Goal: Task Accomplishment & Management: Manage account settings

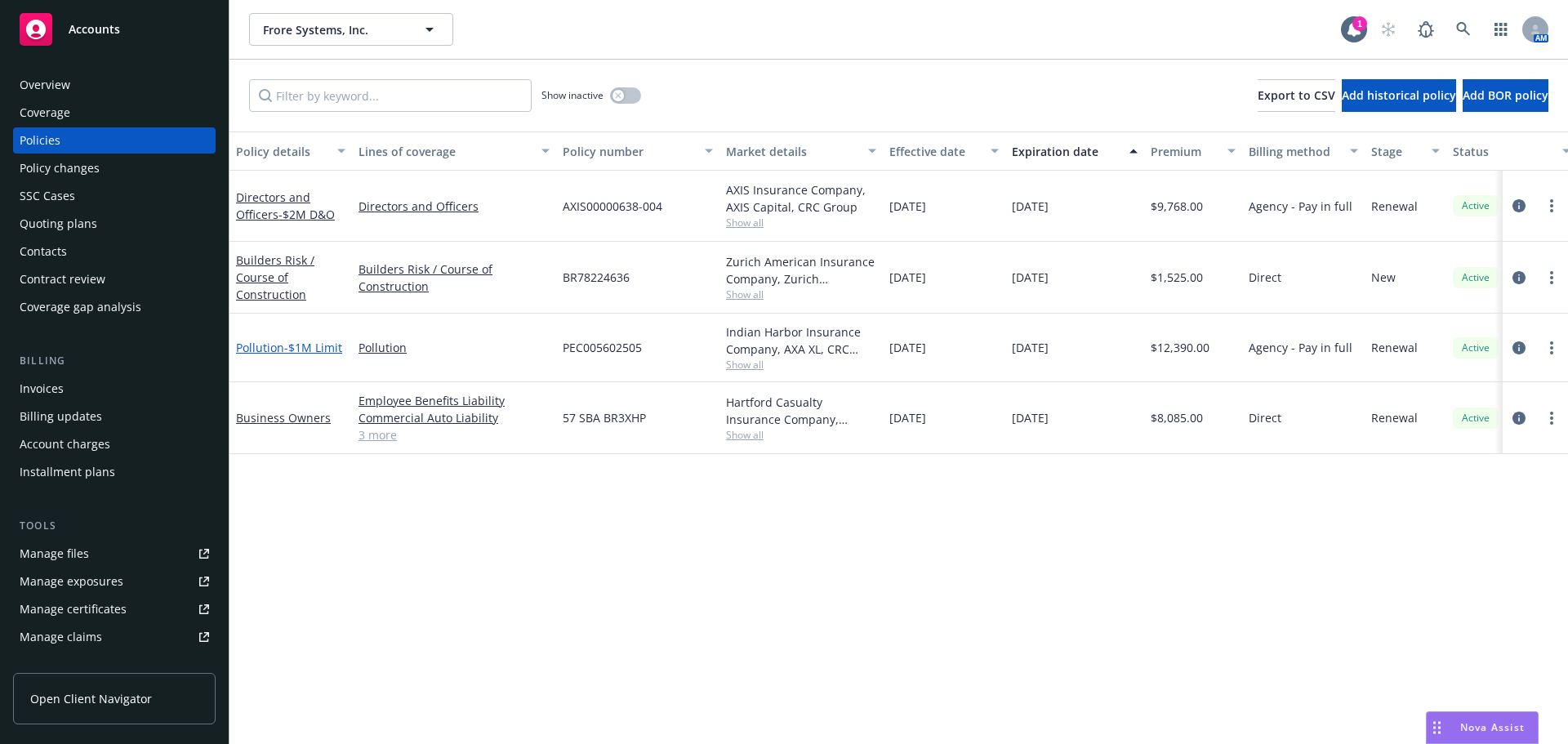
click at [290, 343] on span "- $1M Limit" at bounding box center [313, 347] width 58 height 16
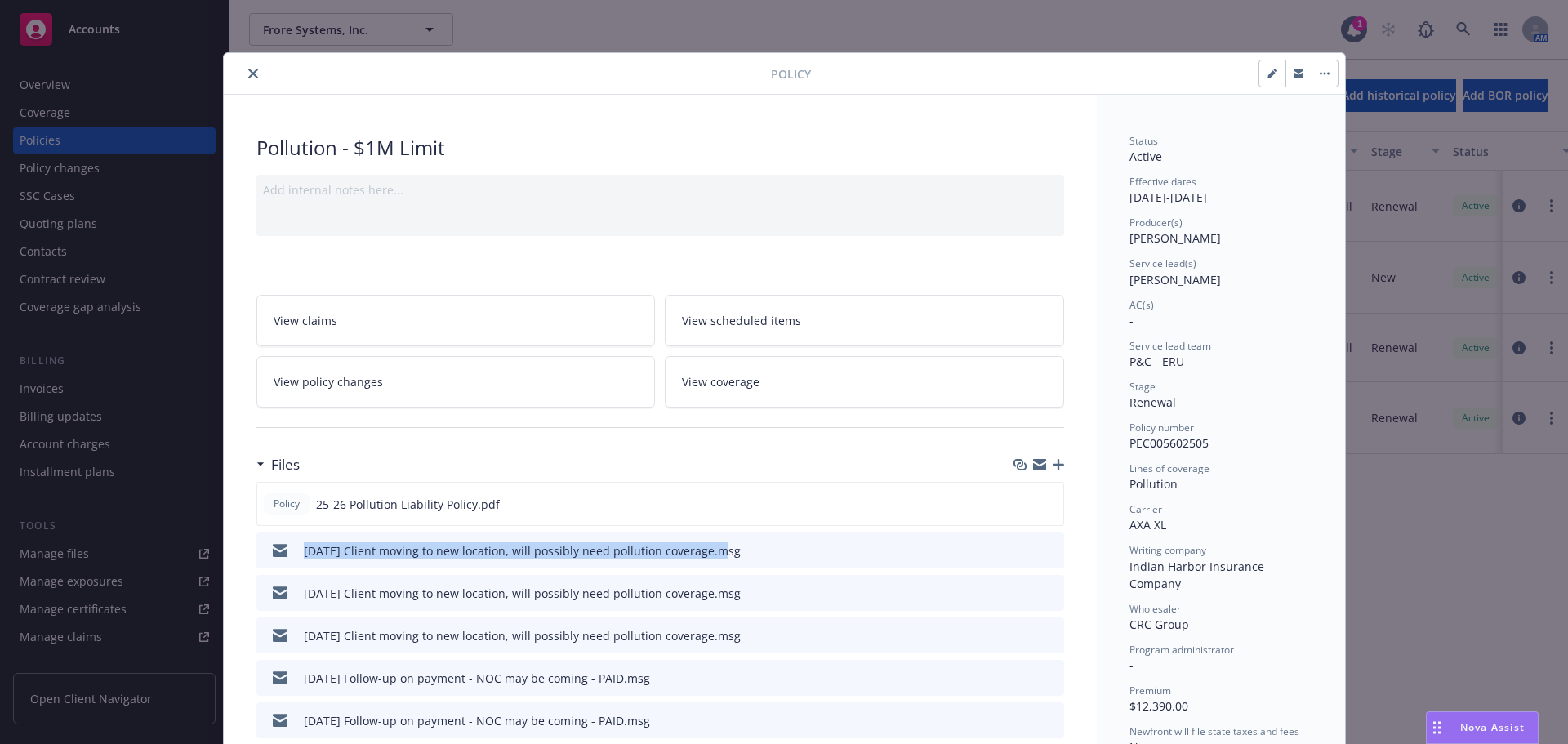
drag, startPoint x: 295, startPoint y: 553, endPoint x: 707, endPoint y: 564, distance: 412.1
click at [707, 564] on div "08/14/25 Client moving to new location, will possibly need pollution coverage.m…" at bounding box center [502, 549] width 478 height 34
copy div "08/14/25 Client moving to new location, will possibly need pollution coverage"
click at [1053, 466] on icon "button" at bounding box center [1058, 464] width 12 height 12
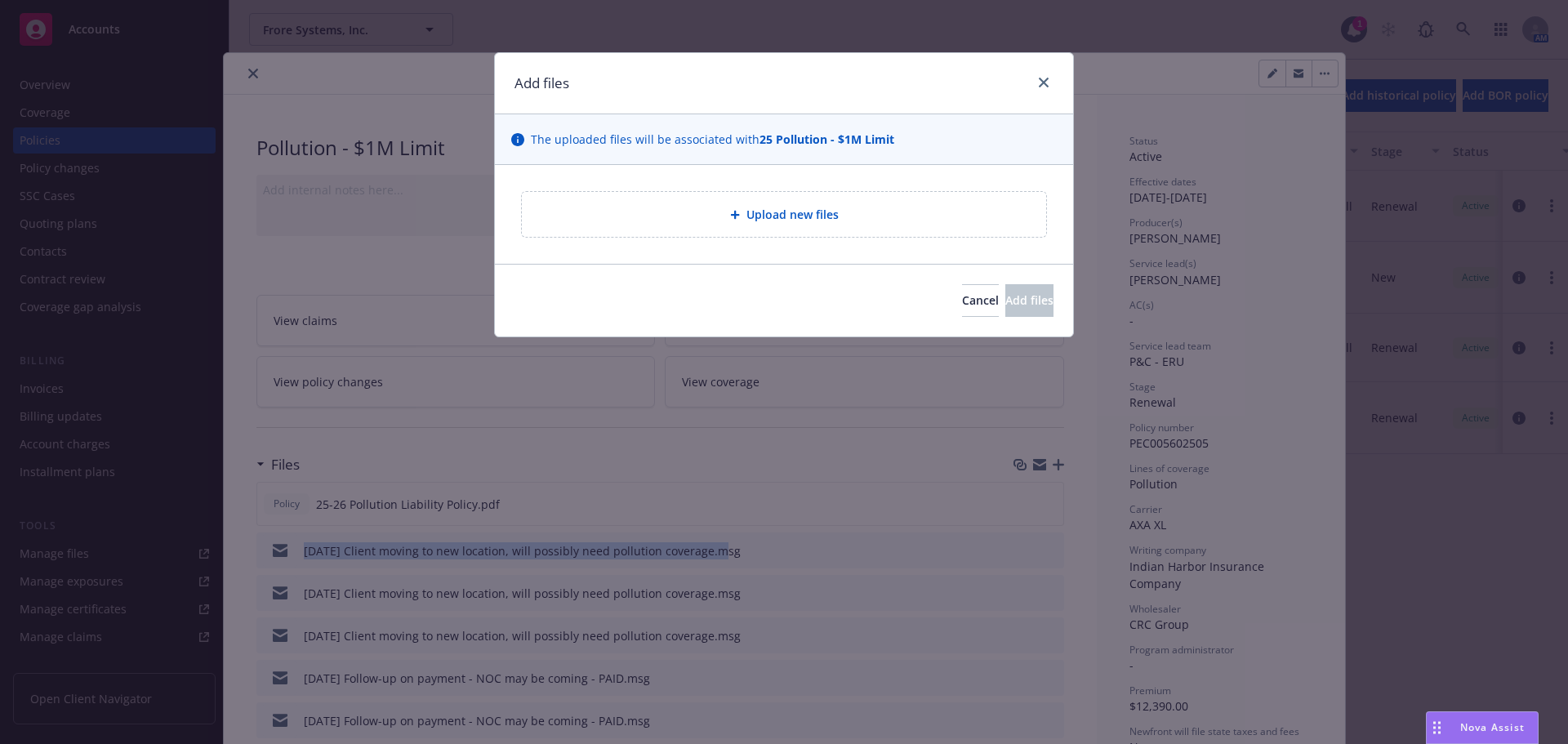
type textarea "x"
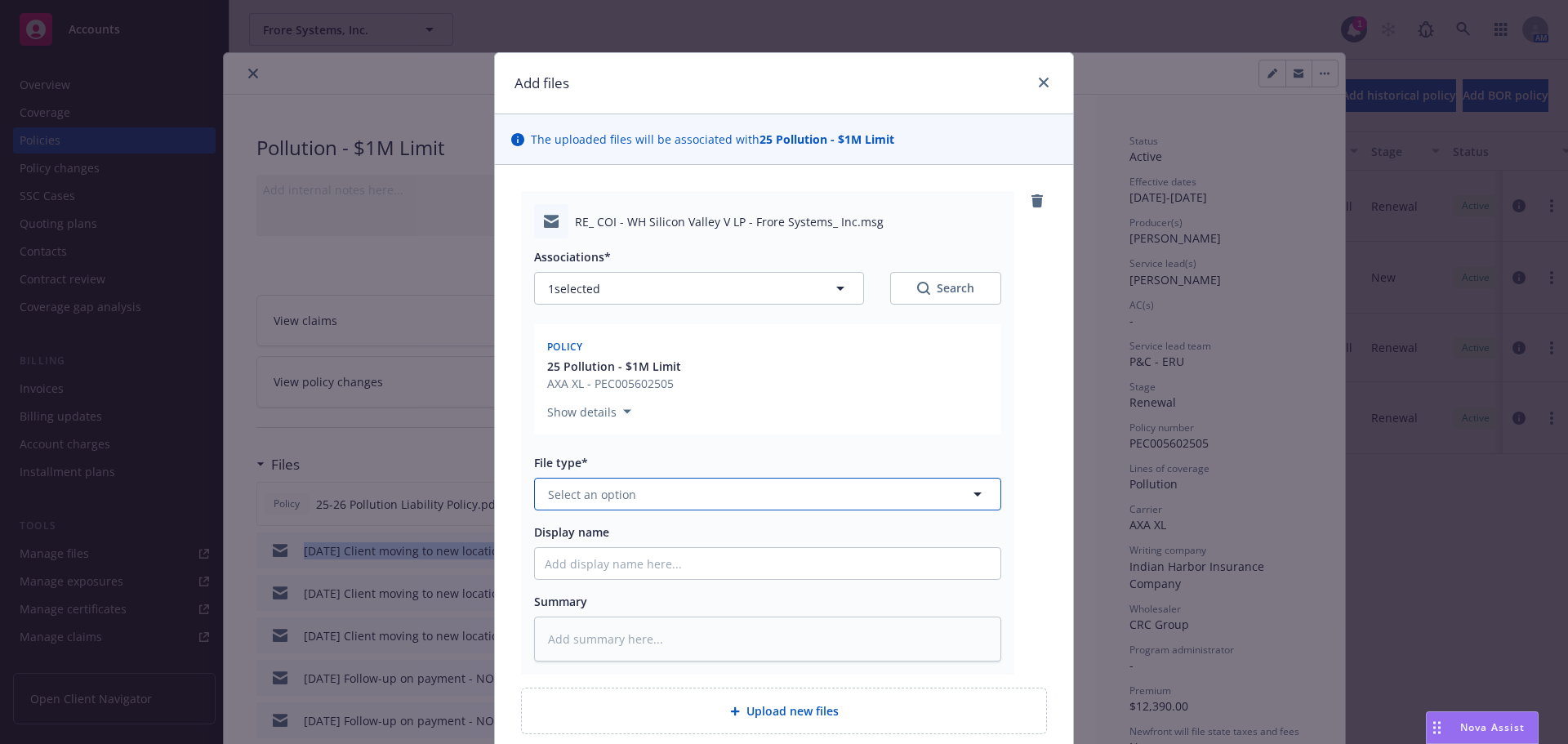
click at [590, 497] on span "Select an option" at bounding box center [592, 495] width 88 height 18
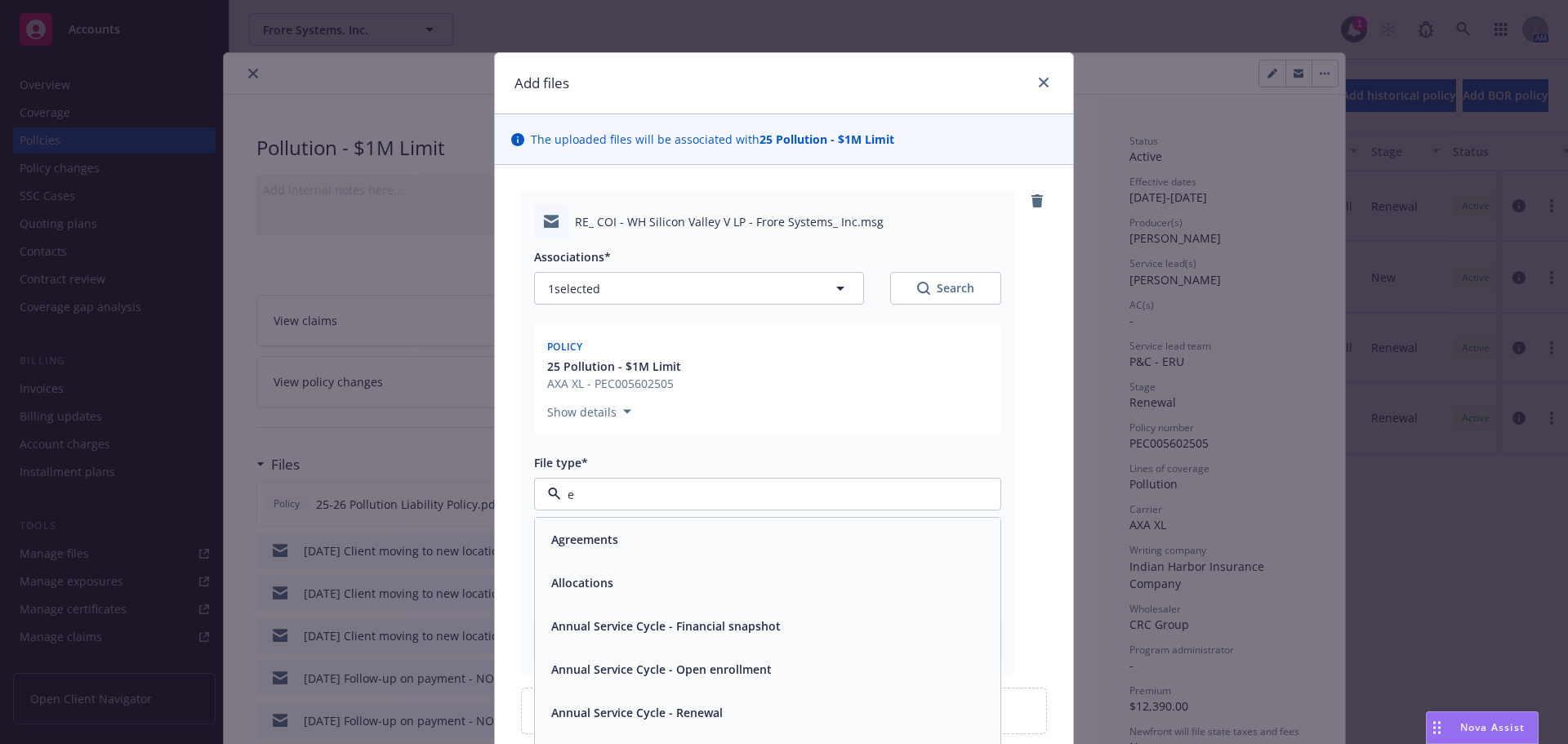
type input "em"
click at [592, 582] on div "Email" at bounding box center [768, 583] width 446 height 23
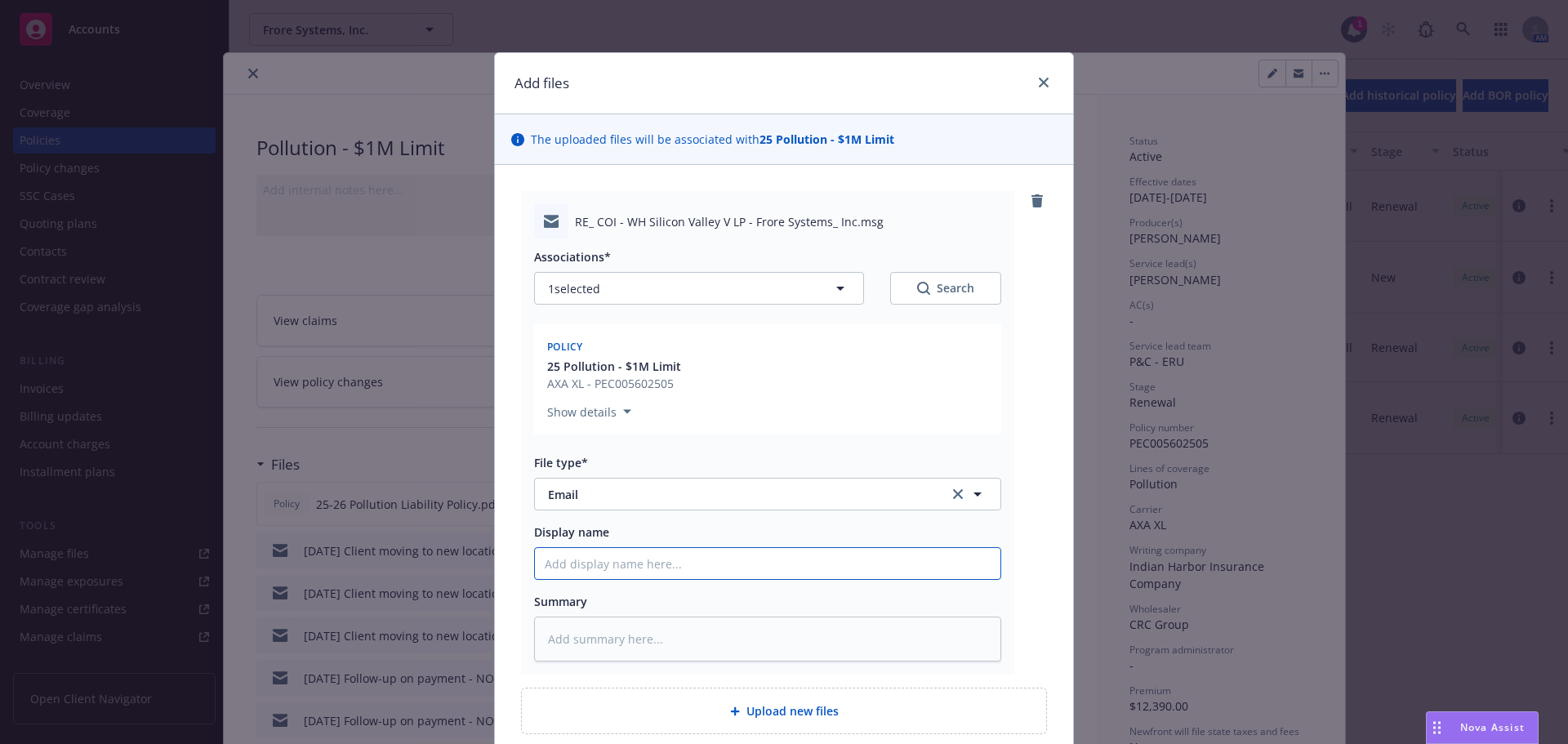
click at [601, 558] on input "Display name" at bounding box center [768, 563] width 466 height 31
paste input "08/14/25 Client moving to new location, will possibly need pollution coverage"
type textarea "x"
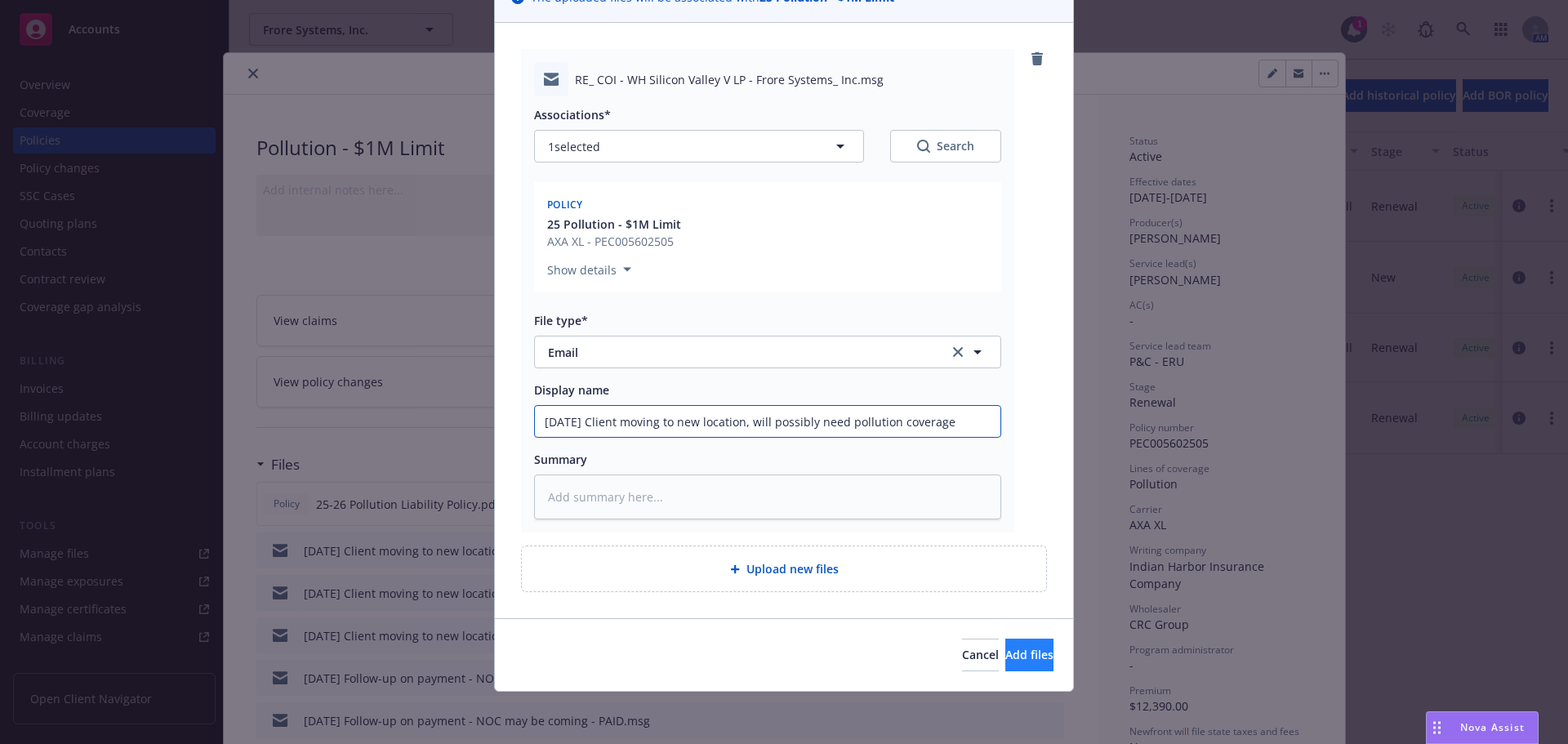
type input "08/14/25 Client moving to new location, will possibly need pollution coverage"
click at [1006, 655] on button "Add files" at bounding box center [1029, 654] width 48 height 32
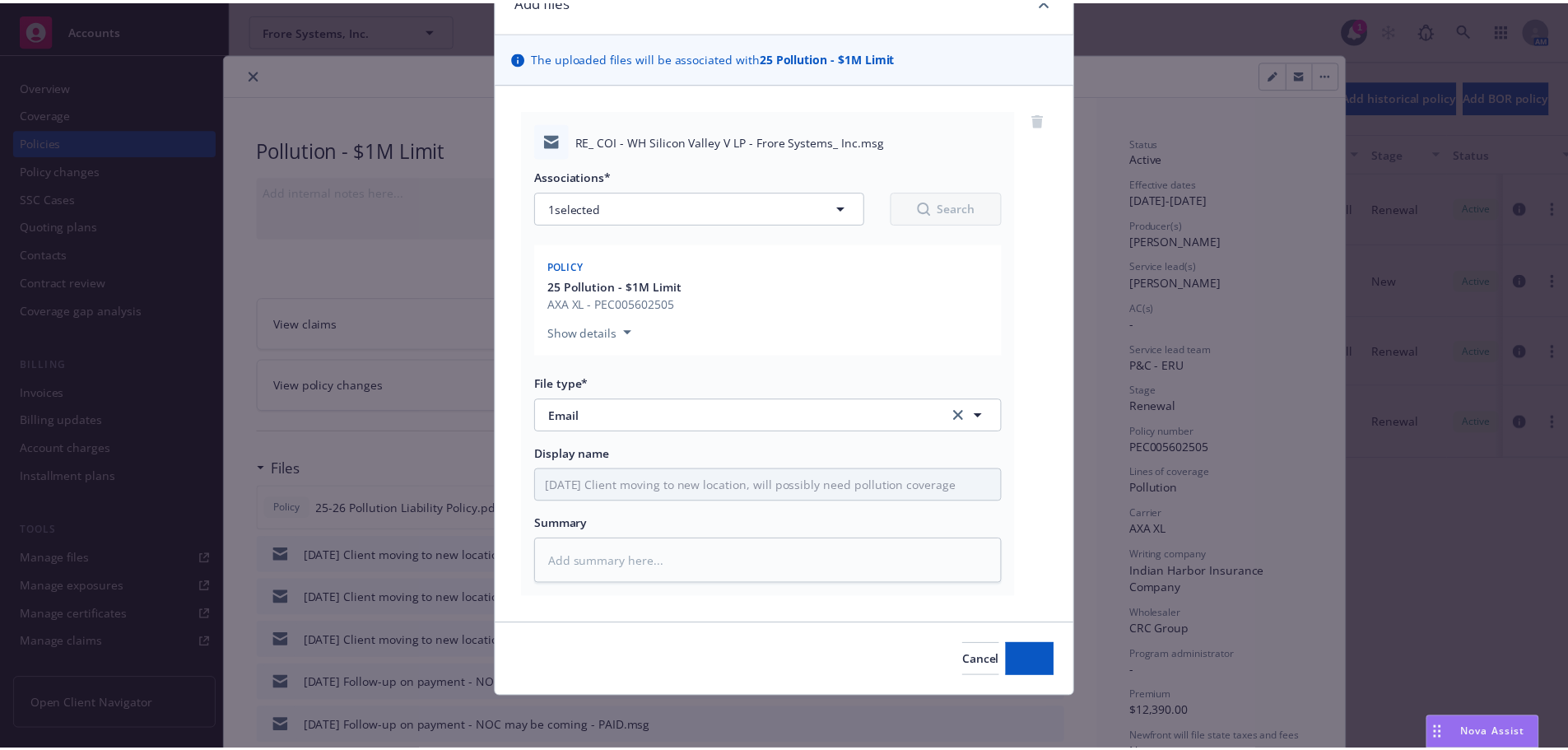
scroll to position [83, 0]
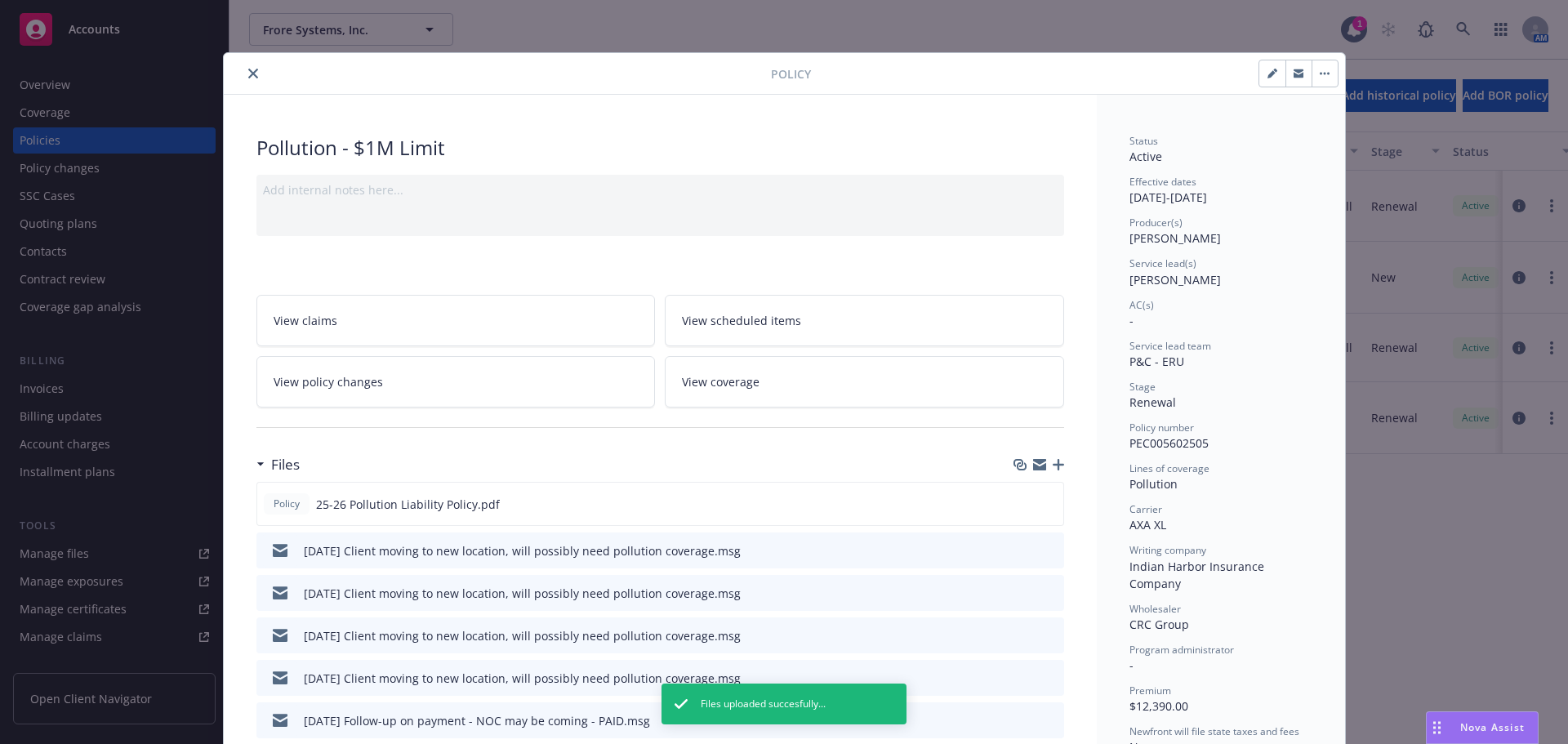
click at [248, 72] on icon "close" at bounding box center [253, 73] width 10 height 10
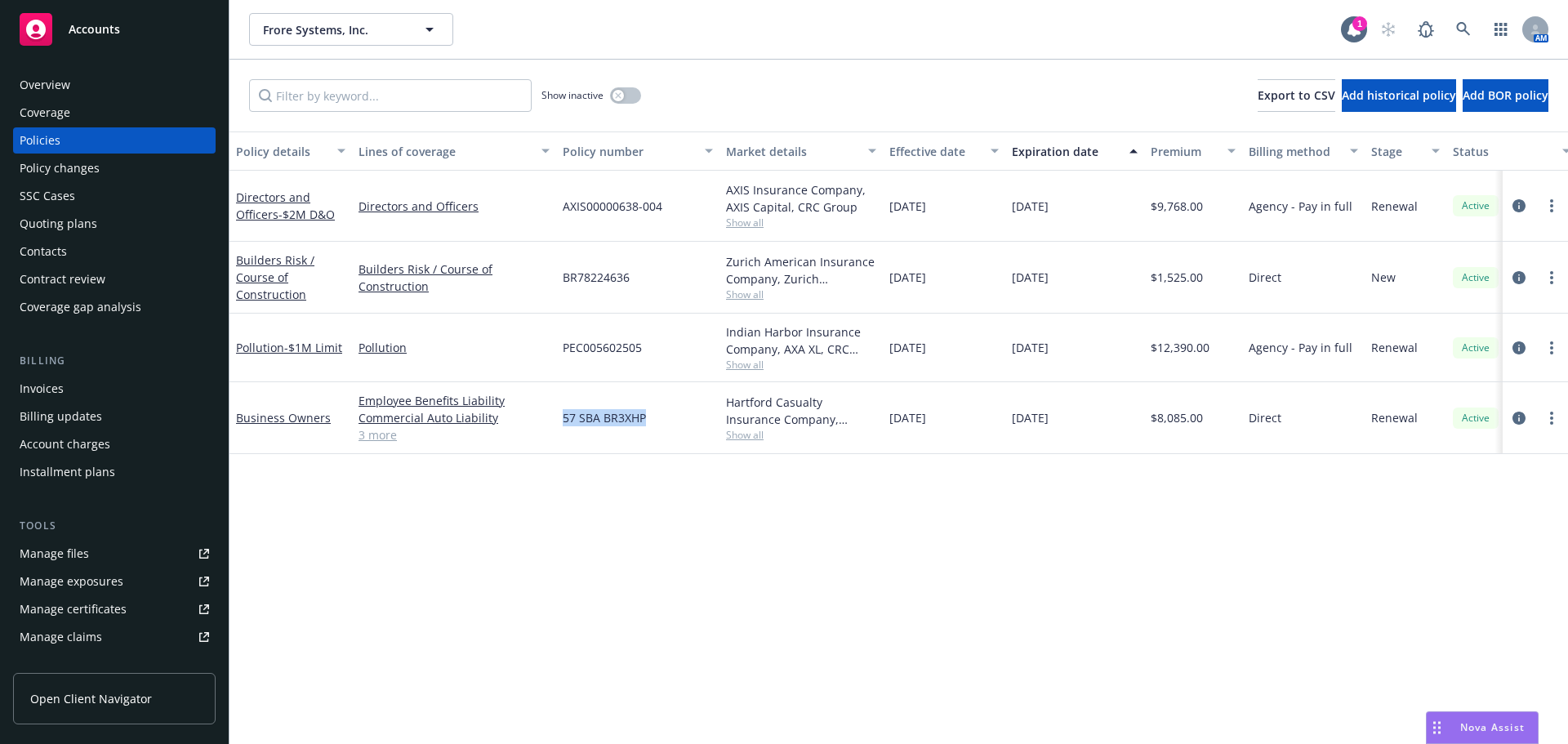
drag, startPoint x: 656, startPoint y: 417, endPoint x: 573, endPoint y: 420, distance: 83.1
click at [561, 419] on div "57 SBA BR3XHP" at bounding box center [638, 417] width 163 height 71
copy span "57 SBA BR3XHP"
click at [677, 446] on div "57 SBA BR3XHP" at bounding box center [638, 417] width 163 height 71
click at [119, 172] on div "Policy changes" at bounding box center [114, 168] width 190 height 26
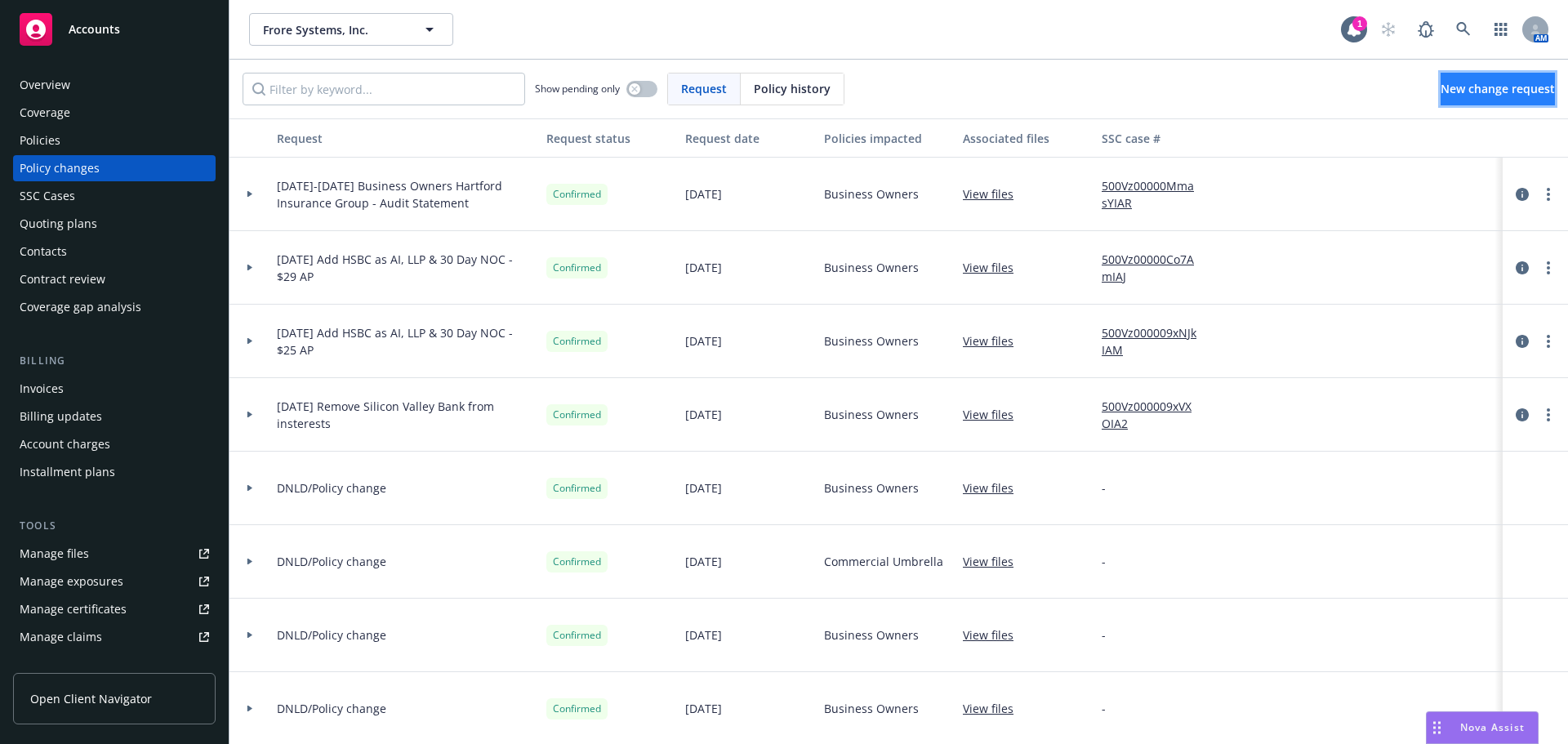
click at [1441, 96] on span "New change request" at bounding box center [1498, 89] width 114 height 16
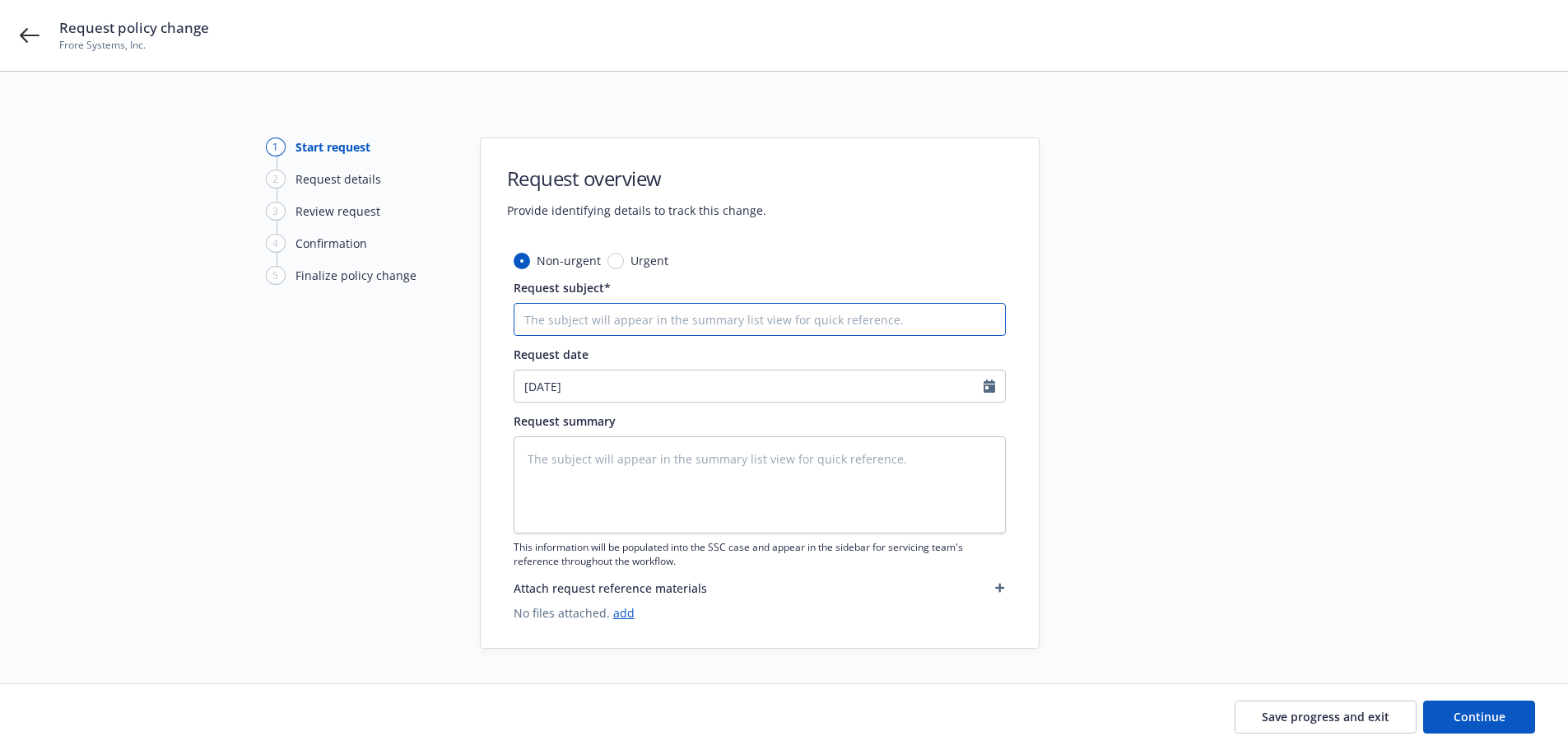
click at [653, 324] on input "Request subject*" at bounding box center [759, 318] width 492 height 33
type textarea "x"
type input "A"
type textarea "x"
type input "Add"
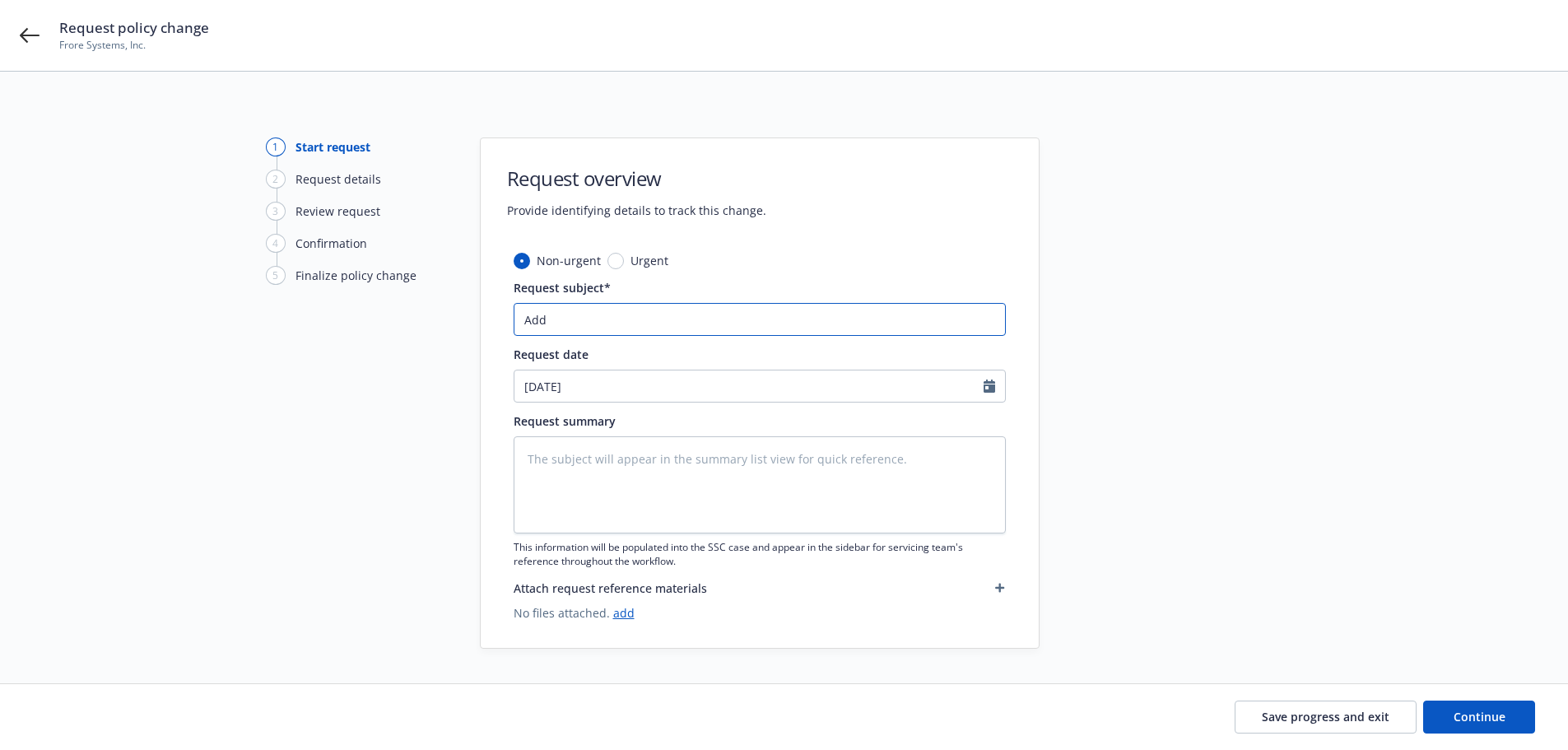
type textarea "x"
type input "Addf"
type textarea "x"
type input "Addf"
type textarea "x"
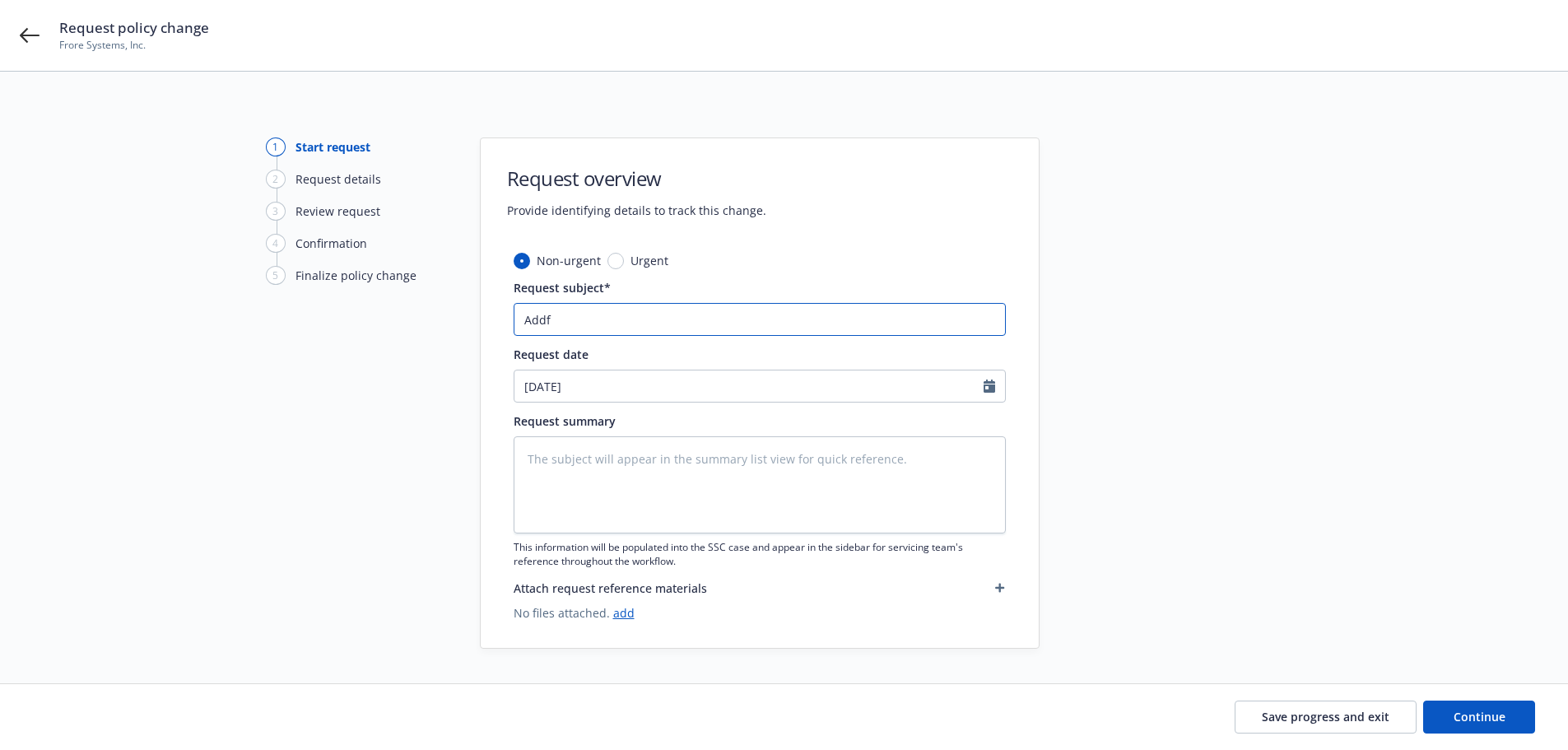
type input "Addf n"
type textarea "x"
type input "Addf ne"
type textarea "x"
type input "Addf new"
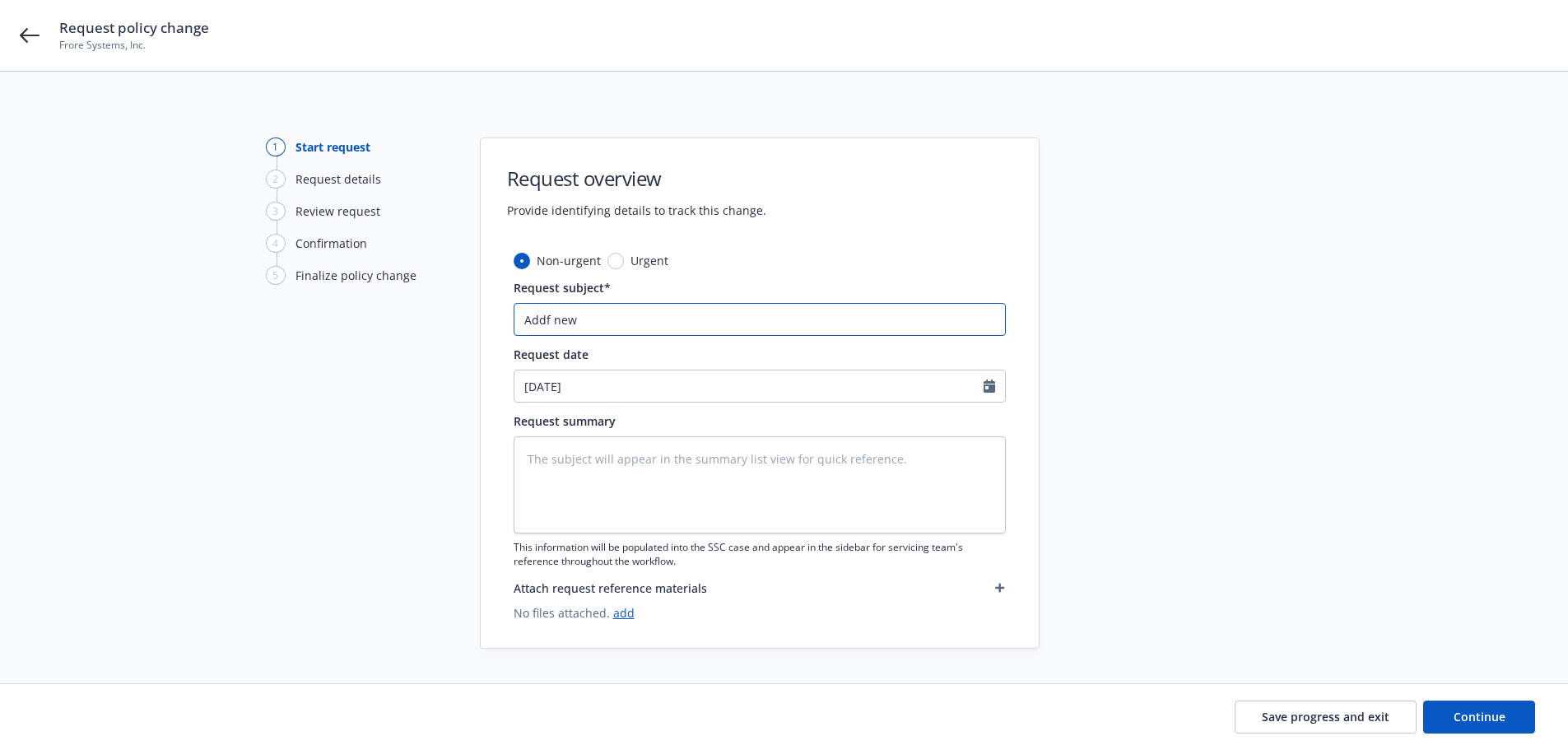
type textarea "x"
type input "Addf new l"
type textarea "x"
type input "Addf new lo"
type textarea "x"
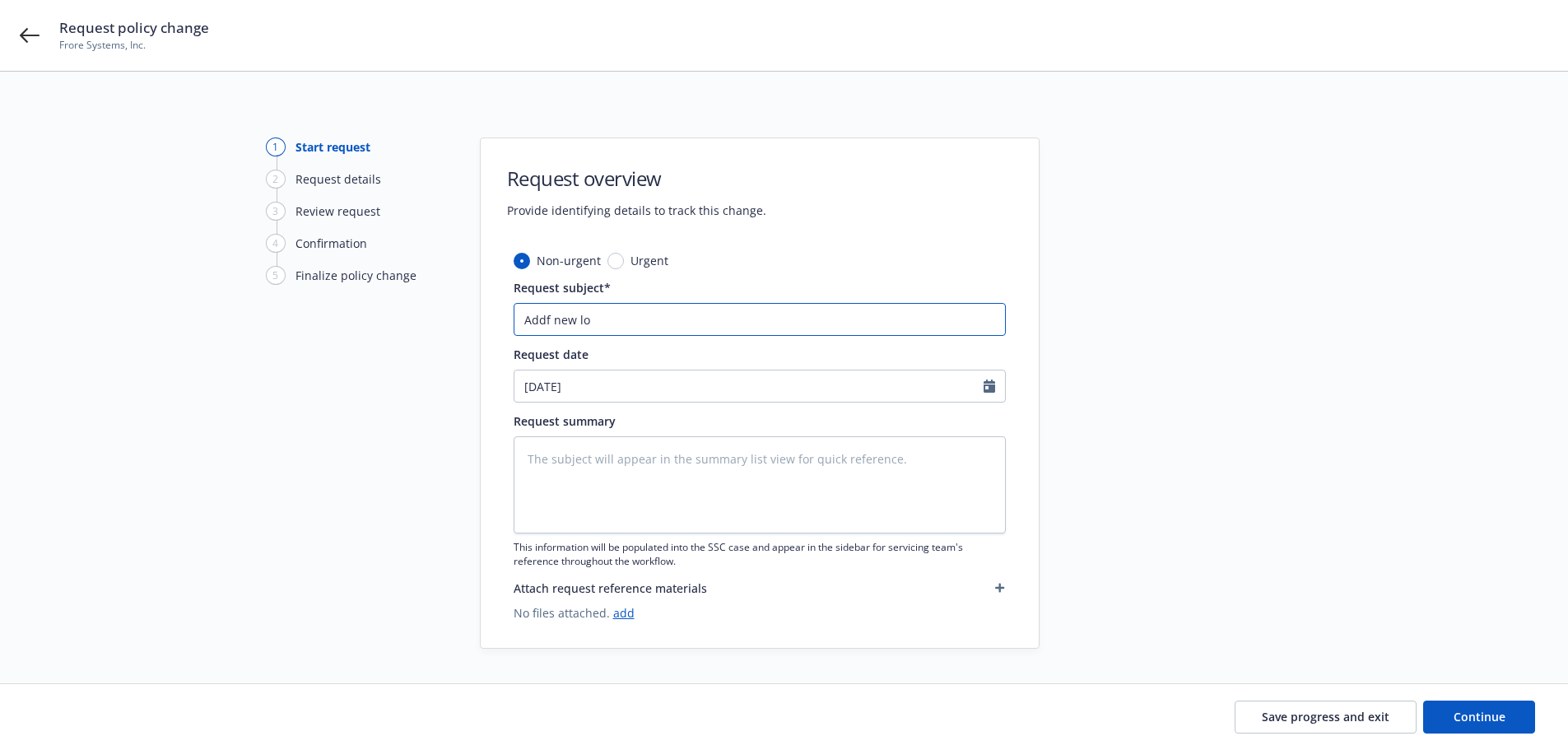
type input "Addf new loc"
type textarea "x"
type input "Addf new loca"
type textarea "x"
type input "Addf new locat"
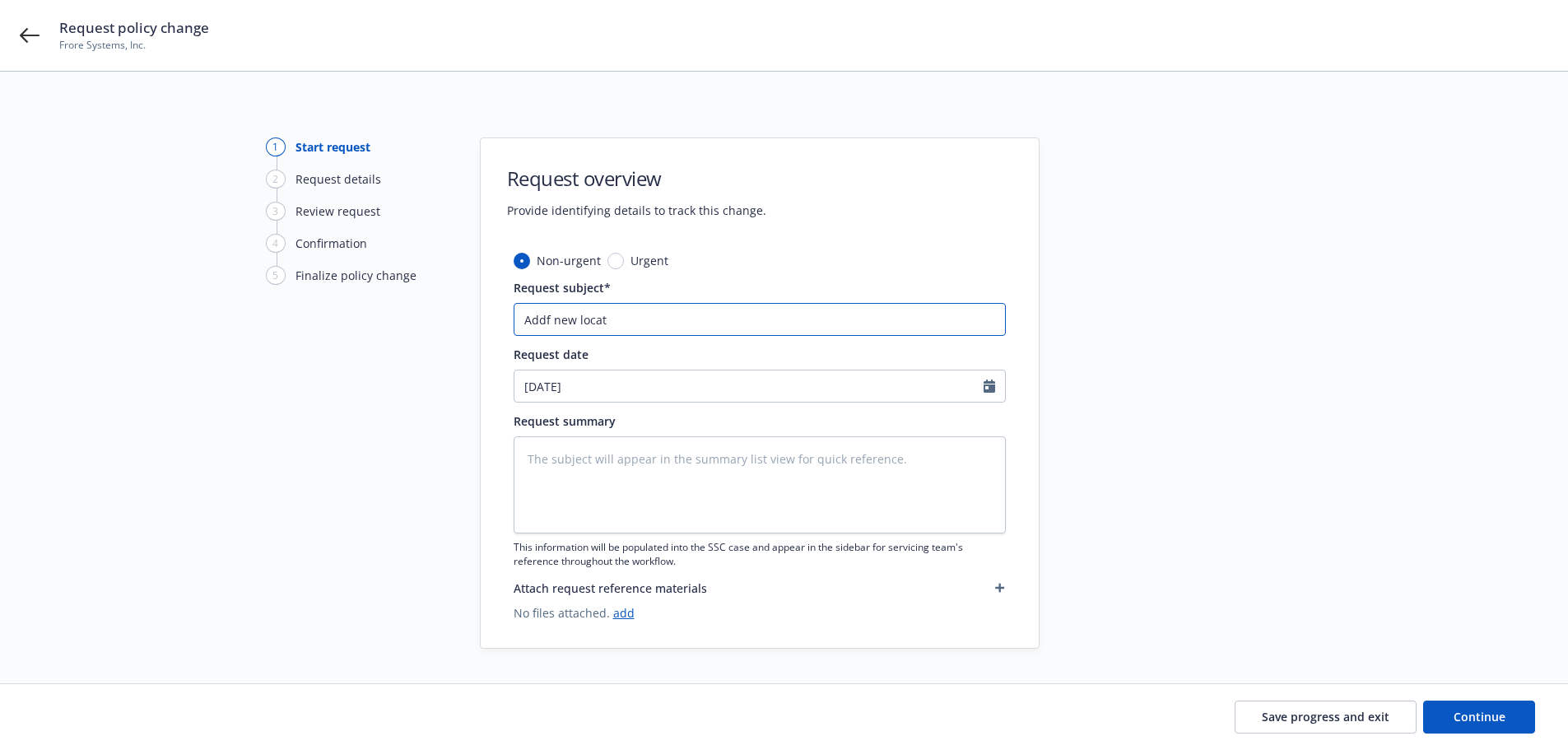
type textarea "x"
type input "Addf new locati"
type textarea "x"
type input "Addf new location"
type textarea "x"
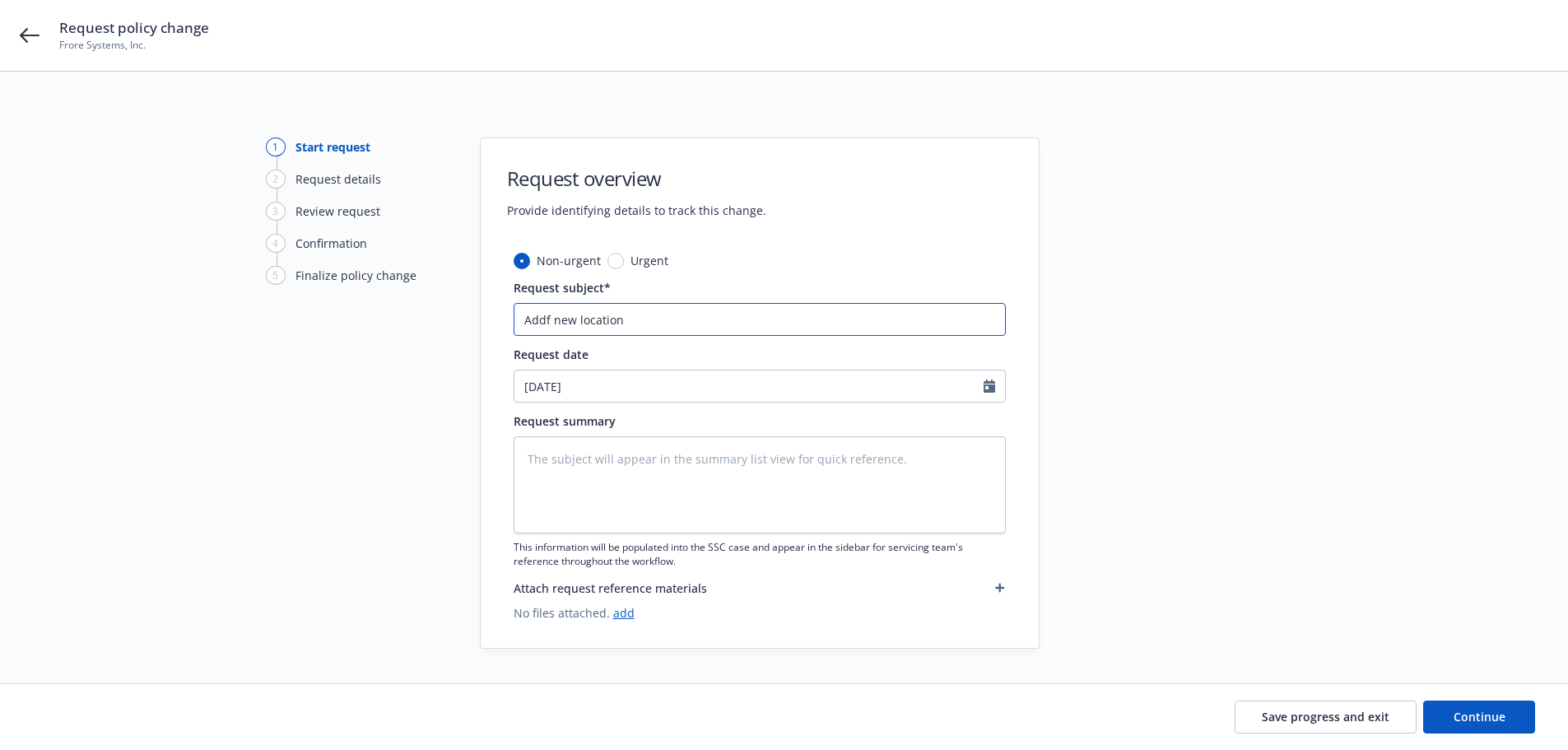
type input "Addf new locatio"
type textarea "x"
type input "Addf new locati"
type textarea "x"
type input "Addf new locat"
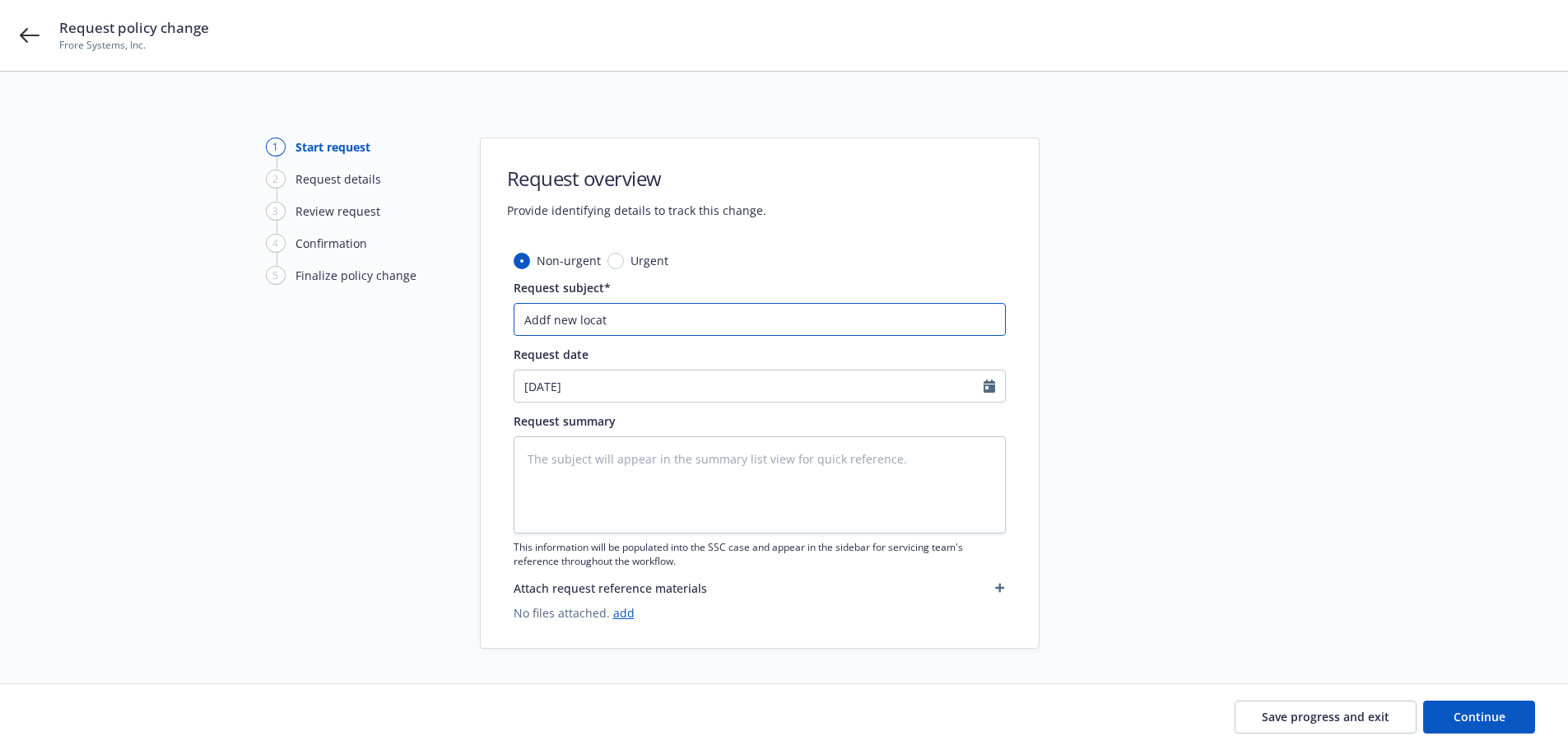
type textarea "x"
type input "Addf new loca"
type textarea "x"
type input "Addf new loc"
type textarea "x"
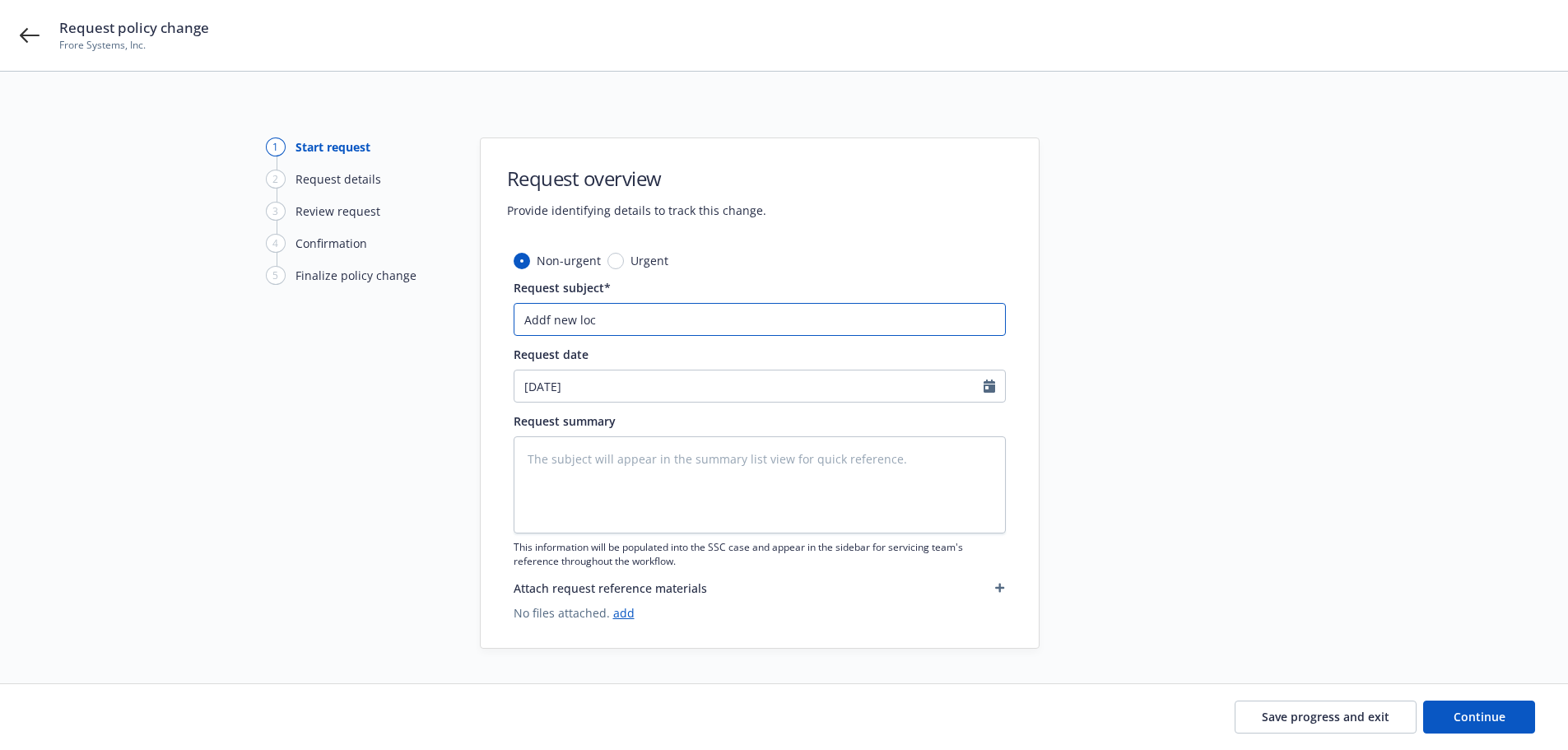
type input "Addf new lo"
type textarea "x"
type input "Addf new l"
type textarea "x"
type input "Addf new"
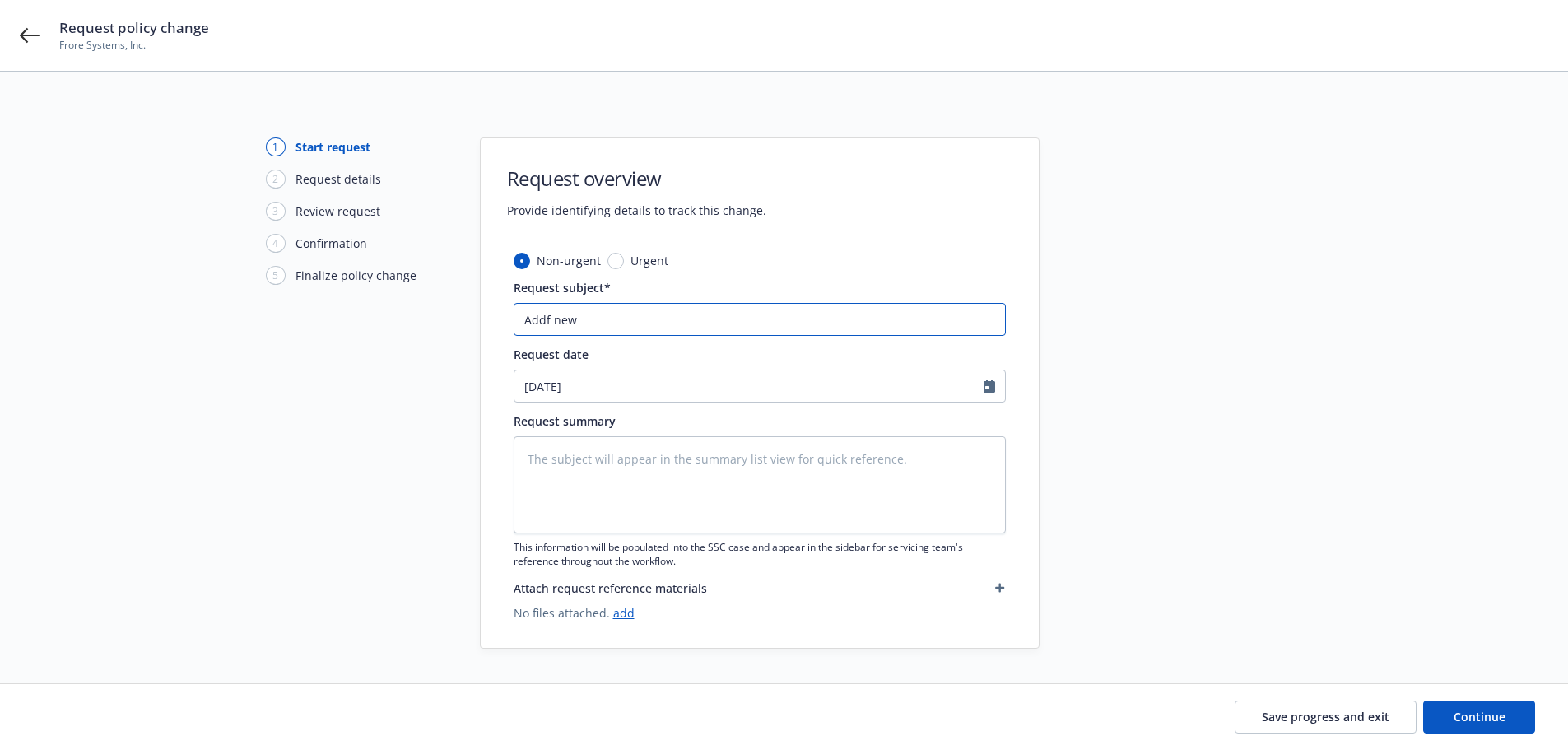
type textarea "x"
type input "Addf new"
type textarea "x"
type input "Addf ne"
type textarea "x"
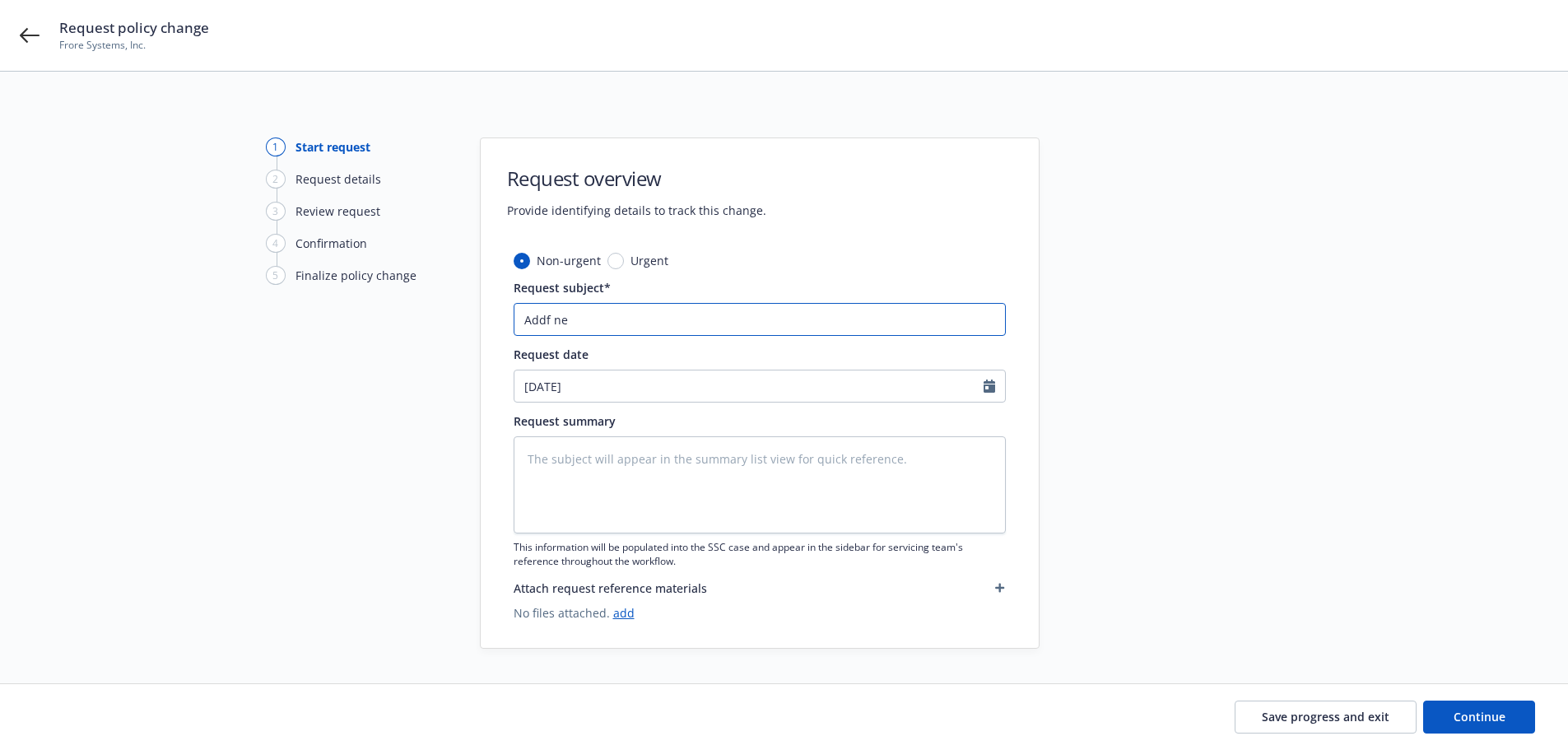
type input "Addf n"
type textarea "x"
type input "Addf"
type textarea "x"
type input "Add"
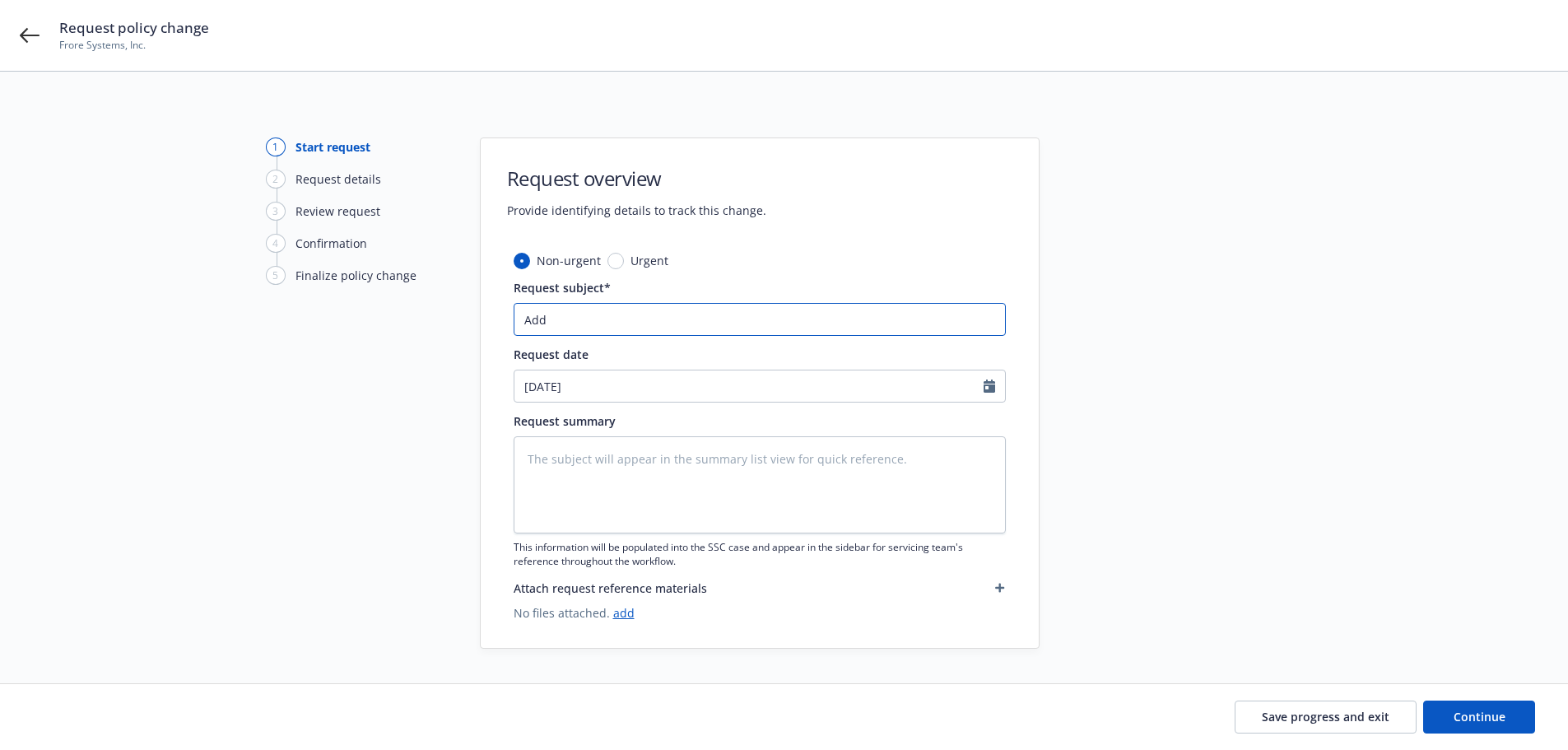
type textarea "x"
type input "Ad"
type textarea "x"
type input "Add"
type textarea "x"
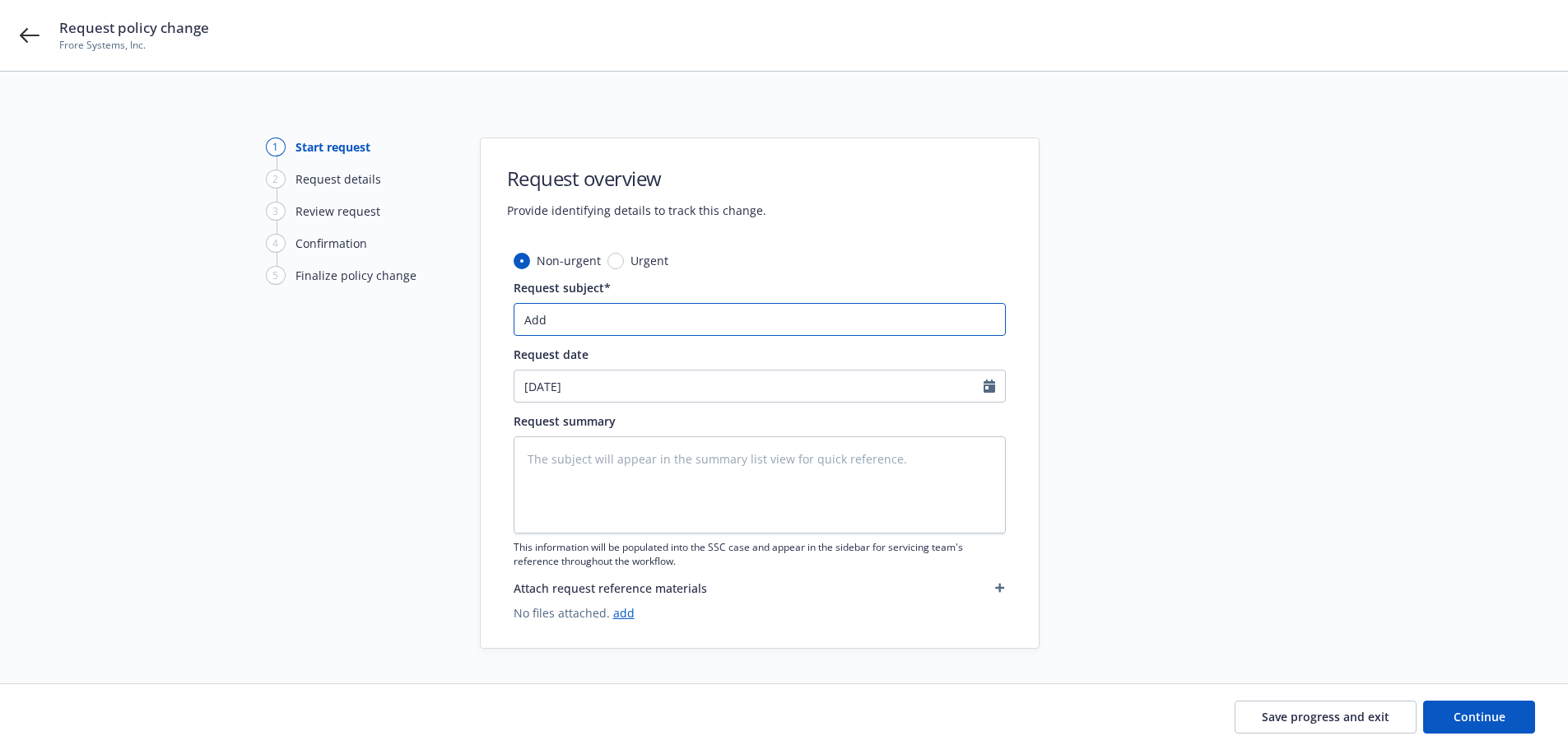
type input "Add"
type textarea "x"
type input "Add ne"
type textarea "x"
type input "Add new"
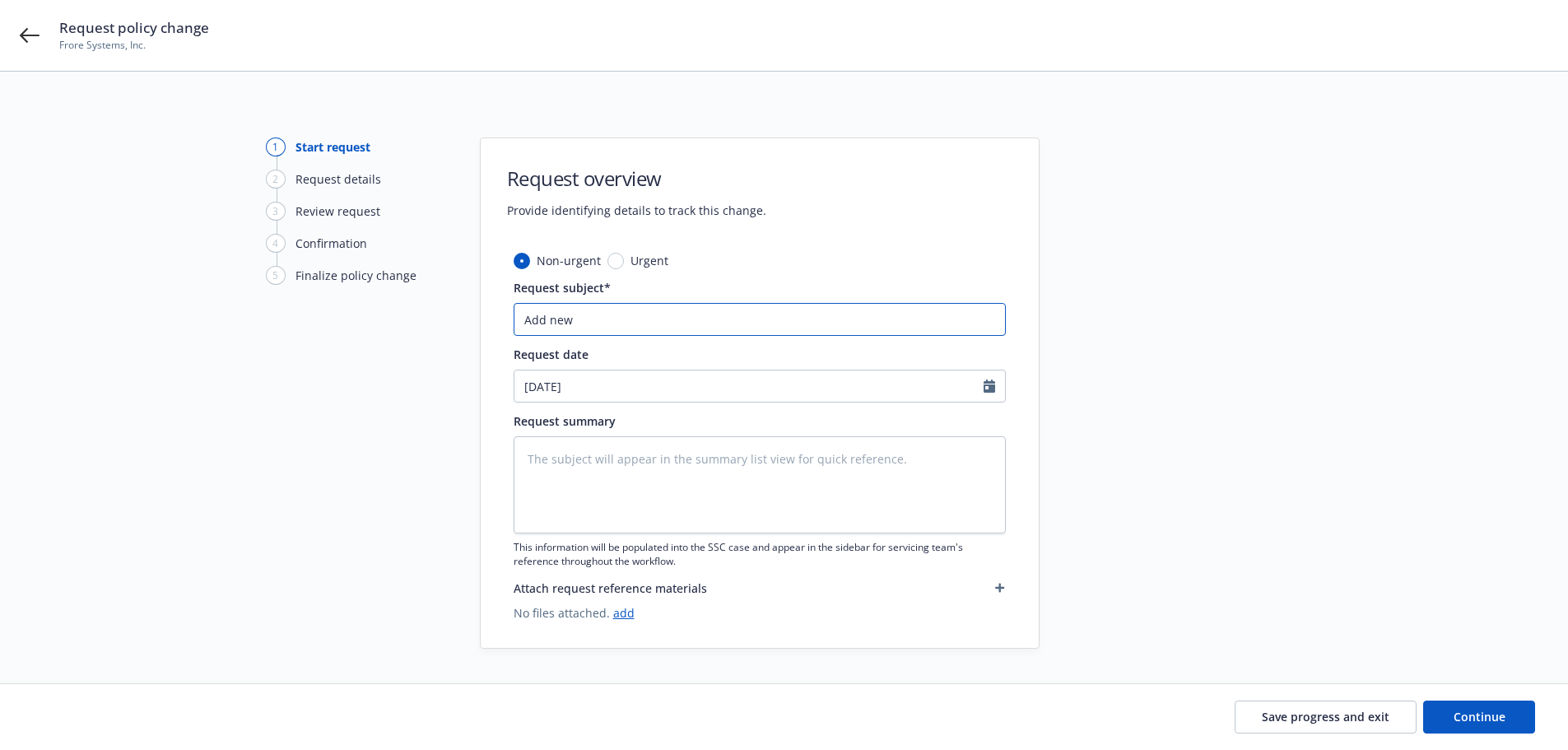
type textarea "x"
type input "Add new"
type textarea "x"
type input "Add new l"
type textarea "x"
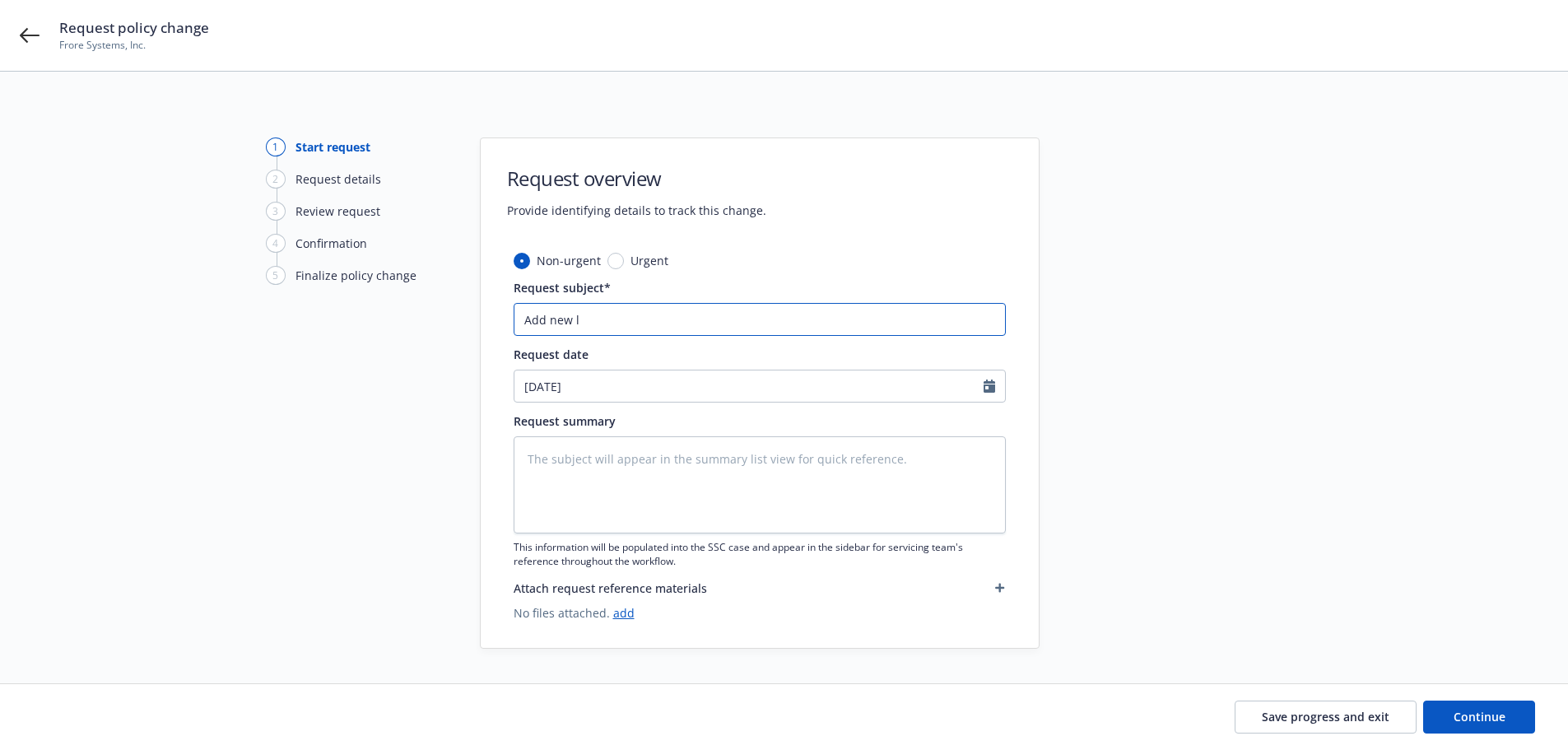
type input "Add new lo"
type textarea "x"
type input "Add new loc"
type textarea "x"
type input "Add new loca"
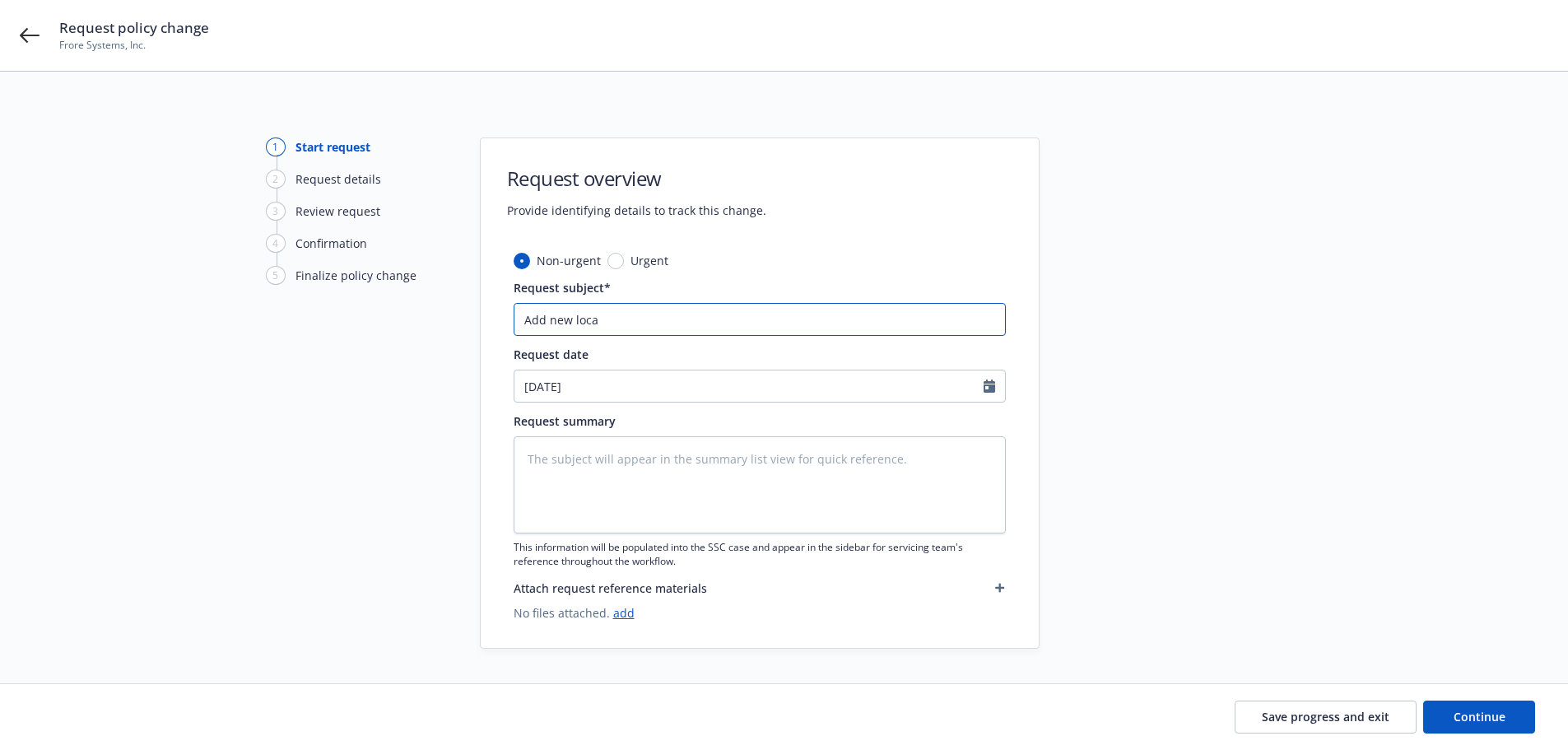
type textarea "x"
type input "Add new locat"
type textarea "x"
type input "Add new locati"
type textarea "x"
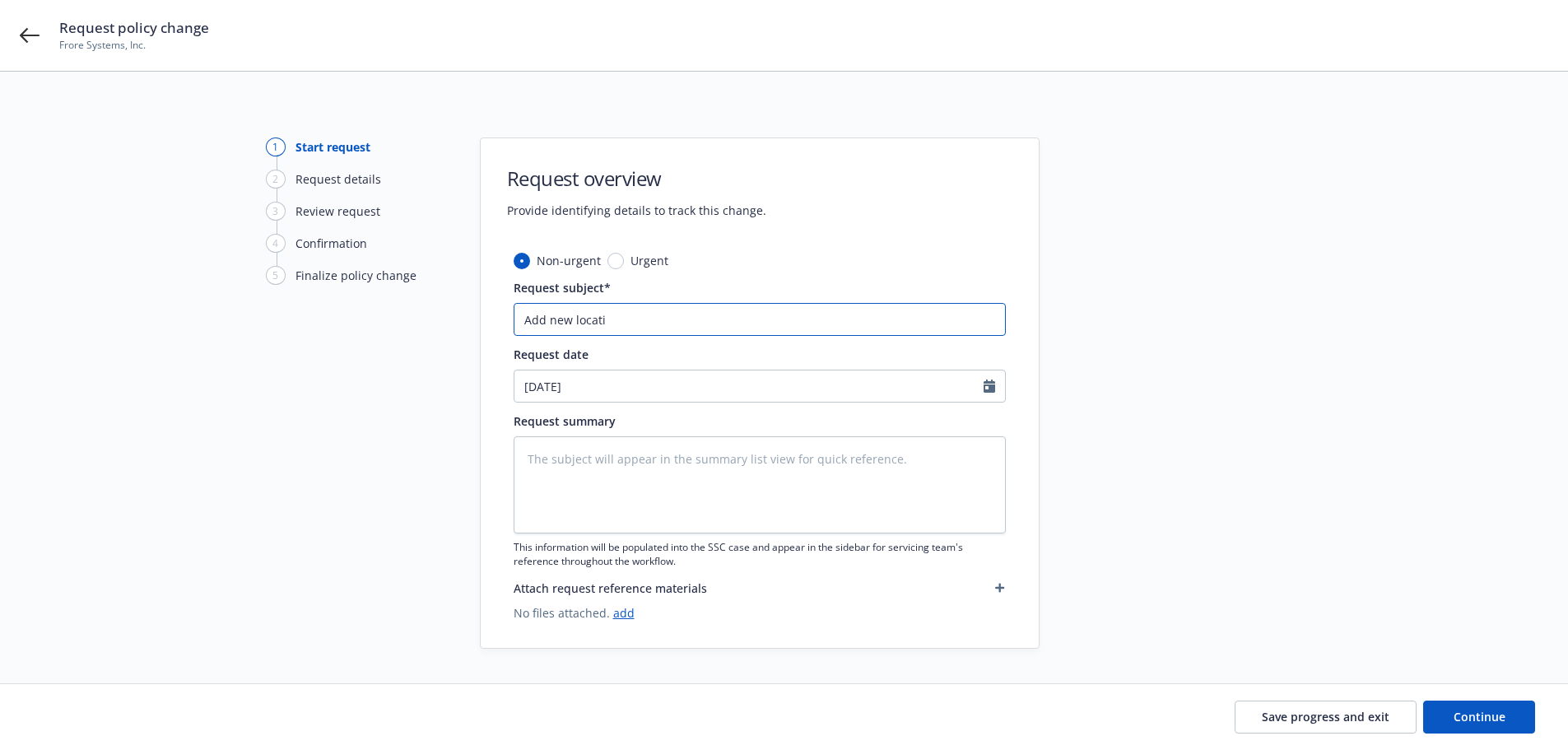
type input "Add new locatio"
type textarea "x"
type input "Add new location"
type textarea "x"
type input "Add new location"
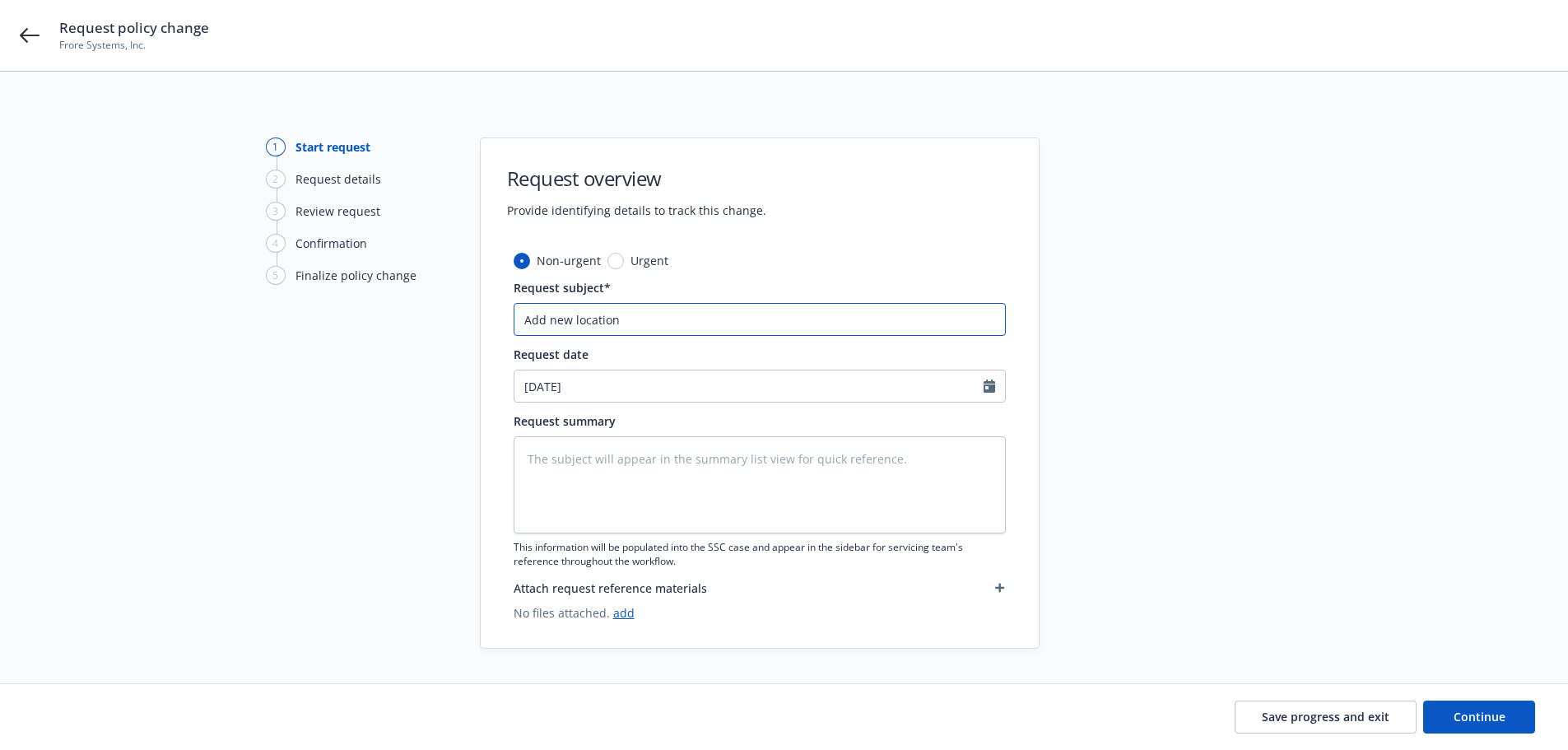
type textarea "x"
type input "Add new location a"
type textarea "x"
type input "Add new location at"
type textarea "x"
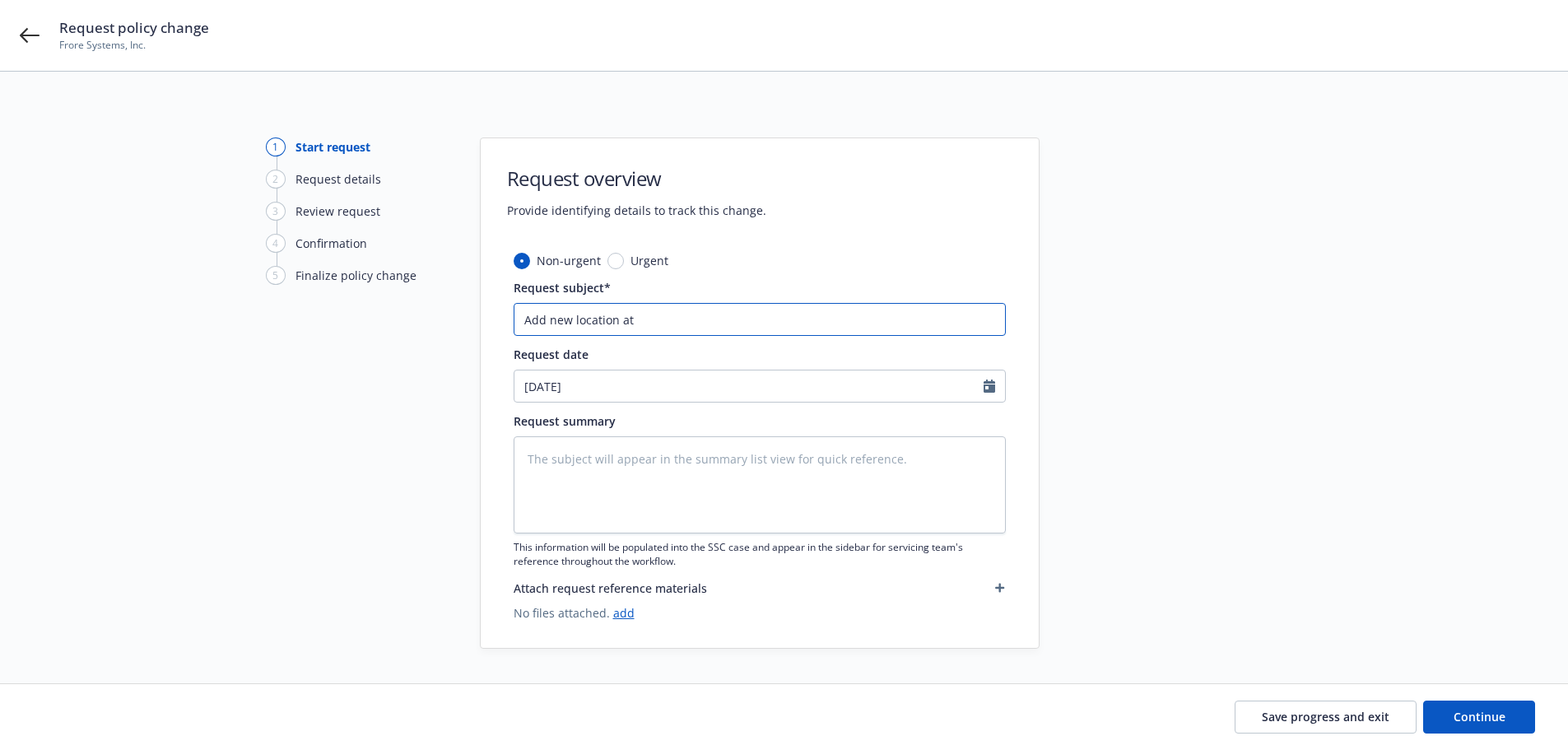
type input "Add new location at"
paste input "50 Rio Robles, San Jose, CA 95134"
type textarea "x"
type input "Add new location at 50 Rio Robles, San Jose, CA 95134"
type textarea "x"
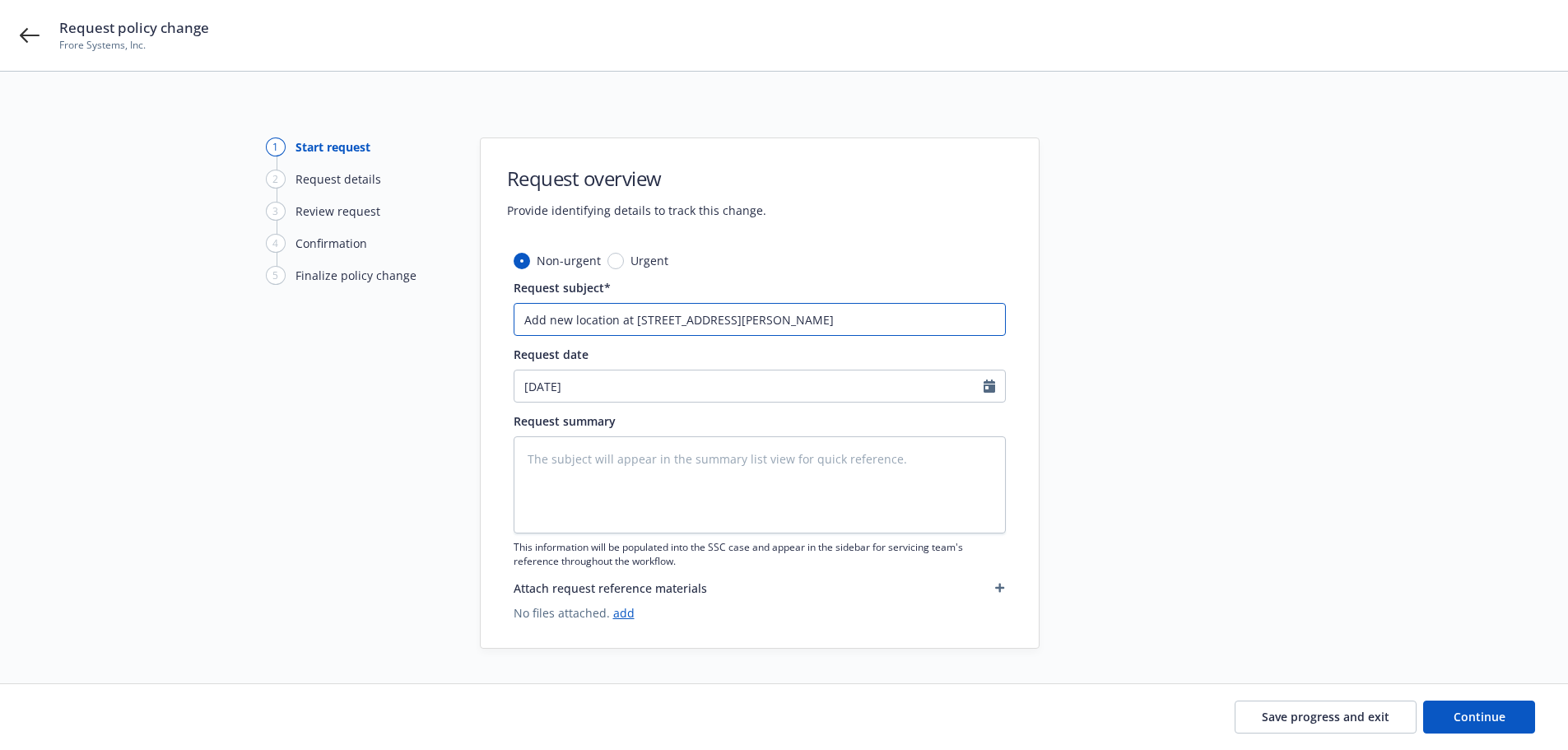
type input "Add new location at 50 Rio Robles, San Jose, CA 95134;"
type textarea "x"
type input "Add new location at 50 Rio Robles, San Jose, CA 95134;"
type textarea "x"
type input "Add new location at 50 Rio Robles, San Jose, CA 95134; s"
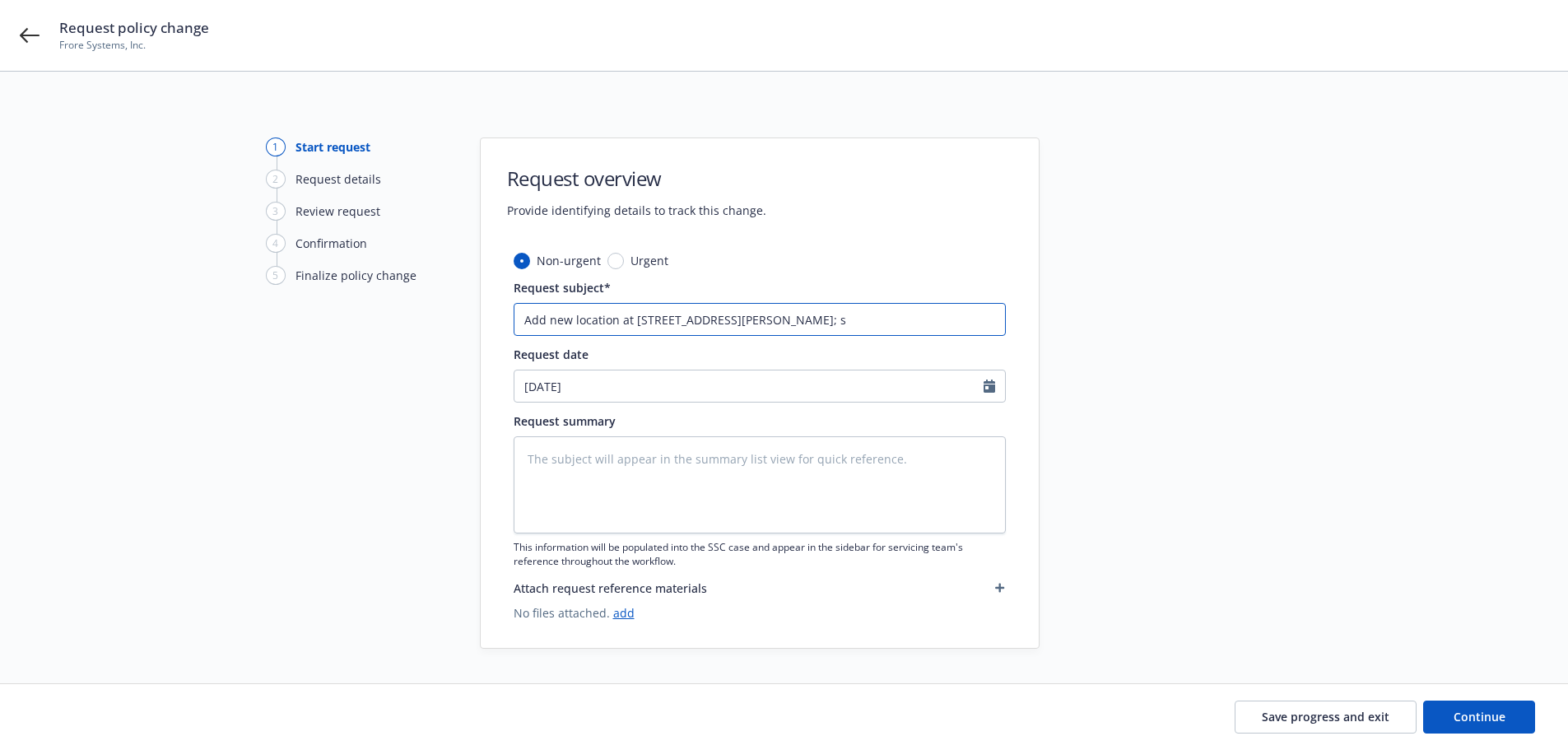
type textarea "x"
type input "Add new location at 50 Rio Robles, San Jose, CA 95134; sa"
type textarea "x"
type input "Add new location at 50 Rio Robles, San Jose, CA 95134; sam"
type textarea "x"
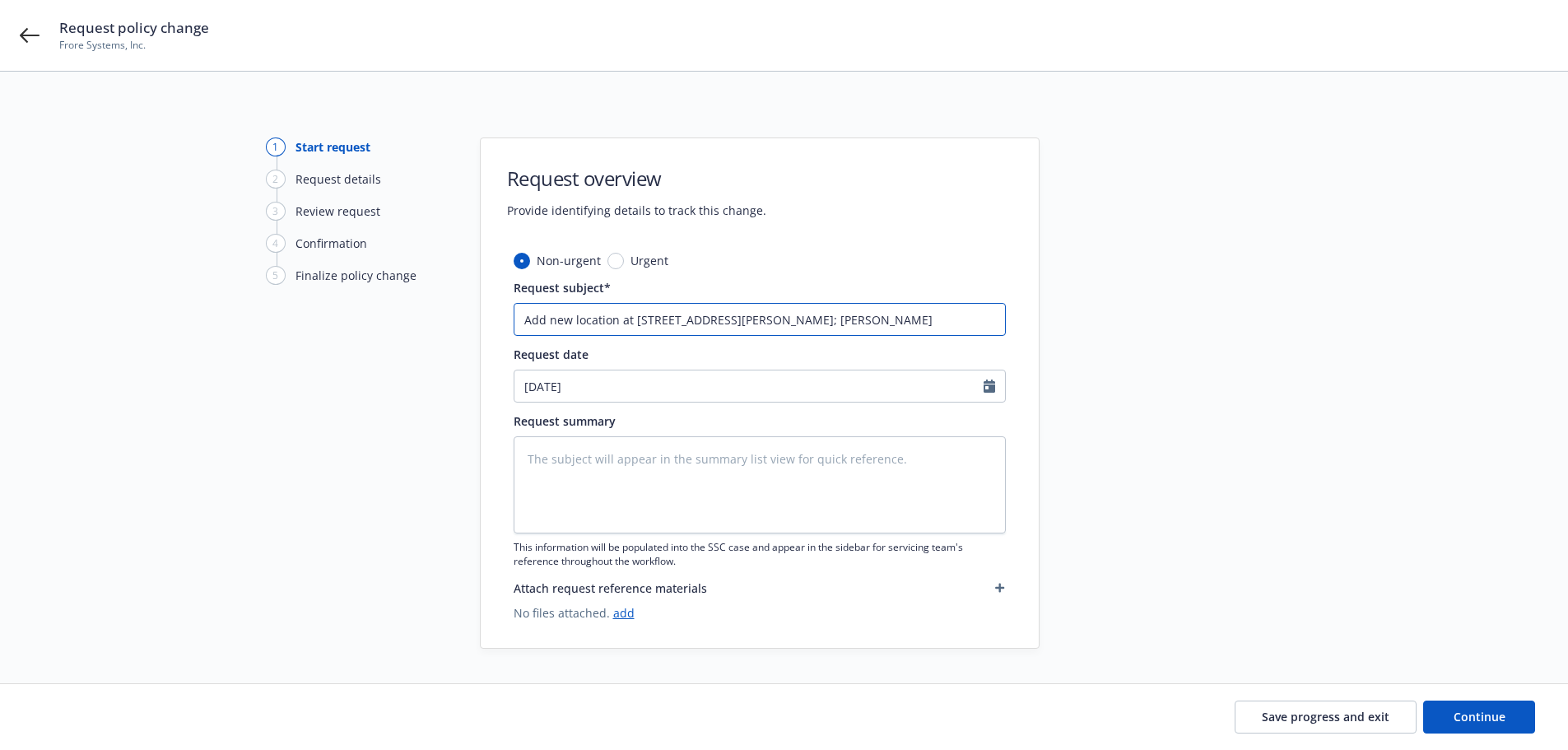
type input "Add new location at 50 Rio Robles, San Jose, CA 95134; same"
type textarea "x"
type input "Add new location at 50 Rio Robles, San Jose, CA 95134; same"
type textarea "x"
type input "Add new location at 50 Rio Robles, San Jose, CA 95134; same B"
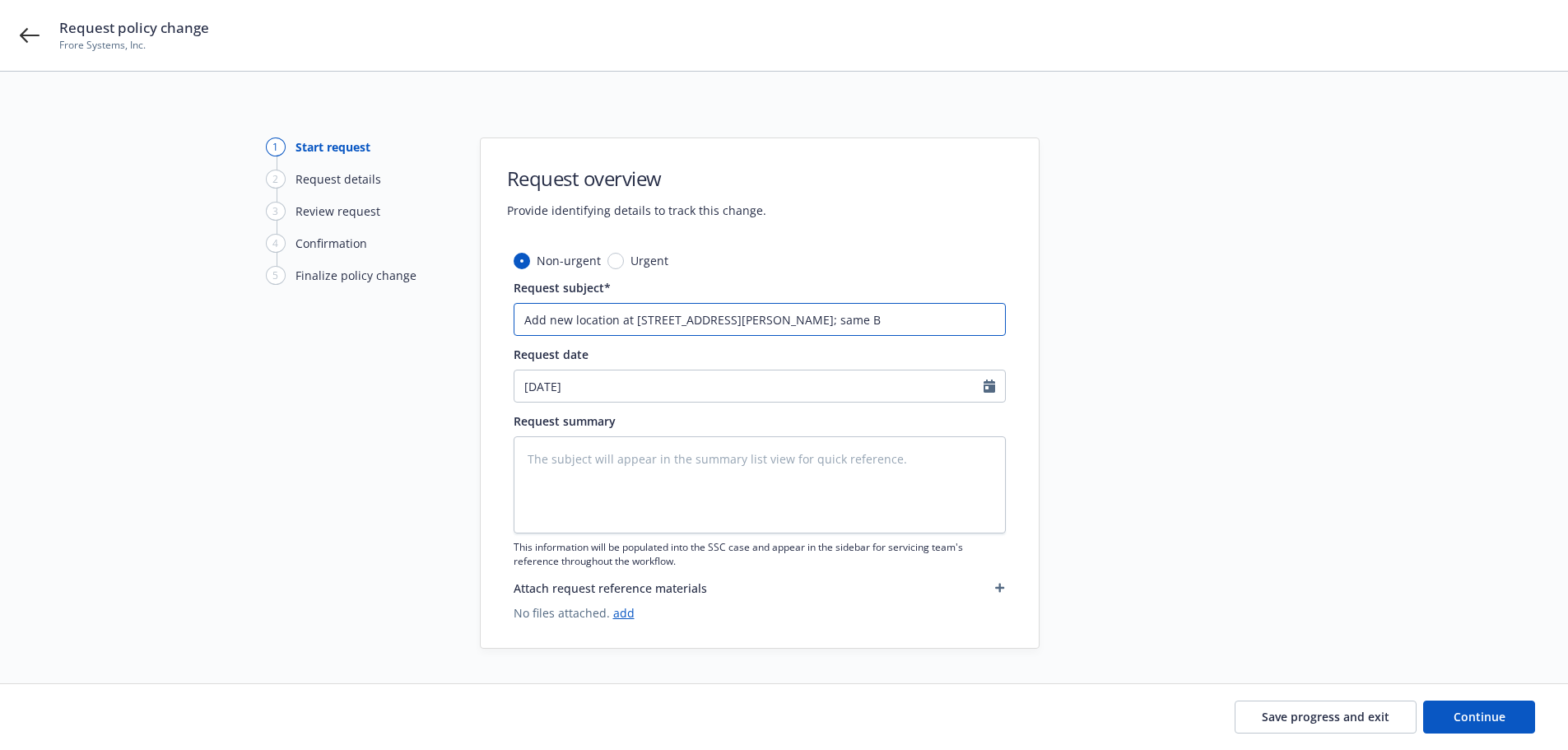
type textarea "x"
type input "Add new location at 50 Rio Robles, San Jose, CA 95134; same BP"
type textarea "x"
type input "Add new location at 50 Rio Robles, San Jose, CA 95134; same BPP"
type textarea "x"
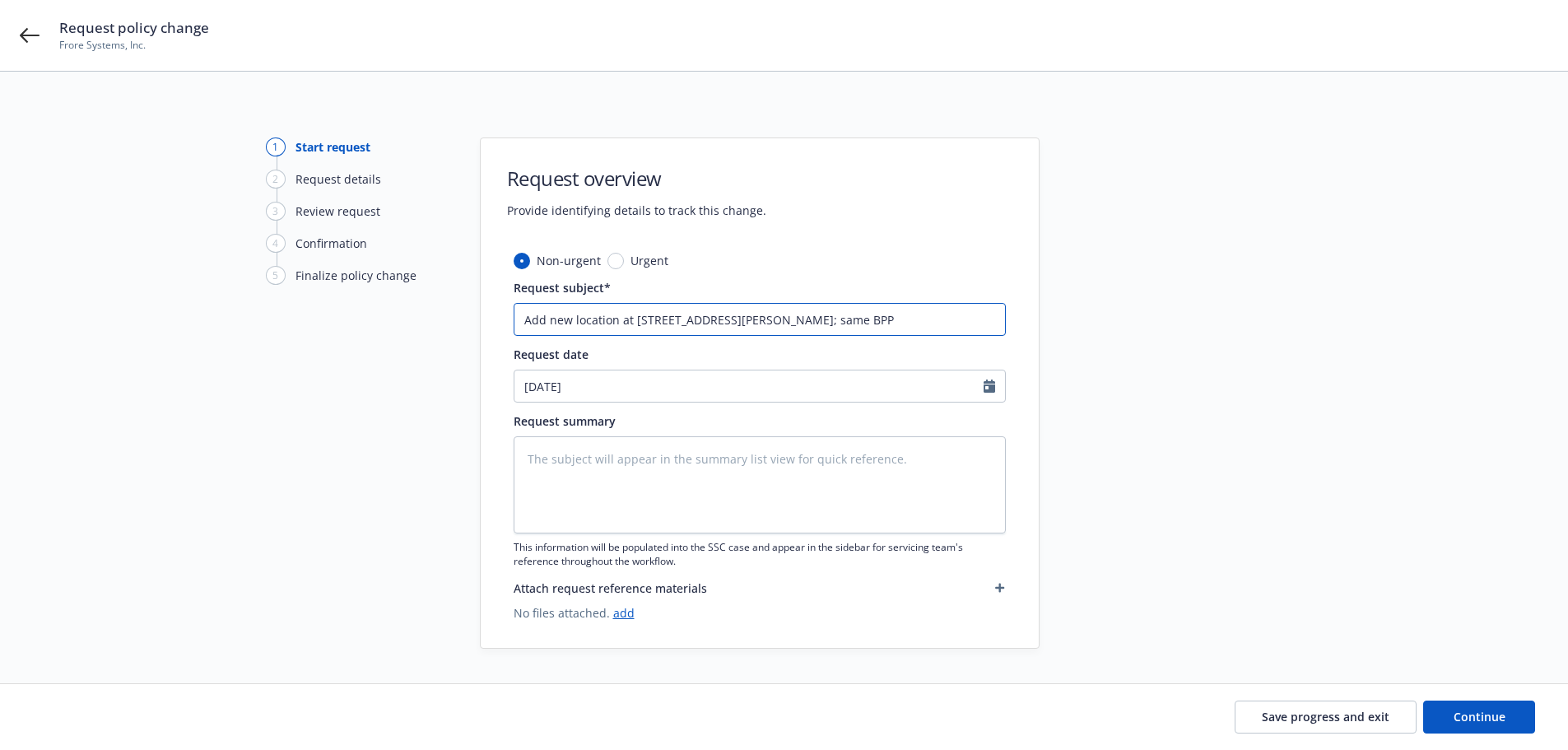
type input "Add new location at 50 Rio Robles, San Jose, CA 95134; same BPP"
type textarea "x"
type input "Add new location at 50 Rio Robles, San Jose, CA 95134; same BPP a"
type textarea "x"
type input "Add new location at 50 Rio Robles, San Jose, CA 95134; same BPP as"
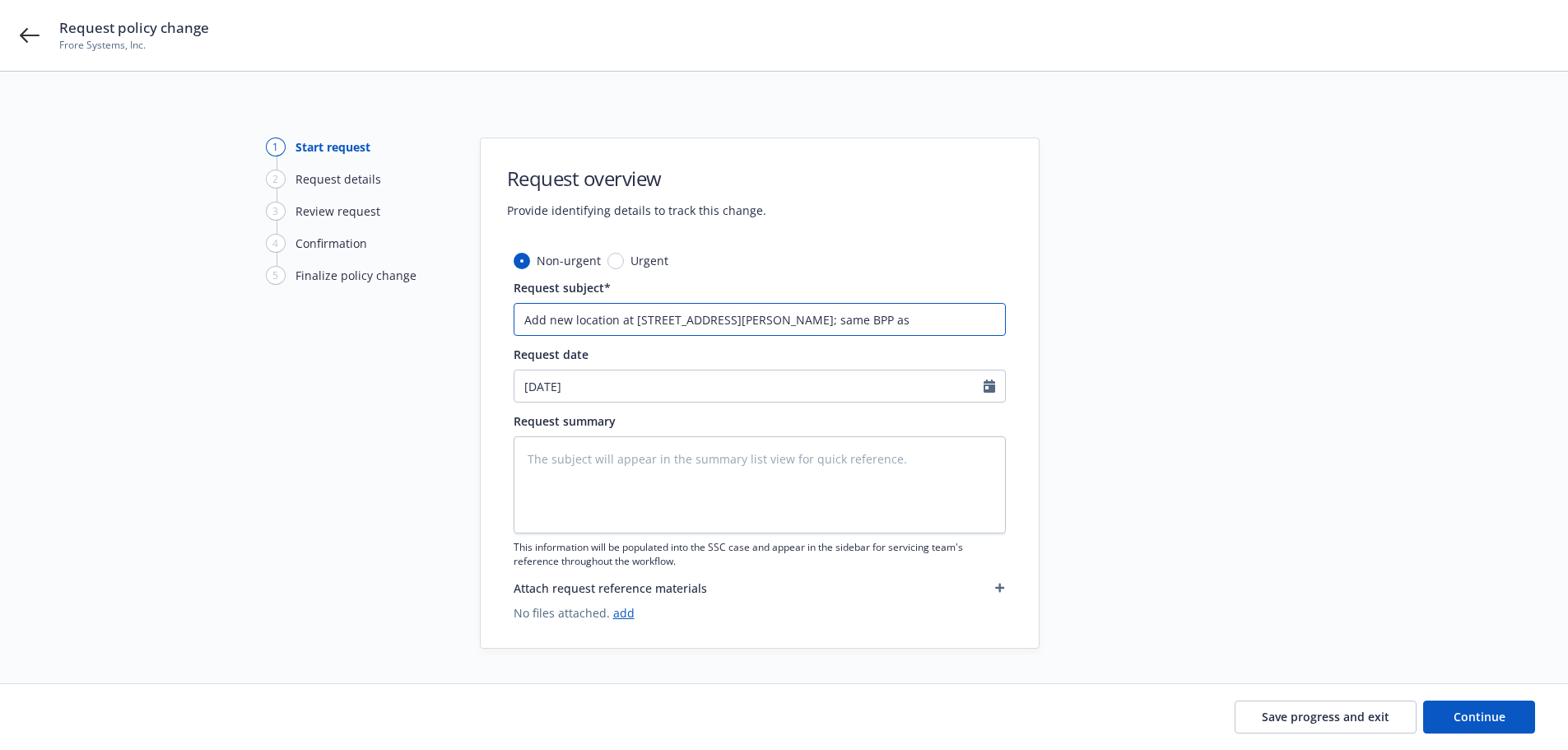
type textarea "x"
type input "Add new location at 50 Rio Robles, San Jose, CA 95134; same BPP as"
type textarea "x"
type input "Add new location at 50 Rio Robles, San Jose, CA 95134; same BPP as c"
type textarea "x"
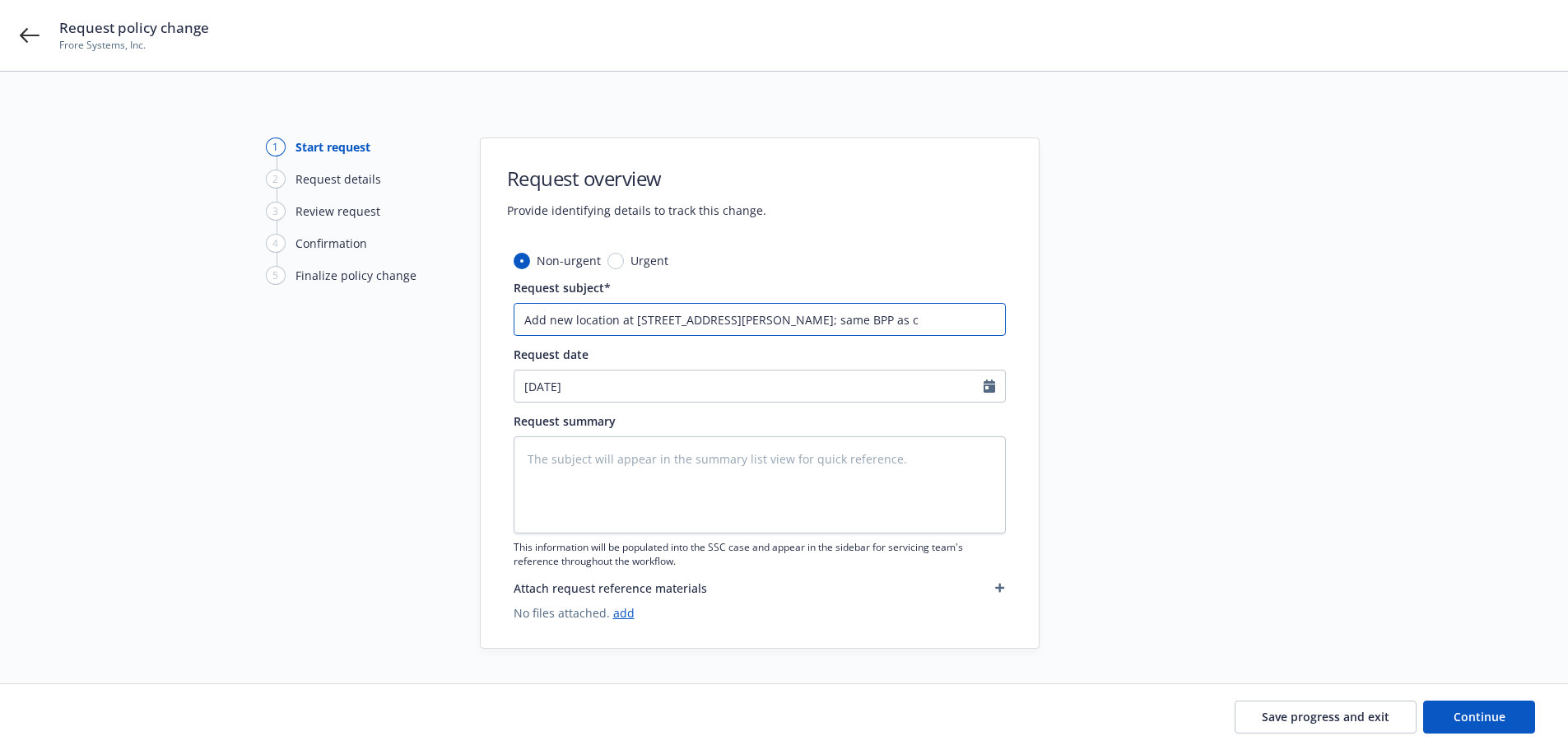
type input "Add new location at 50 Rio Robles, San Jose, CA 95134; same BPP as cu"
type textarea "x"
type input "Add new location at 50 Rio Robles, San Jose, CA 95134; same BPP as cur"
type textarea "x"
type input "Add new location at 50 Rio Robles, San Jose, CA 95134; same BPP as curr"
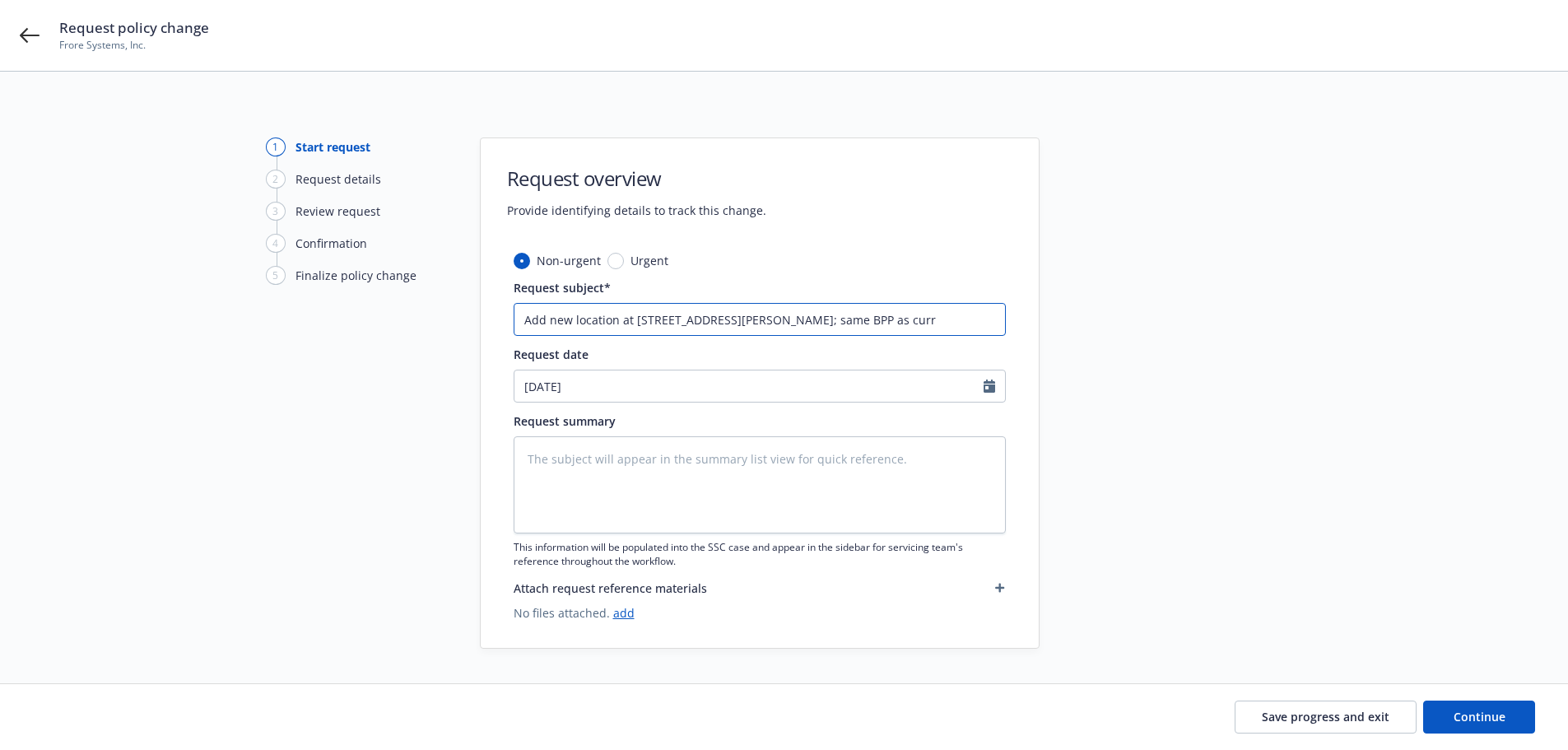
type textarea "x"
type input "Add new location at 50 Rio Robles, San Jose, CA 95134; same BPP as curren"
type textarea "x"
type input "Add new location at 50 Rio Robles, San Jose, CA 95134; same BPP as current"
type textarea "x"
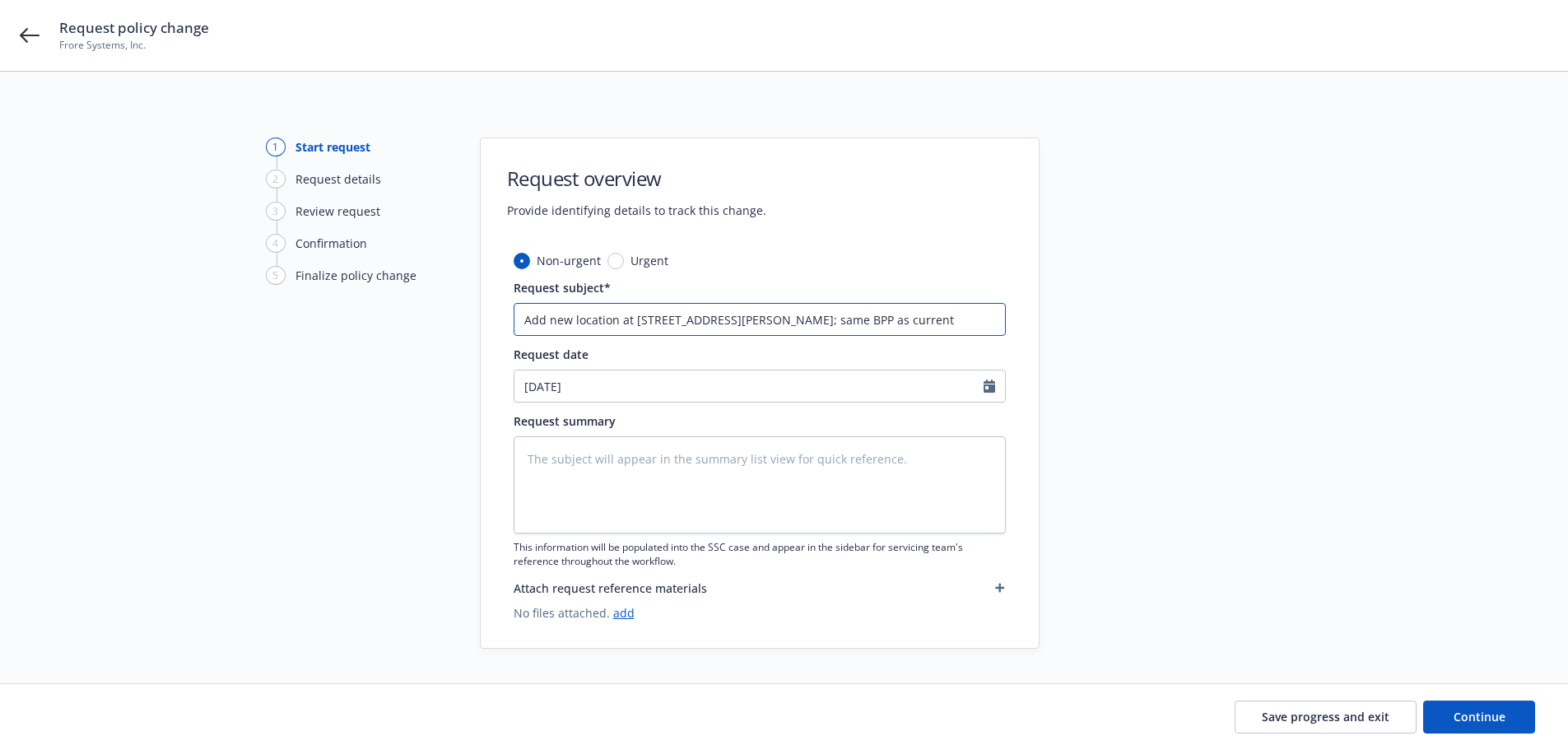
type input "Add new location at 50 Rio Robles, San Jose, CA 95134; same BPP as current"
type textarea "x"
type input "Add new location at 50 Rio Robles, San Jose, CA 95134; same BPP as current l"
type textarea "x"
type input "Add new location at 50 Rio Robles, San Jose, CA 95134; same BPP as current lo"
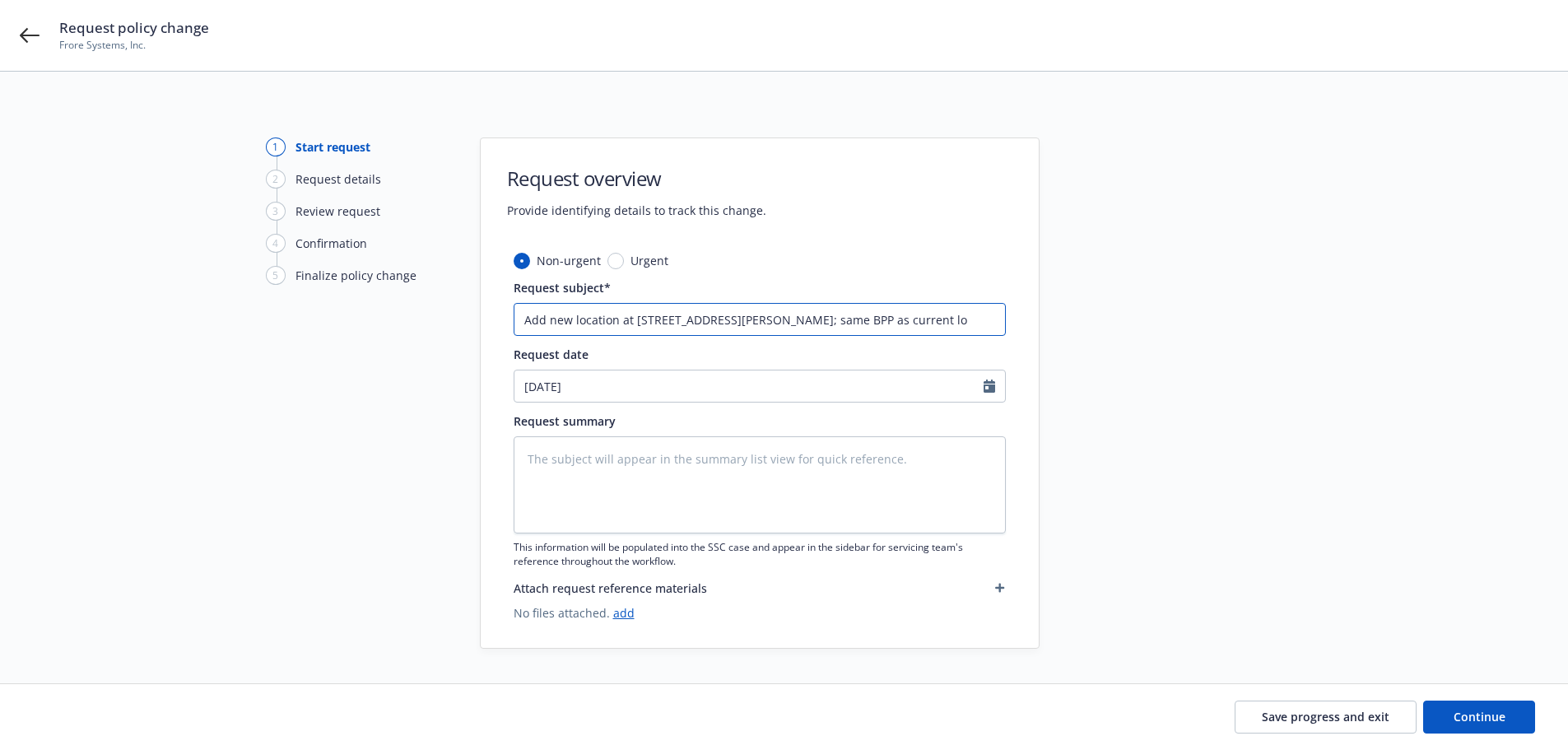
type textarea "x"
type input "Add new location at 50 Rio Robles, San Jose, CA 95134; same BPP as current loc"
type textarea "x"
type input "Add new location at 50 Rio Robles, San Jose, CA 95134; same BPP as current loca"
type textarea "x"
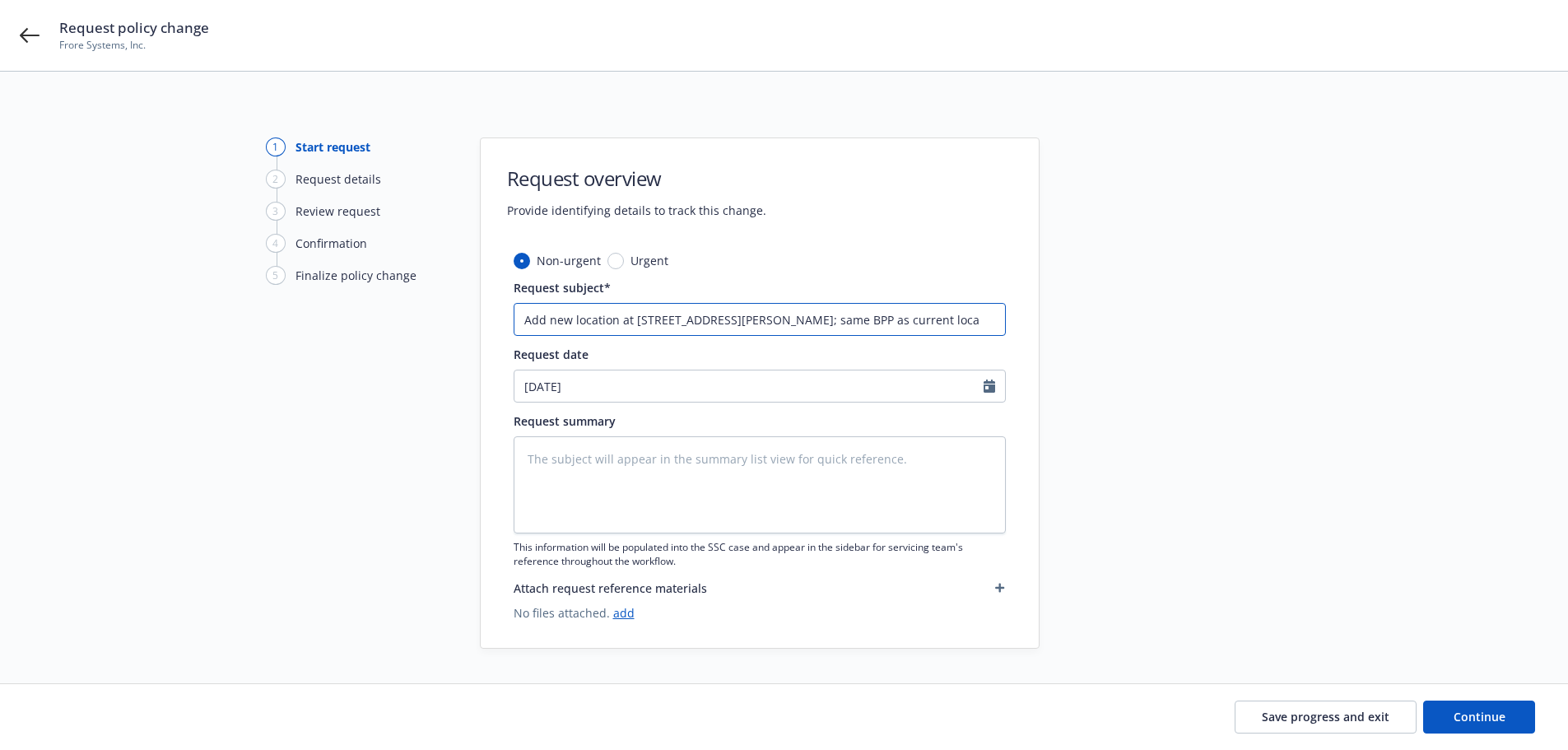
type input "Add new location at 50 Rio Robles, San Jose, CA 95134; same BPP as current locat"
type textarea "x"
type input "Add new location at 50 Rio Robles, San Jose, CA 95134; same BPP as current loca…"
type textarea "x"
type input "Add new location at 50 Rio Robles, San Jose, CA 95134; same BPP as current loca…"
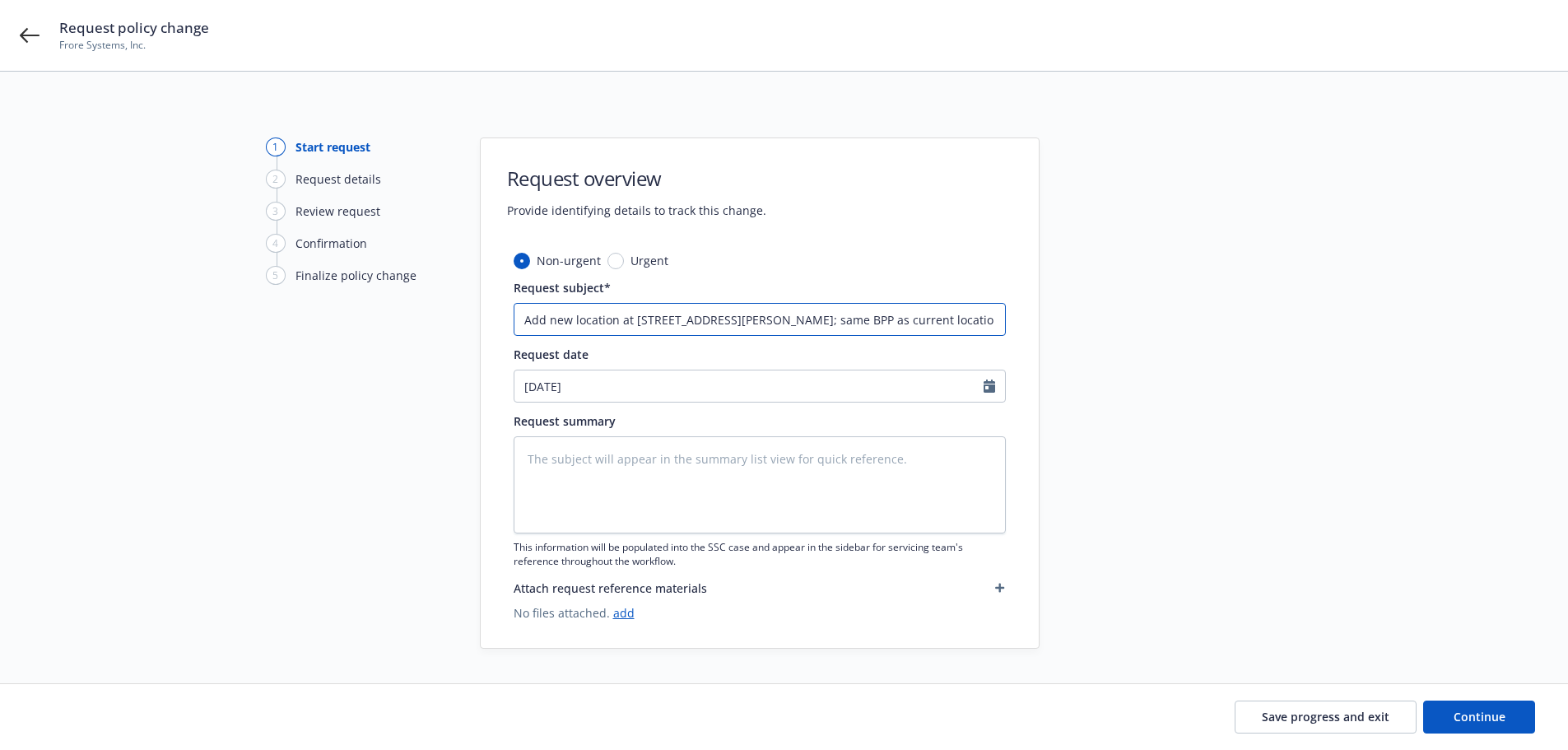
type textarea "x"
drag, startPoint x: 989, startPoint y: 320, endPoint x: 507, endPoint y: 316, distance: 482.0
click at [507, 316] on div "Non-urgent Urgent Request subject* Add new location at 50 Rio Robles, San Jose,…" at bounding box center [760, 450] width 558 height 396
type input "Add new location at 50 Rio Robles, San Jose, CA 95134; same BPP as current loca…"
click at [673, 454] on textarea at bounding box center [759, 485] width 492 height 98
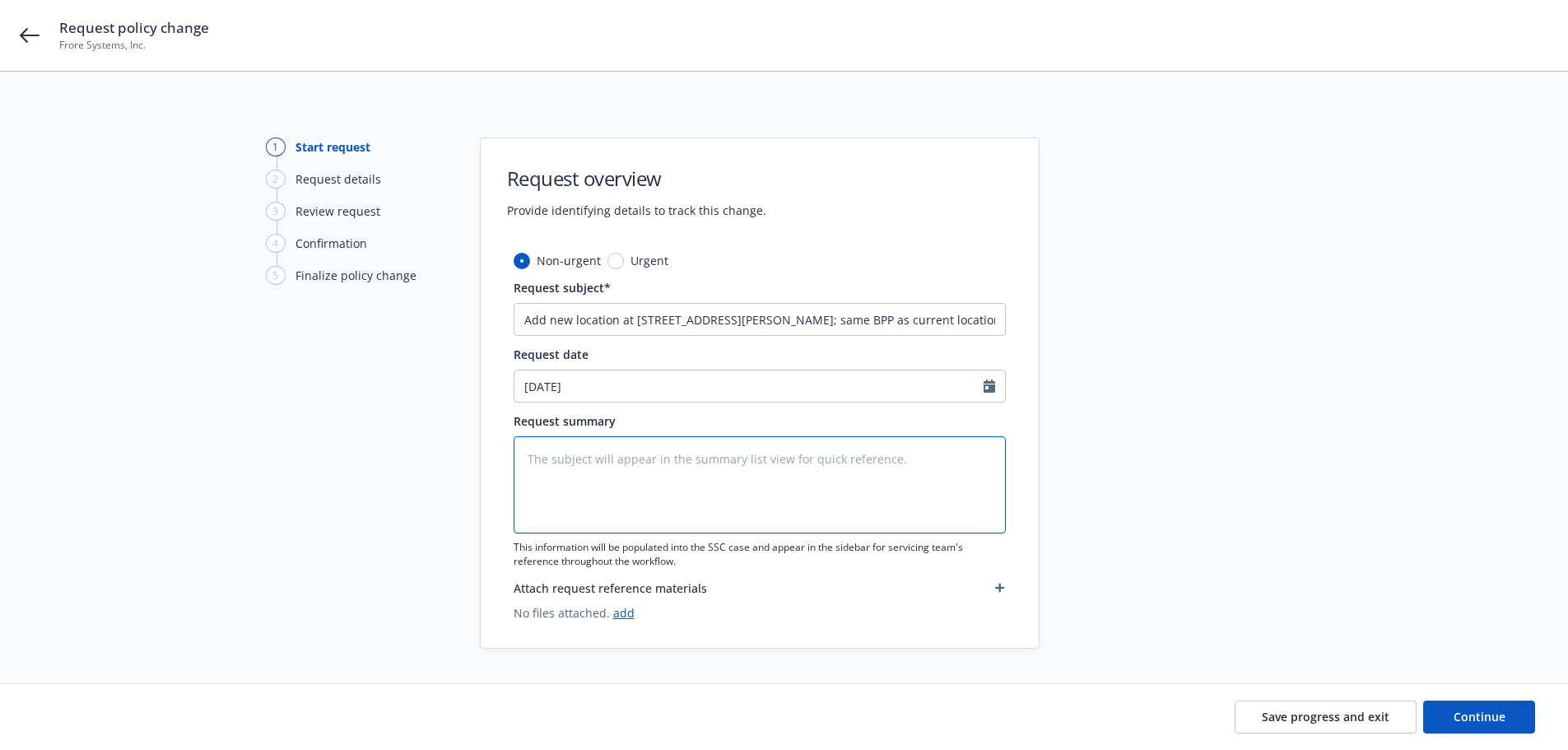
paste textarea "Add new location at 50 Rio Robles, San Jose, CA 95134; same BPP as current loca…"
type textarea "x"
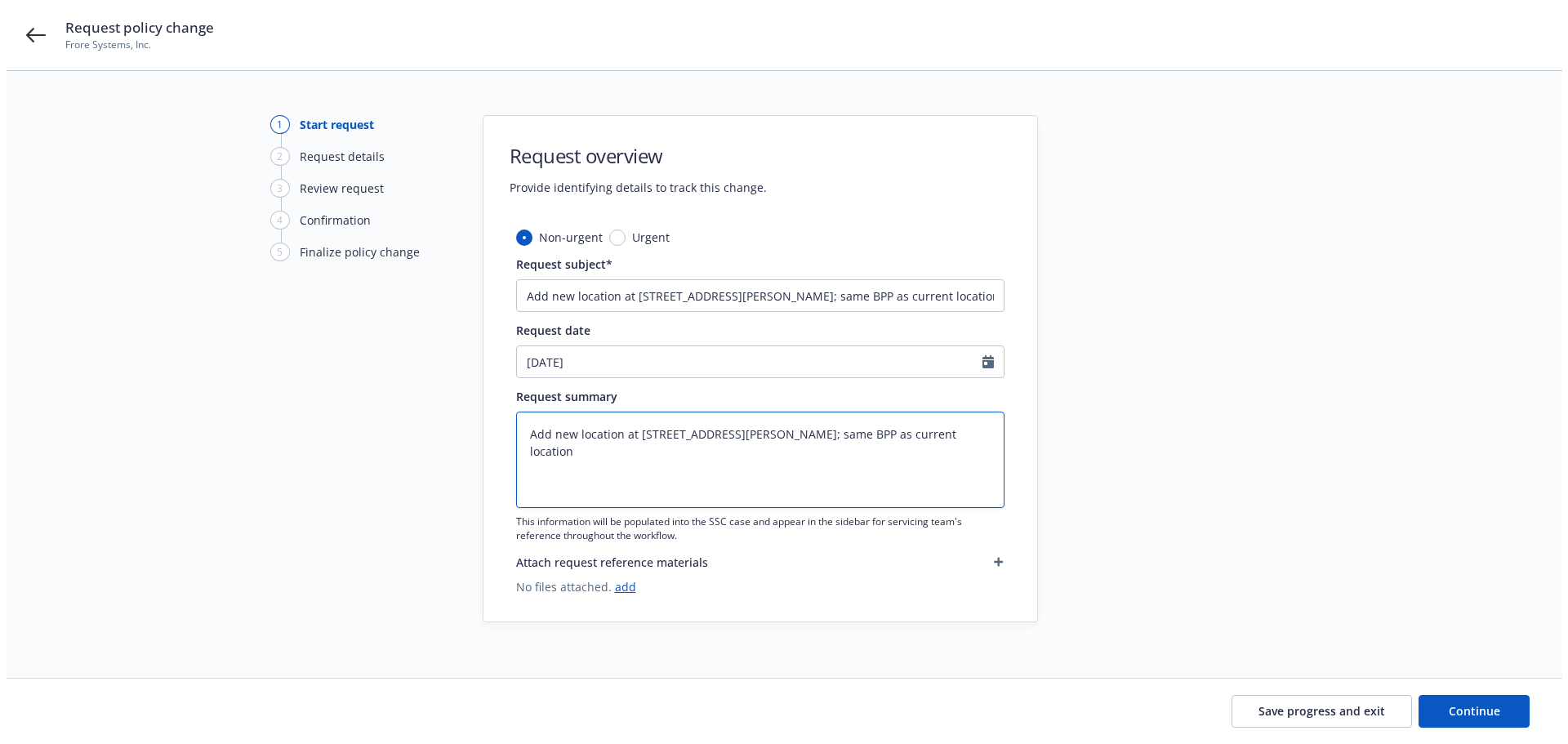
scroll to position [31, 0]
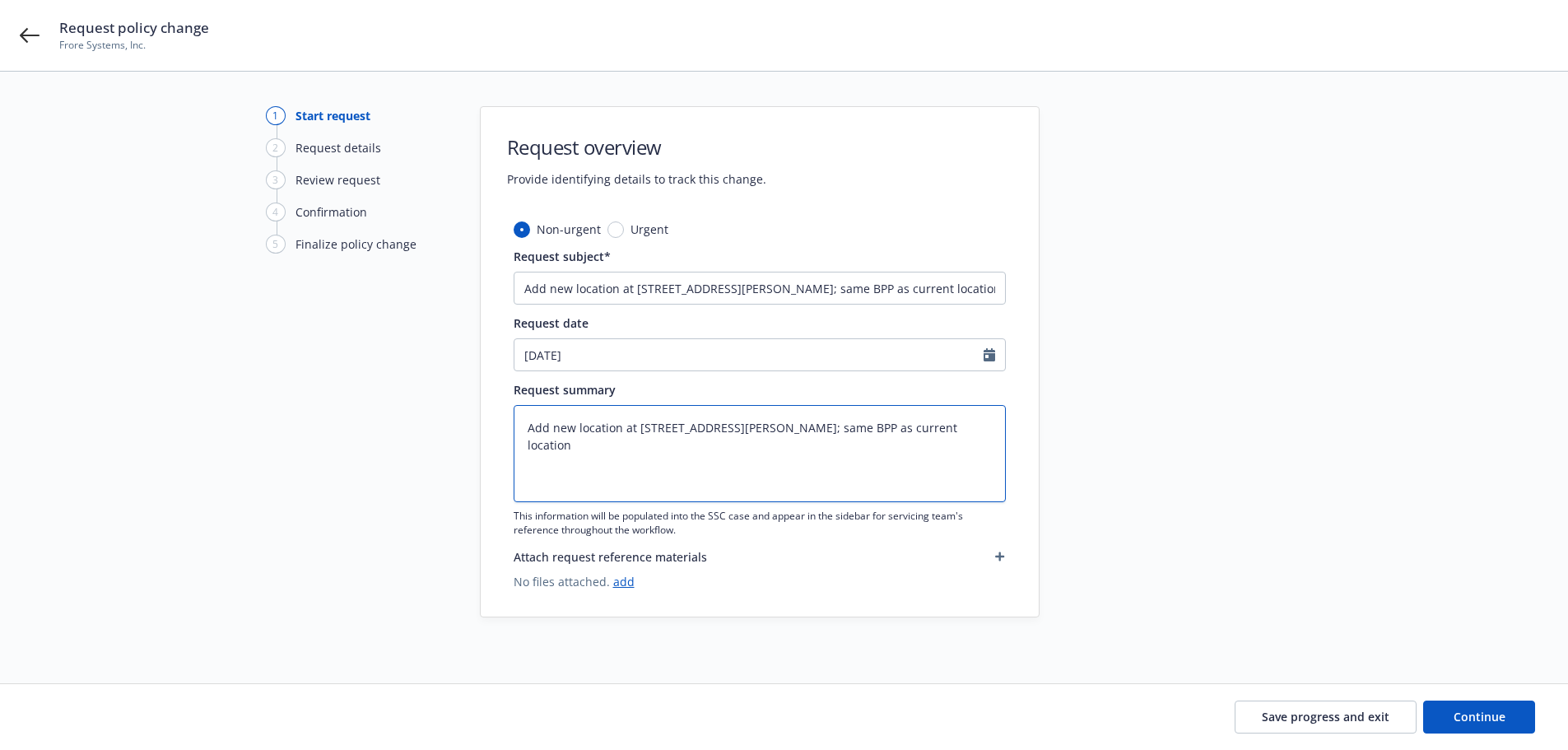
type textarea "Add new location at 50 Rio Robles, San Jose, CA 95134; same BPP as current loca…"
click at [995, 557] on icon "button" at bounding box center [999, 556] width 9 height 9
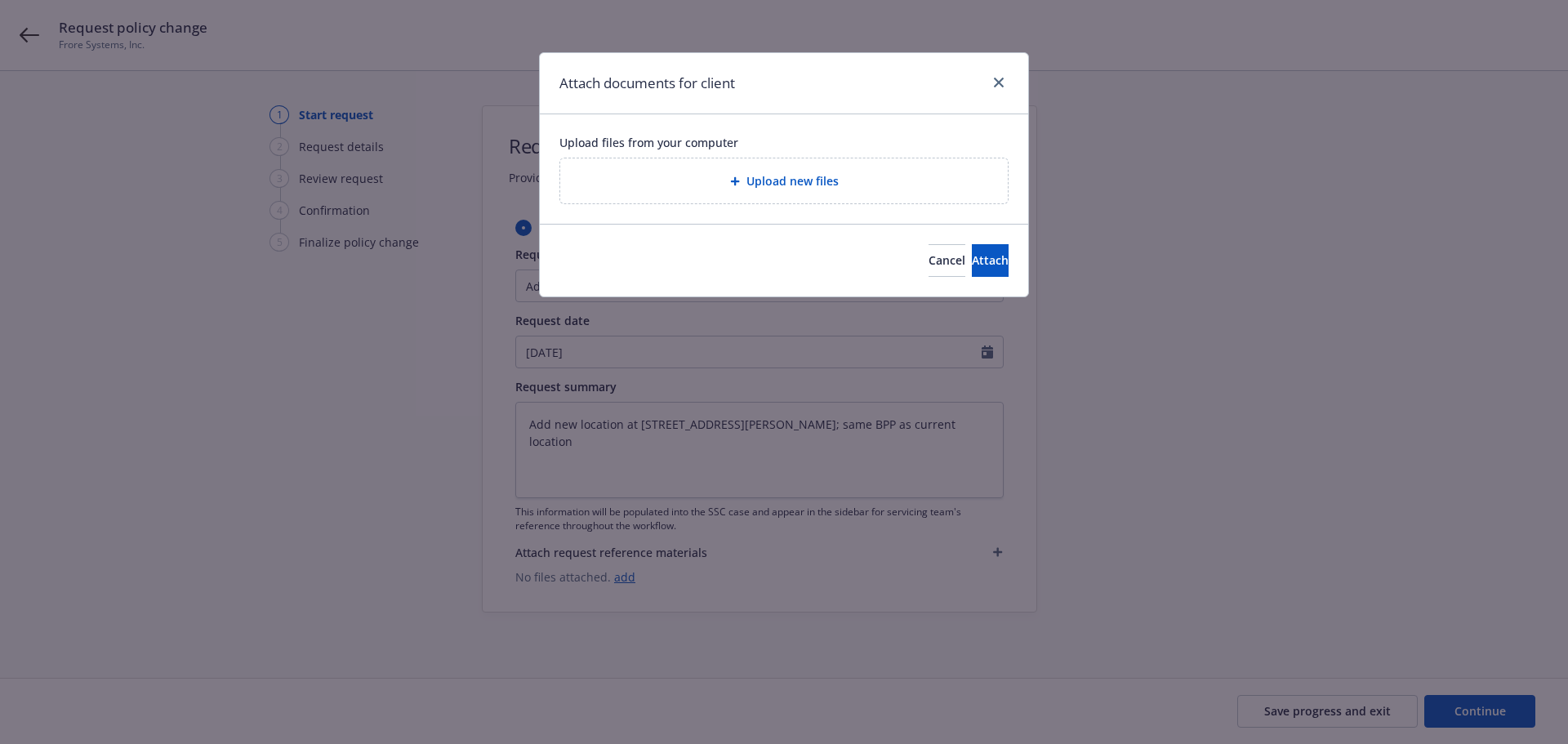
type textarea "x"
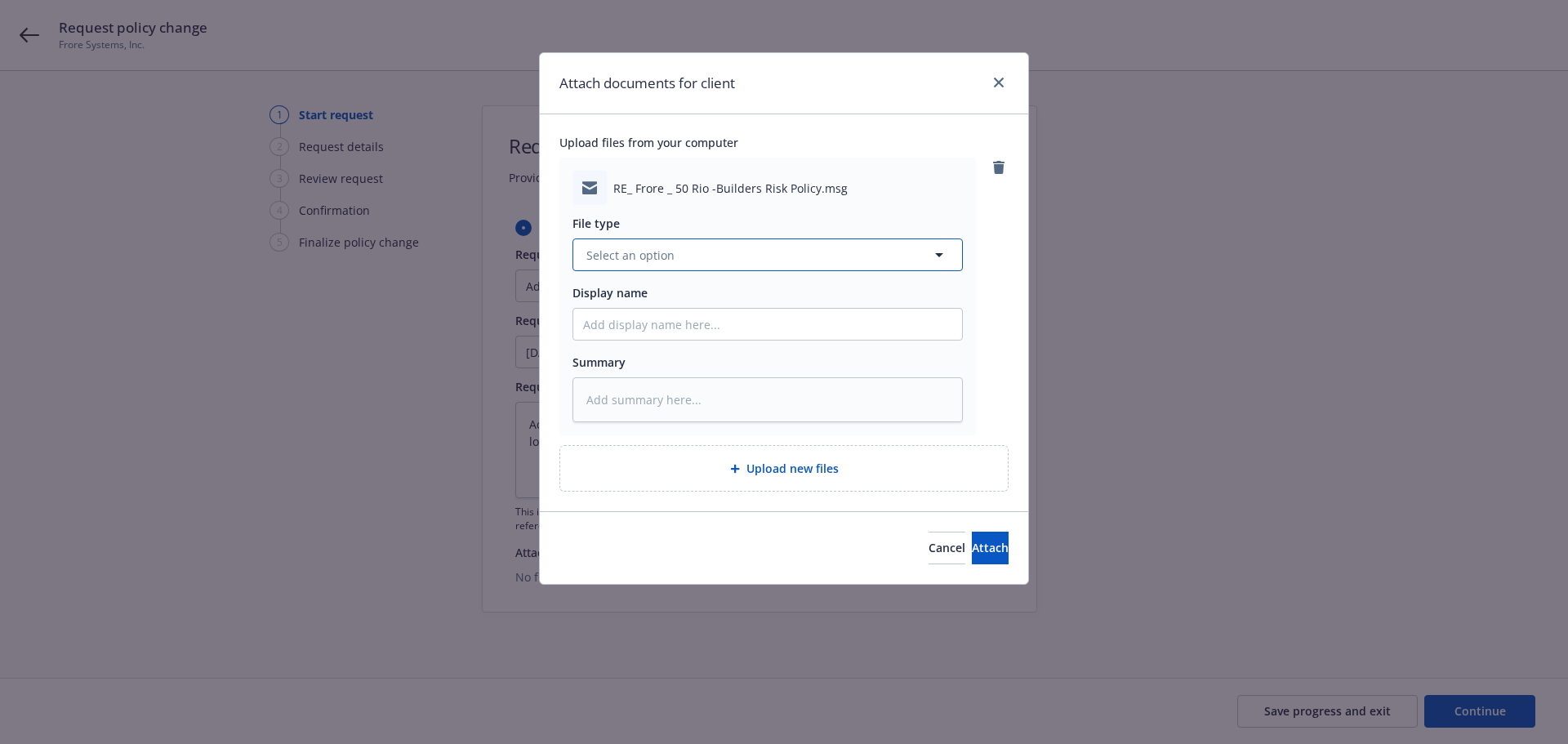
click at [620, 248] on span "Select an option" at bounding box center [631, 255] width 88 height 18
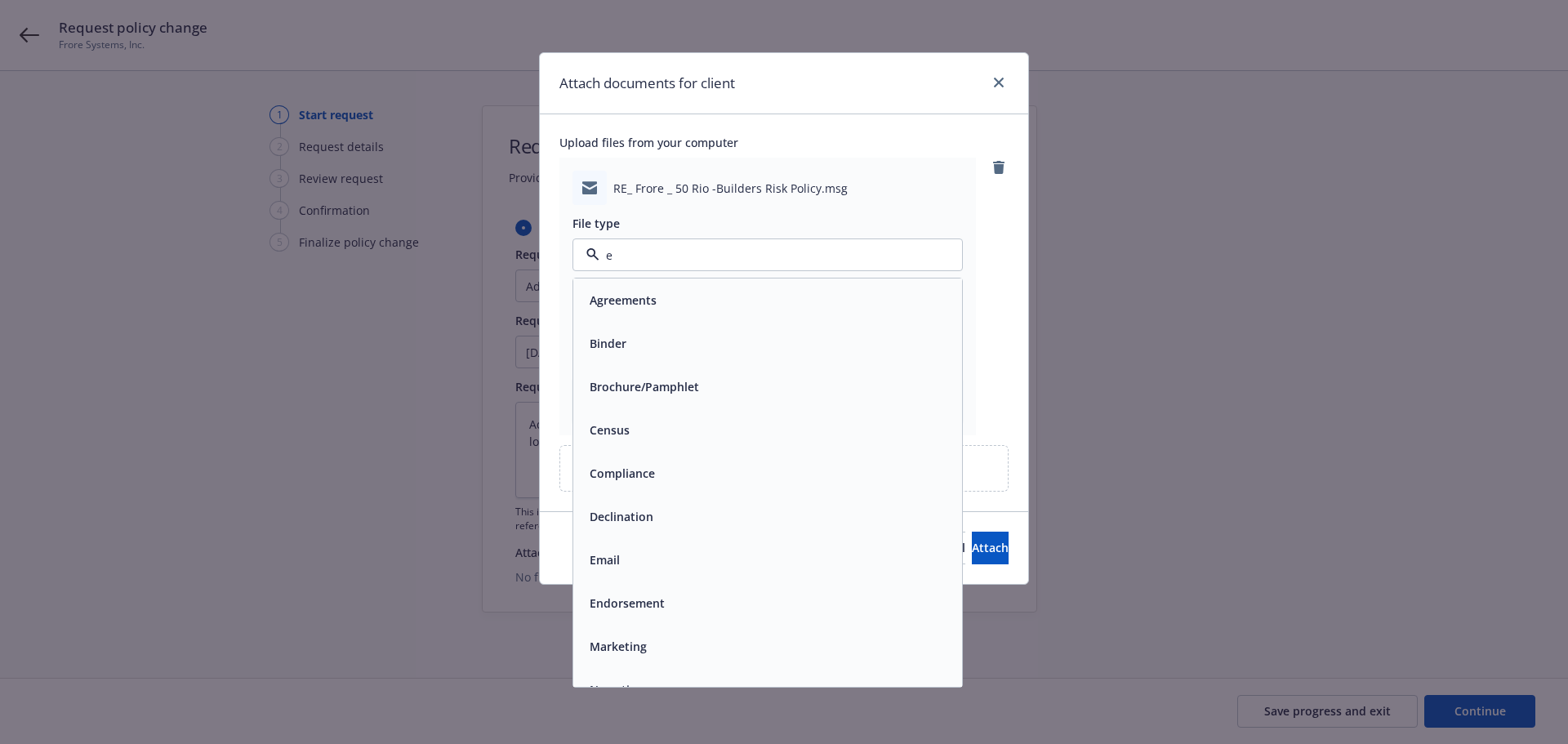
type input "em"
click at [650, 332] on div "Email" at bounding box center [767, 343] width 369 height 23
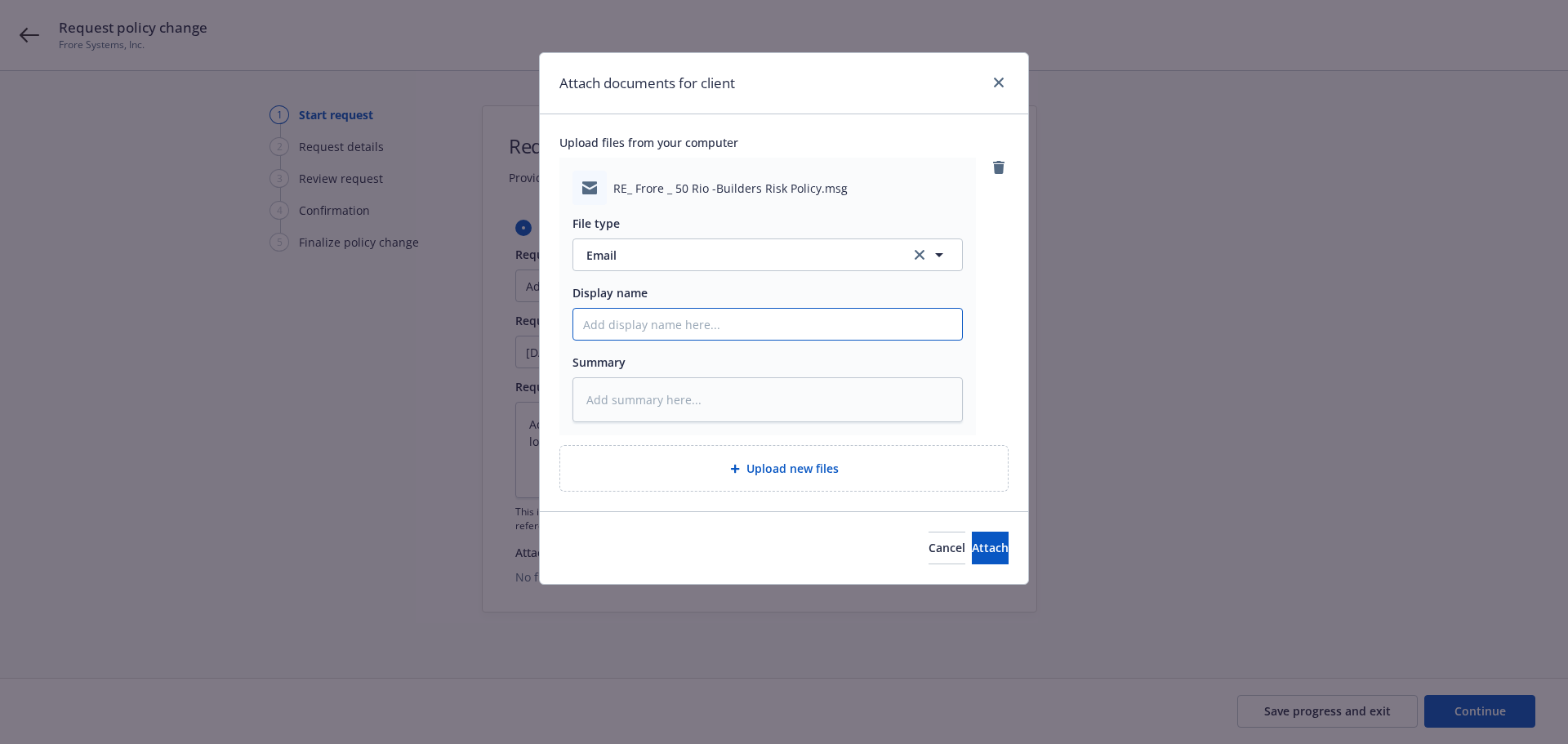
click at [651, 324] on input "Display name" at bounding box center [767, 325] width 388 height 31
paste input "Add new location at 50 Rio Robles, San Jose, CA 95134; same BPP as current loca…"
type textarea "x"
drag, startPoint x: 953, startPoint y: 325, endPoint x: 387, endPoint y: 327, distance: 566.0
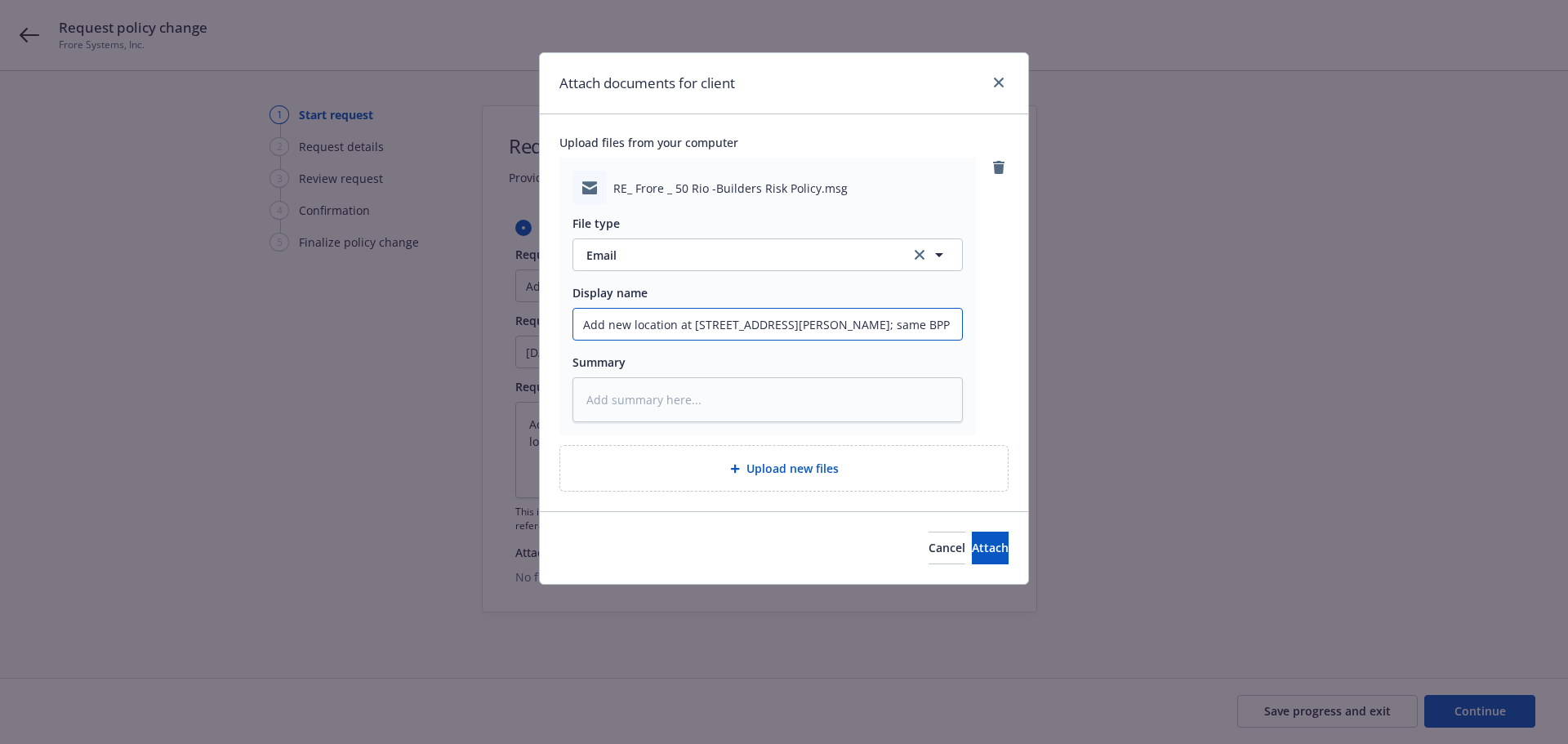
click at [387, 327] on div "Attach documents for client Upload files from your computer RE_ Frore _ 50 Rio …" at bounding box center [784, 372] width 1568 height 744
click at [889, 327] on input "Add new location at 50 Rio Robles, San Jose, CA 95134; same BPP as current loca…" at bounding box center [767, 325] width 388 height 31
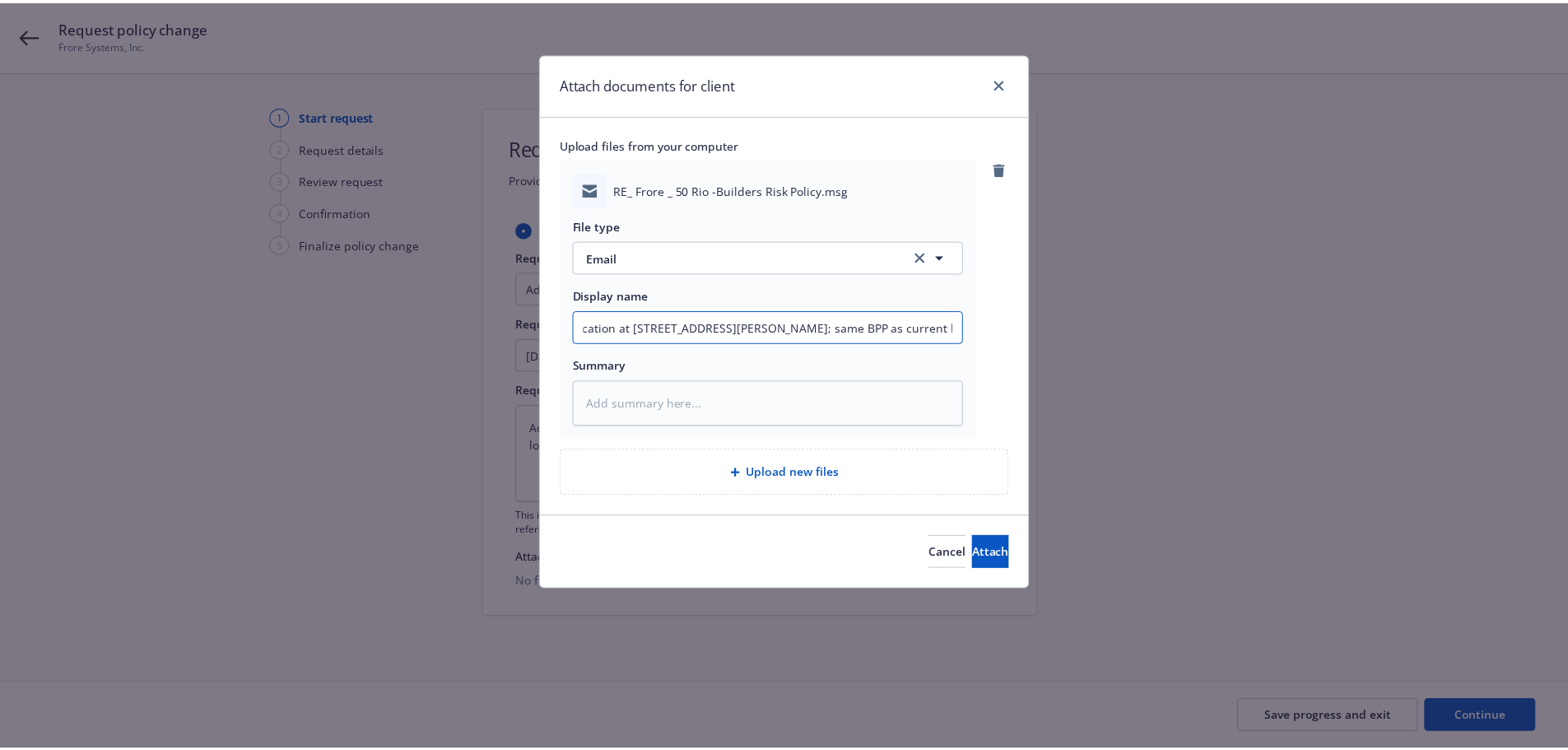
scroll to position [0, 79]
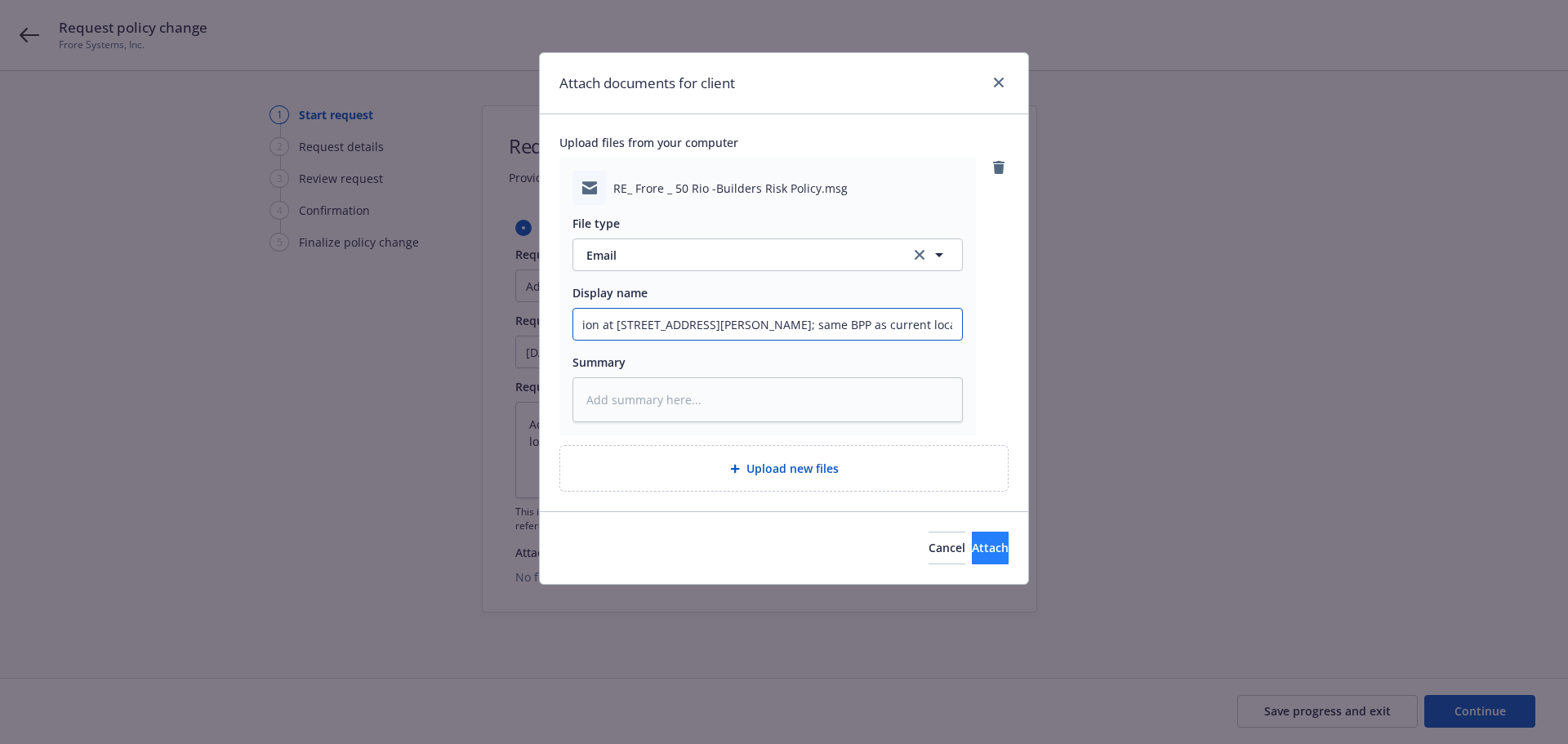
type input "Add new location at 50 Rio Robles, San Jose, CA 95134; same BPP as current loca…"
click at [973, 555] on span "Attach" at bounding box center [991, 547] width 37 height 16
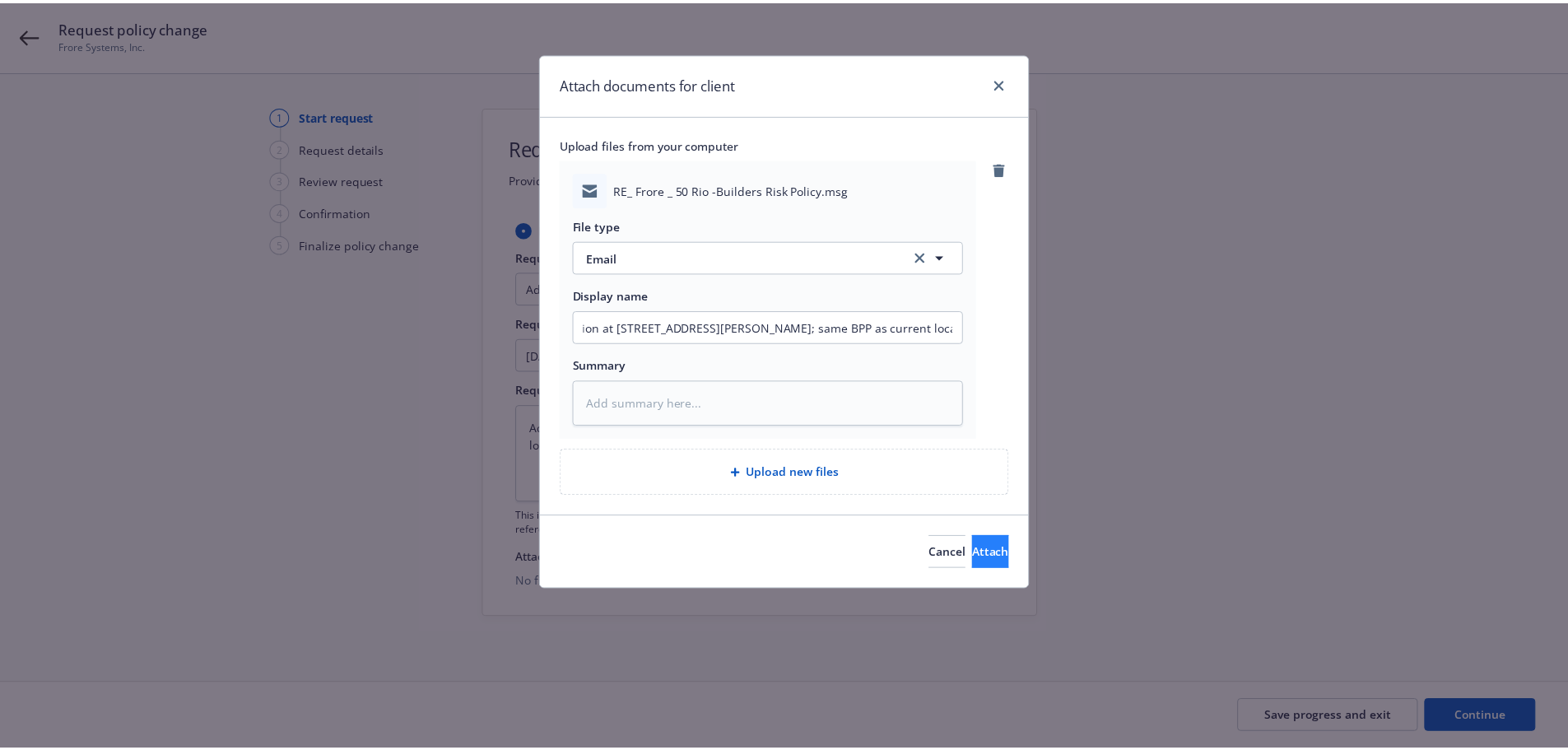
scroll to position [0, 0]
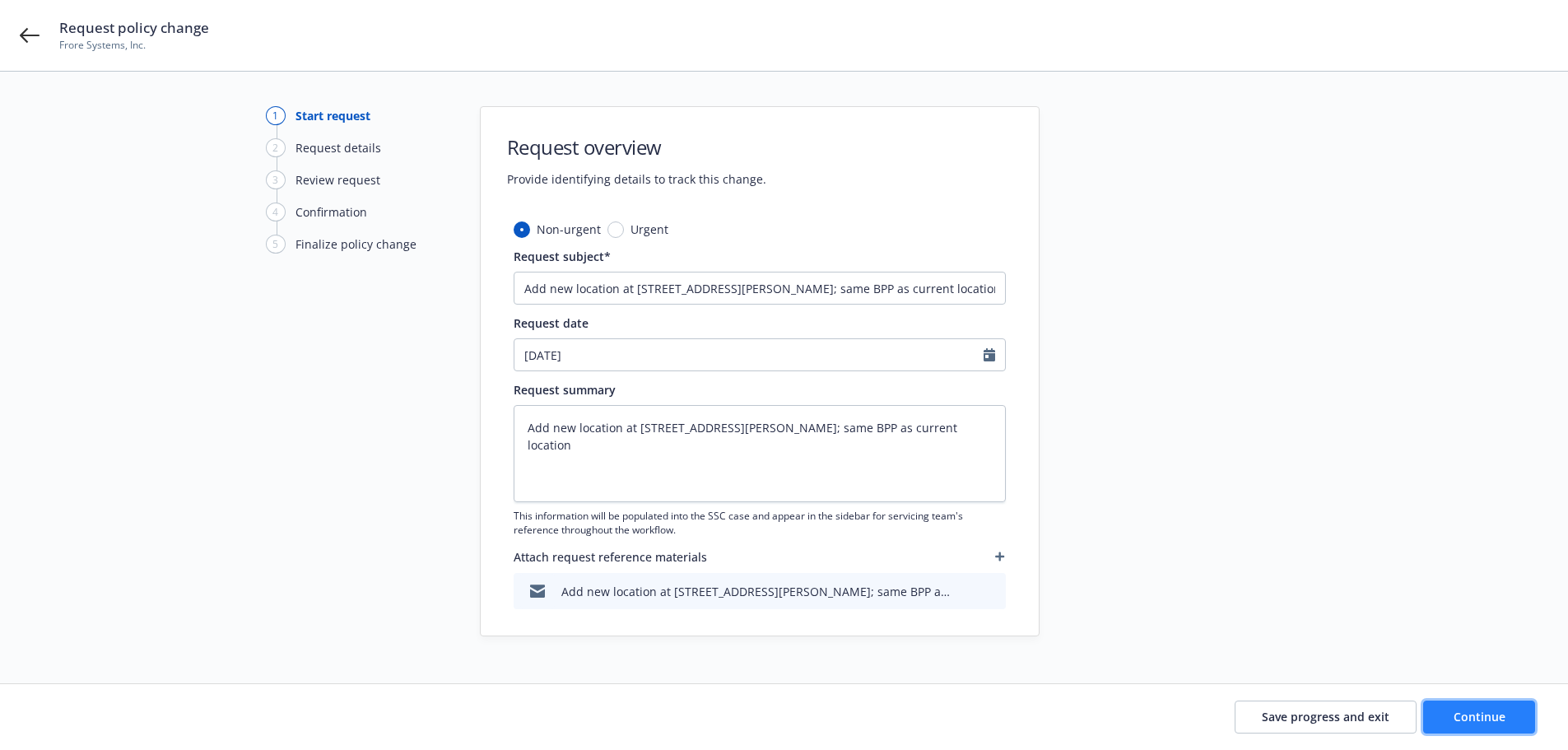
click at [1477, 726] on button "Continue" at bounding box center [1479, 716] width 112 height 33
type textarea "x"
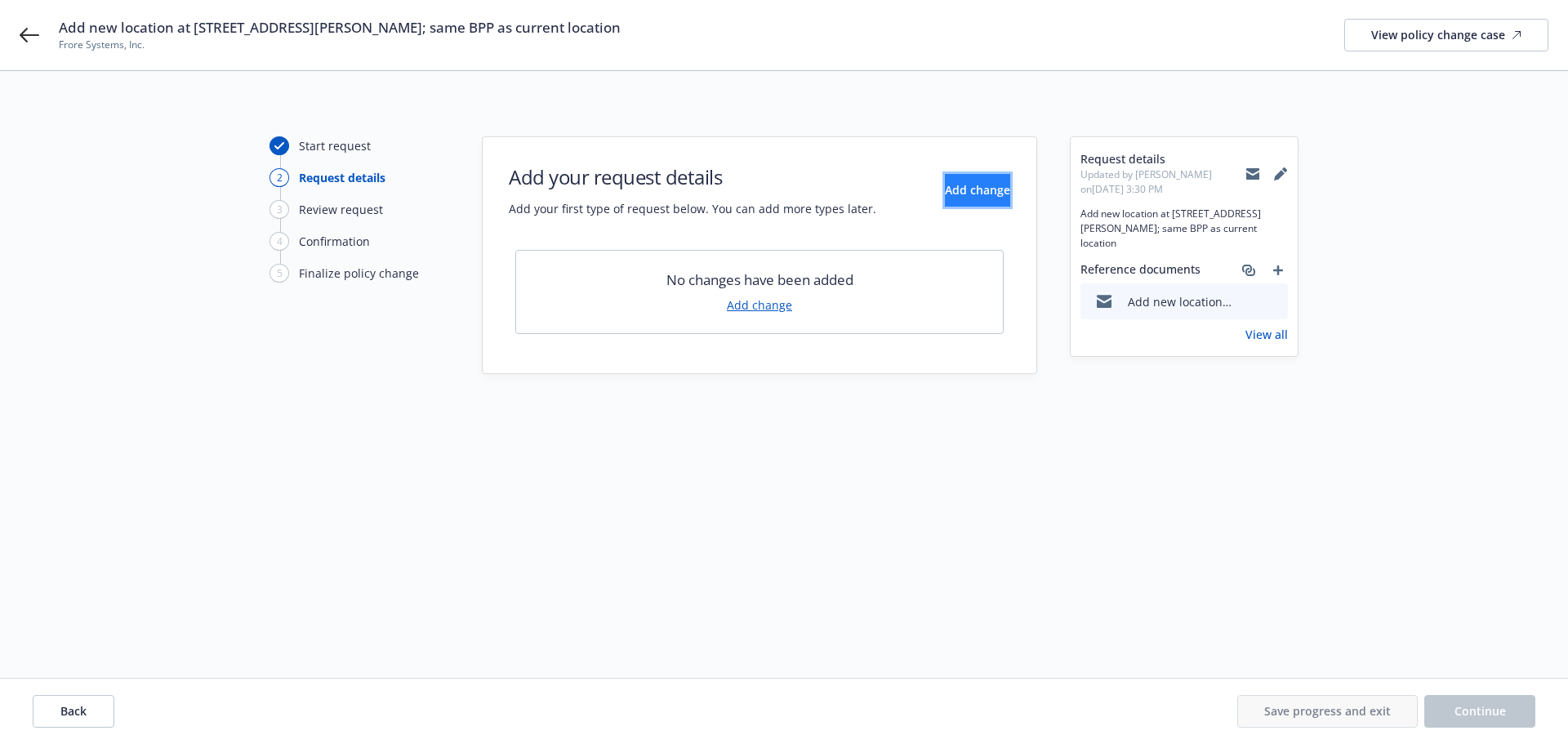
click at [946, 191] on span "Add change" at bounding box center [977, 190] width 66 height 16
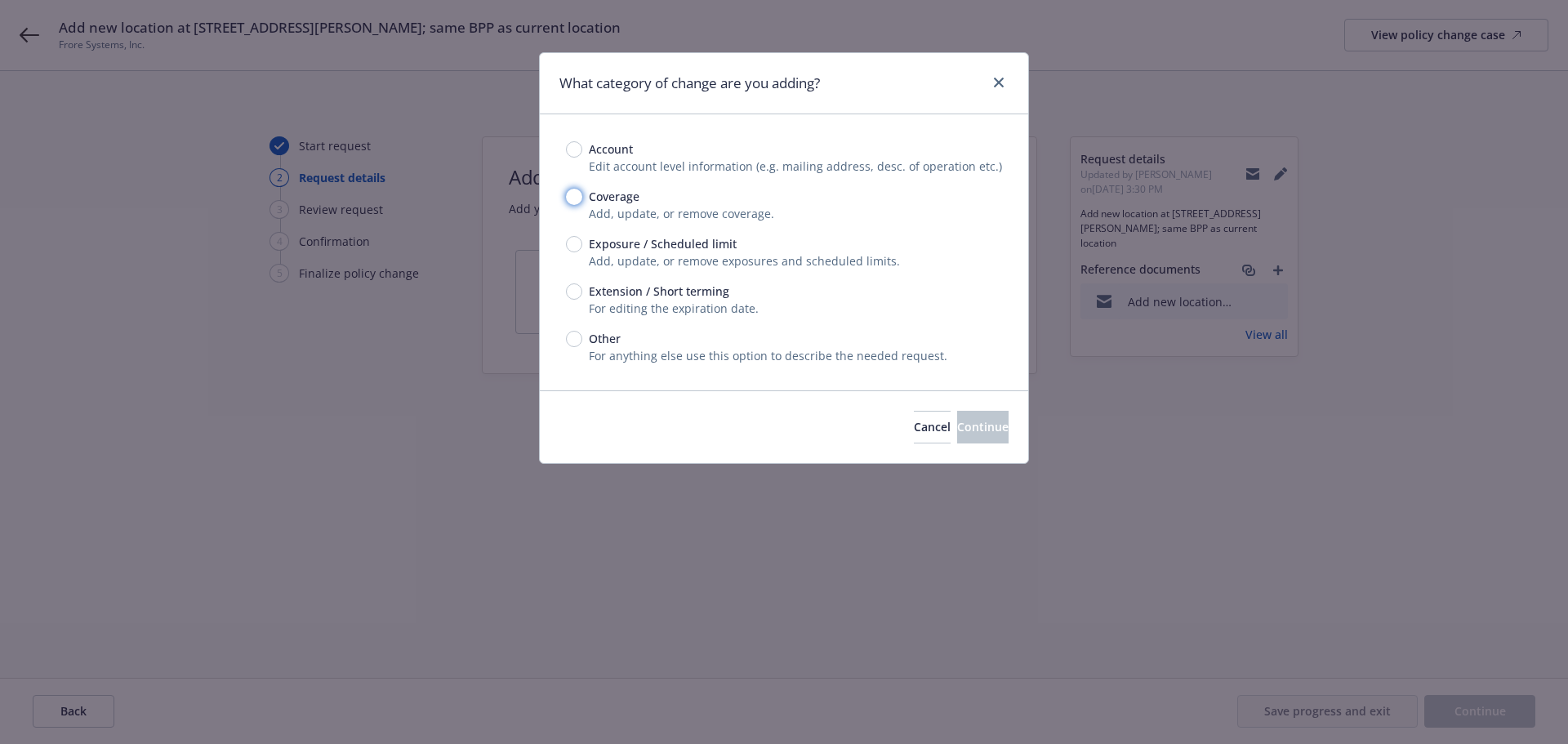
click at [573, 195] on input "Coverage" at bounding box center [574, 197] width 17 height 17
radio input "true"
click at [958, 429] on button "Continue" at bounding box center [983, 426] width 52 height 32
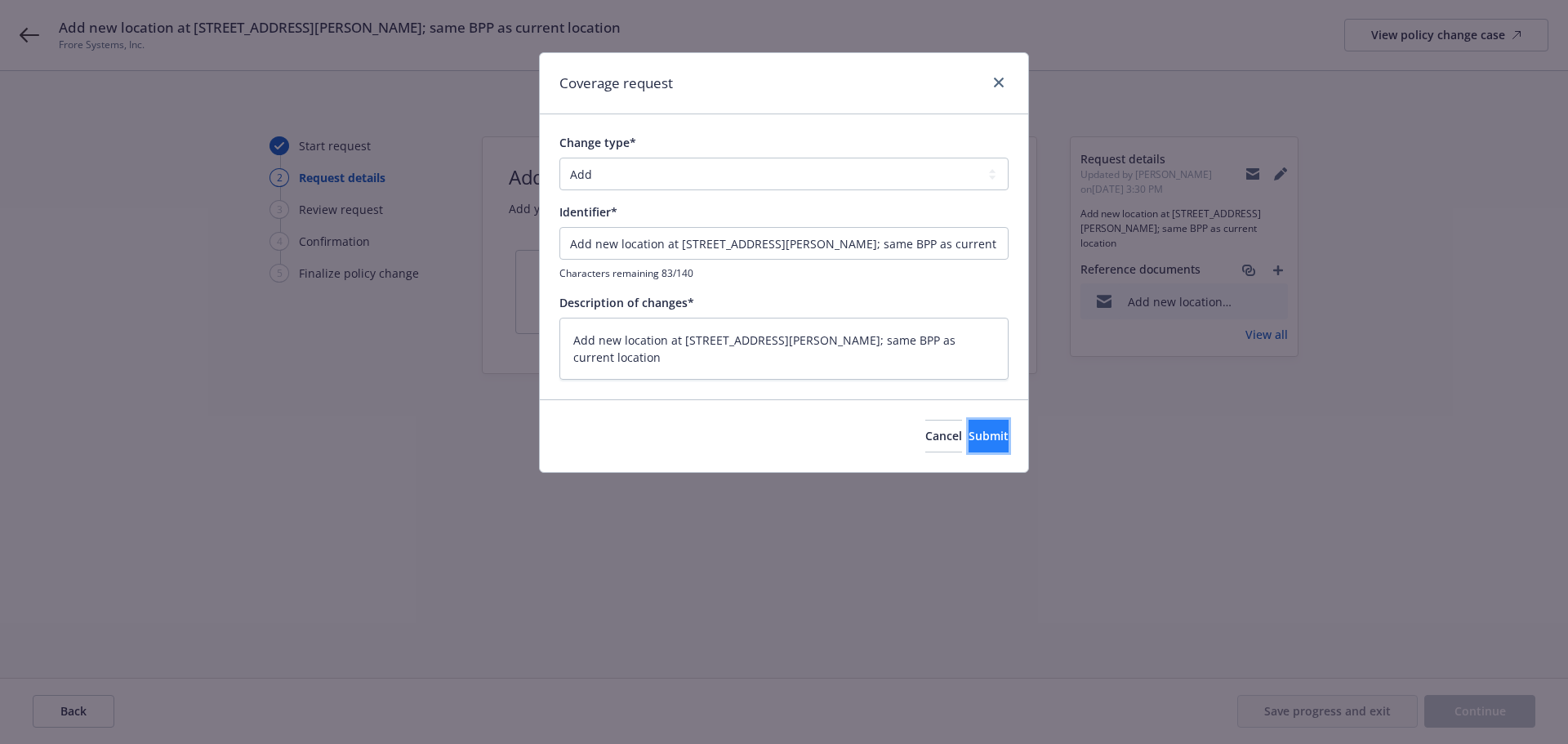
click at [970, 432] on span "Submit" at bounding box center [988, 436] width 40 height 16
type textarea "x"
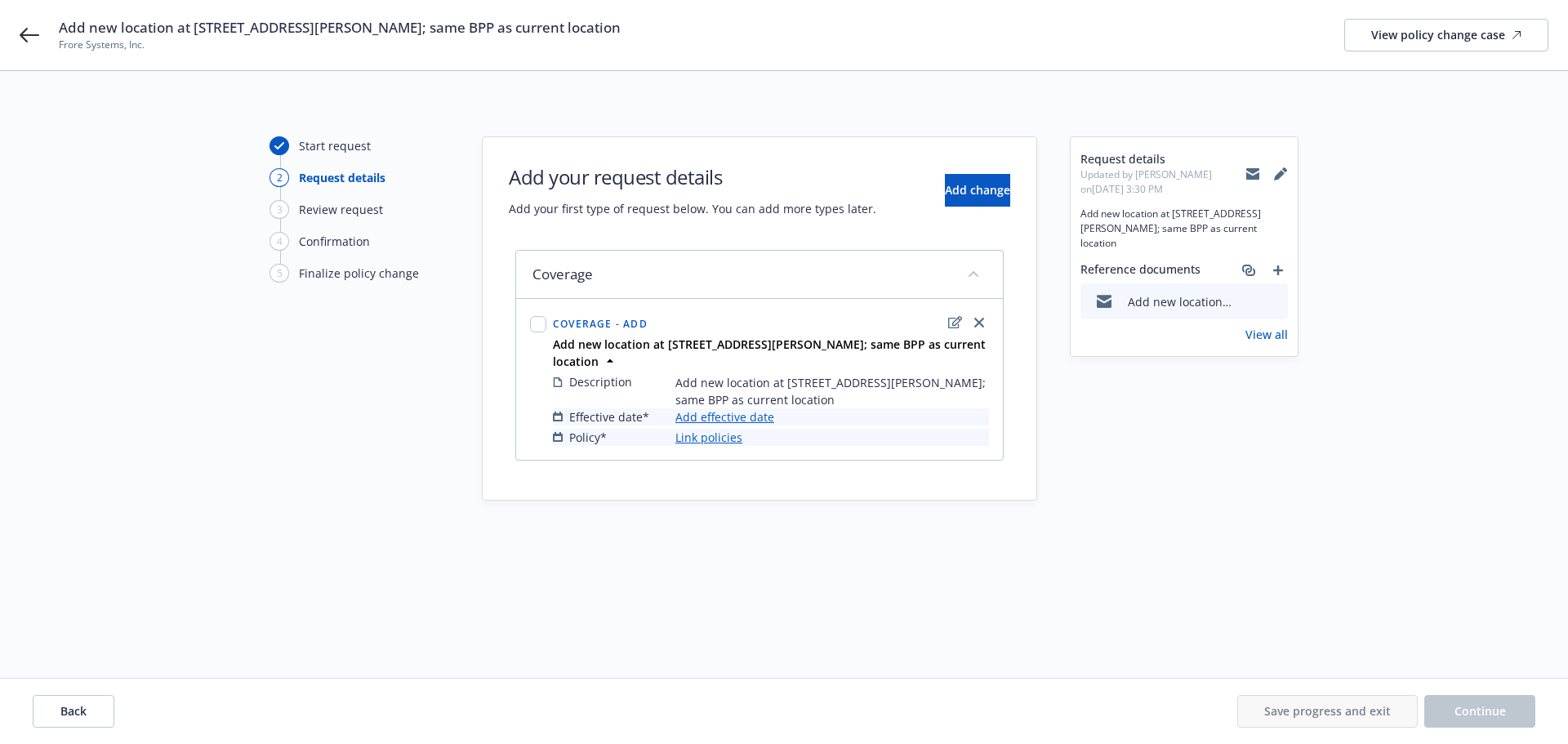
click at [743, 416] on link "Add effective date" at bounding box center [725, 417] width 99 height 18
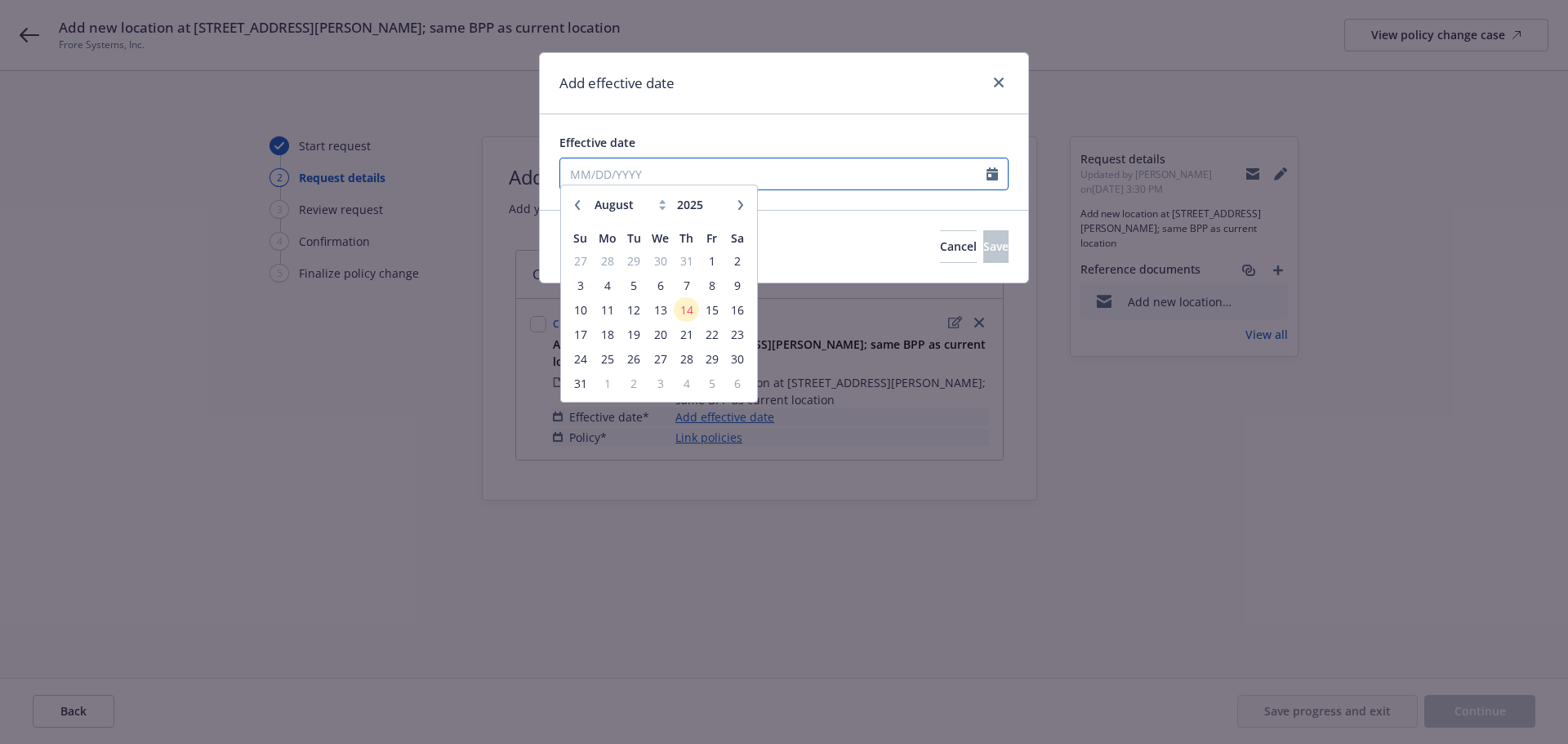
click at [737, 166] on input "Effective date" at bounding box center [774, 174] width 426 height 31
click at [572, 206] on button "button" at bounding box center [577, 213] width 20 height 20
select select "6"
click at [577, 263] on span "1" at bounding box center [580, 269] width 22 height 21
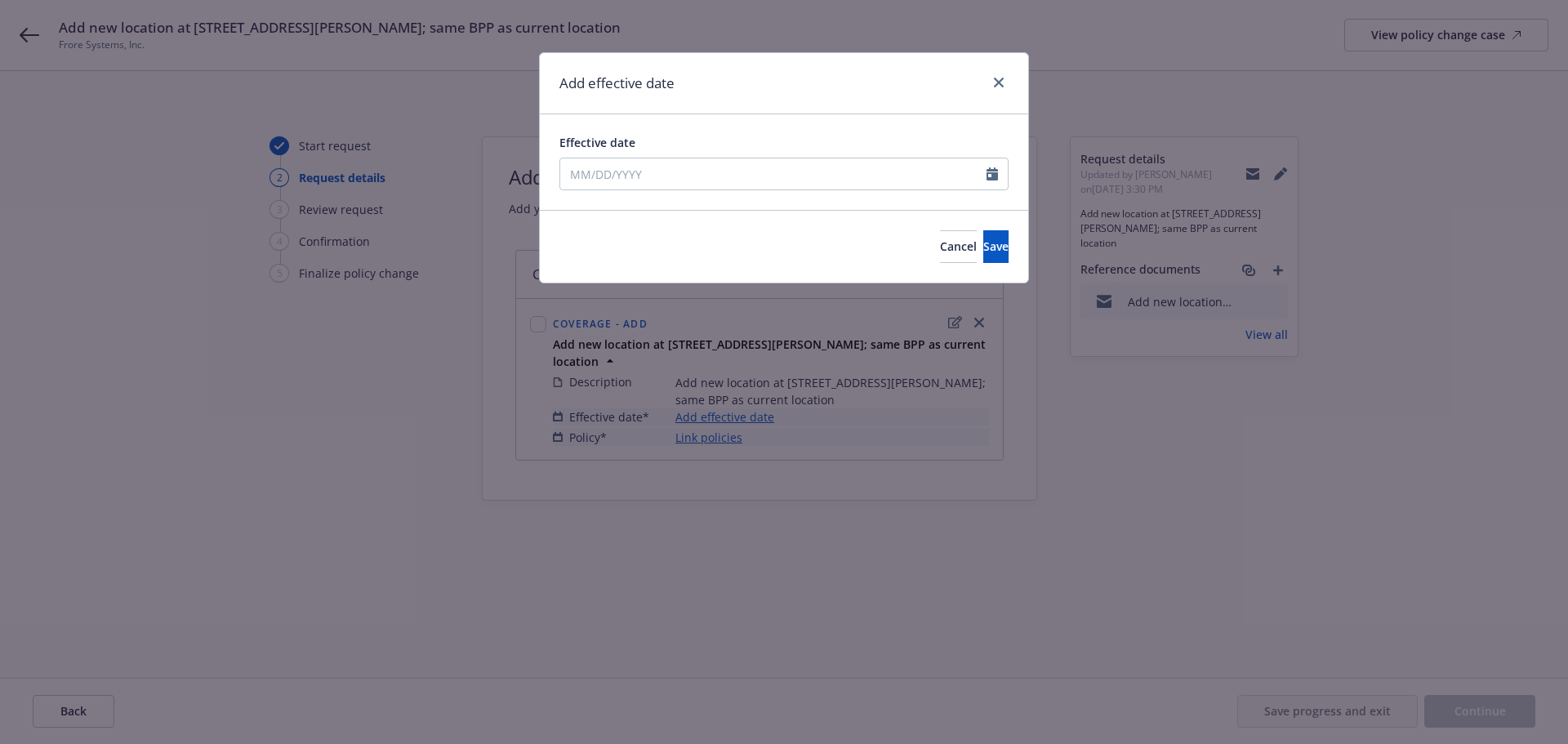
type input "06/01/2025"
click at [983, 248] on span "Save" at bounding box center [996, 246] width 25 height 16
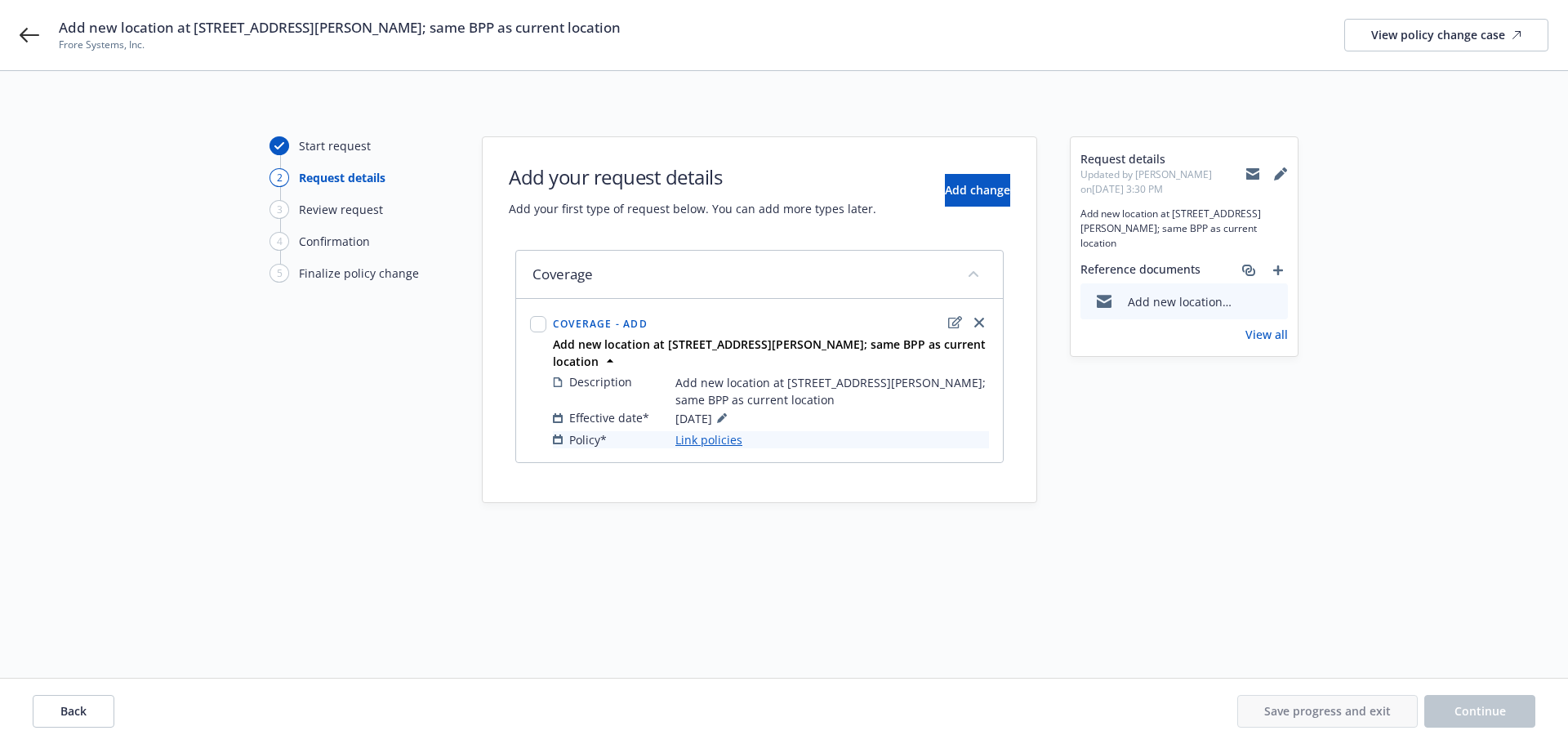
click at [721, 440] on link "Link policies" at bounding box center [709, 440] width 67 height 18
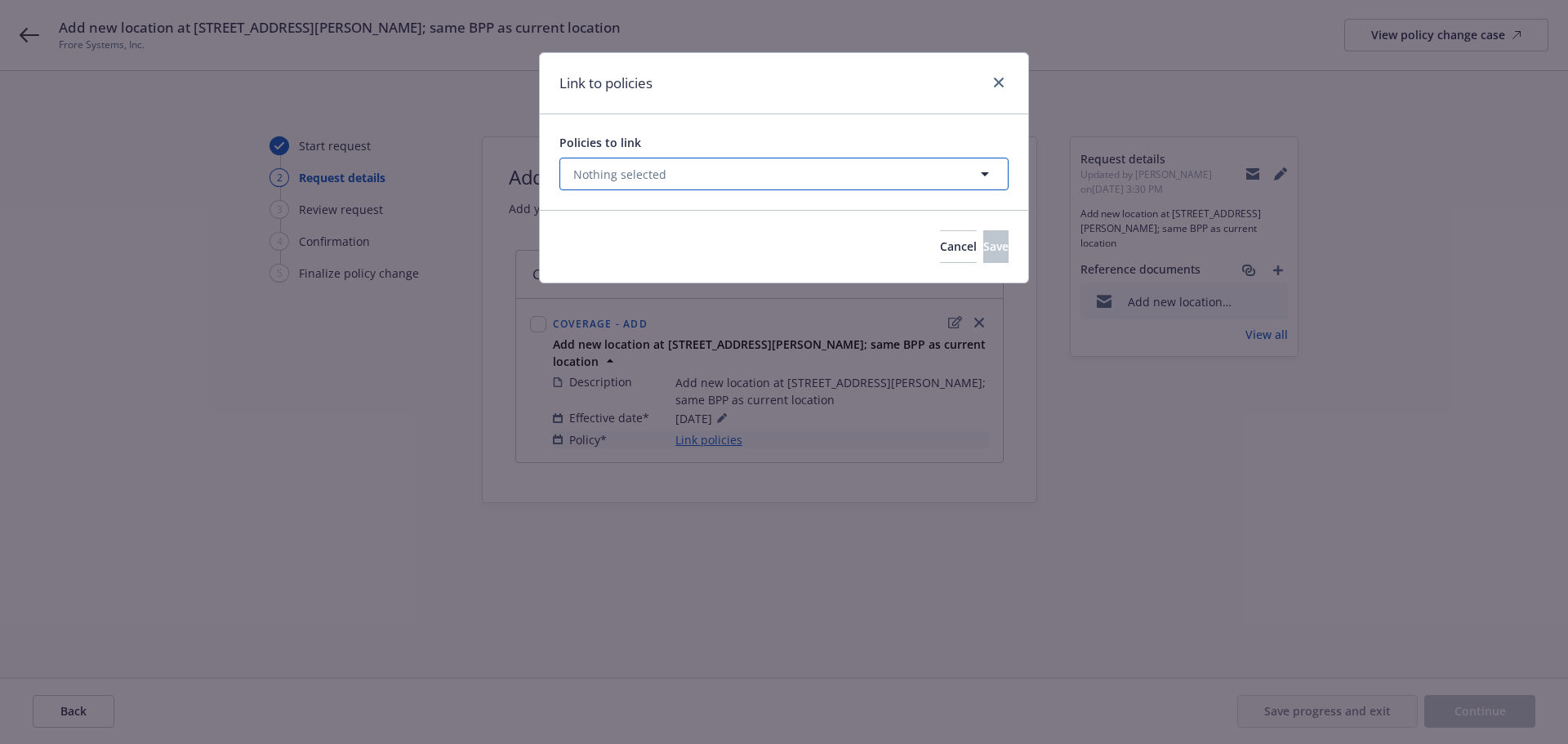
click at [831, 167] on button "Nothing selected" at bounding box center [784, 173] width 449 height 32
select select "ACTIVE"
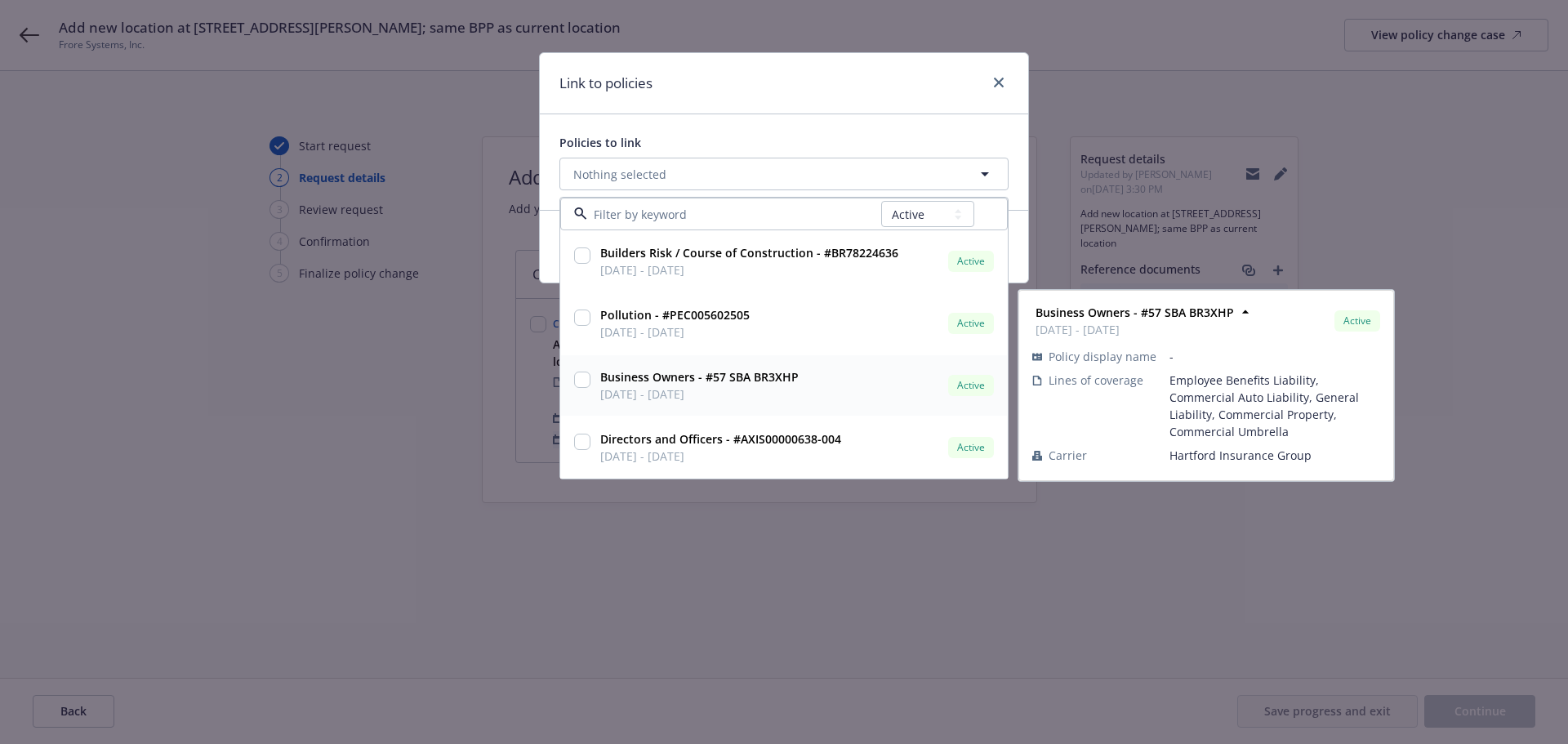
click at [579, 383] on input "checkbox" at bounding box center [582, 379] width 17 height 17
checkbox input "true"
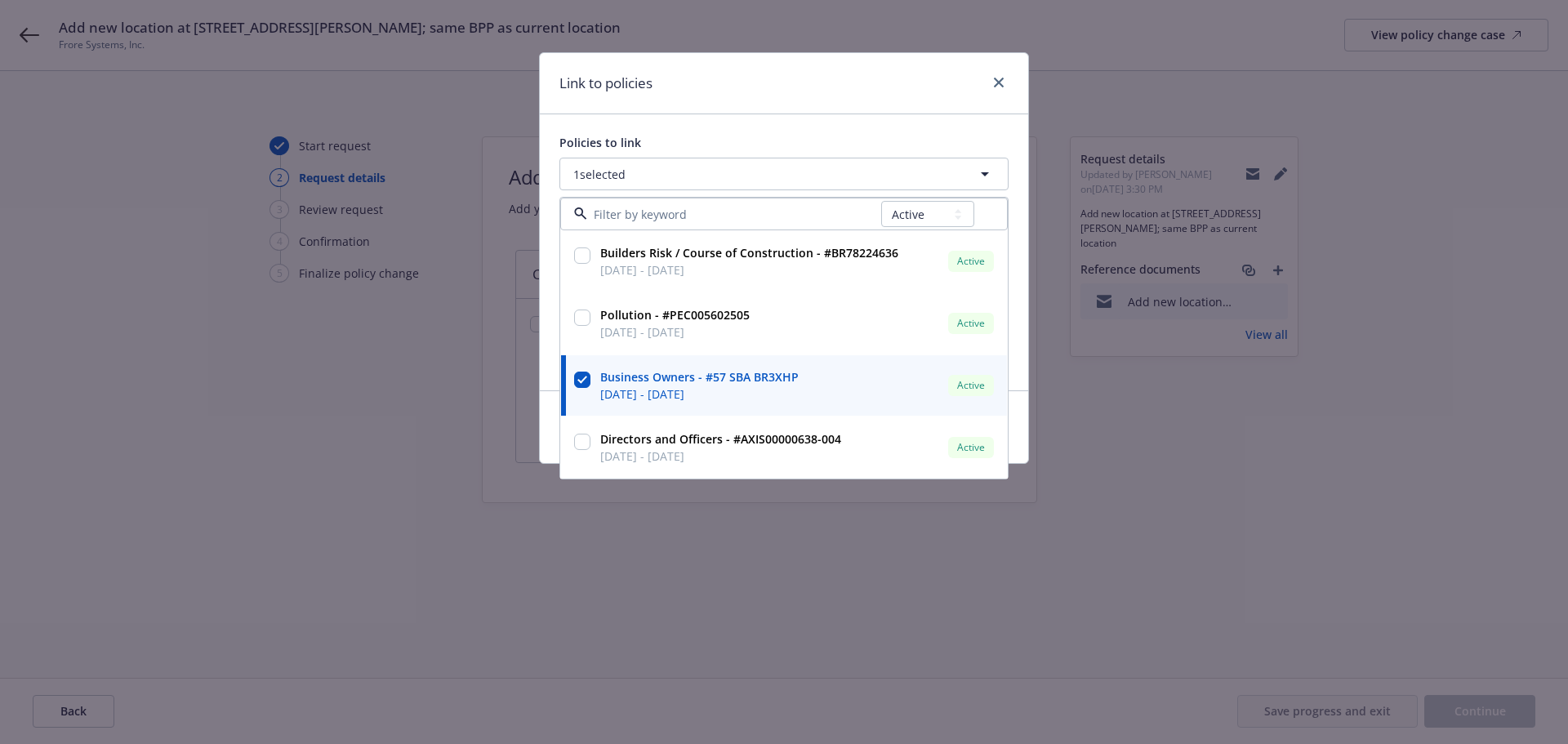
click at [859, 81] on div "Link to policies" at bounding box center [784, 83] width 488 height 62
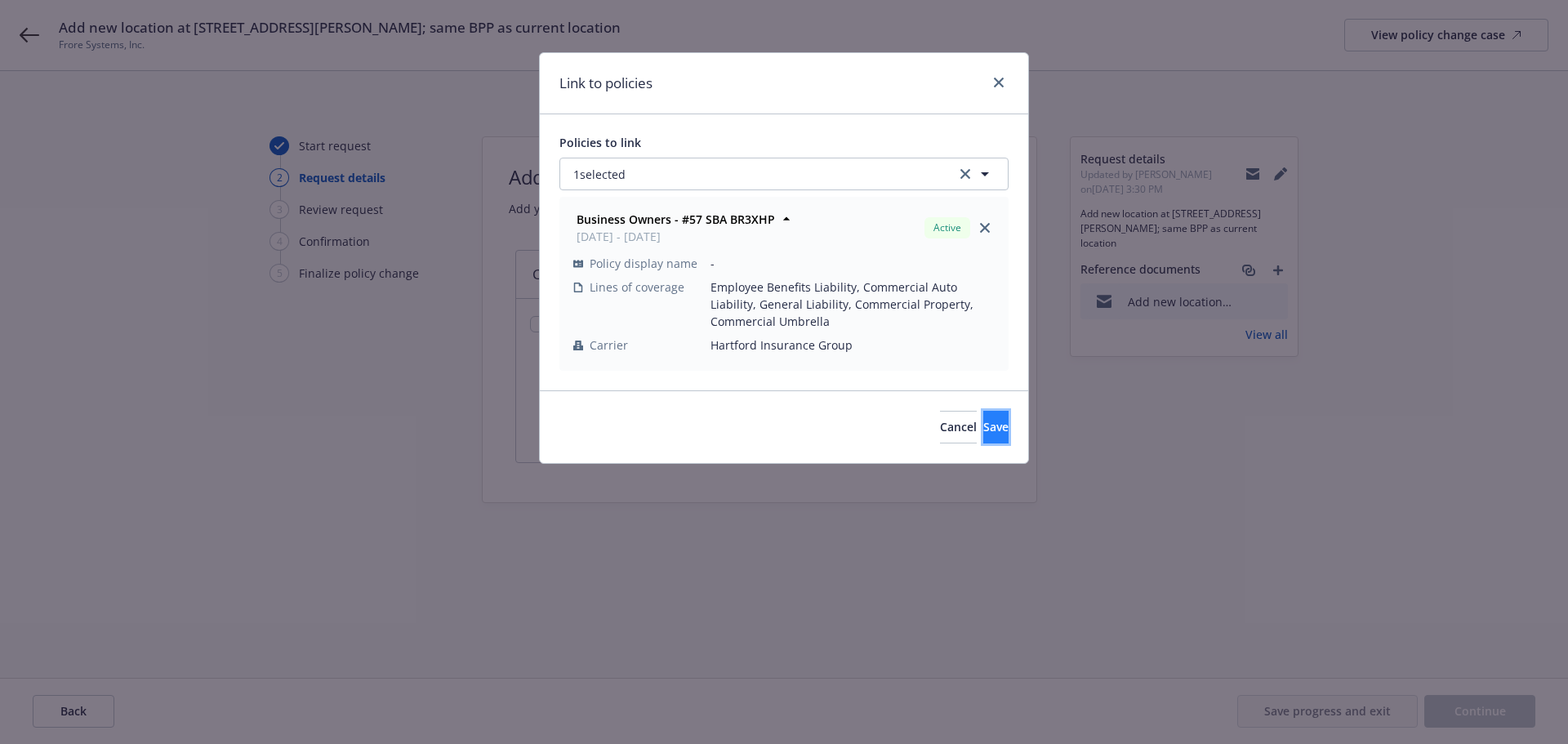
click at [983, 438] on button "Save" at bounding box center [996, 426] width 25 height 32
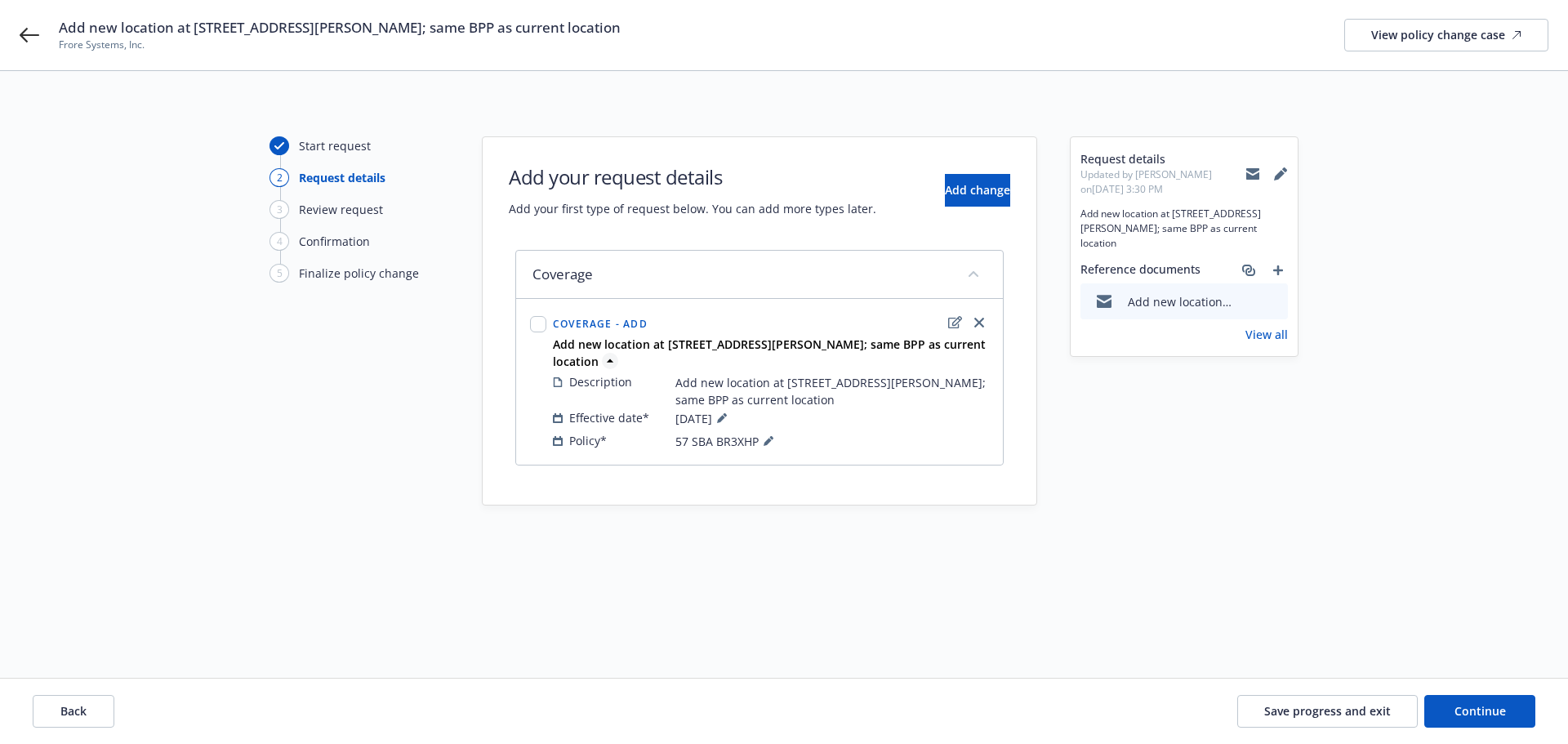
click at [598, 362] on span "Add new location at 50 Rio Robles, San Jose, CA 95134; same BPP as current loca…" at bounding box center [772, 352] width 439 height 34
click at [859, 458] on div "Start request 2 Request details 3 Review request 4 Confirmation 5 Finalize poli…" at bounding box center [784, 373] width 1529 height 476
click at [865, 512] on div "Start request 2 Request details 3 Review request 4 Confirmation 5 Finalize poli…" at bounding box center [784, 373] width 1529 height 476
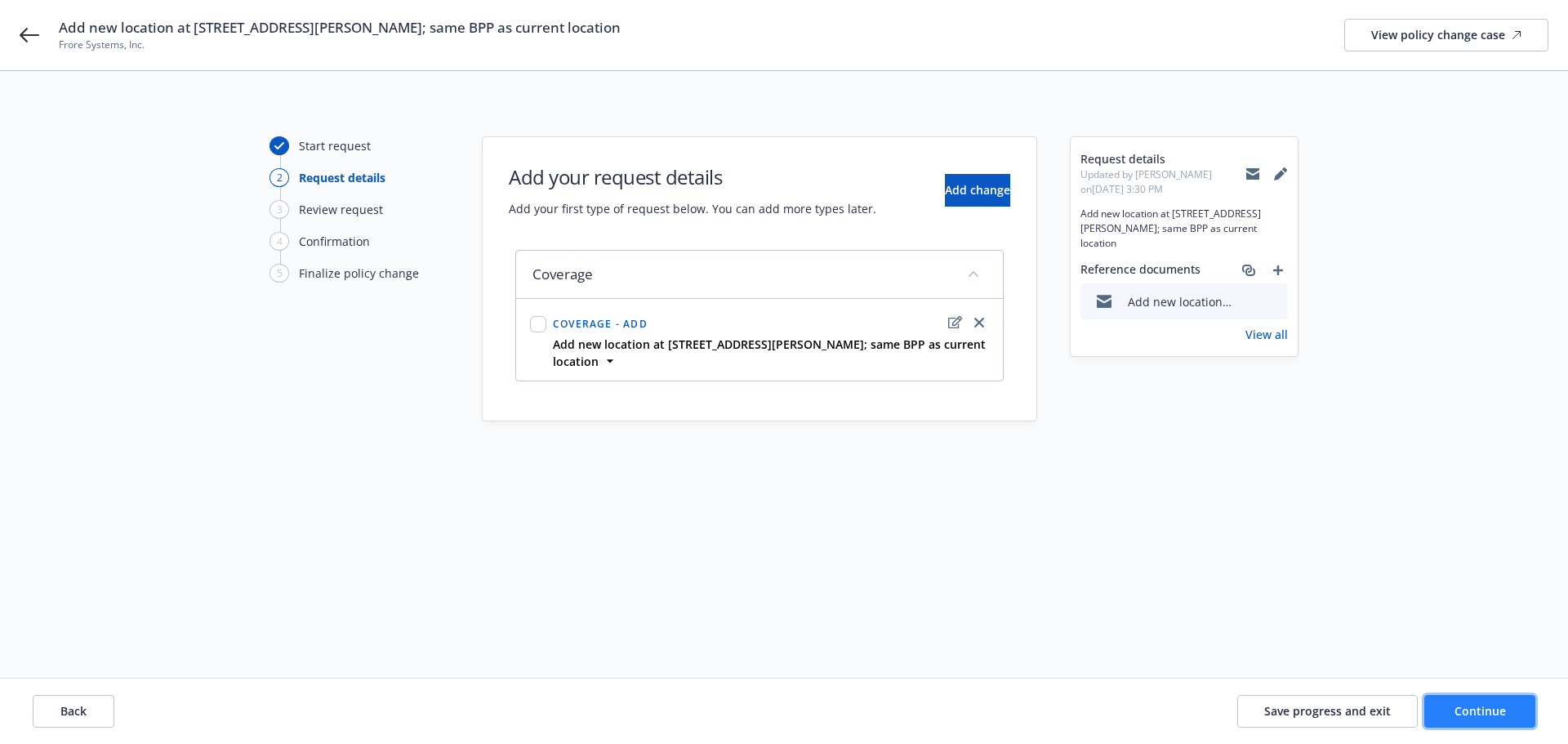
click at [1456, 704] on button "Continue" at bounding box center [1480, 711] width 112 height 32
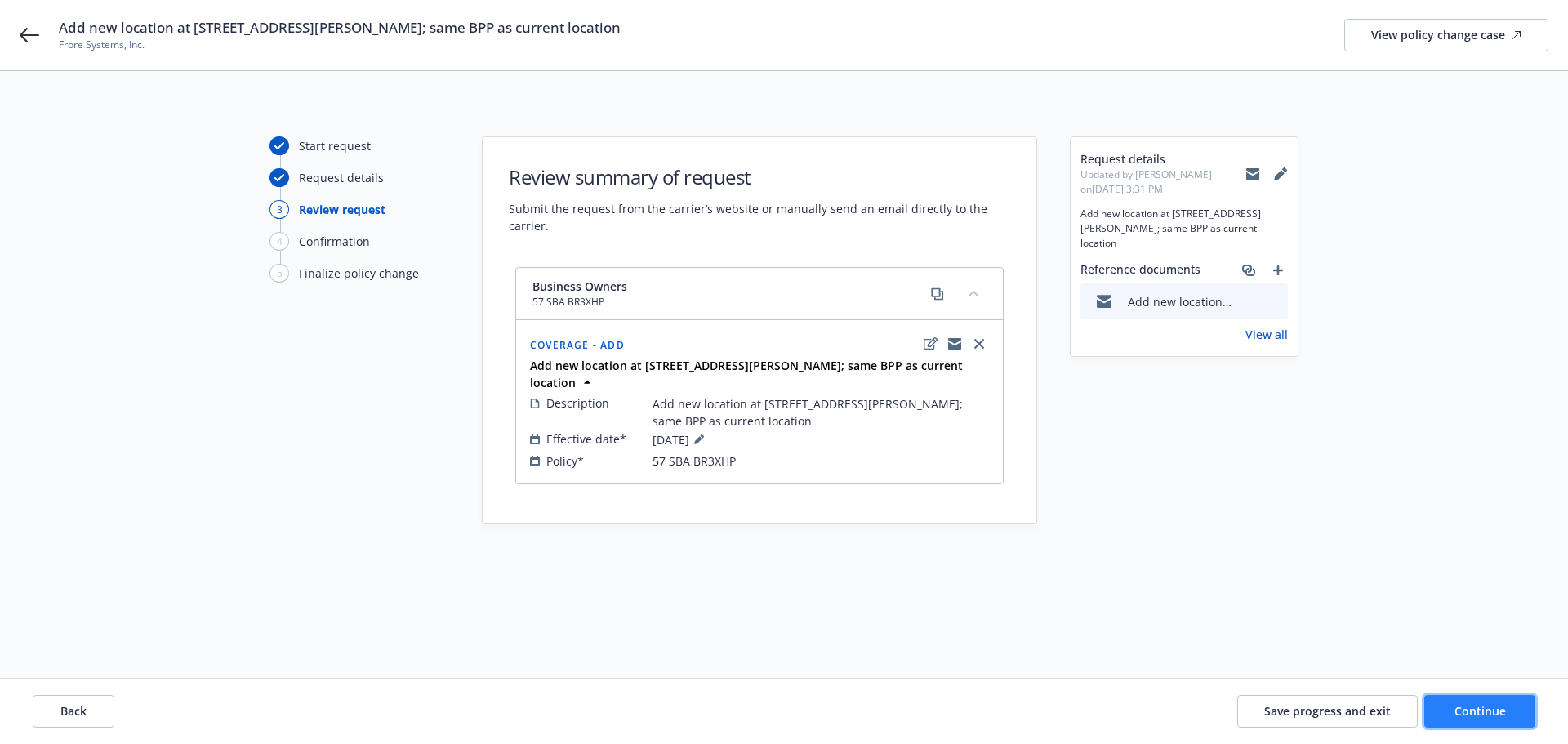
click at [1463, 709] on span "Continue" at bounding box center [1480, 711] width 52 height 16
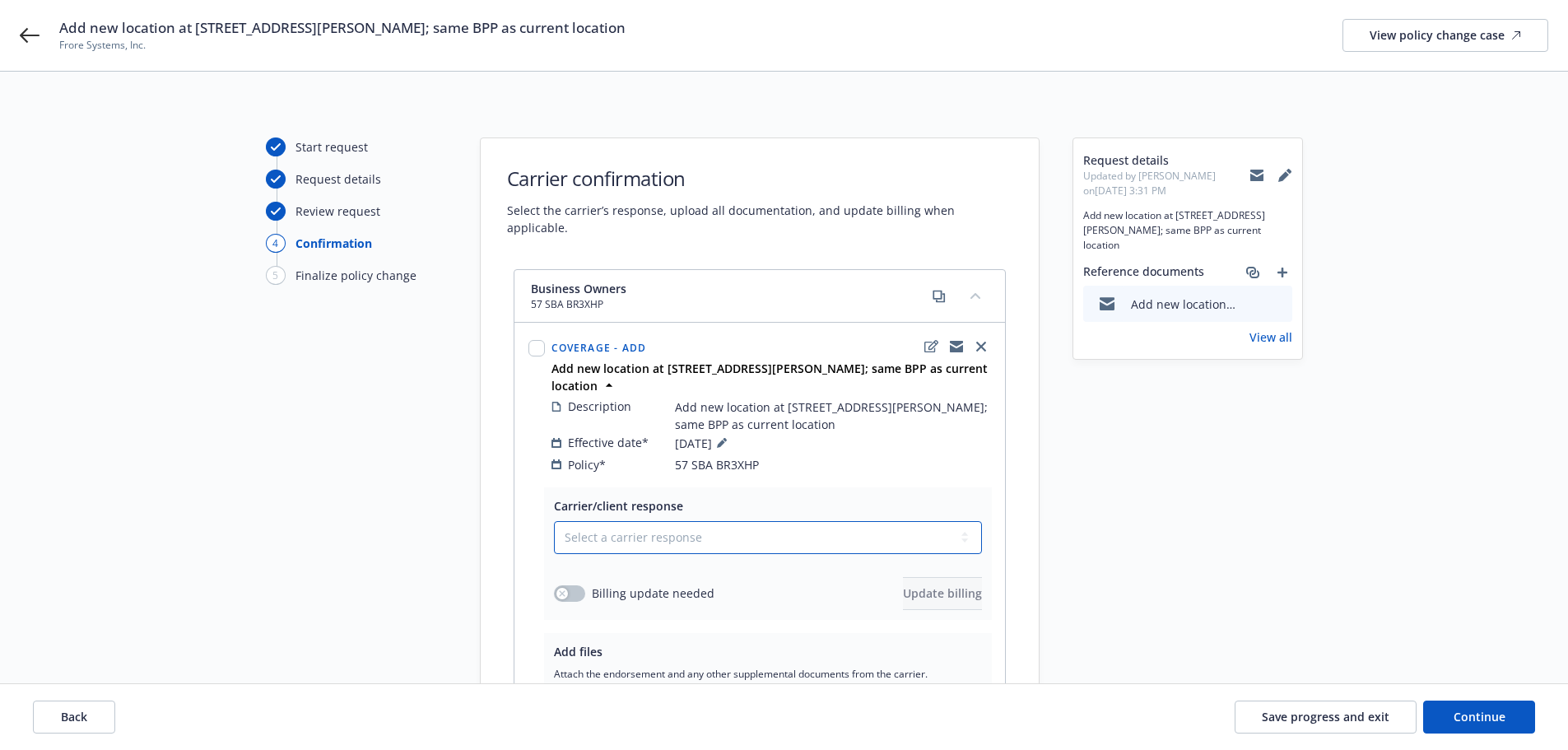
click at [692, 521] on select "Select a carrier response Accepted Accepted with revision No endorsement needed…" at bounding box center [768, 537] width 428 height 33
select select "ACCEPTED"
click at [554, 521] on select "Select a carrier response Accepted Accepted with revision No endorsement needed…" at bounding box center [768, 537] width 428 height 33
click at [580, 585] on button "button" at bounding box center [570, 593] width 32 height 17
click at [932, 585] on span "Update billing" at bounding box center [942, 593] width 79 height 16
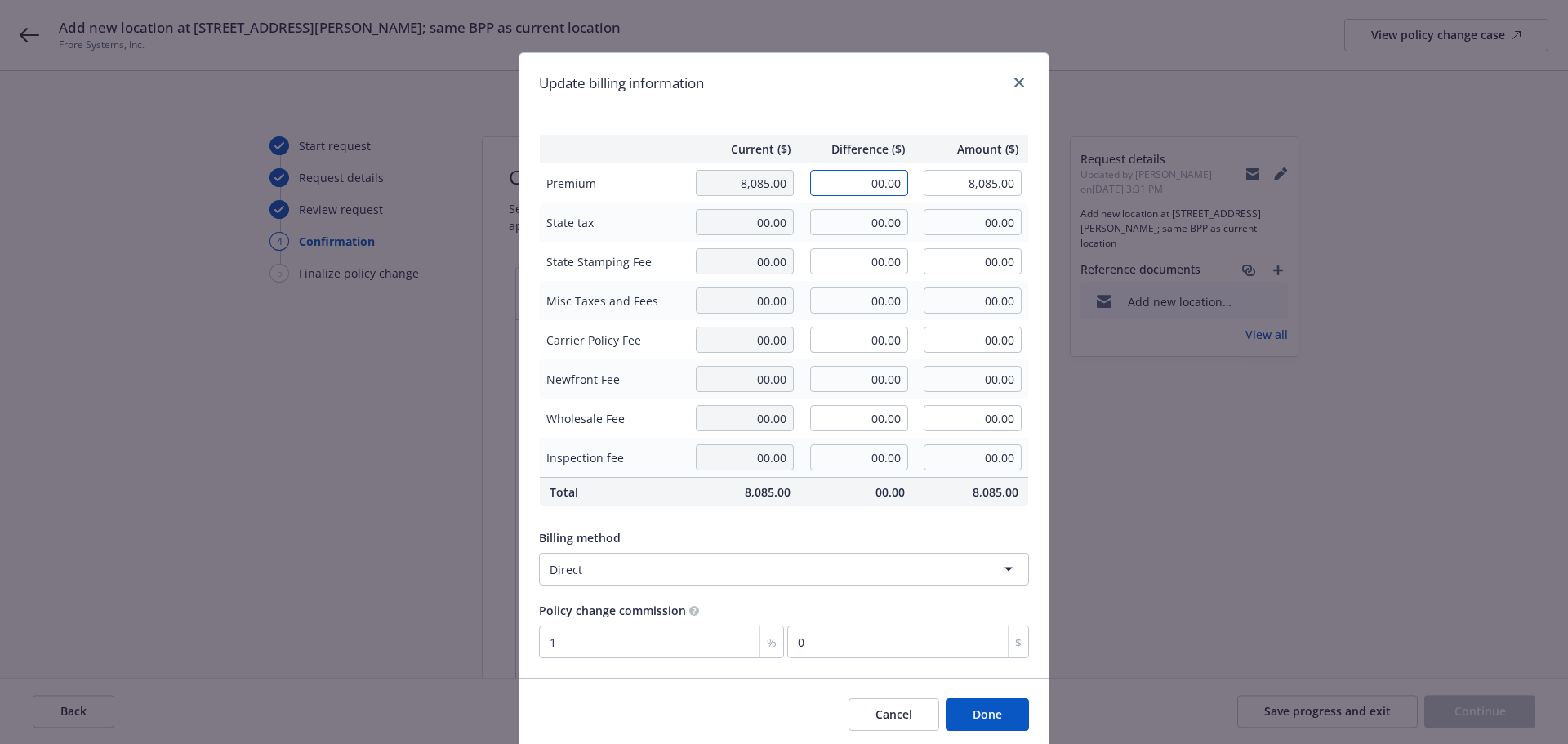
click at [834, 184] on input "00.00" at bounding box center [859, 183] width 98 height 26
type input "2081"
type input "10,166.00"
type input "2,081.00"
type input "20.81"
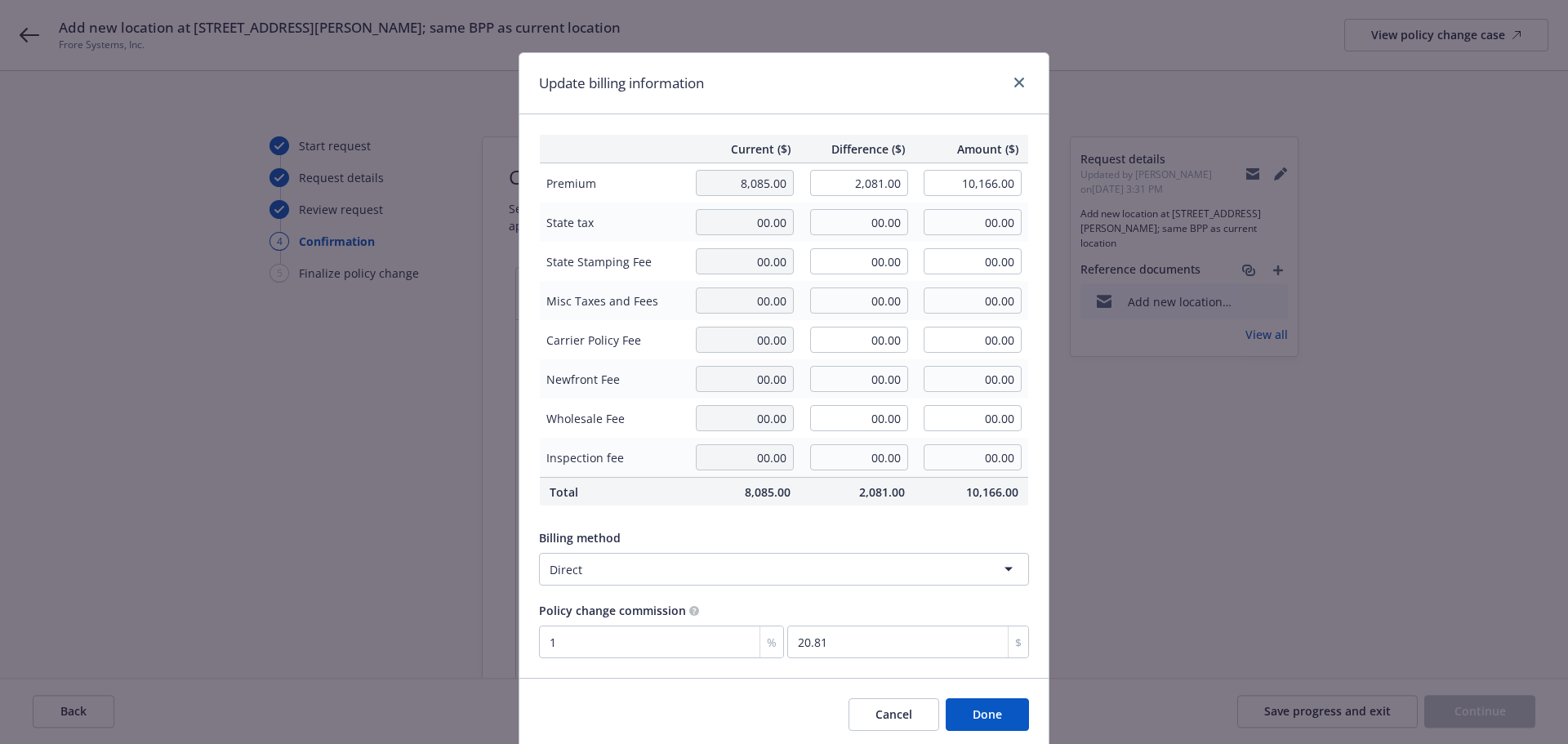
click at [978, 710] on button "Done" at bounding box center [987, 714] width 83 height 32
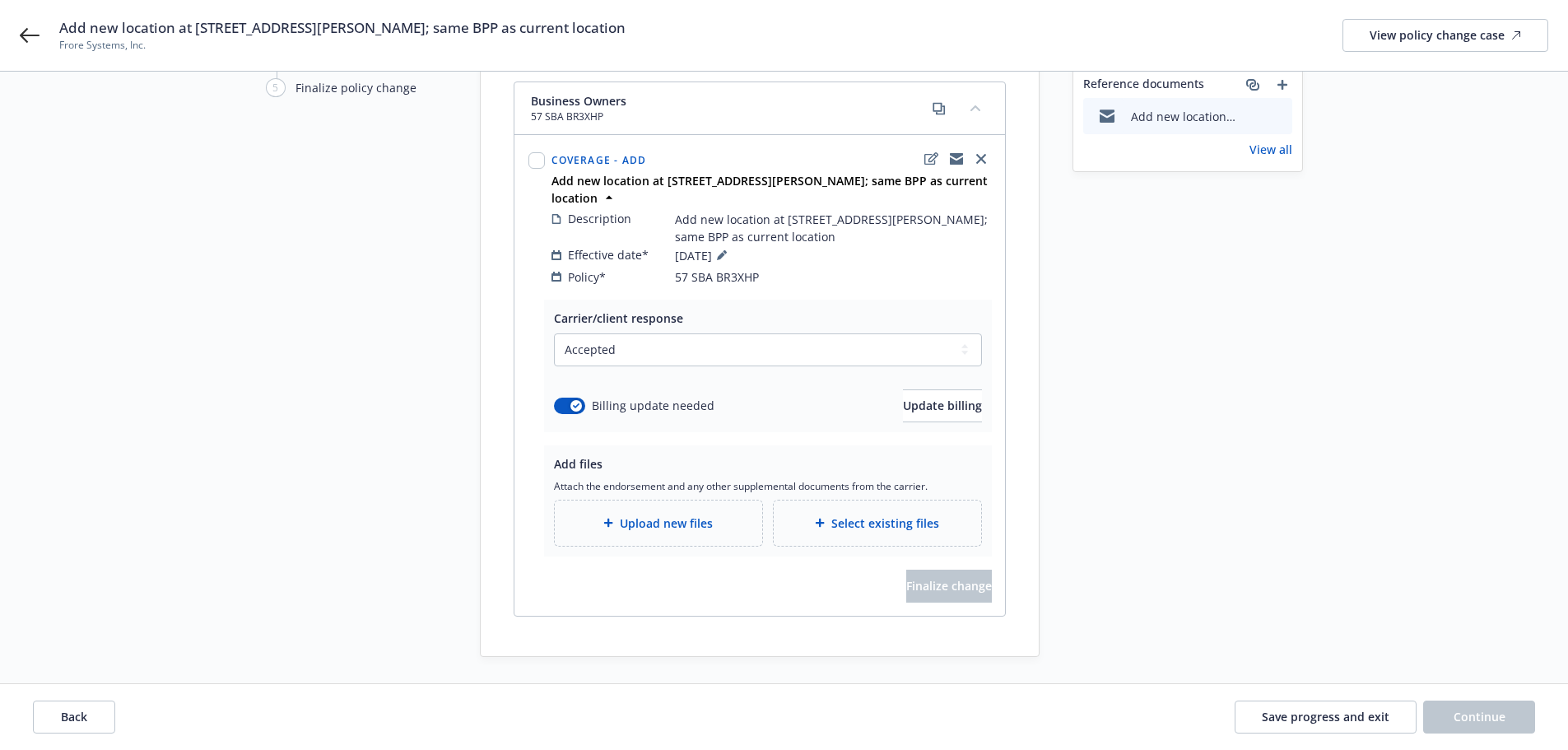
scroll to position [210, 0]
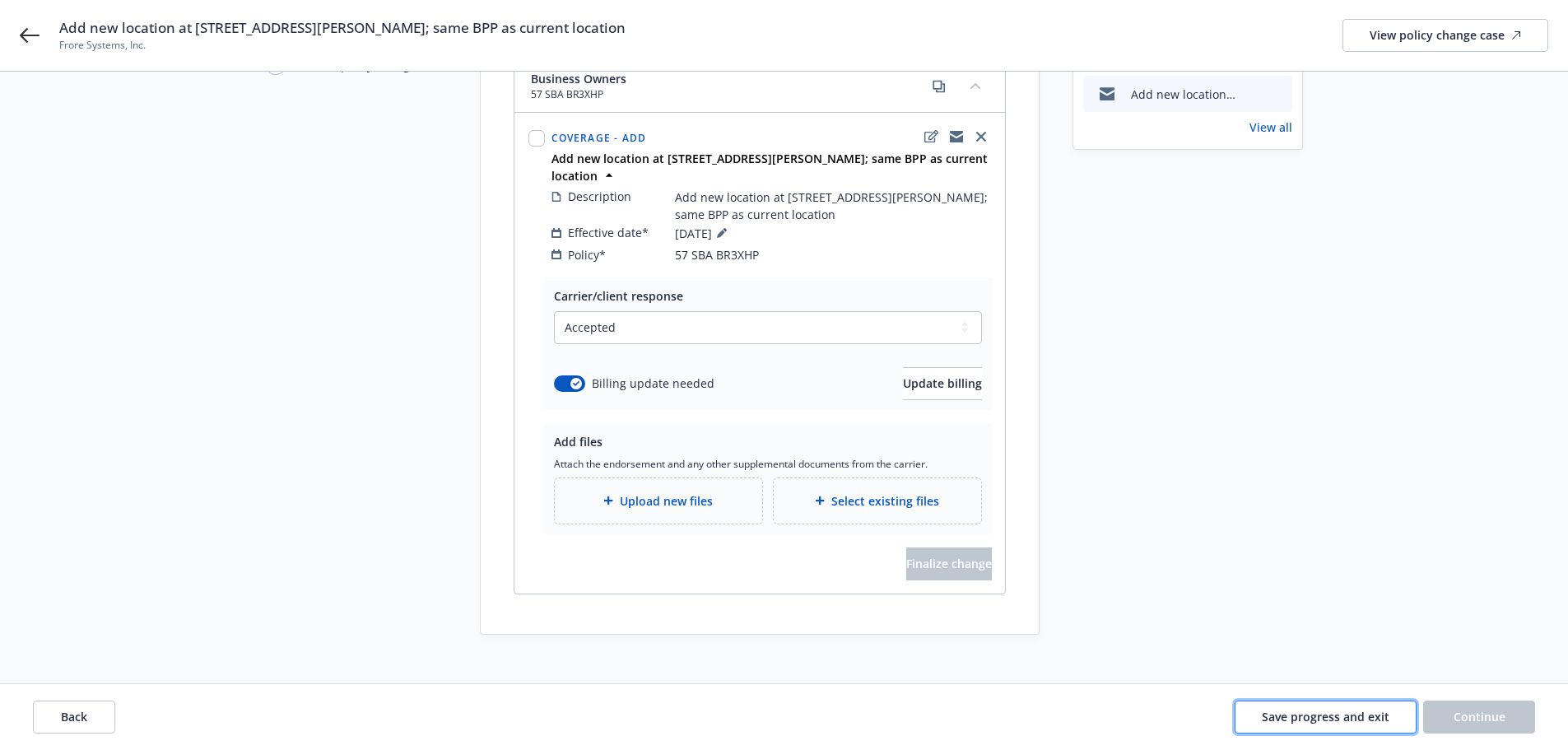
click at [1339, 707] on button "Save progress and exit" at bounding box center [1326, 716] width 182 height 33
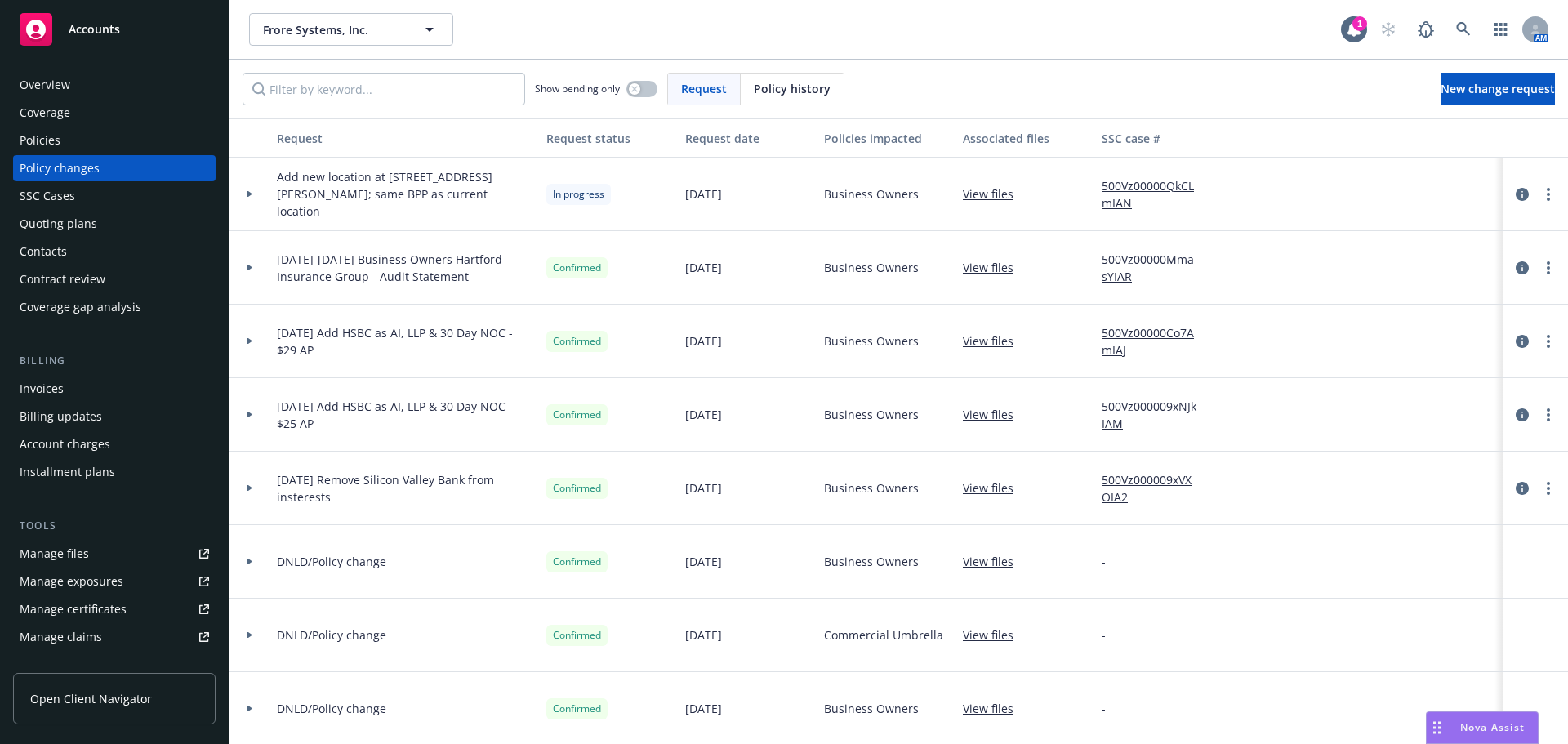
click at [67, 144] on div "Policies" at bounding box center [114, 140] width 190 height 26
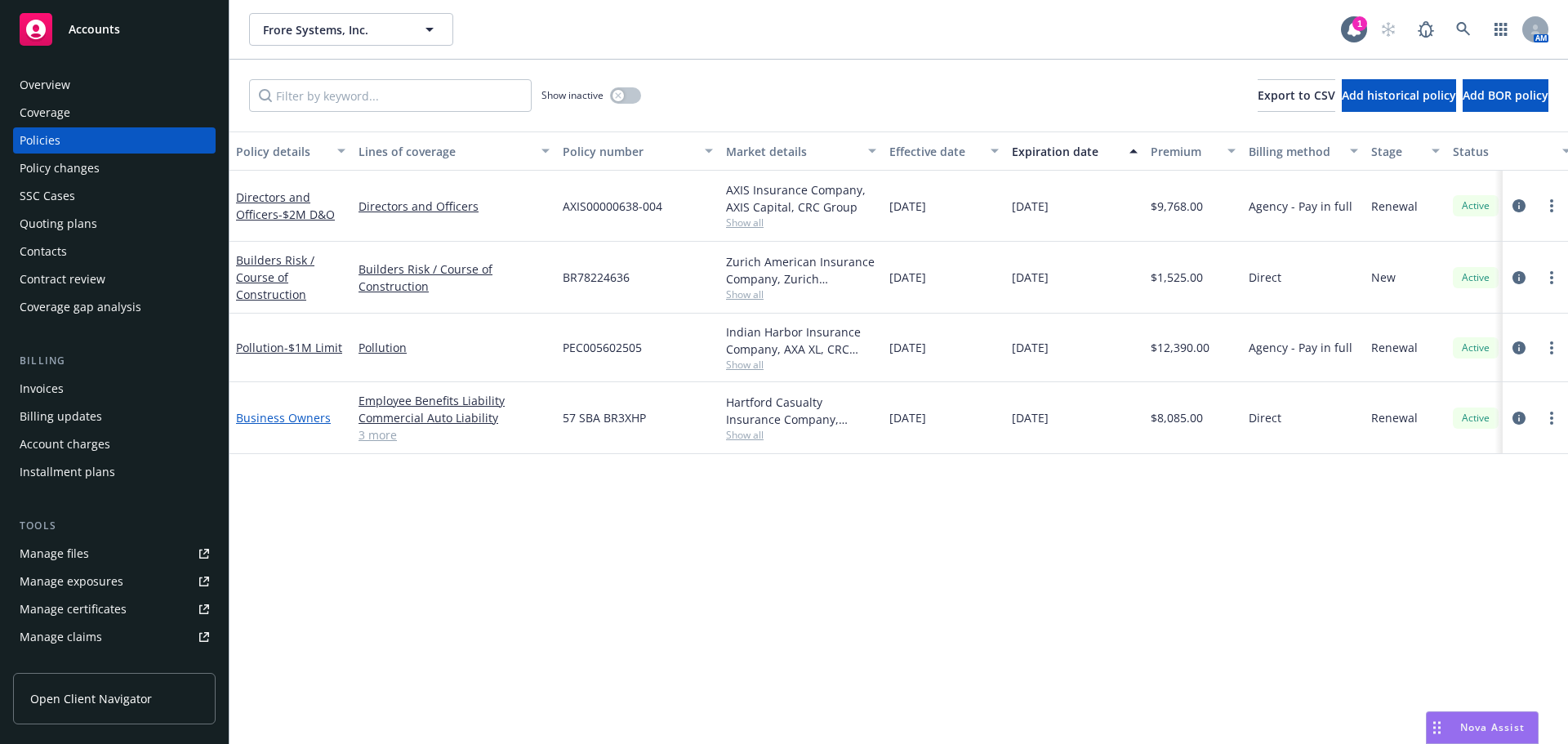
click at [287, 421] on link "Business Owners" at bounding box center [283, 417] width 95 height 16
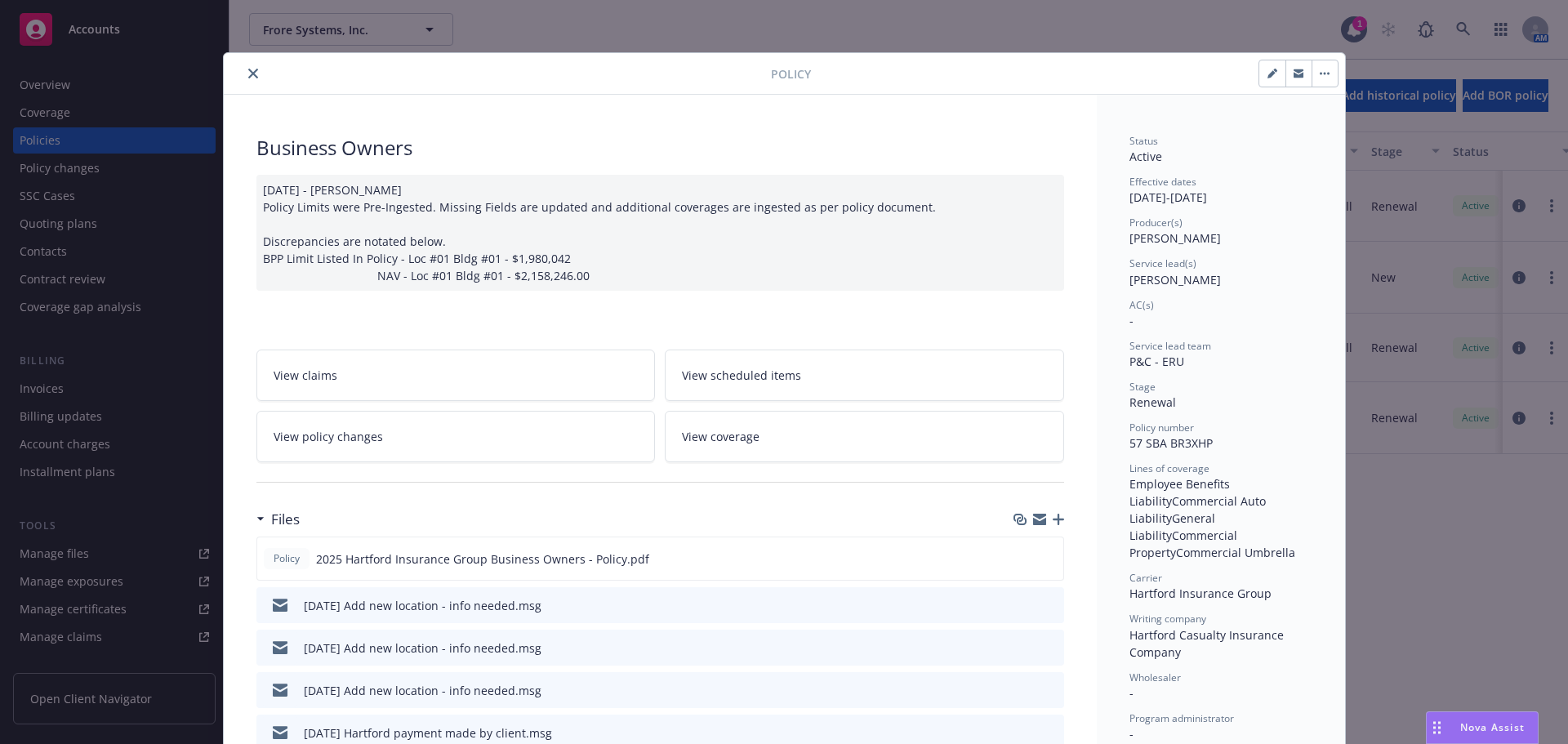
scroll to position [49, 0]
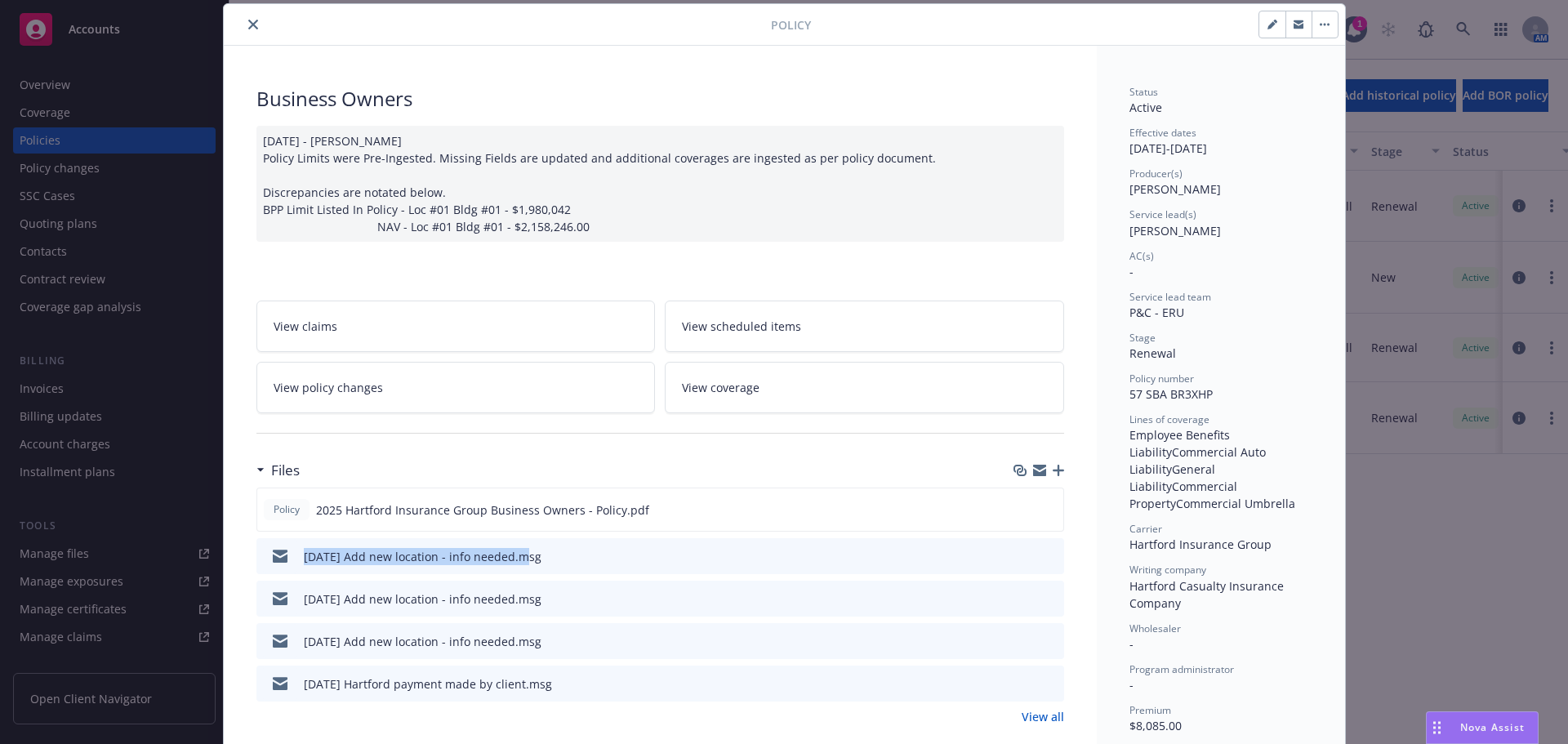
drag, startPoint x: 288, startPoint y: 562, endPoint x: 514, endPoint y: 567, distance: 226.1
click at [514, 567] on div "08/14/25 Add new location - info needed.msg" at bounding box center [402, 555] width 279 height 34
copy div "08/14/25 Add new location - info needed"
click at [1053, 466] on icon "button" at bounding box center [1058, 470] width 12 height 12
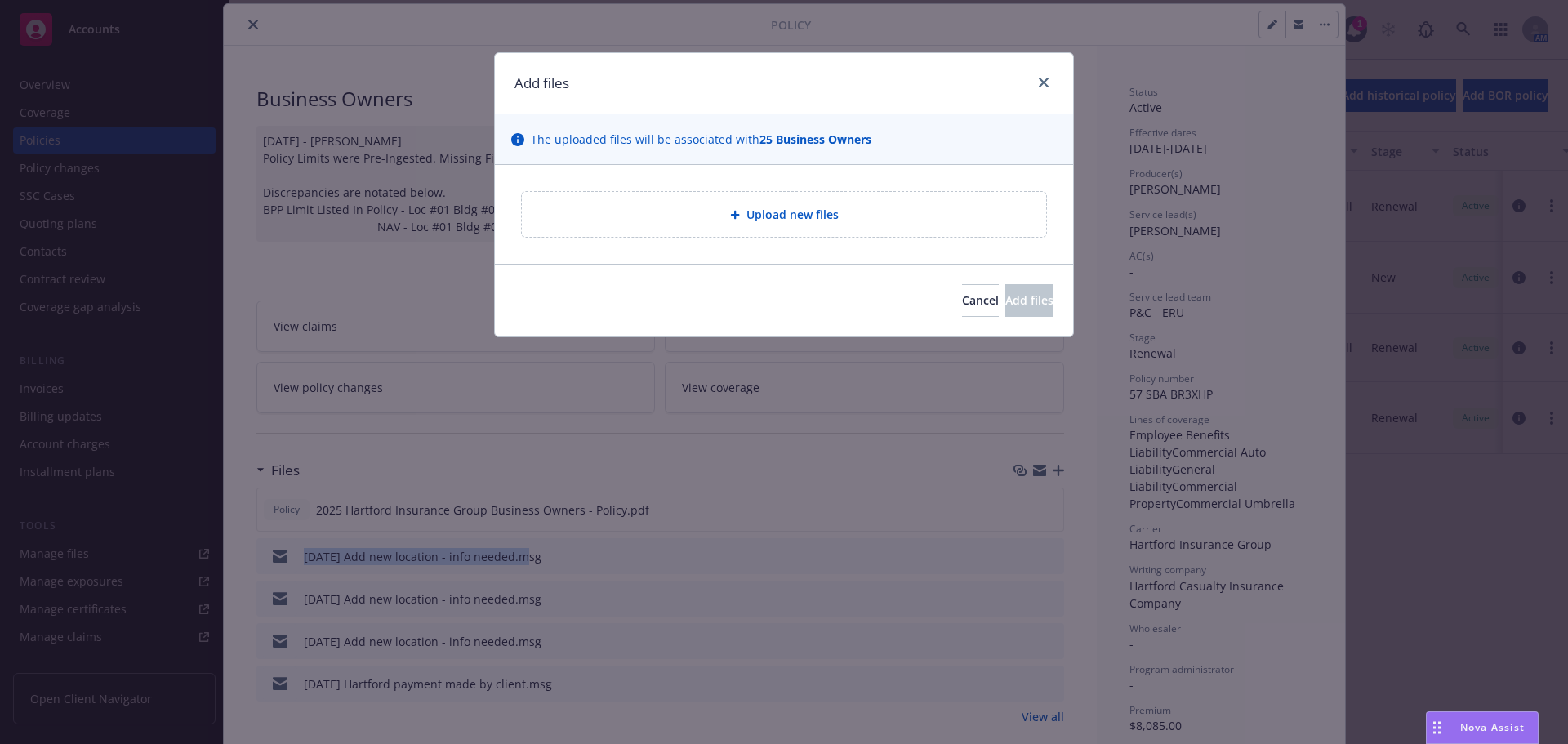
type textarea "x"
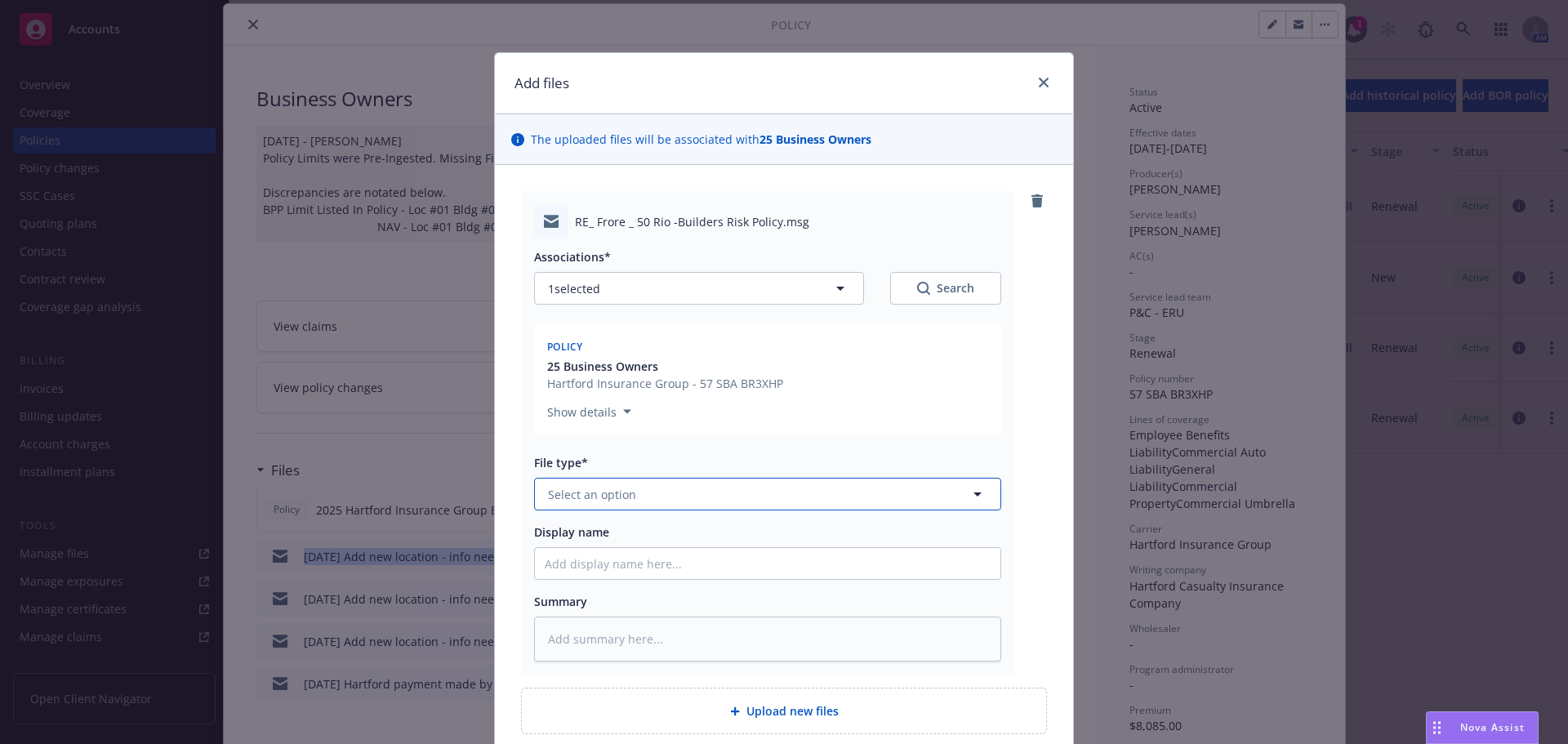
click at [630, 494] on button "Select an option" at bounding box center [768, 494] width 468 height 32
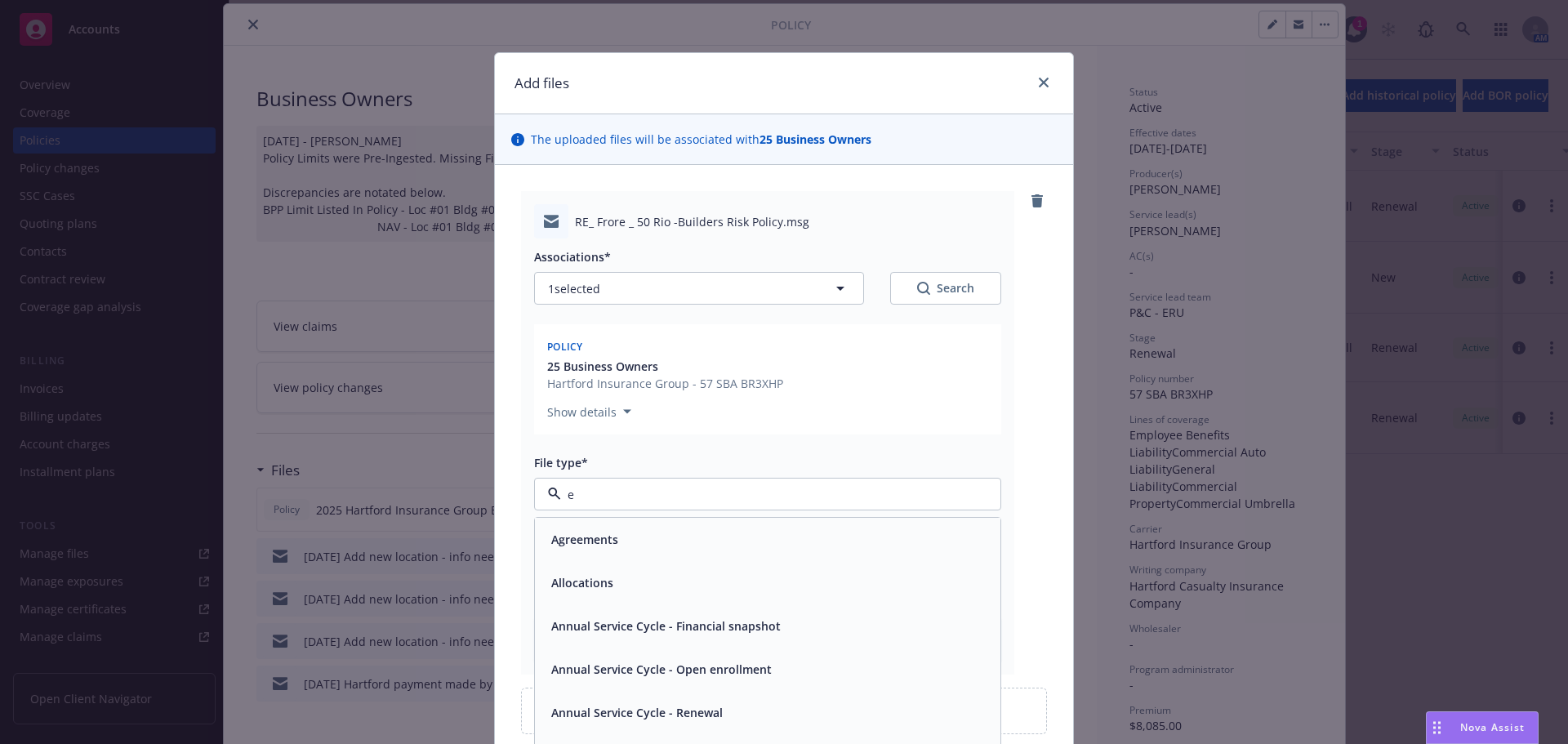
type input "em"
click at [605, 577] on div "Email" at bounding box center [768, 583] width 446 height 23
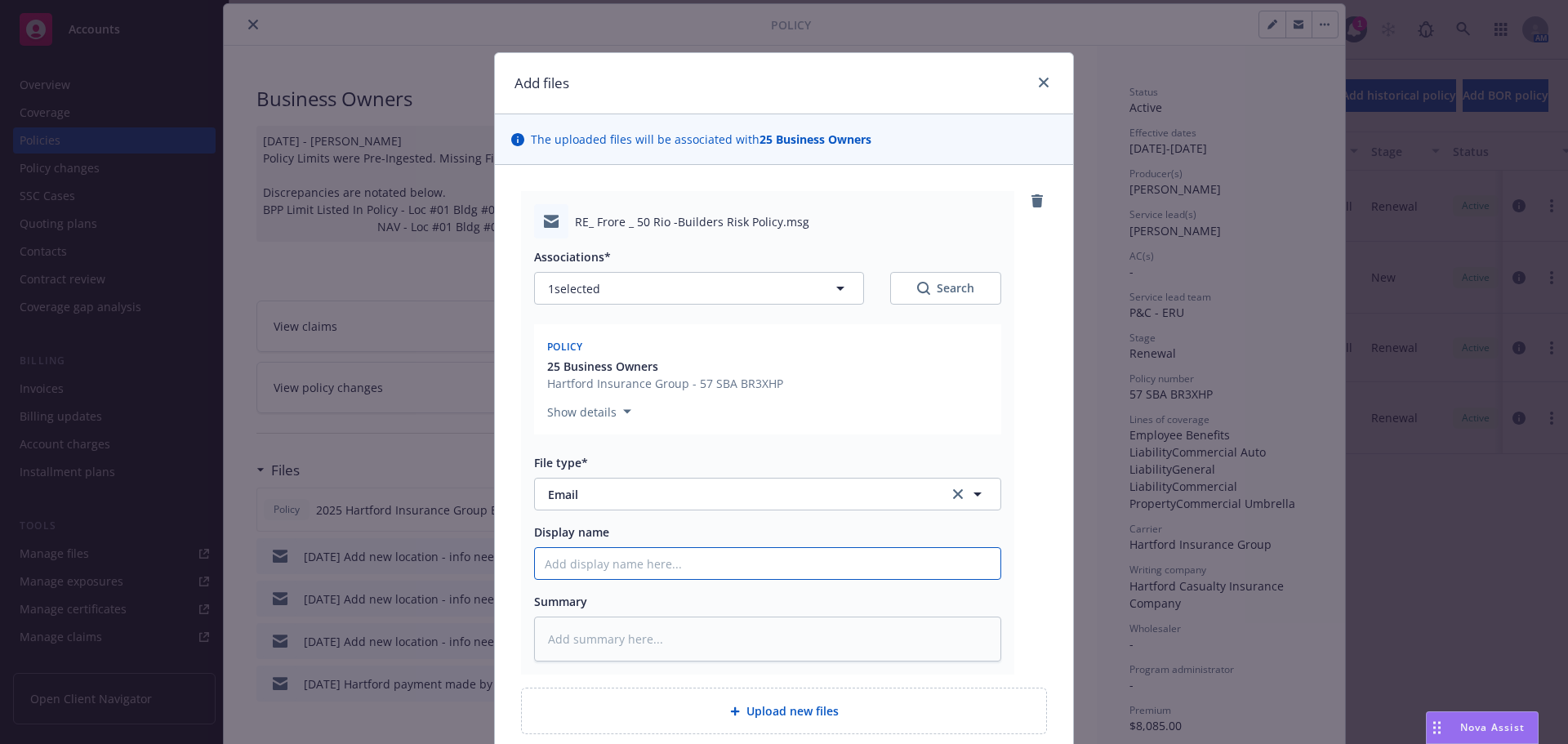
click at [608, 562] on input "Display name" at bounding box center [768, 563] width 466 height 31
paste input "08/14/25 Add new location - info needed"
type textarea "x"
type input "08/14/25 Add new location - info needed"
type textarea "x"
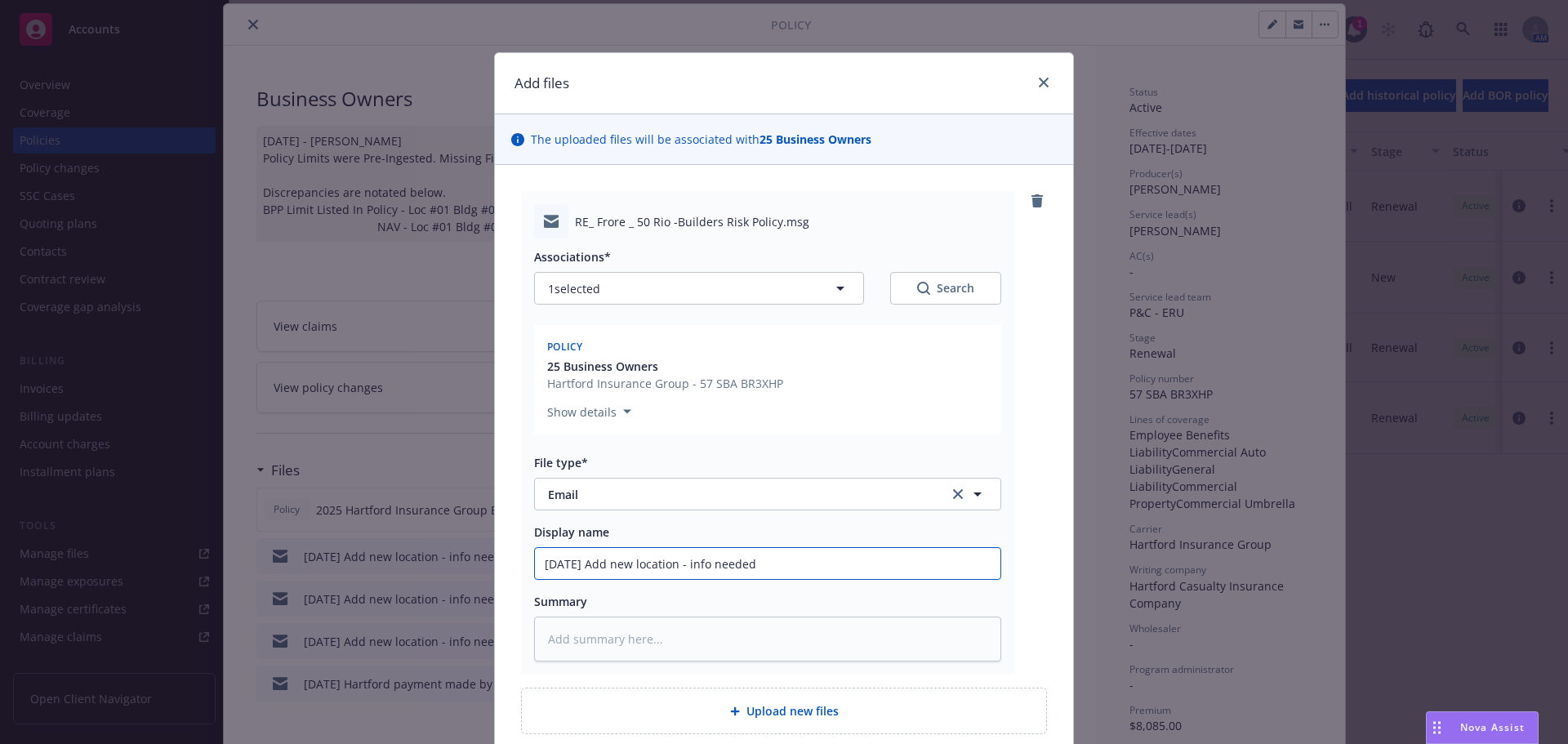
type input "08/14/25 Add new location - info neede"
type textarea "x"
type input "08/14/25 Add new location - info need"
type textarea "x"
type input "08/14/25 Add new location - info nee"
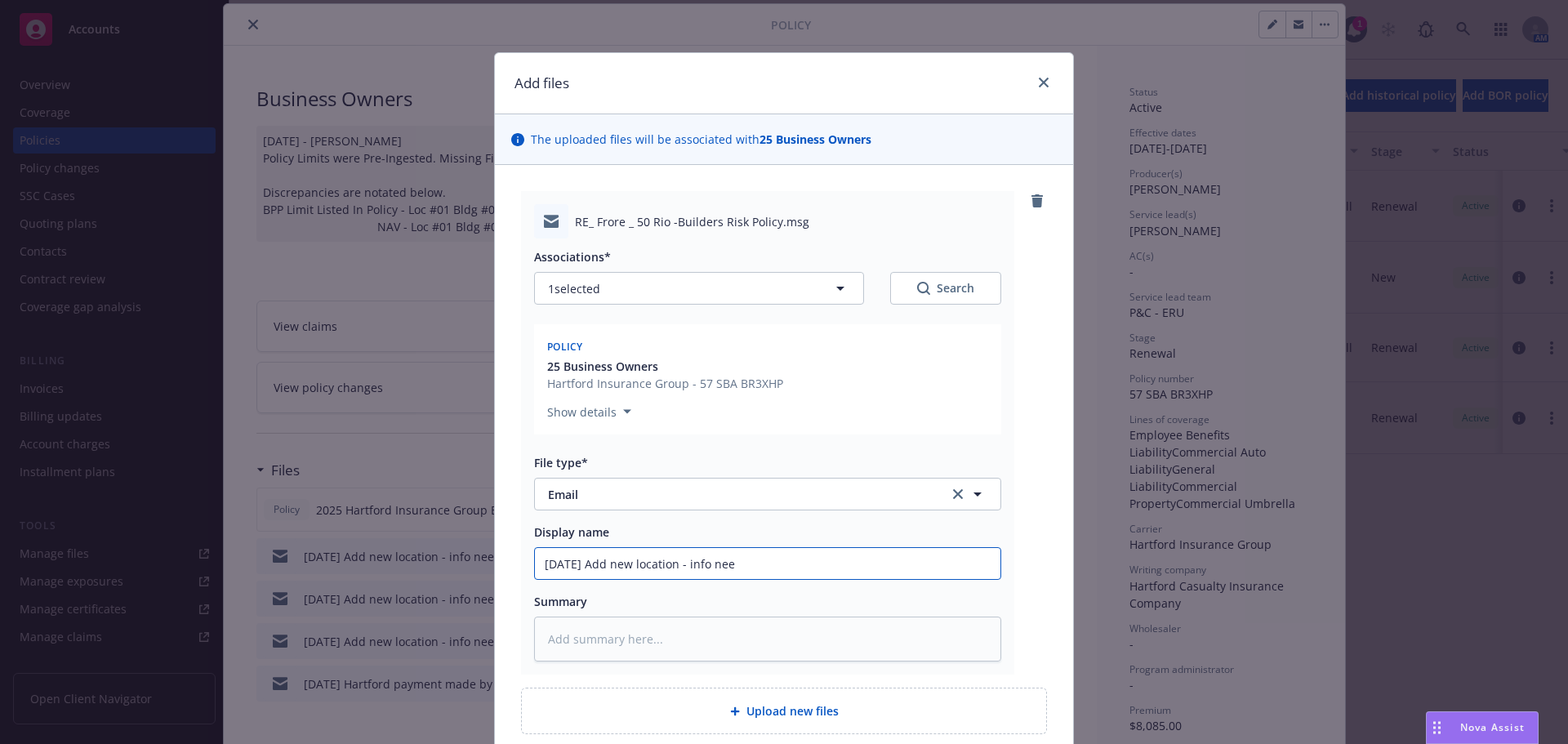
type textarea "x"
type input "08/14/25 Add new location - info ne"
type textarea "x"
type input "08/14/25 Add new location - info n"
type textarea "x"
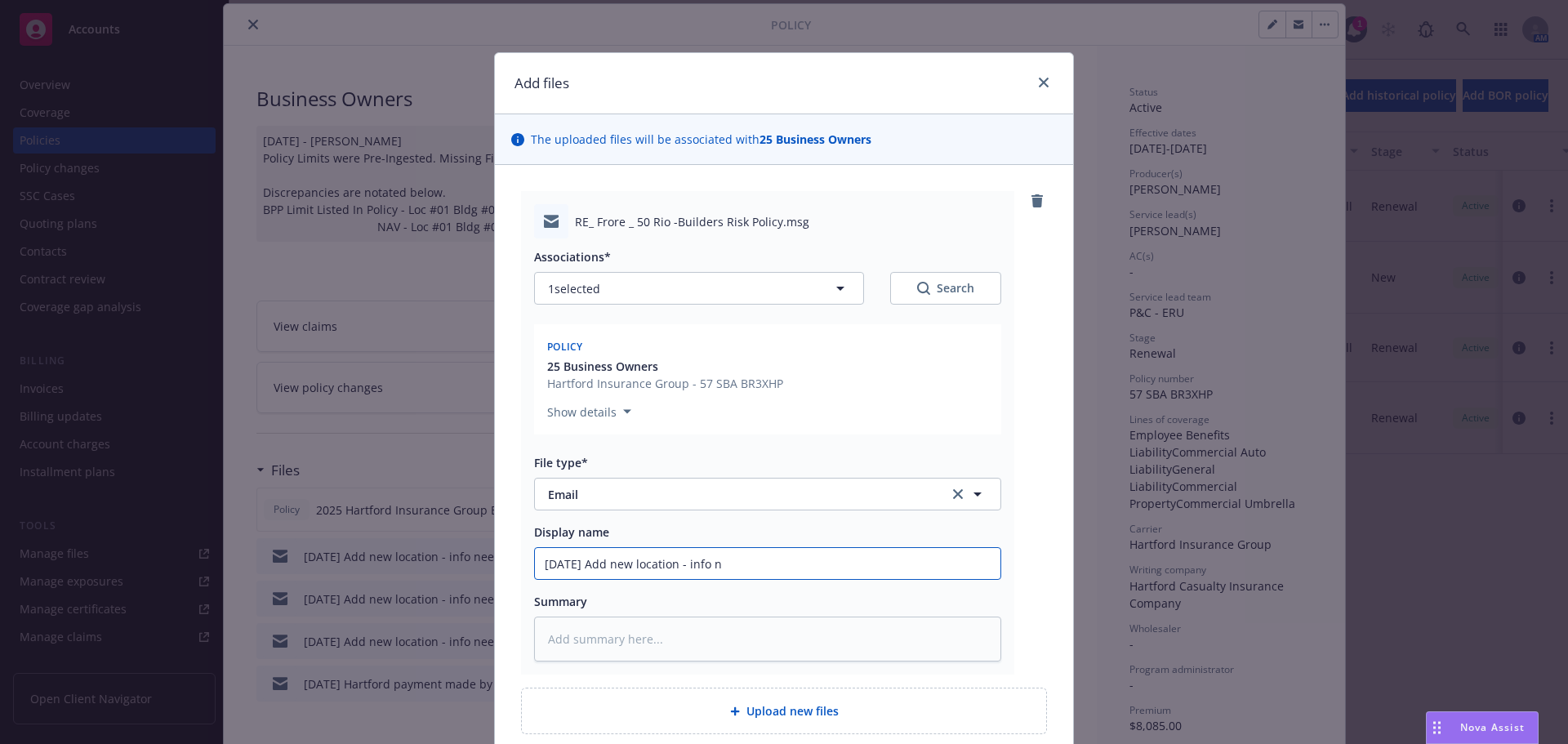
type input "08/14/25 Add new location - info"
type textarea "x"
type input "08/14/25 Add new location - info"
type textarea "x"
type input "08/14/25 Add new location - inf"
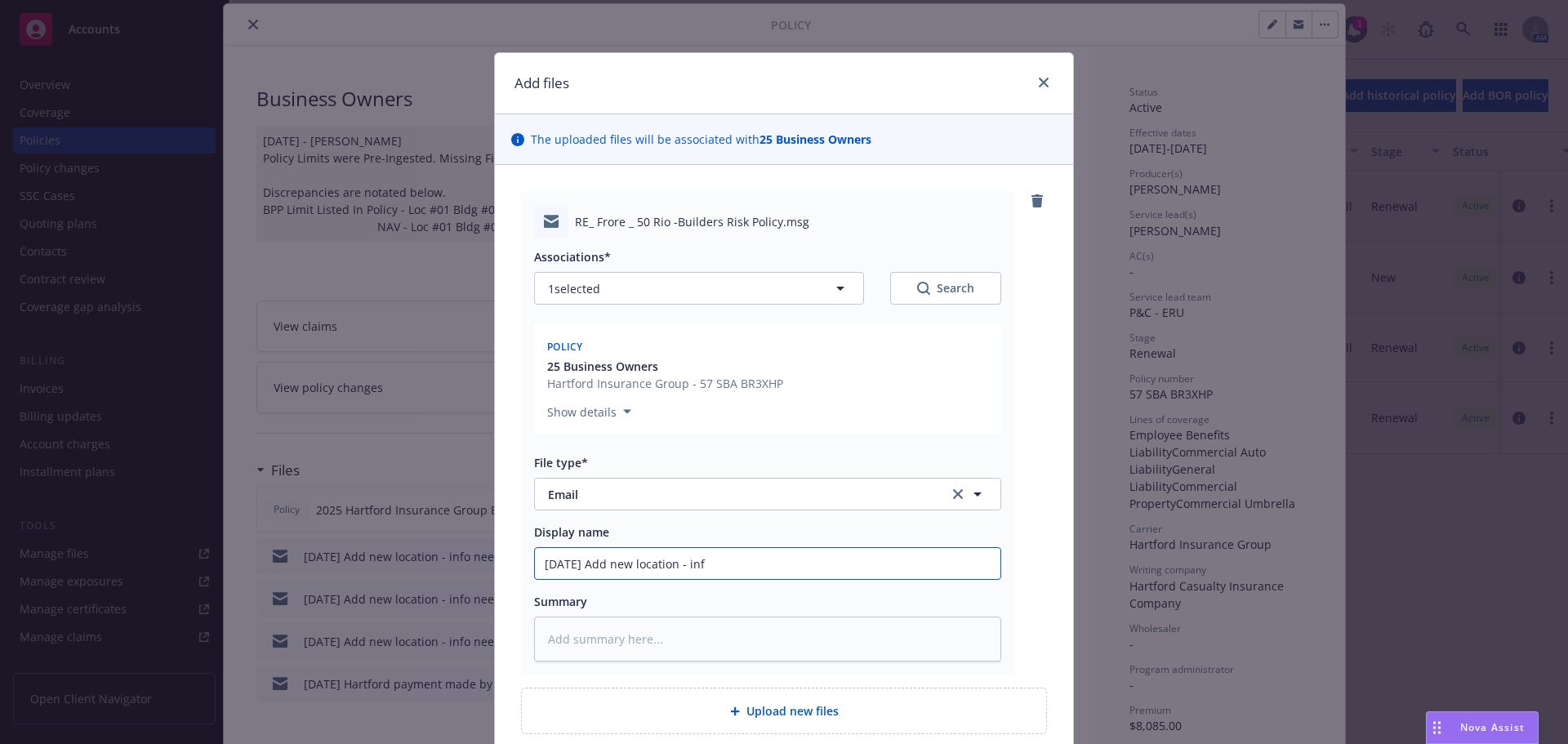
type textarea "x"
type input "08/14/25 Add new location - in"
type textarea "x"
type input "08/14/25 Add new location - i"
type textarea "x"
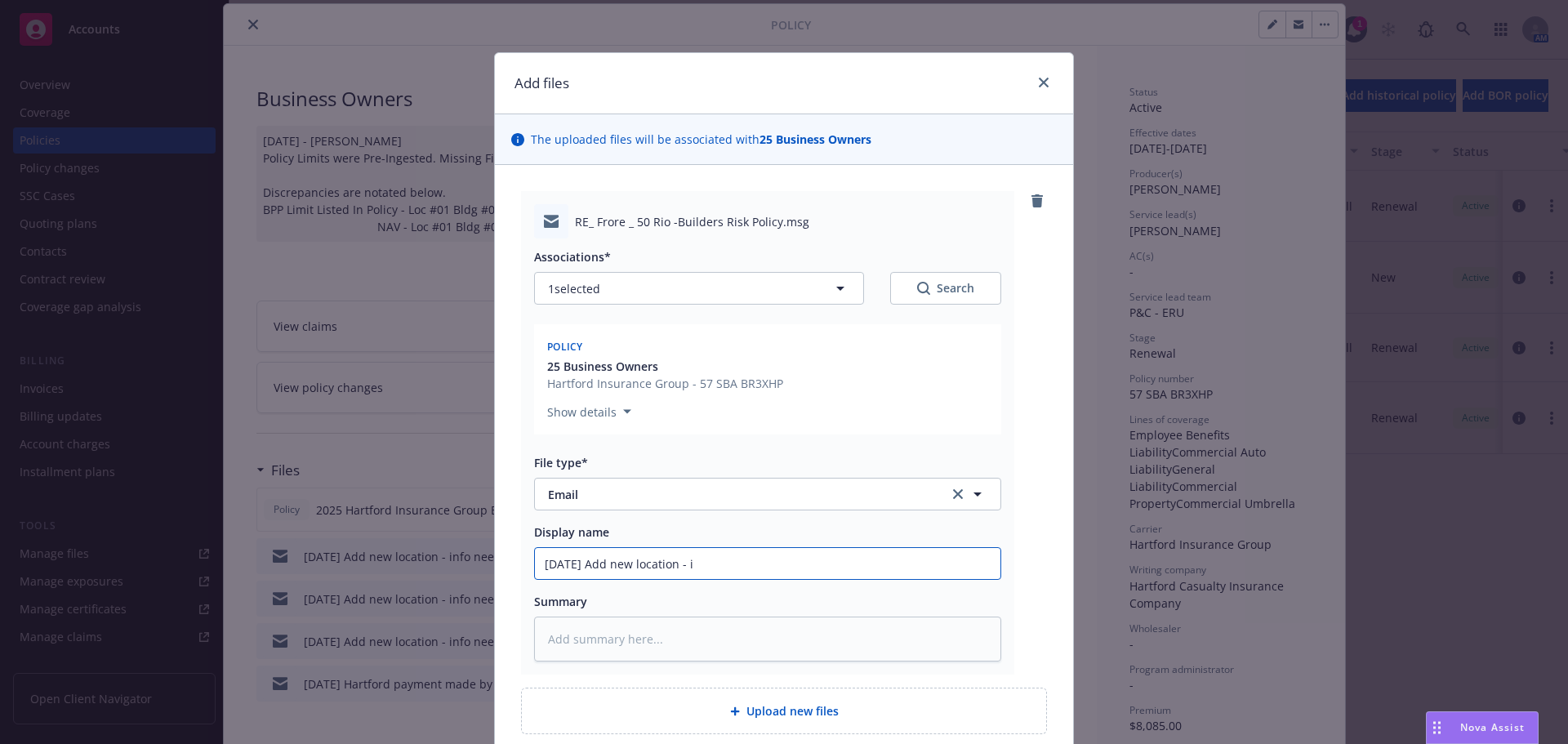
type input "08/14/25 Add new location -"
type textarea "x"
type input "08/14/25 Add new location - r"
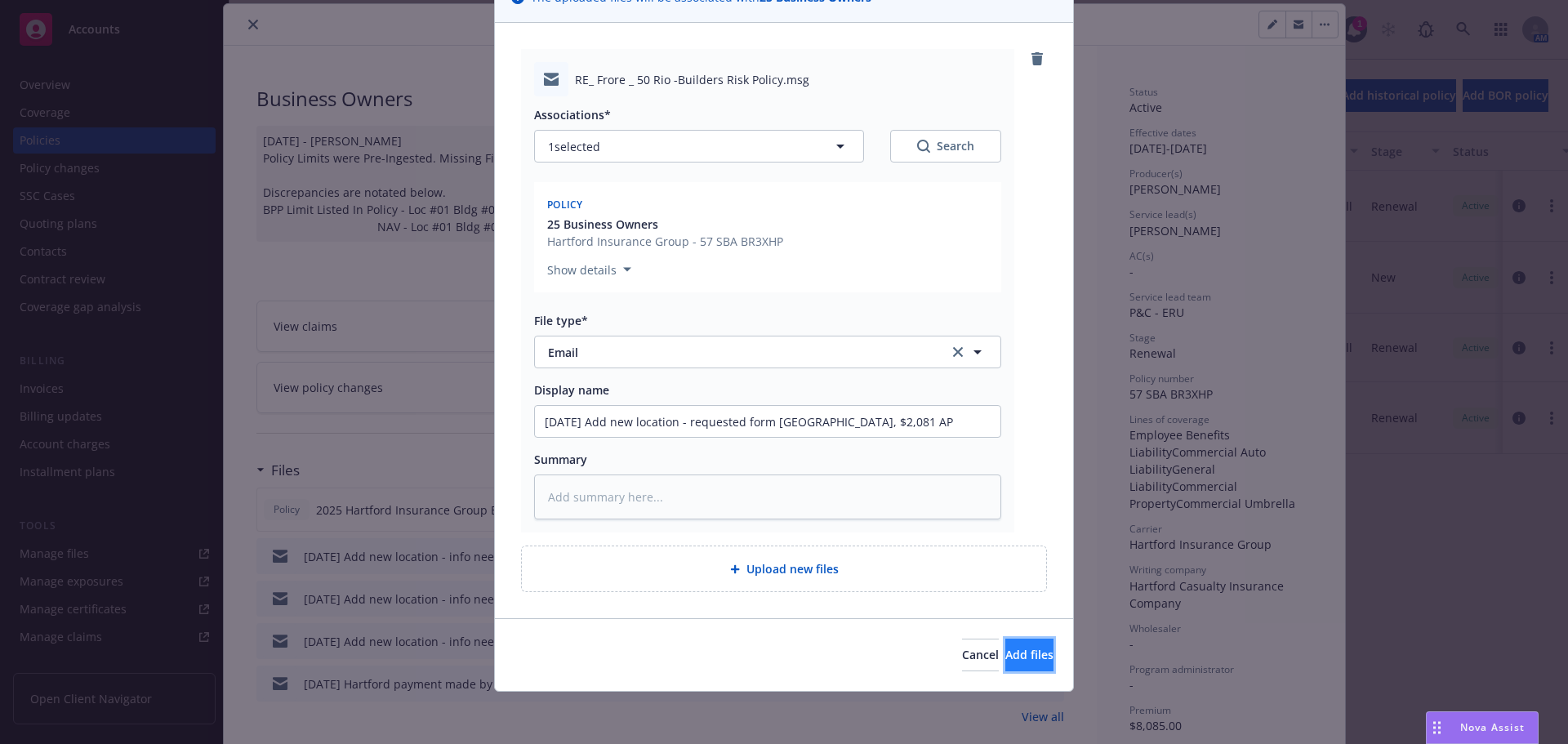
click at [1006, 666] on button "Add files" at bounding box center [1029, 654] width 48 height 32
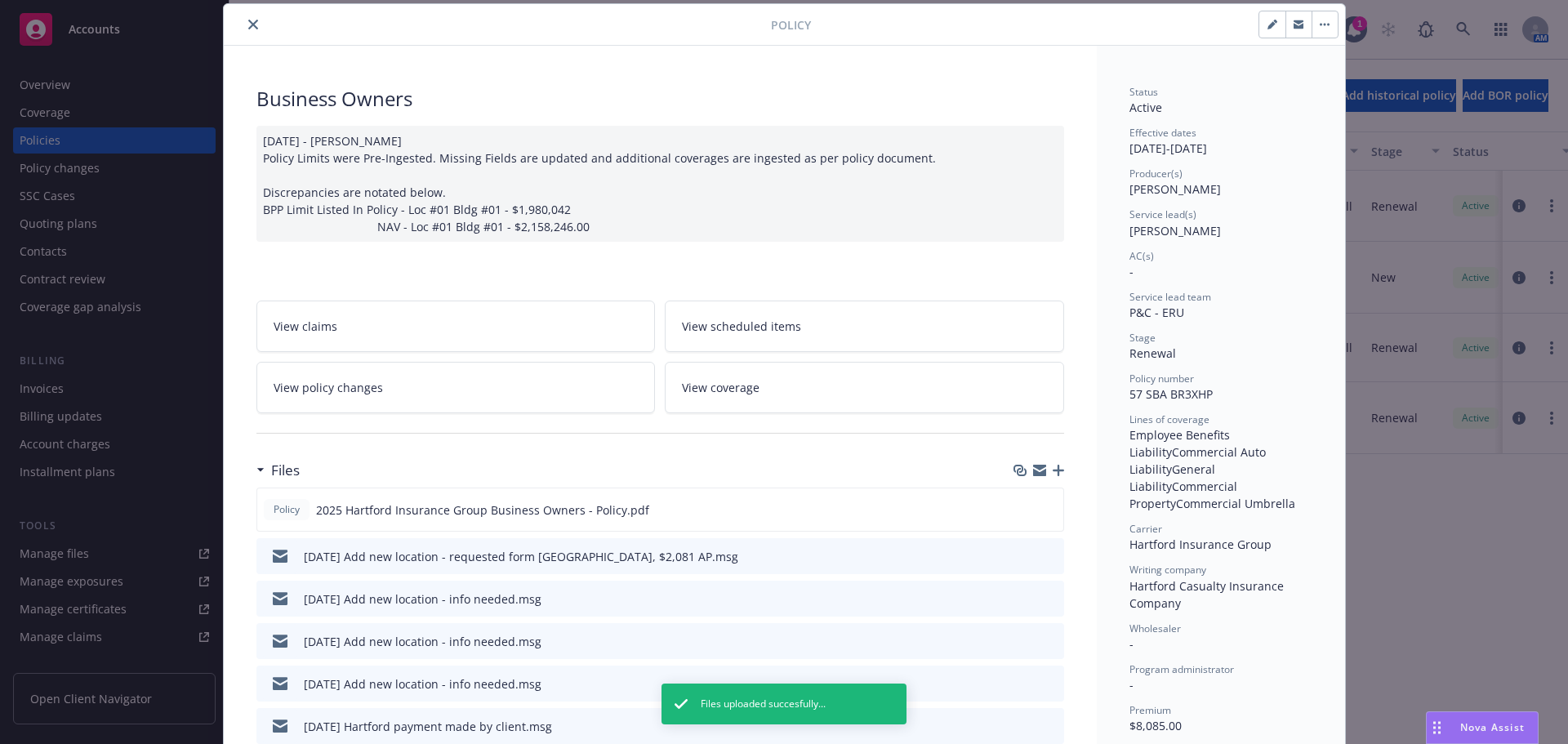
click at [248, 19] on button "close" at bounding box center [253, 24] width 20 height 20
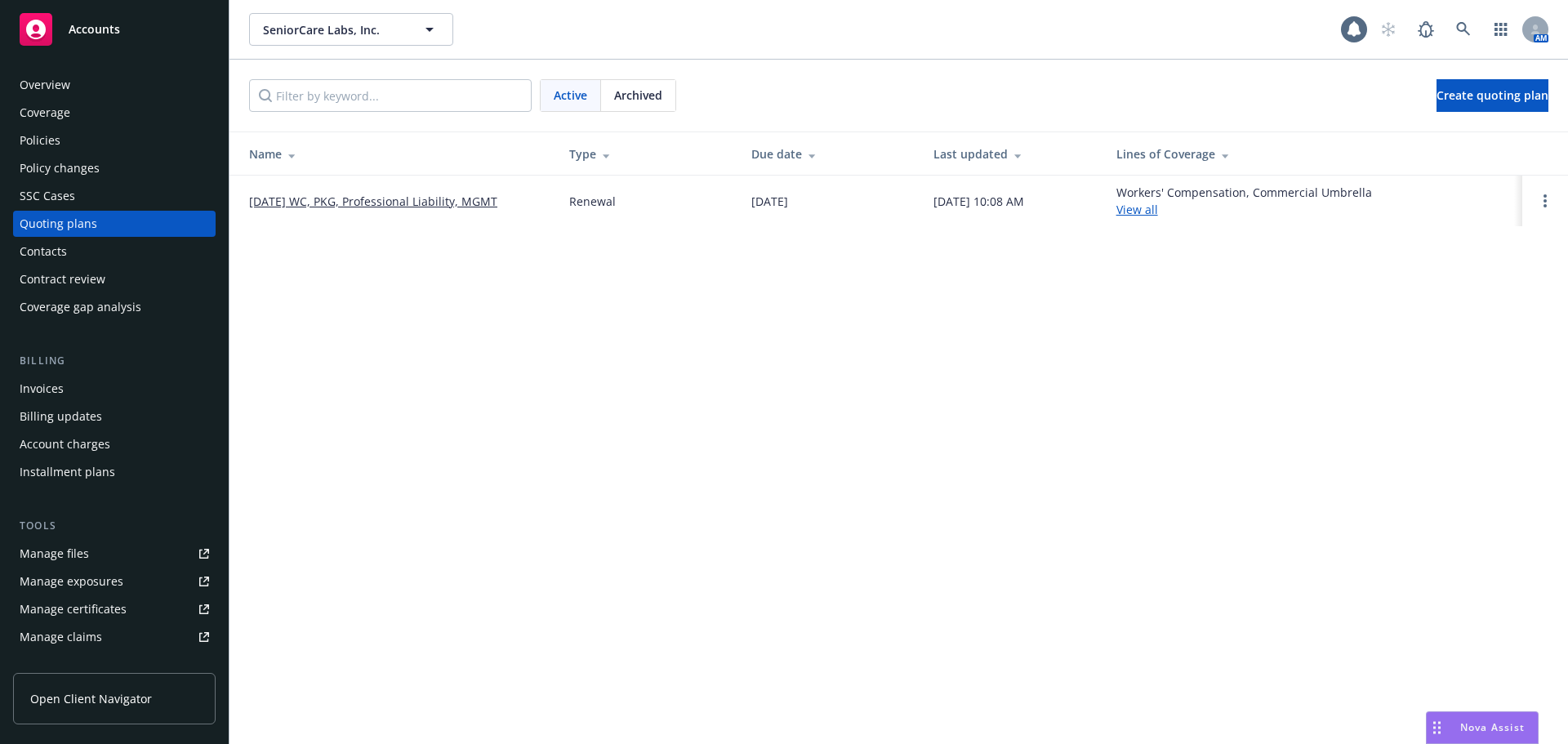
click at [312, 204] on link "09/01/25 WC, PKG, Professional Liability, MGMT" at bounding box center [374, 201] width 248 height 18
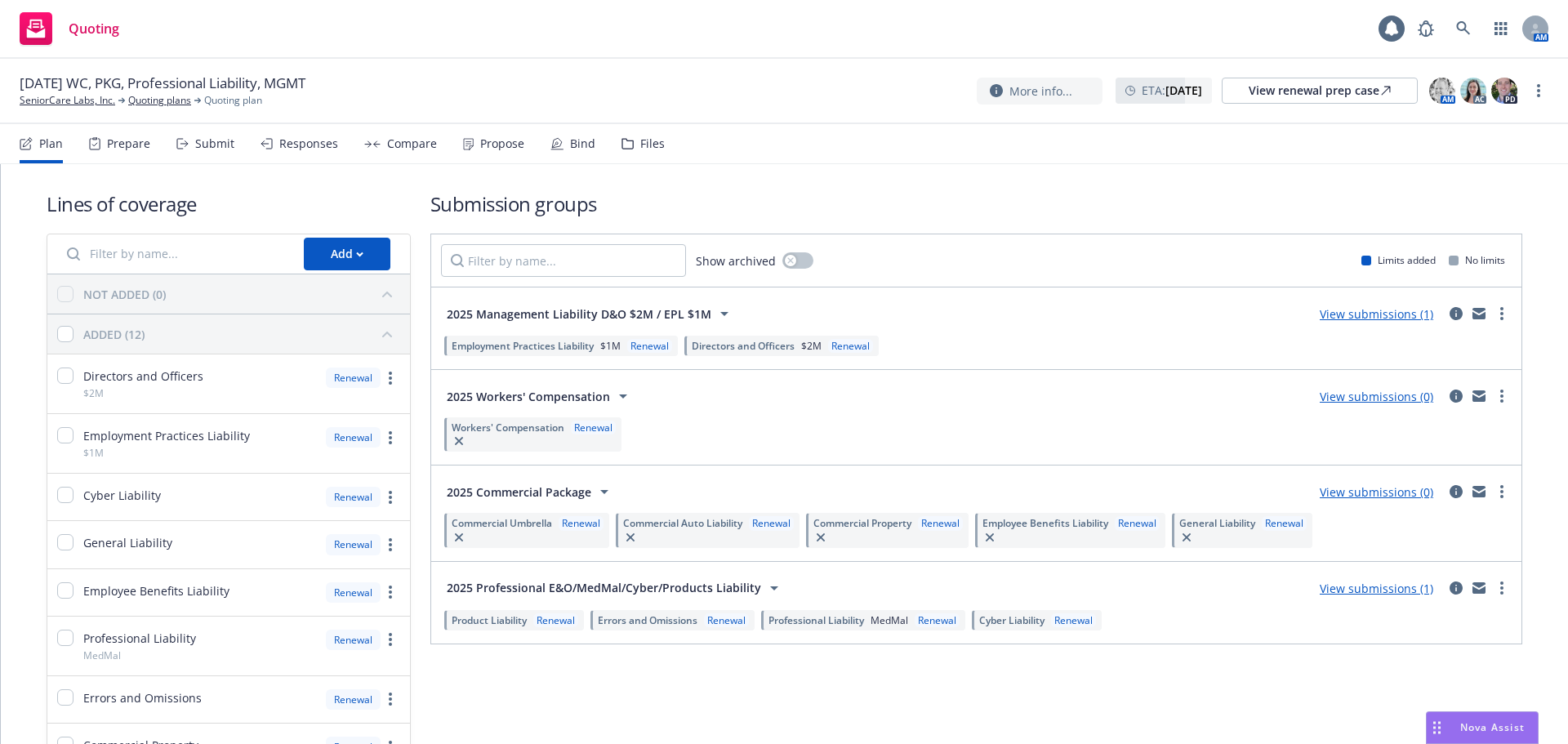
click at [1339, 590] on link "View submissions (1)" at bounding box center [1376, 589] width 113 height 16
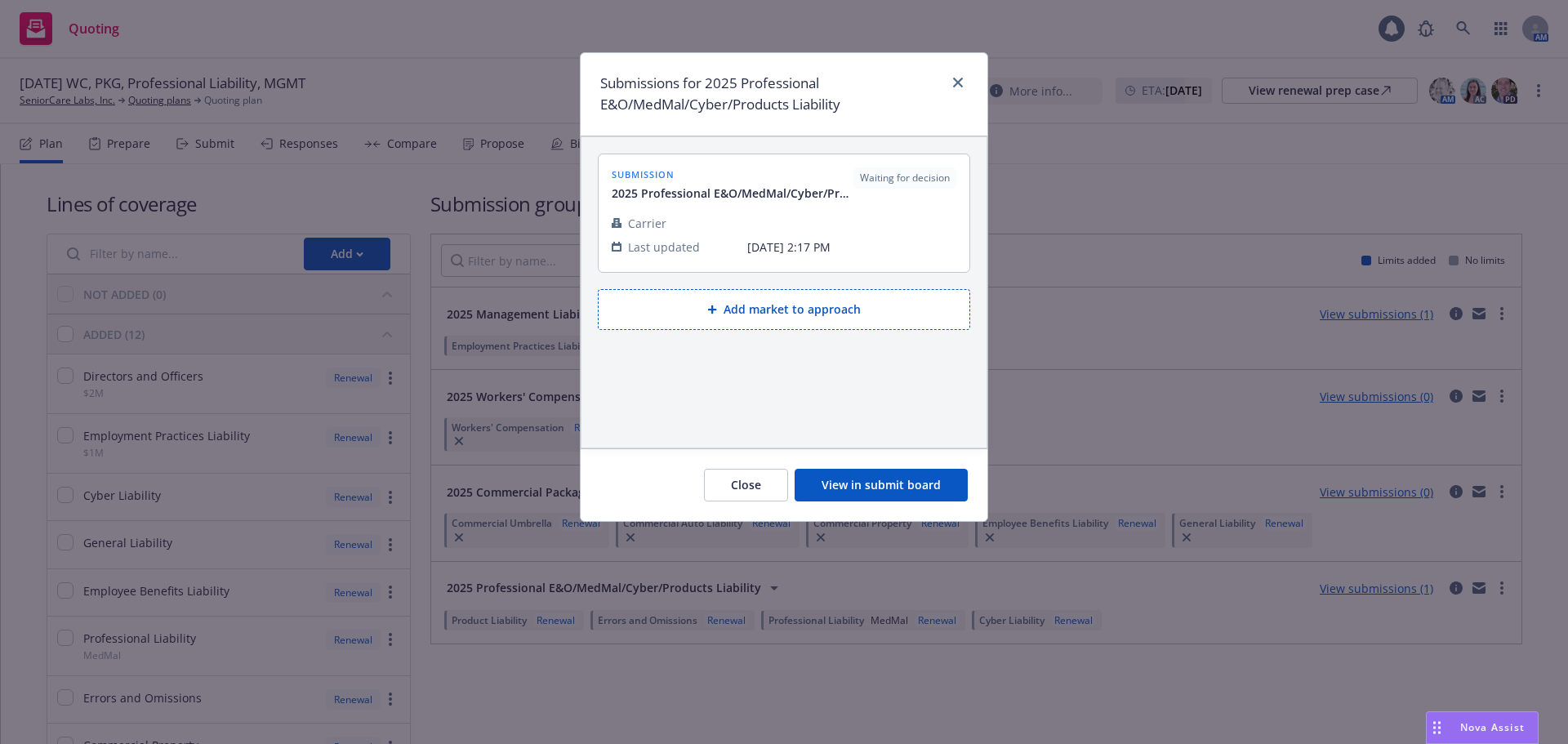
click at [891, 483] on button "View in submit board" at bounding box center [880, 484] width 173 height 32
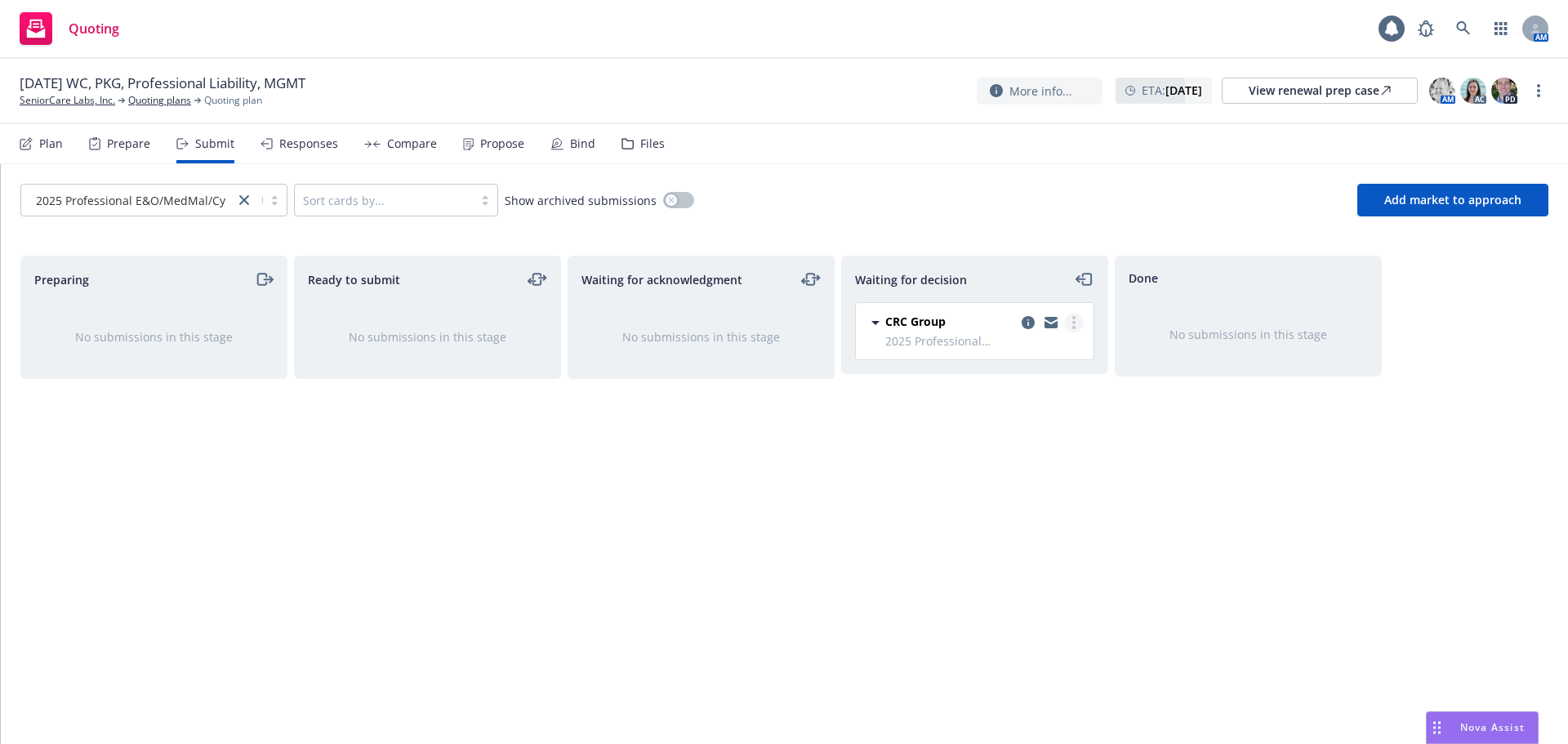
click at [1076, 323] on link "more" at bounding box center [1074, 323] width 20 height 20
click at [1037, 419] on span "Add accepted decision" at bounding box center [1001, 421] width 163 height 16
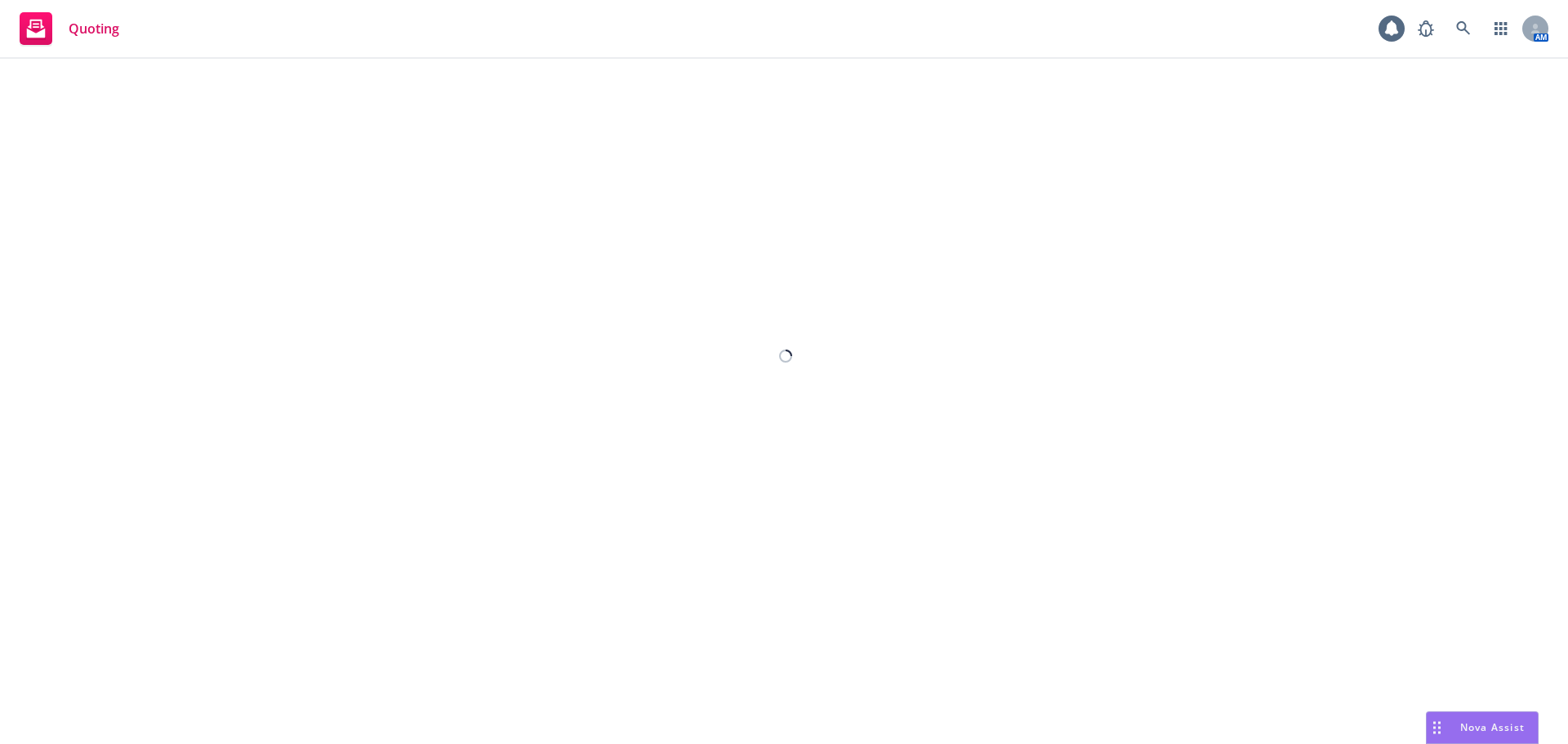
select select "12"
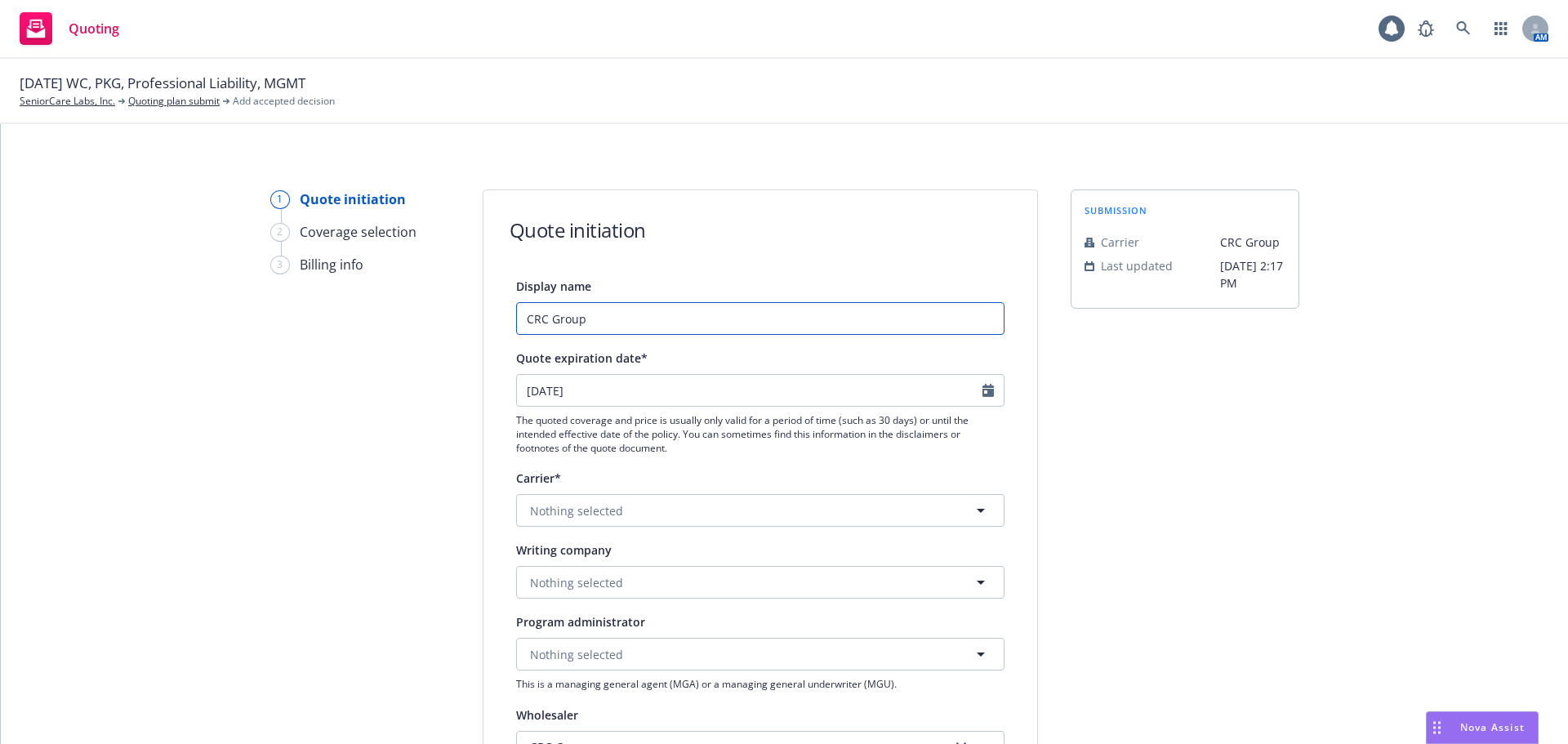
click at [911, 331] on input "CRC Group" at bounding box center [760, 318] width 488 height 32
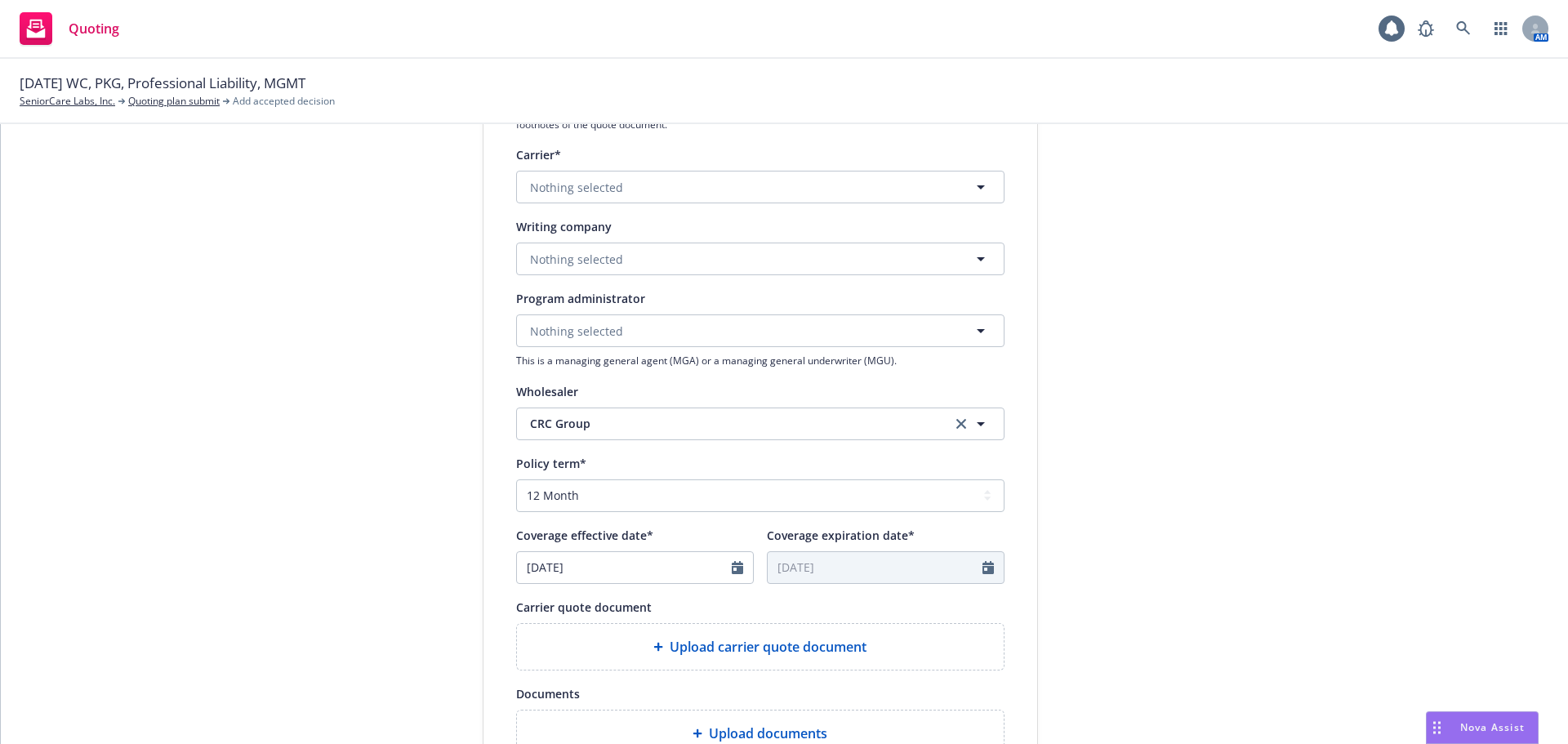
scroll to position [327, 0]
type input "CRC Group / CFC"
click at [606, 181] on span "Nothing selected" at bounding box center [576, 185] width 93 height 18
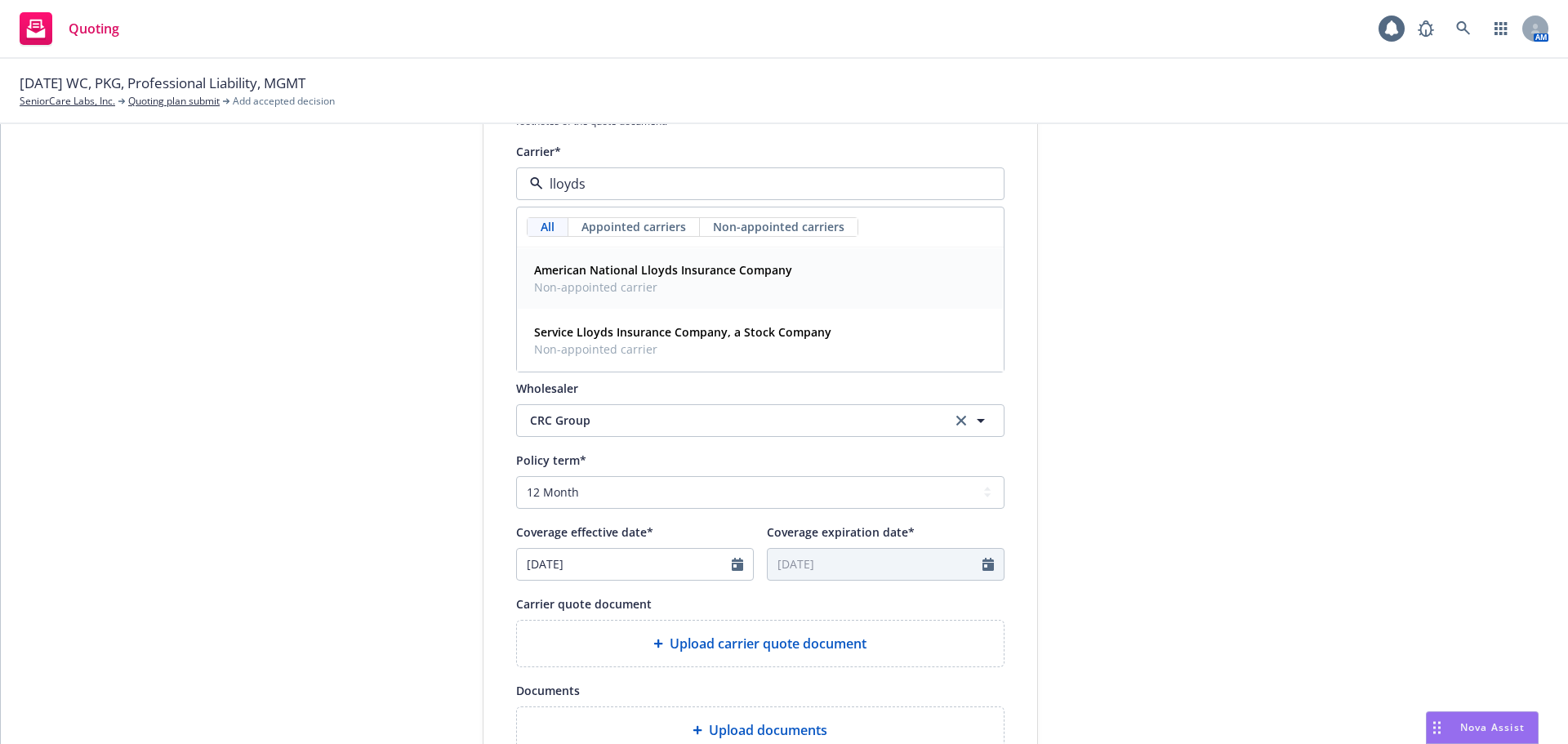
type input "lloyd"
click at [615, 274] on strong "Lloyd's of London" at bounding box center [647, 270] width 226 height 16
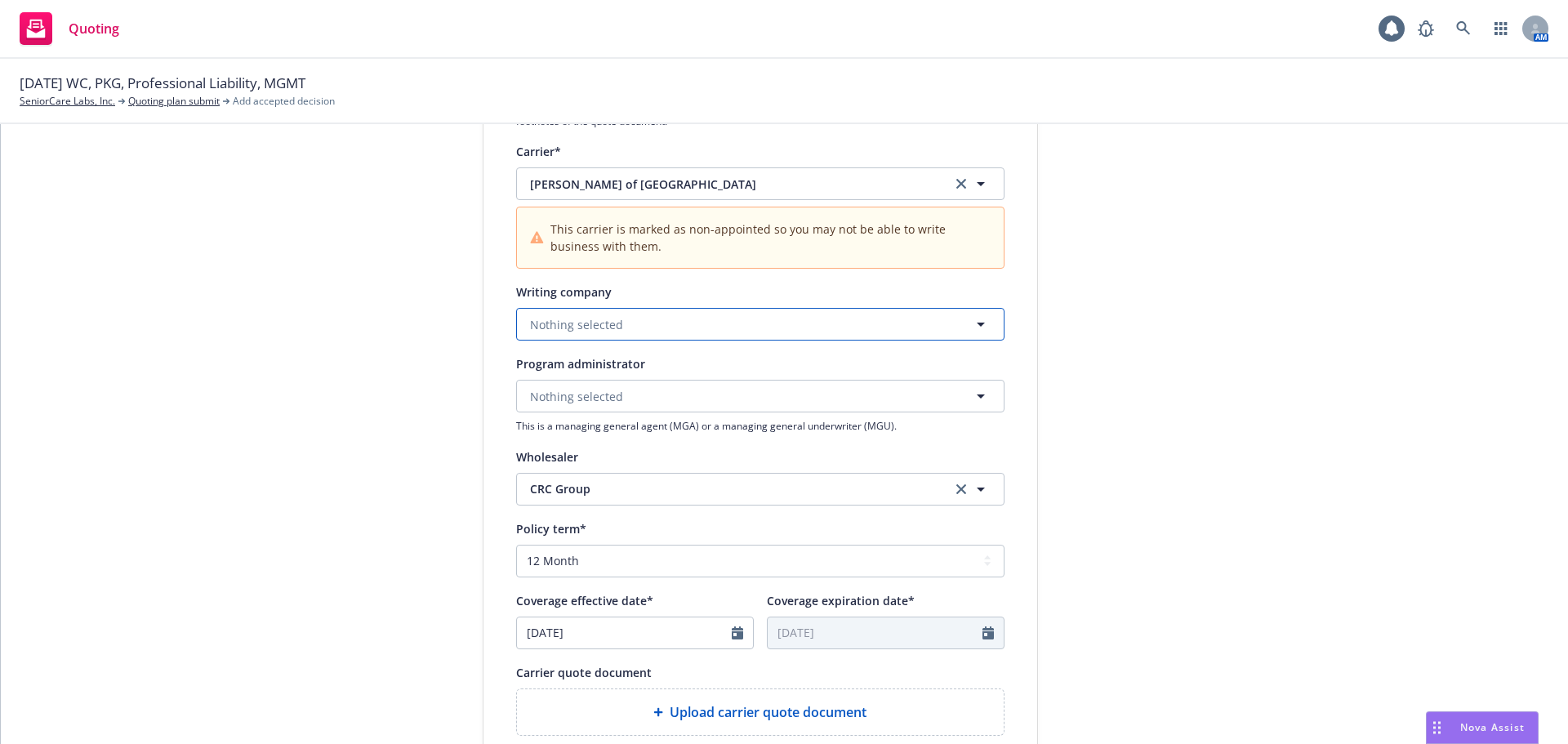
click at [626, 331] on button "Nothing selected" at bounding box center [760, 324] width 488 height 32
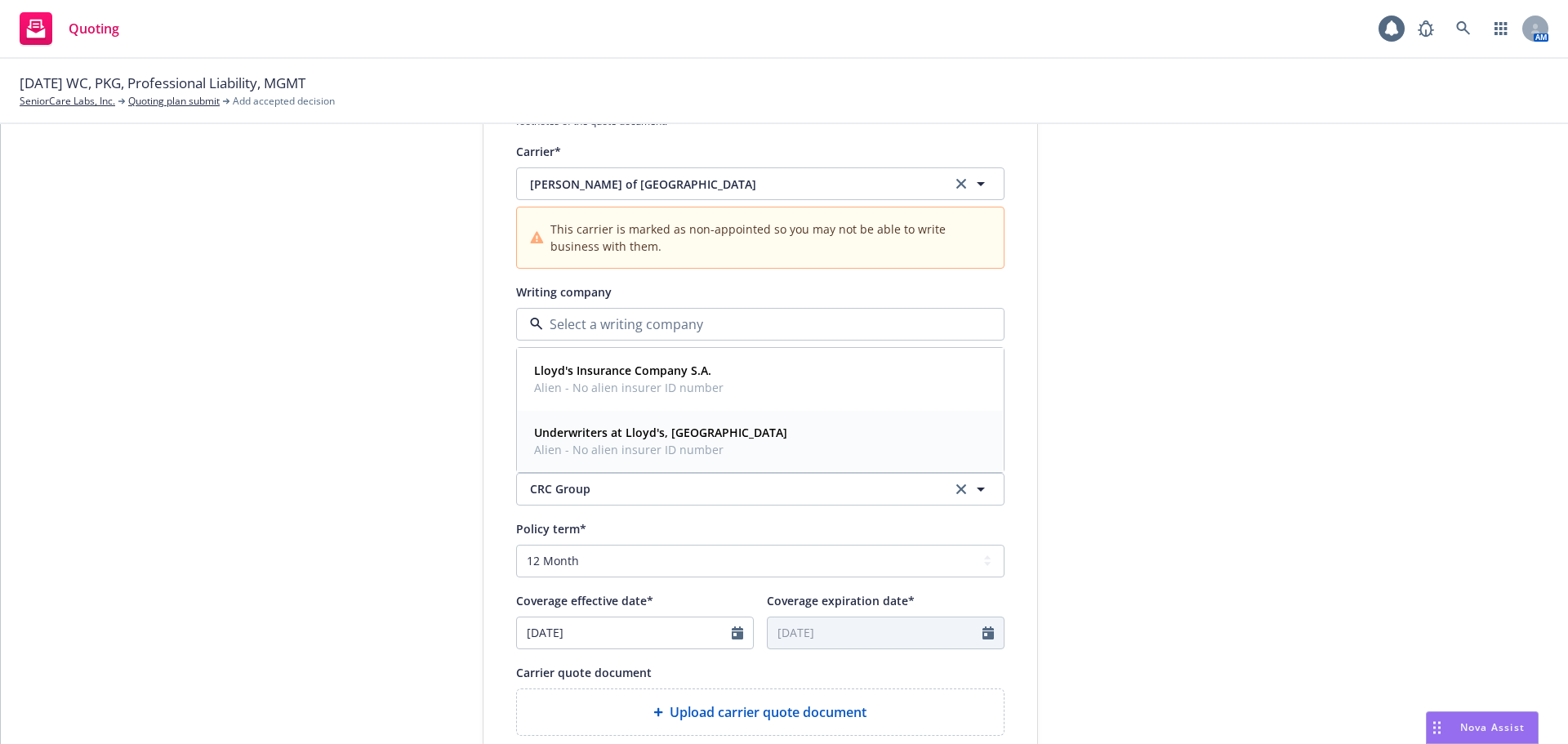
click at [639, 426] on strong "Underwriters at Lloyd's, London" at bounding box center [660, 432] width 253 height 16
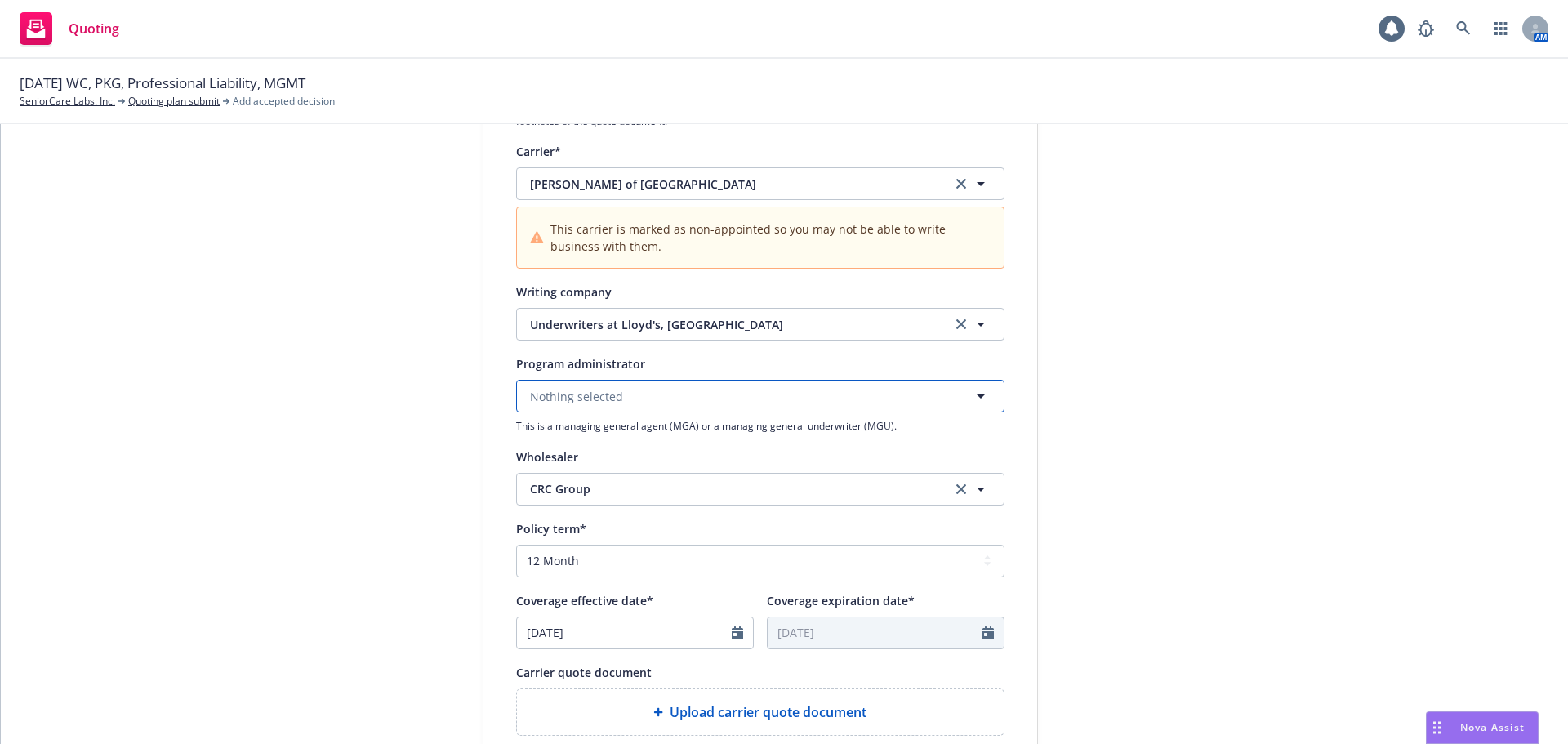
click at [643, 397] on button "Nothing selected" at bounding box center [760, 395] width 488 height 32
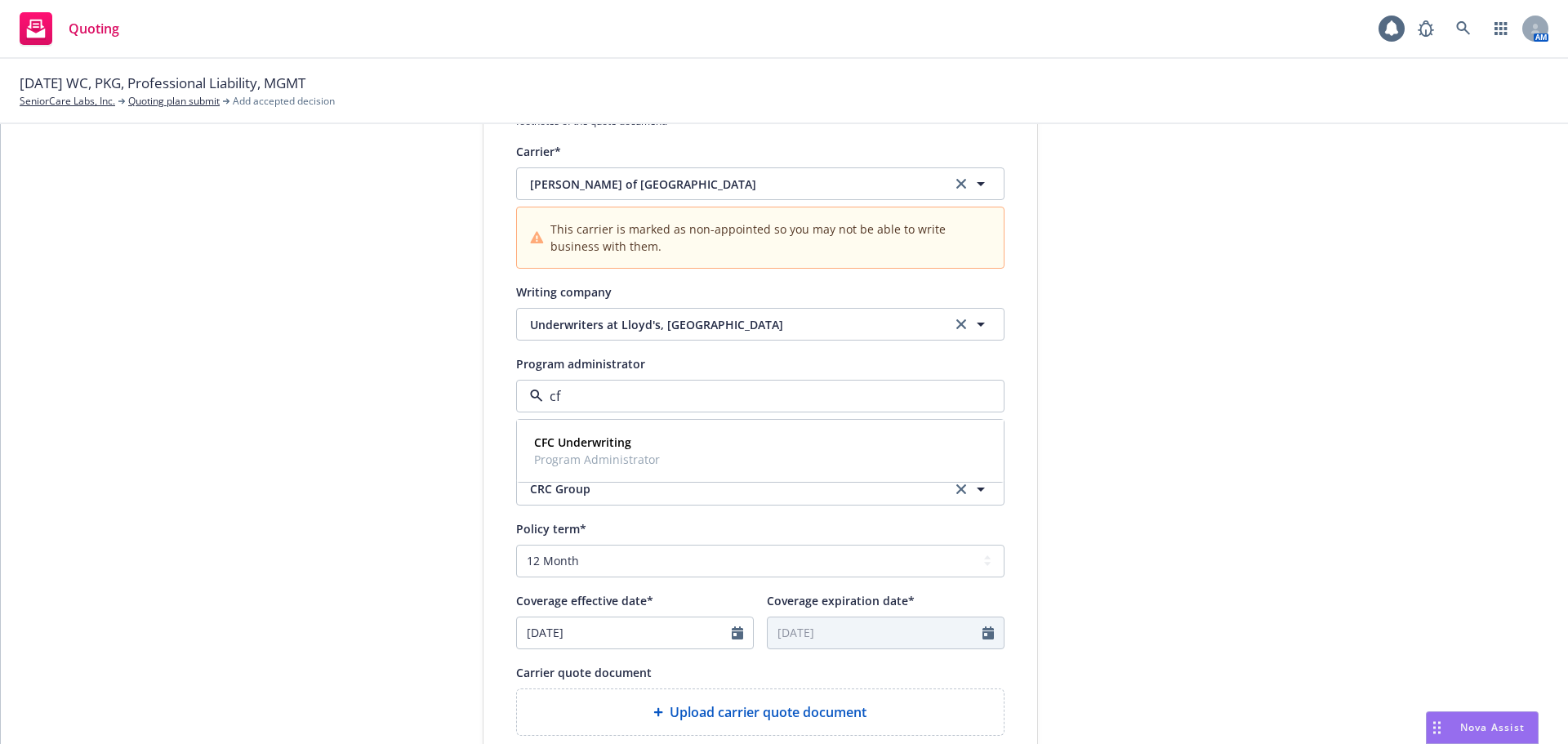
type input "cfc"
click at [646, 440] on span "CFC Underwriting" at bounding box center [597, 442] width 126 height 18
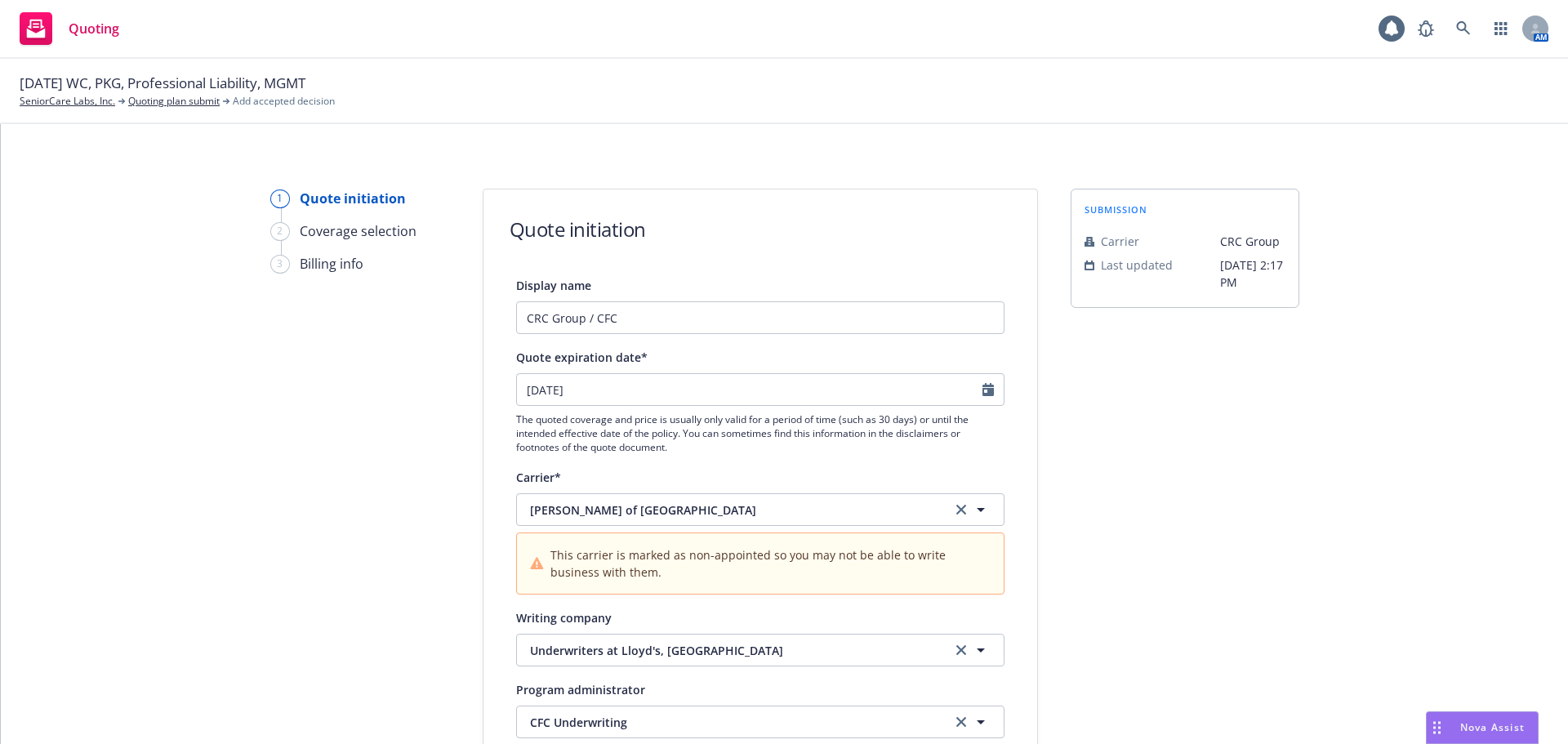
scroll to position [0, 0]
drag, startPoint x: 757, startPoint y: 328, endPoint x: 235, endPoint y: 328, distance: 522.0
click at [722, 308] on input "CRC Group / CFC" at bounding box center [760, 318] width 488 height 32
click at [722, 314] on input "CRC Group / CFC" at bounding box center [760, 318] width 488 height 32
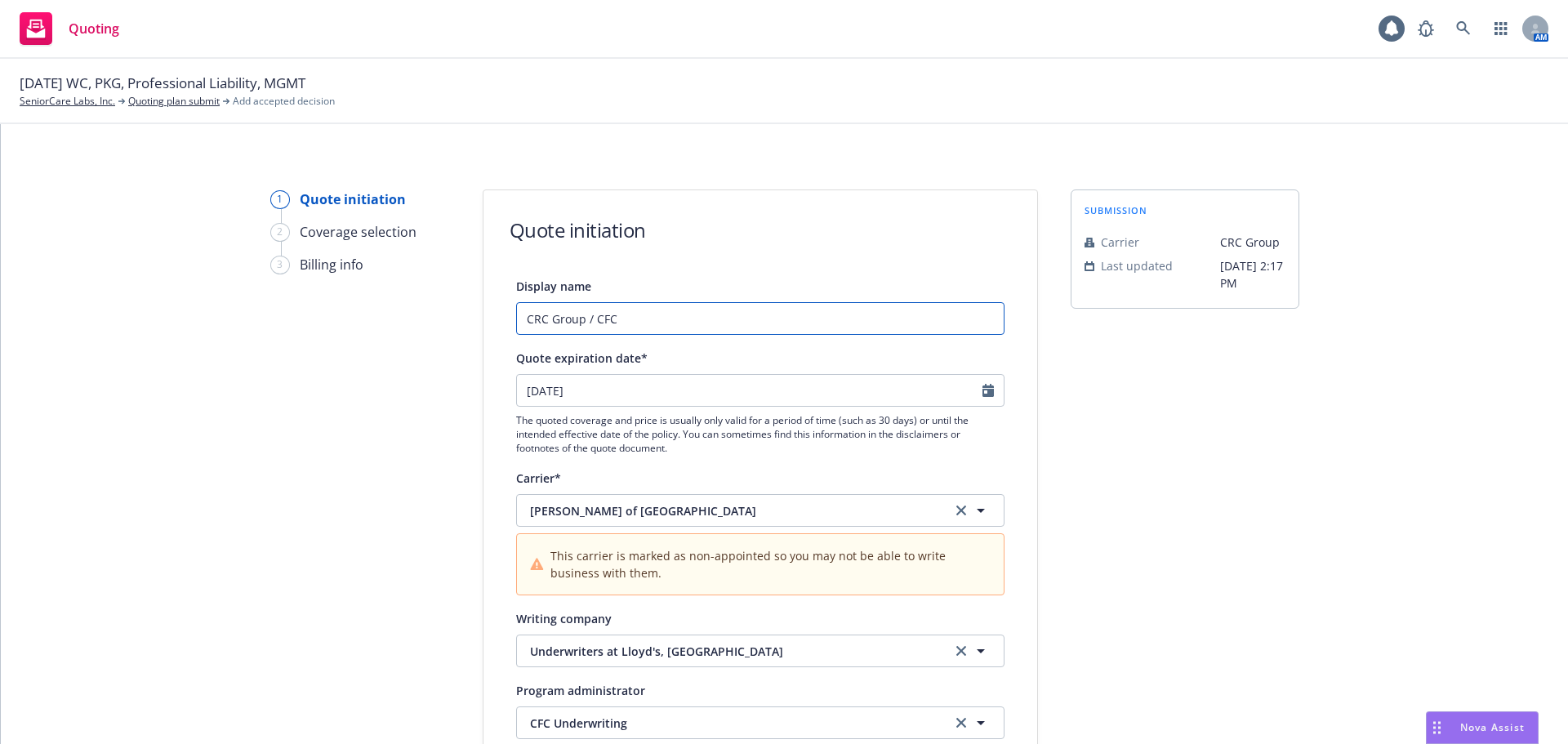
click at [723, 320] on input "CRC Group / CFC" at bounding box center [760, 318] width 488 height 32
type input "CRC Group / CFC"
type textarea "x"
type input "CRC Group / CFC $"
type textarea "x"
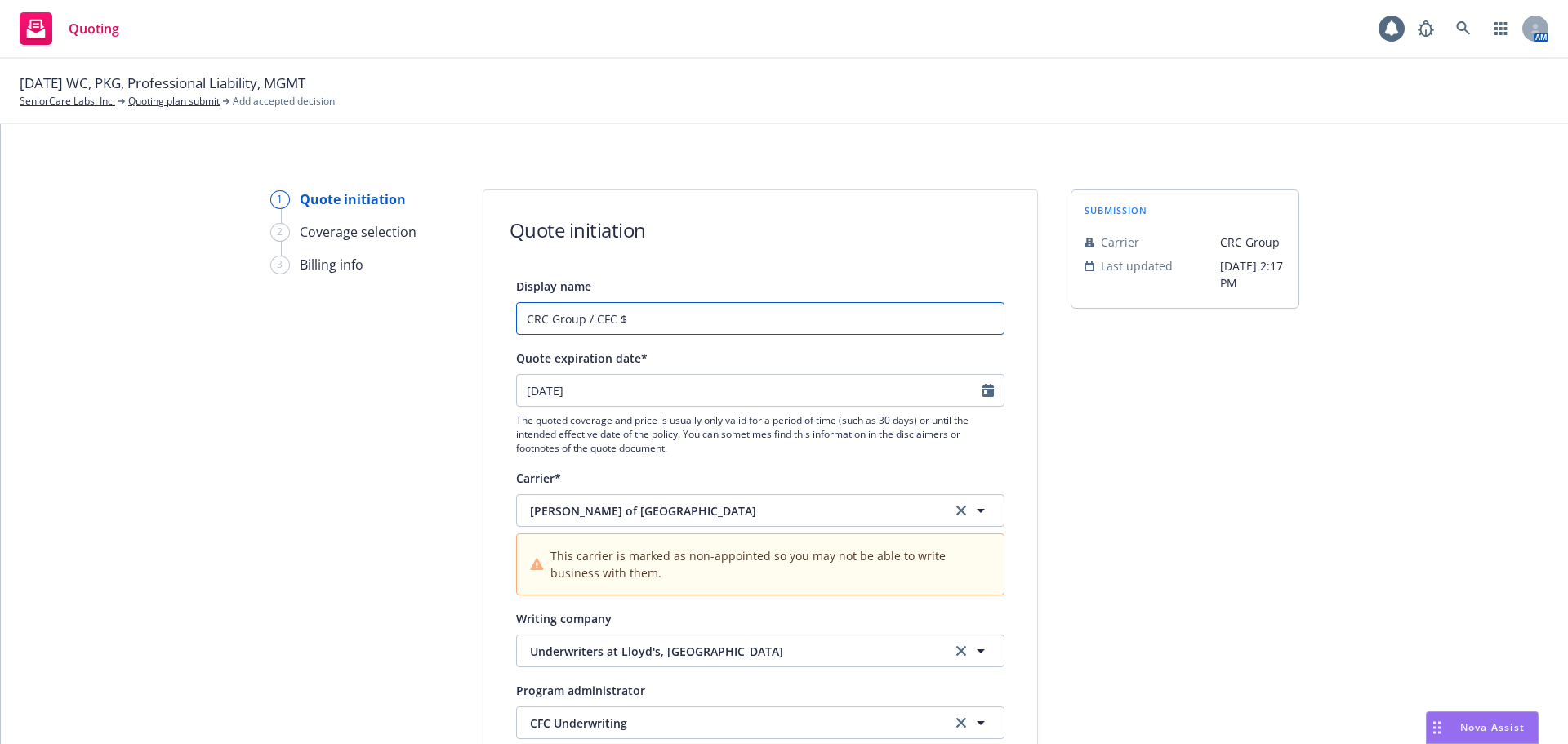
type input "CRC Group / CFC $3"
type textarea "x"
type input "CRC Group / CFC $3m"
type textarea "x"
type input "CRC Group / CFC $3m"
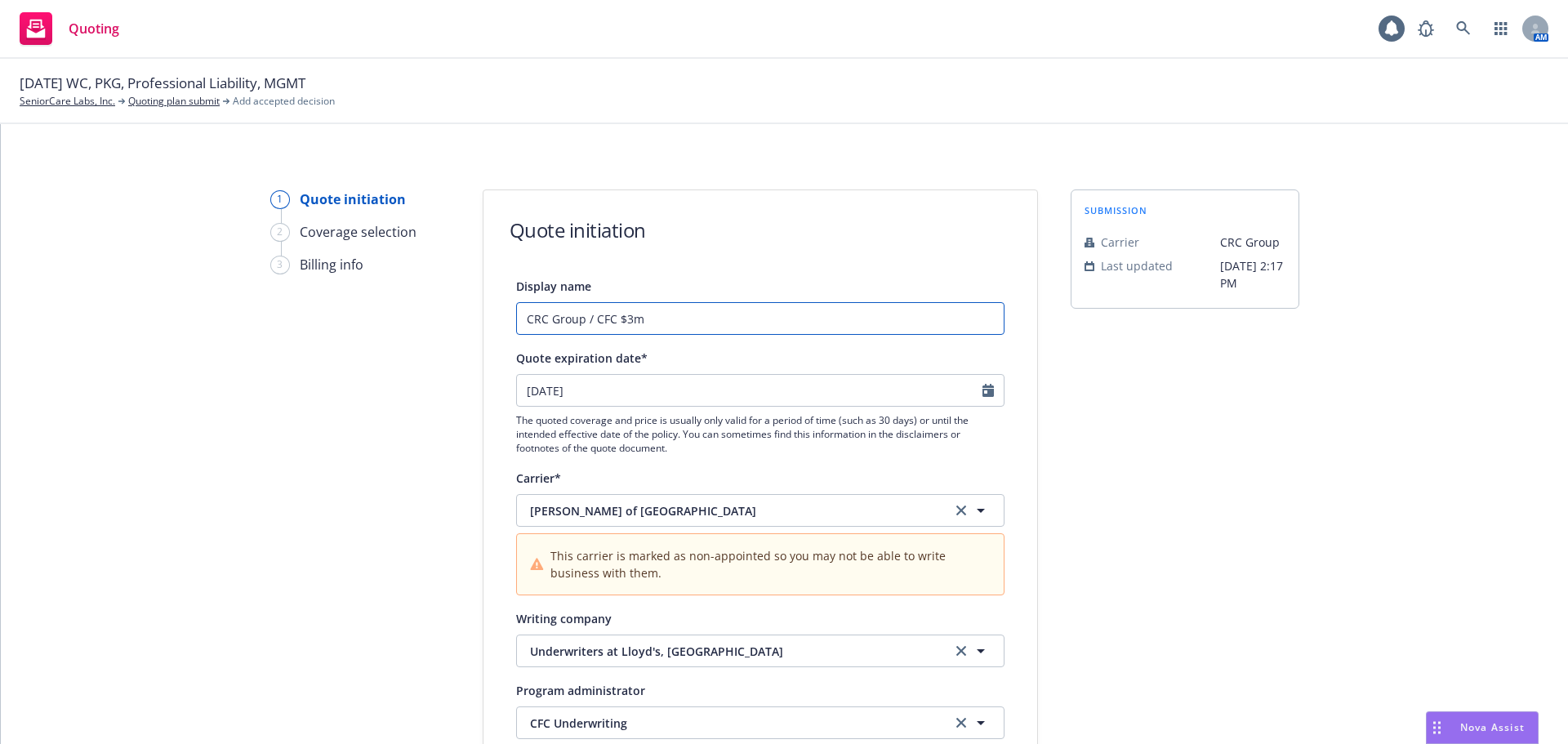
type textarea "x"
type input "CRC Group / CFC $3m Q"
type textarea "x"
type input "CRC Group / CFC $3m Qu"
type textarea "x"
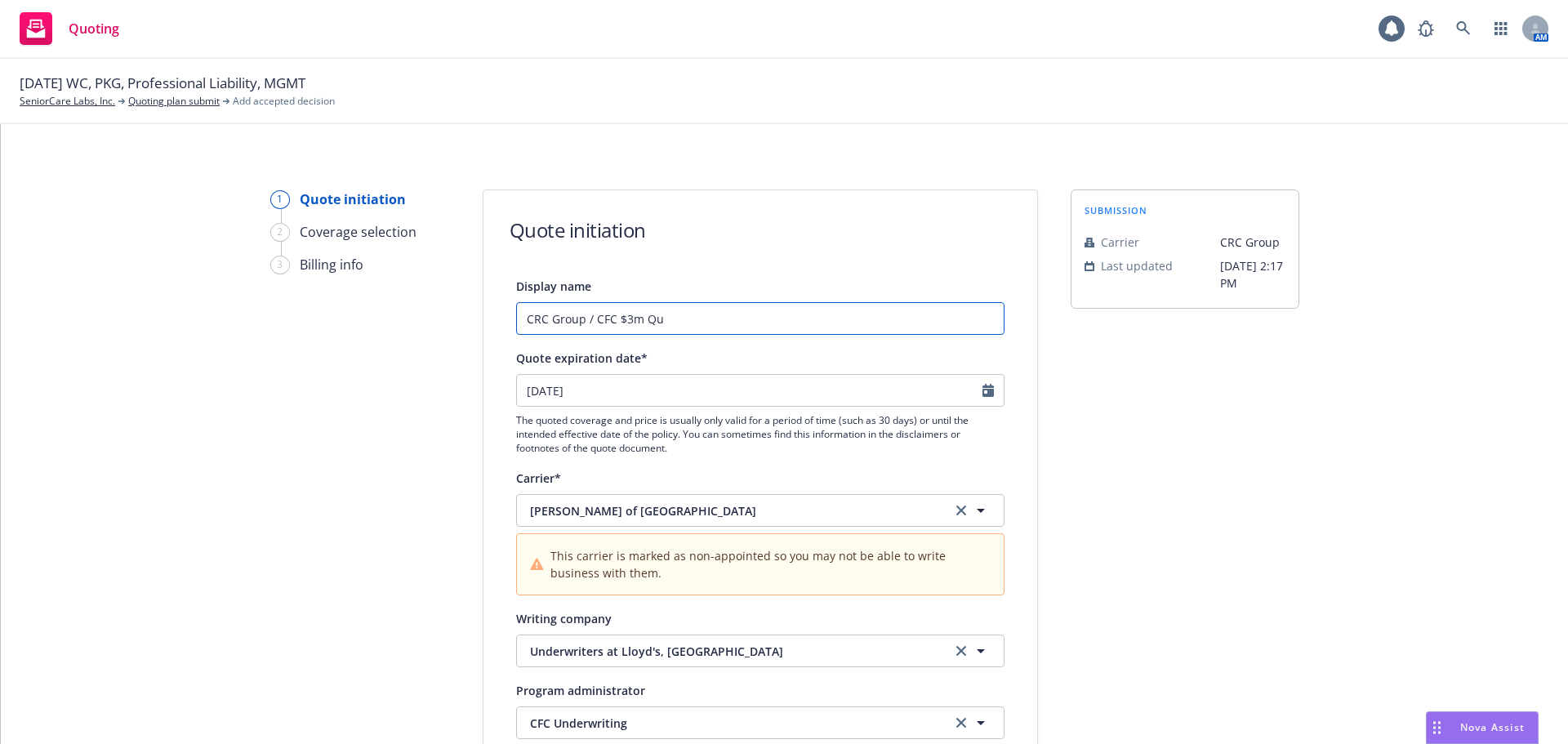
type input "CRC Group / CFC $3m Quo"
type textarea "x"
type input "CRC Group / CFC $3m Quot"
type textarea "x"
type input "CRC Group / CFC $3m Quote"
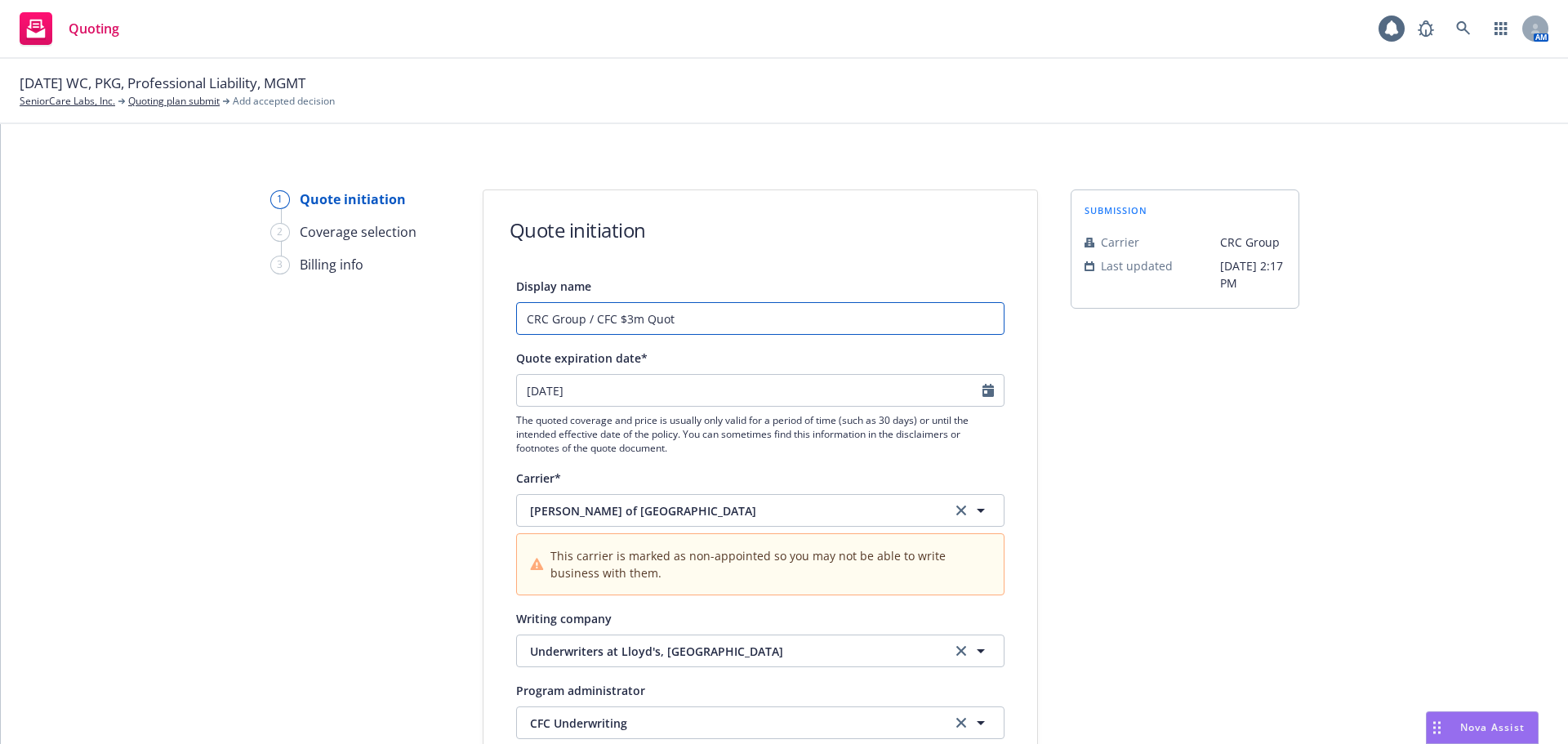
type textarea "x"
drag, startPoint x: 818, startPoint y: 333, endPoint x: 238, endPoint y: 328, distance: 580.0
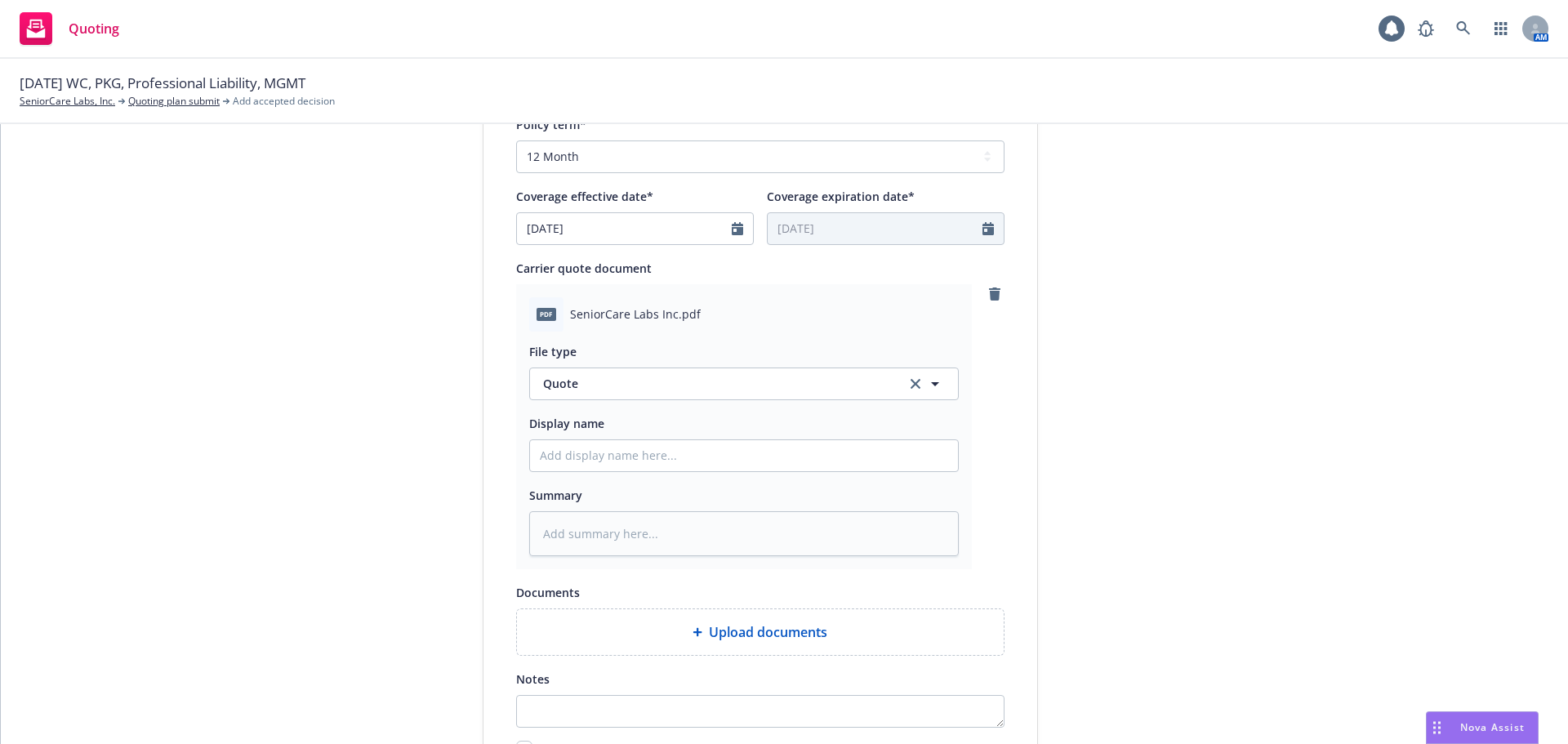
scroll to position [735, 0]
type input "CRC Group / CFC $3m Quote"
click at [661, 452] on input "Display name" at bounding box center [744, 452] width 428 height 31
paste input "CRC Group / CFC $3m Quote"
type textarea "x"
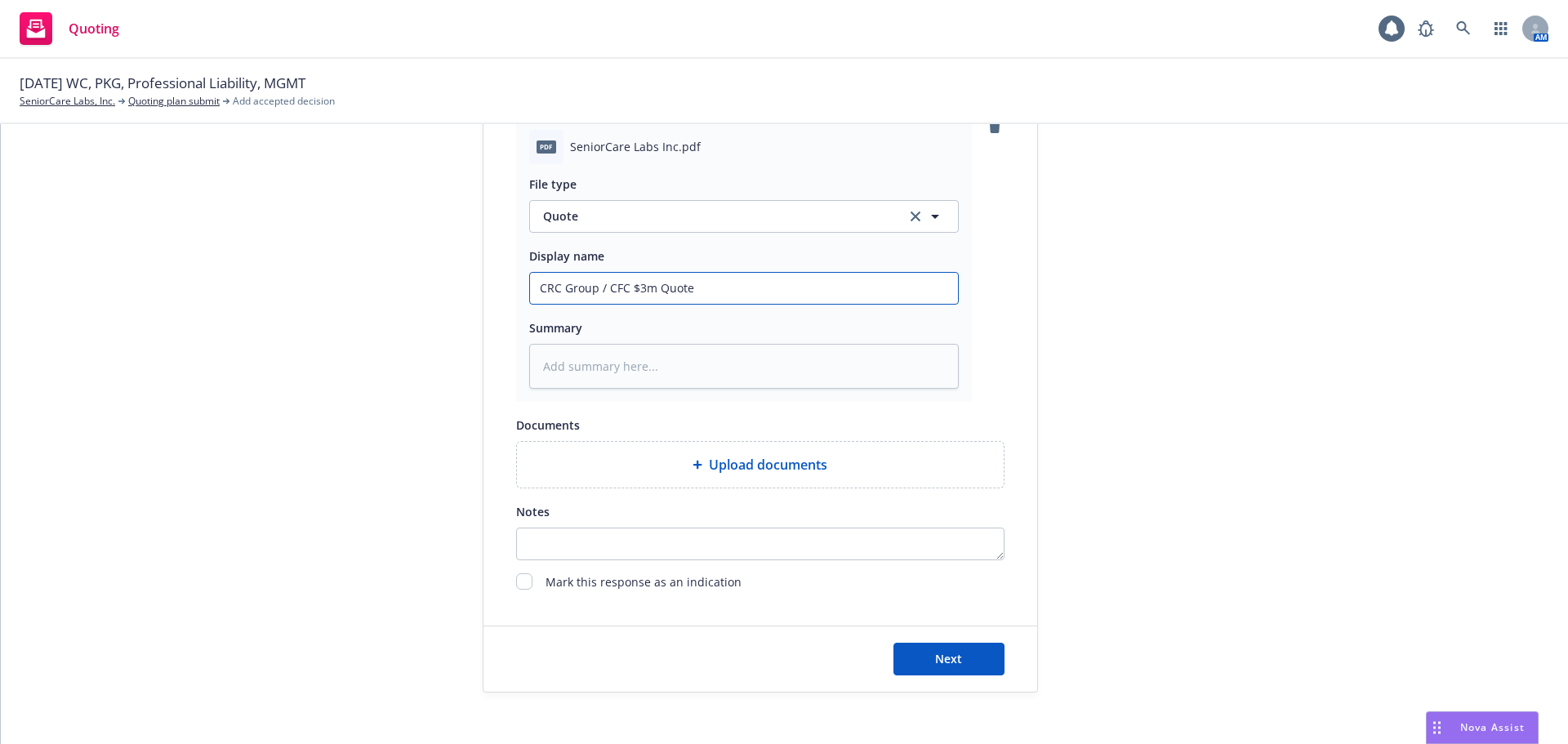
scroll to position [912, 0]
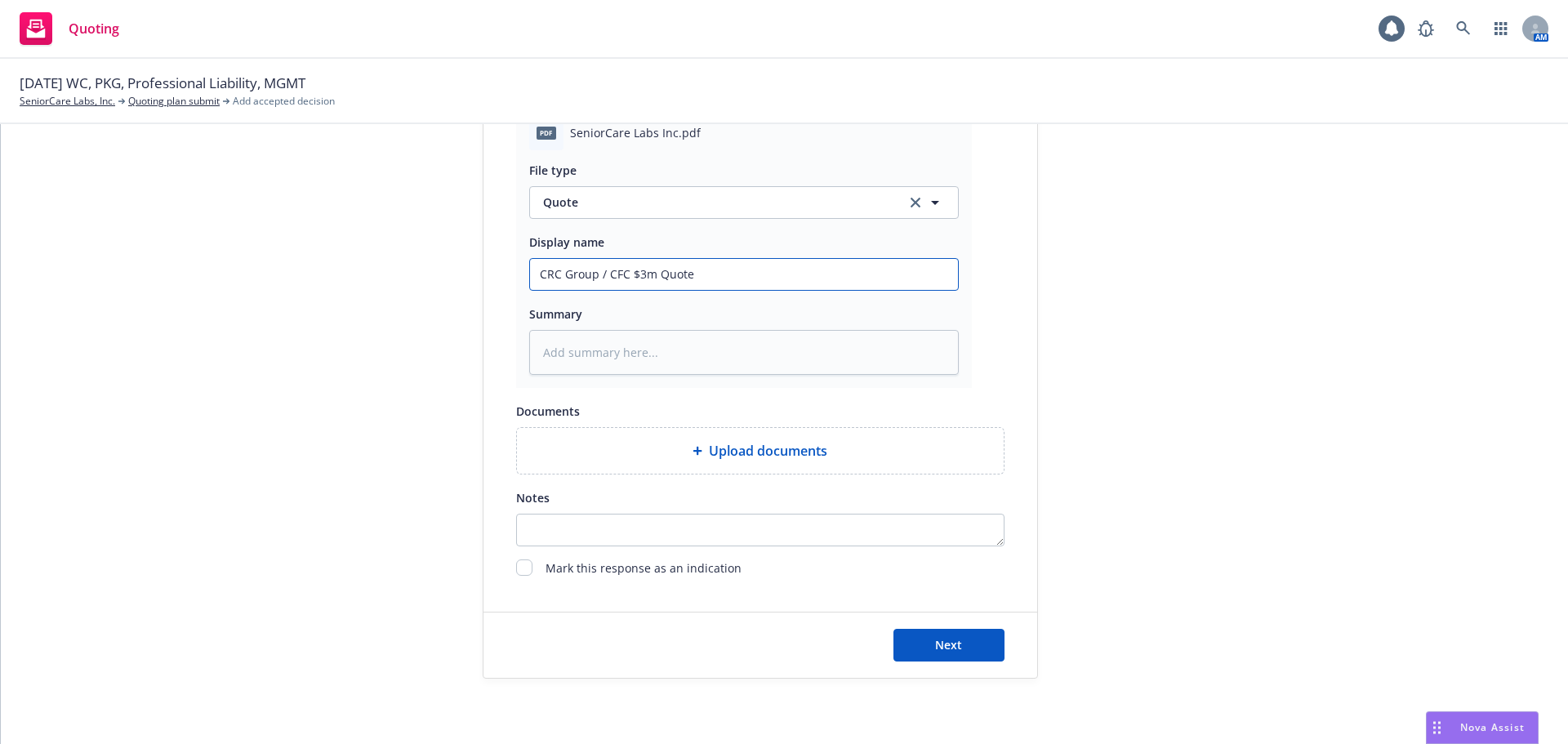
type input "CRC Group / CFC $3m Quote"
type textarea "x"
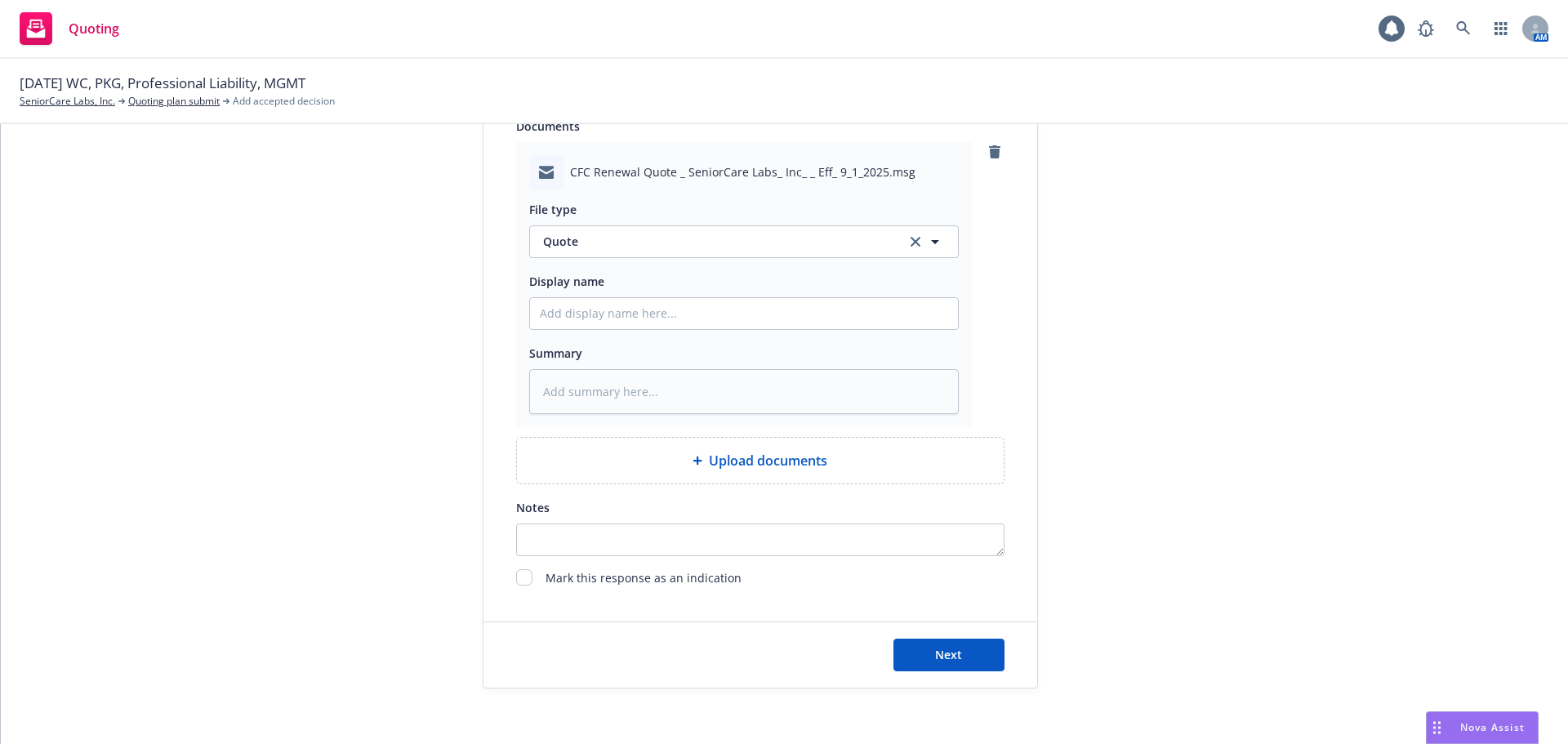
scroll to position [1206, 0]
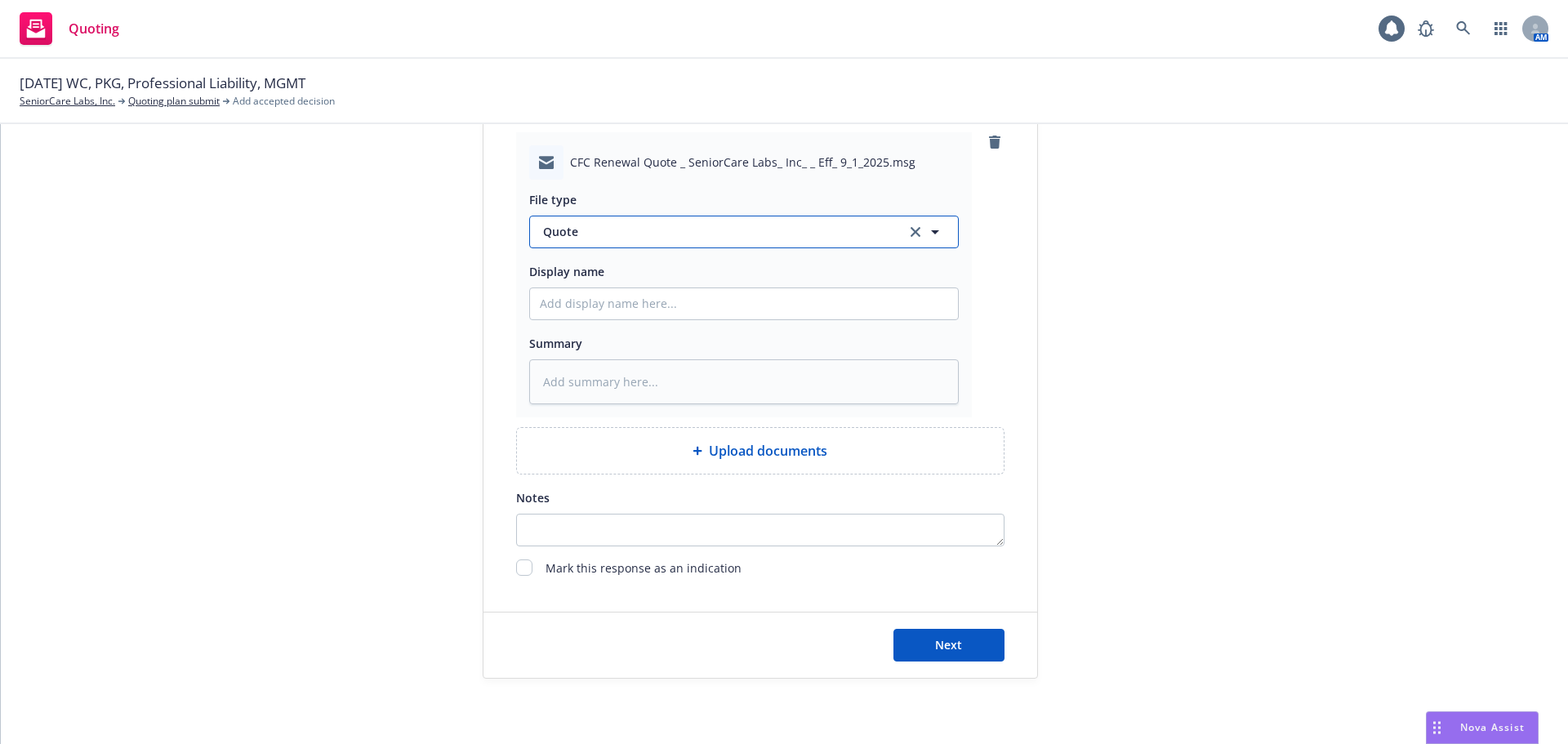
click at [665, 235] on span "Quote" at bounding box center [715, 232] width 344 height 18
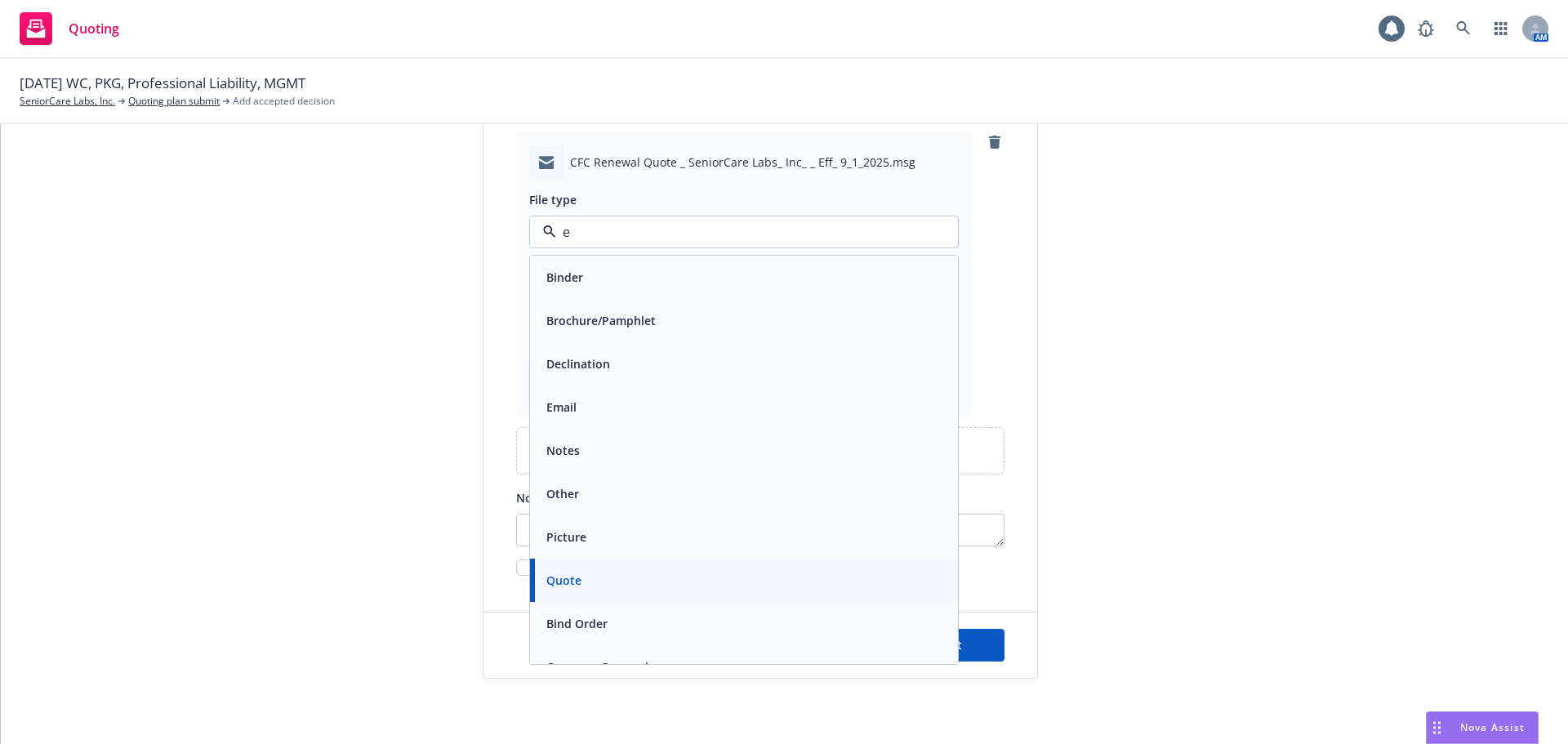
type input "em"
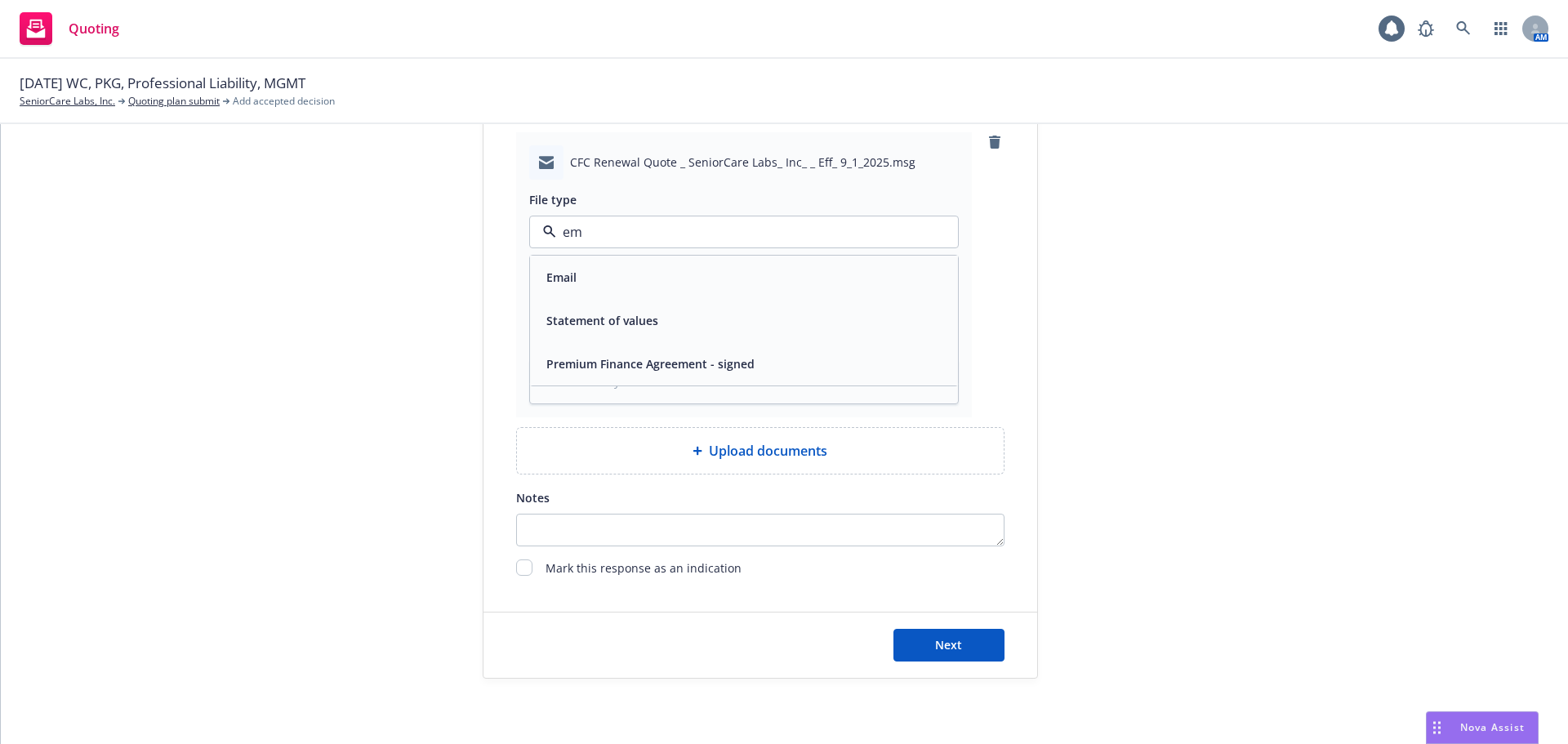
click at [740, 275] on div "Email" at bounding box center [744, 277] width 409 height 23
paste input "CRC Group / CFC $3m Quote"
type textarea "x"
type input "CRC Group / CFC $3m Quote"
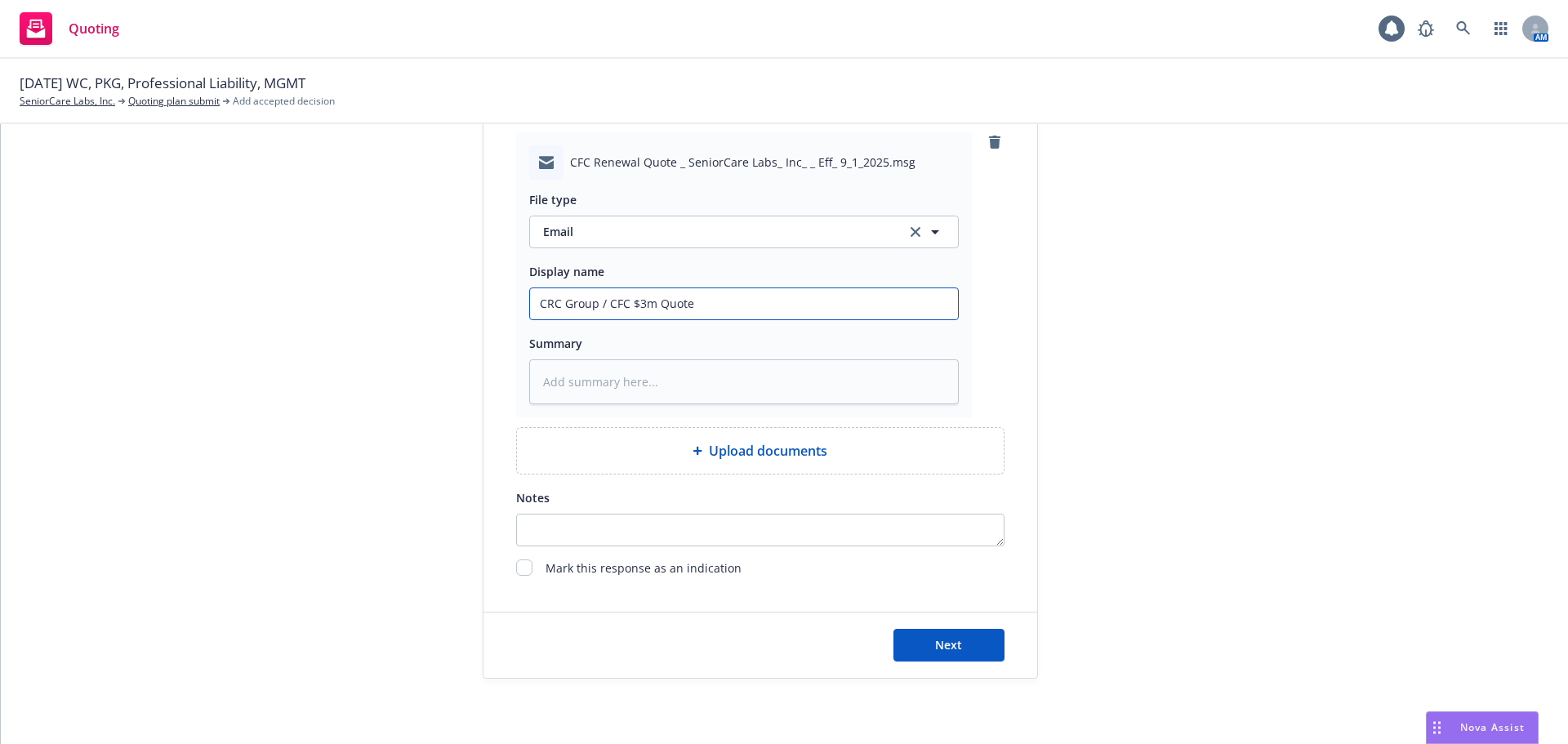
type textarea "x"
type input "CRC Group / CFC $3m Quote"
type textarea "x"
type input "CRC Group / CFC $3m Quote -"
type textarea "x"
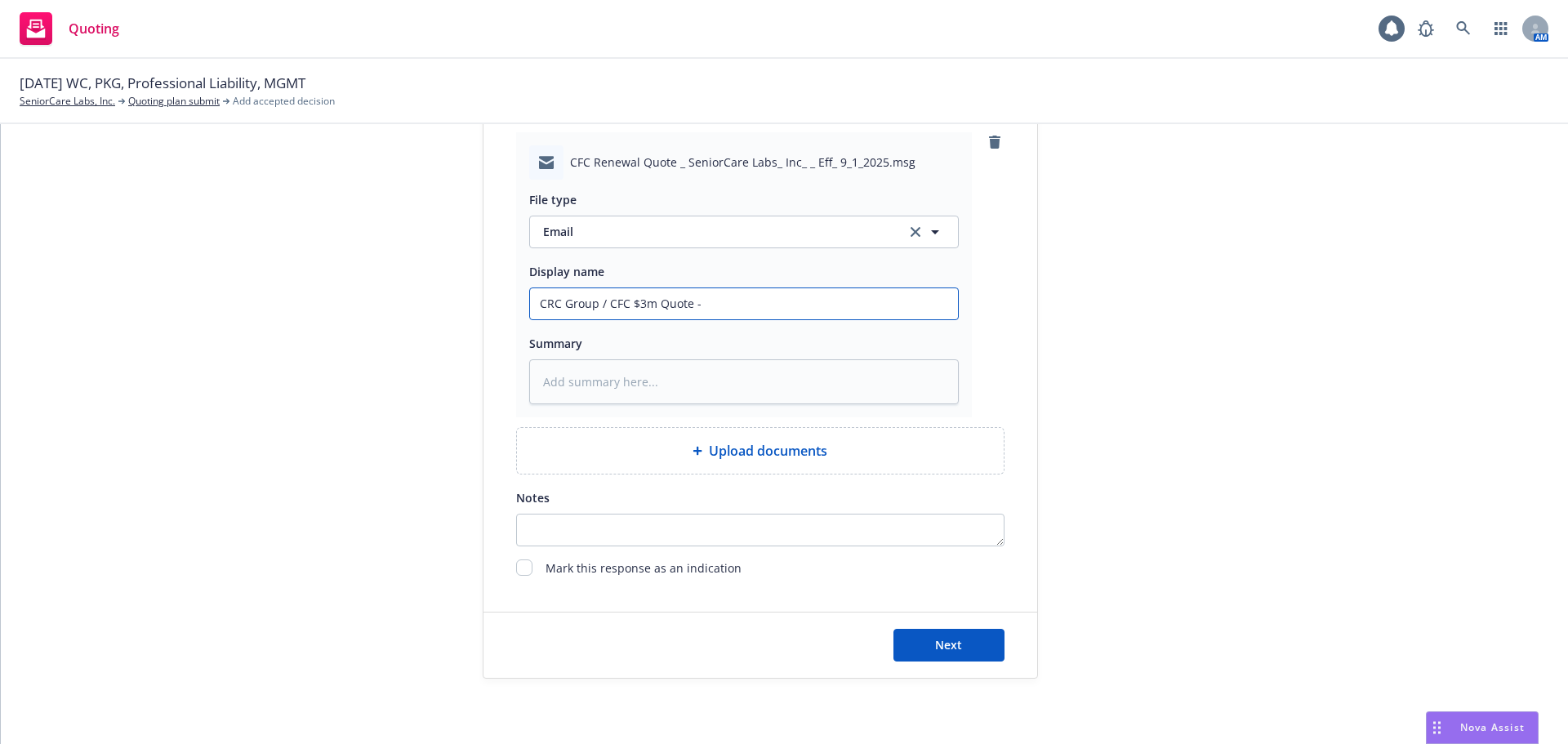
type input "CRC Group / CFC $3m Quote -"
type textarea "x"
type input "CRC Group / CFC $3m Quote - C"
type textarea "x"
type input "CRC Group / CFC $3m Quote - CR"
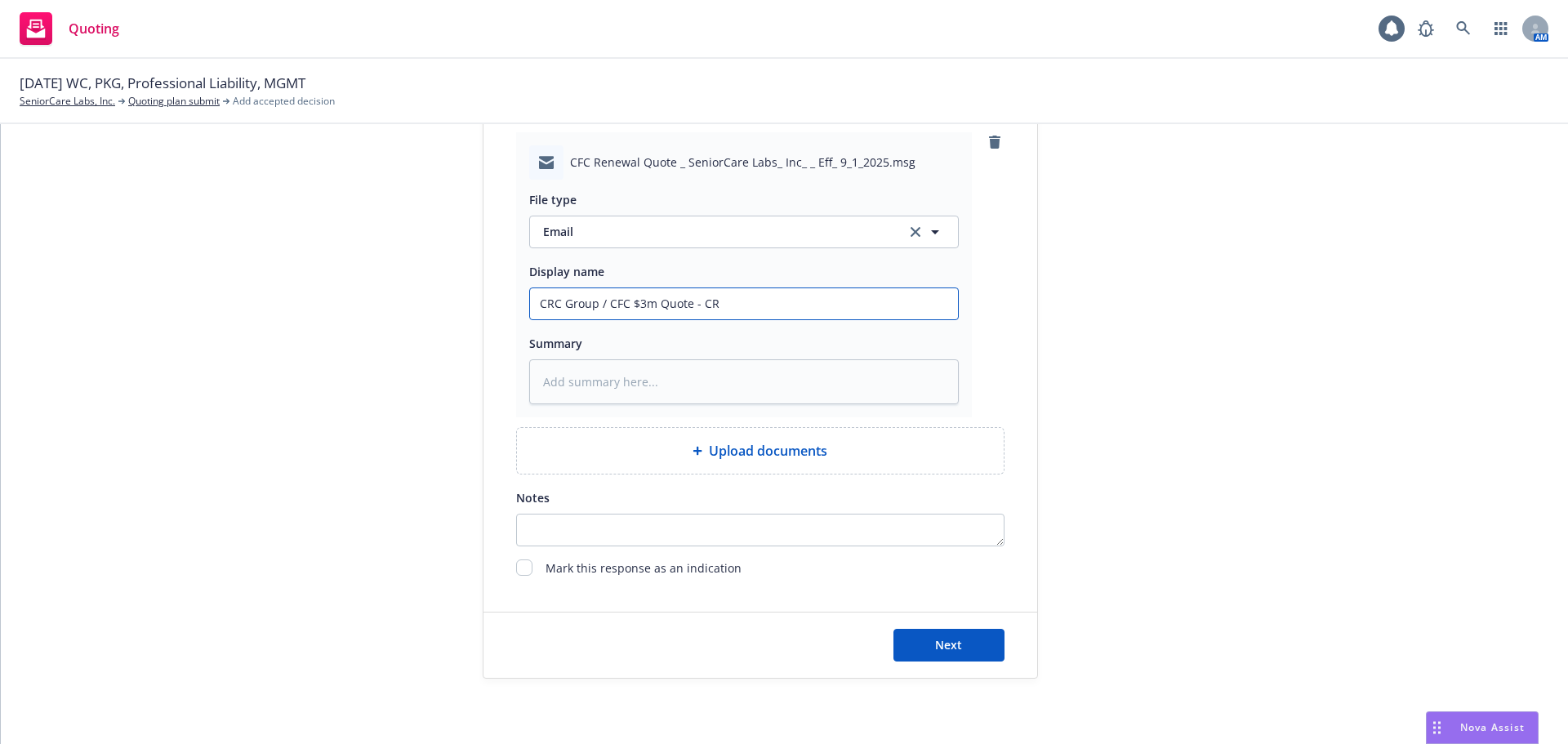
type textarea "x"
type input "CRC Group / CFC $3m Quote - CRC"
type textarea "x"
type input "CRC Group / CFC $3m Quote - CRC"
type textarea "x"
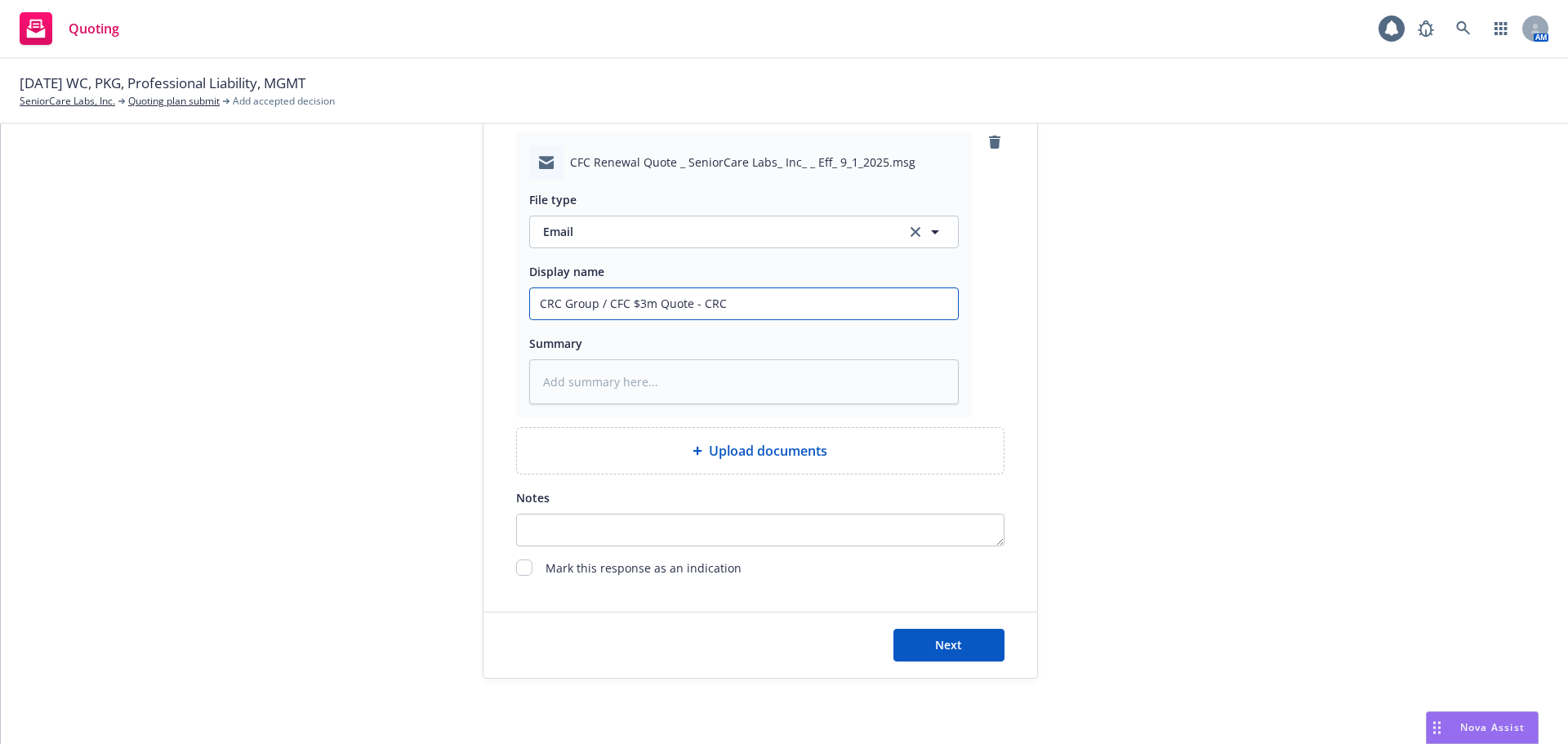
type input "CRC Group / CFC $3m Quote - CRC E"
type textarea "x"
type input "CRC Group / CFC $3m Quote - CRC Ema"
type textarea "x"
type input "CRC Group / CFC $3m Quote - CRC Emai"
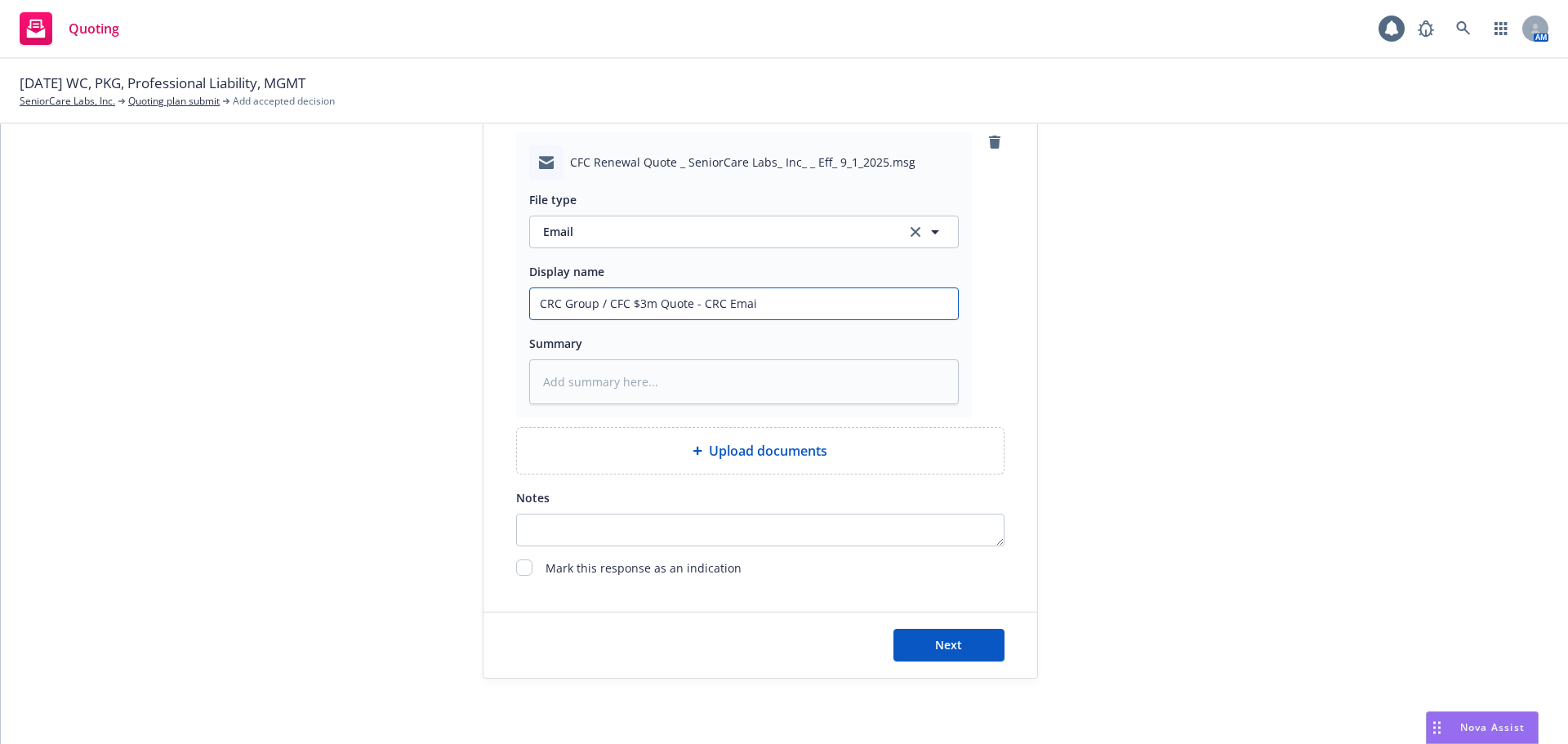
type textarea "x"
type input "CRC Group / CFC $3m Quote - CRC Email"
click at [959, 643] on button "Next" at bounding box center [950, 644] width 112 height 32
type textarea "x"
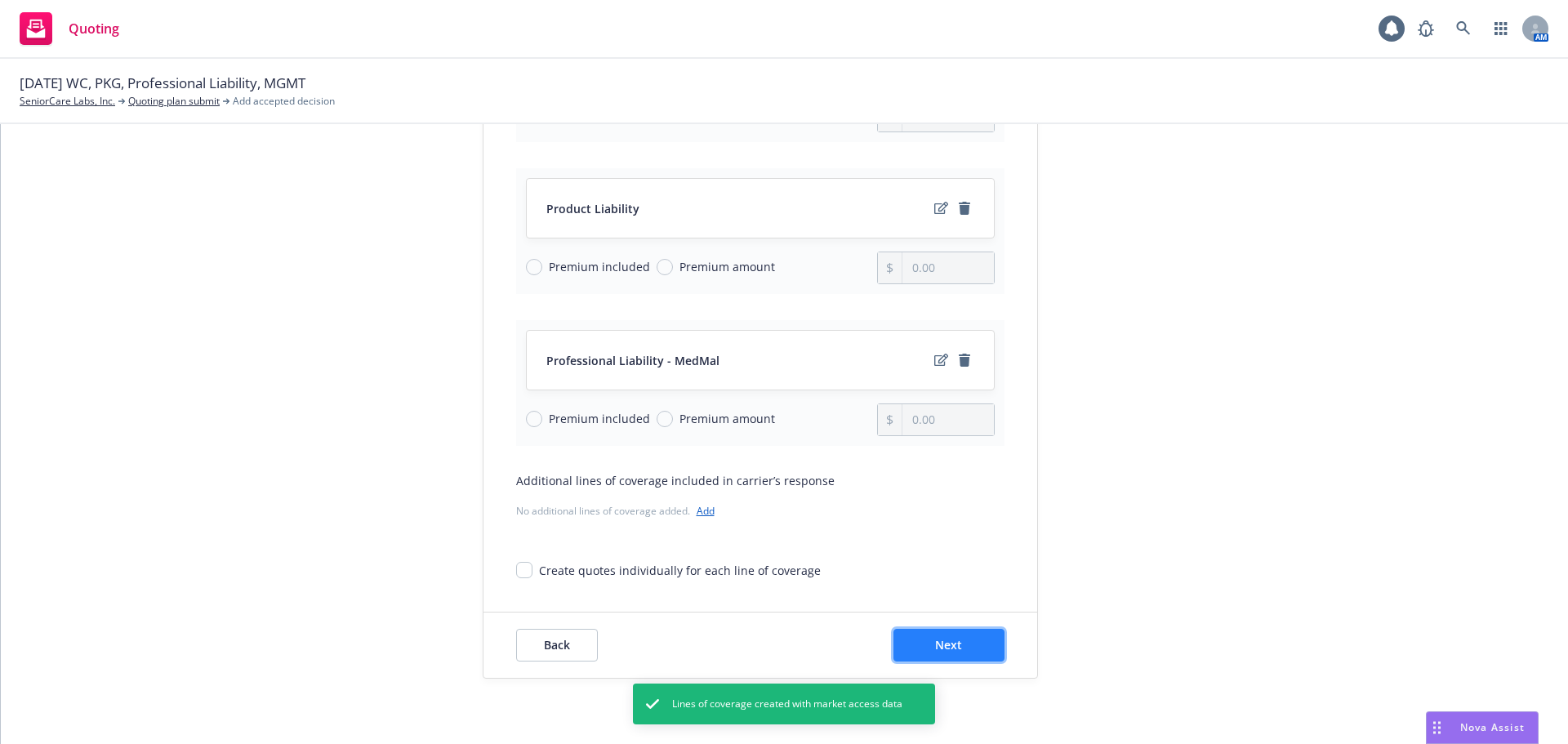
click at [975, 641] on button "Next" at bounding box center [950, 644] width 112 height 32
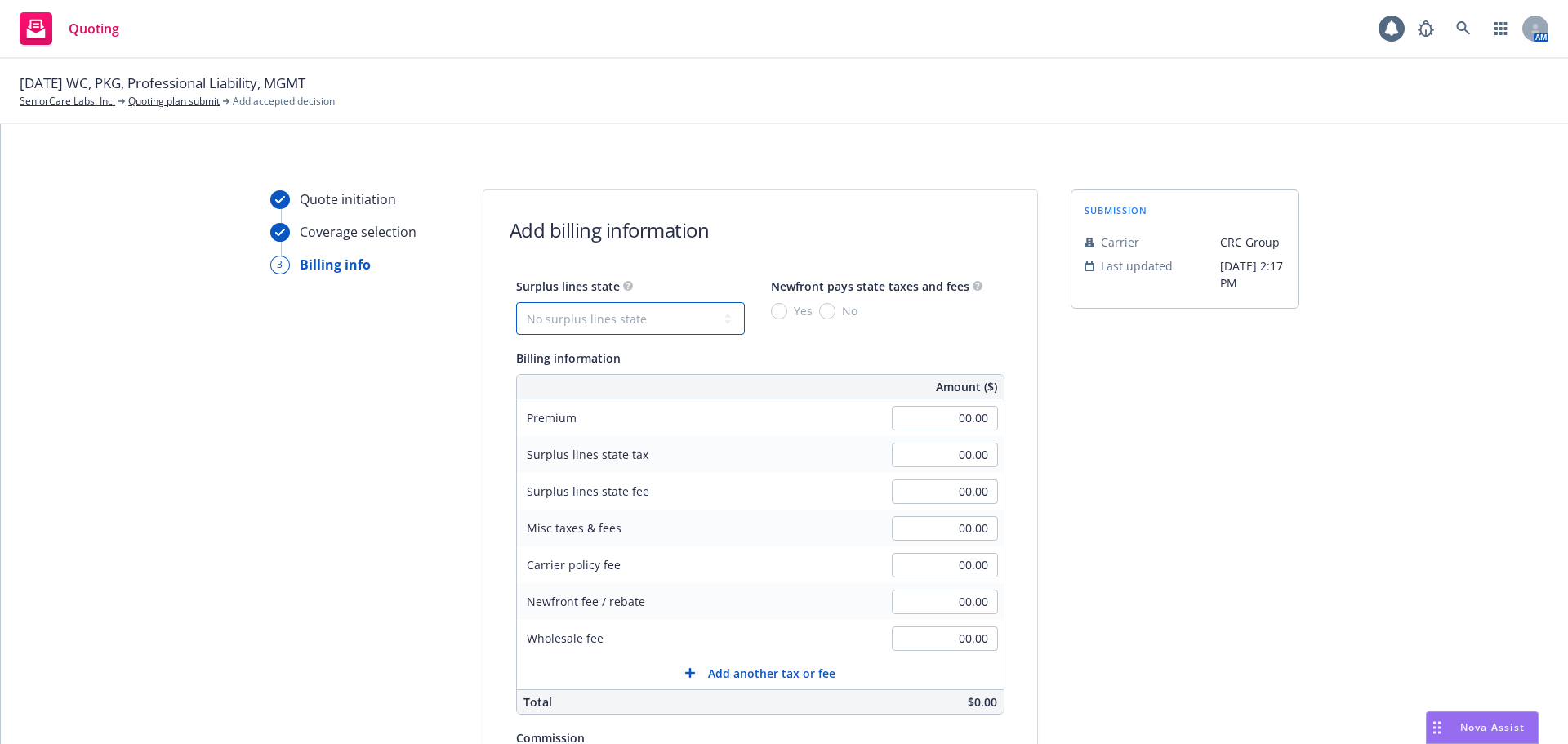
click at [612, 314] on select "No surplus lines state [US_STATE] [US_STATE] [US_STATE] [US_STATE] [US_STATE] […" at bounding box center [631, 318] width 229 height 32
select select "CA"
click at [516, 302] on select "No surplus lines state [US_STATE] [US_STATE] [US_STATE] [US_STATE] [US_STATE] […" at bounding box center [631, 318] width 229 height 32
click at [820, 309] on input "No" at bounding box center [828, 311] width 17 height 17
radio input "true"
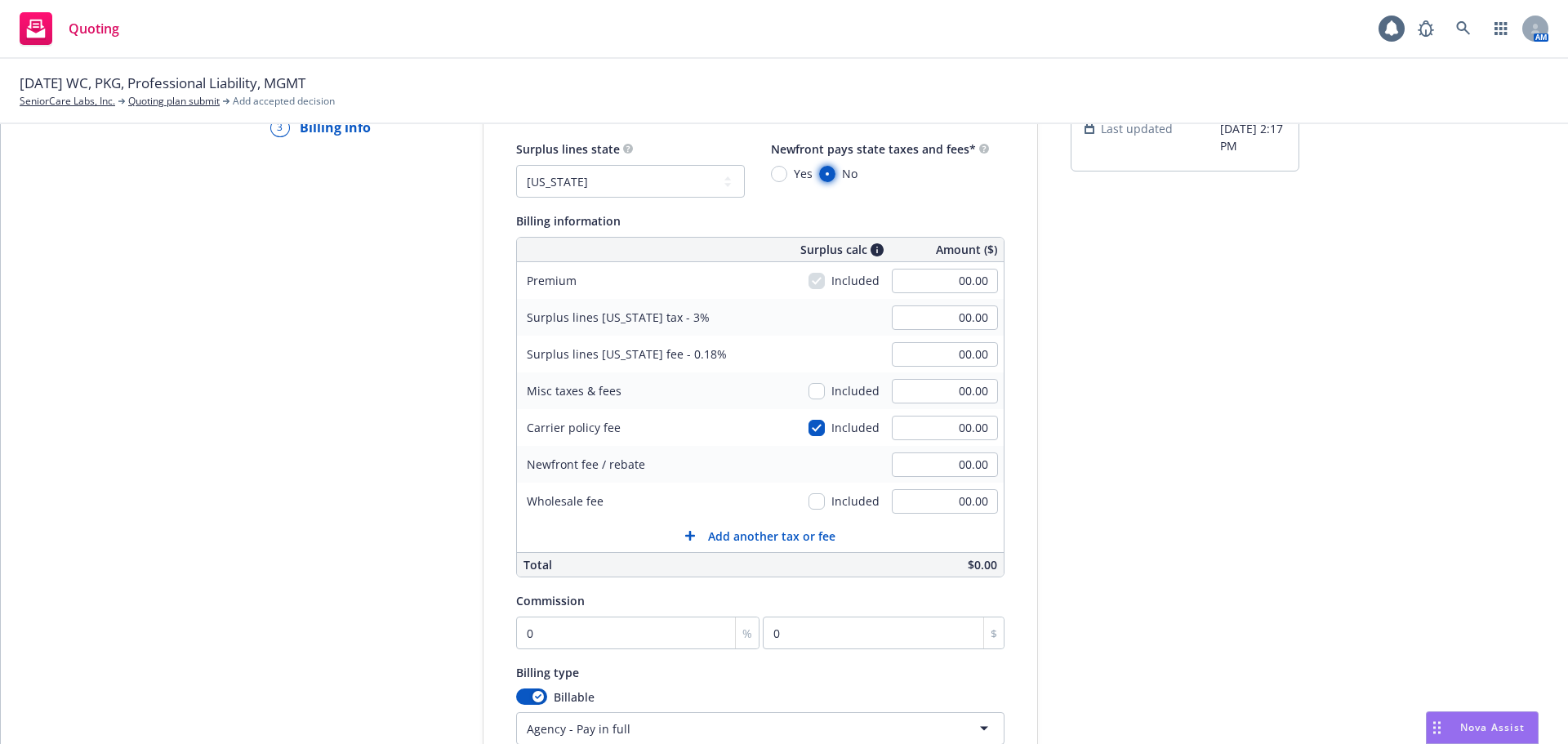
scroll to position [163, 0]
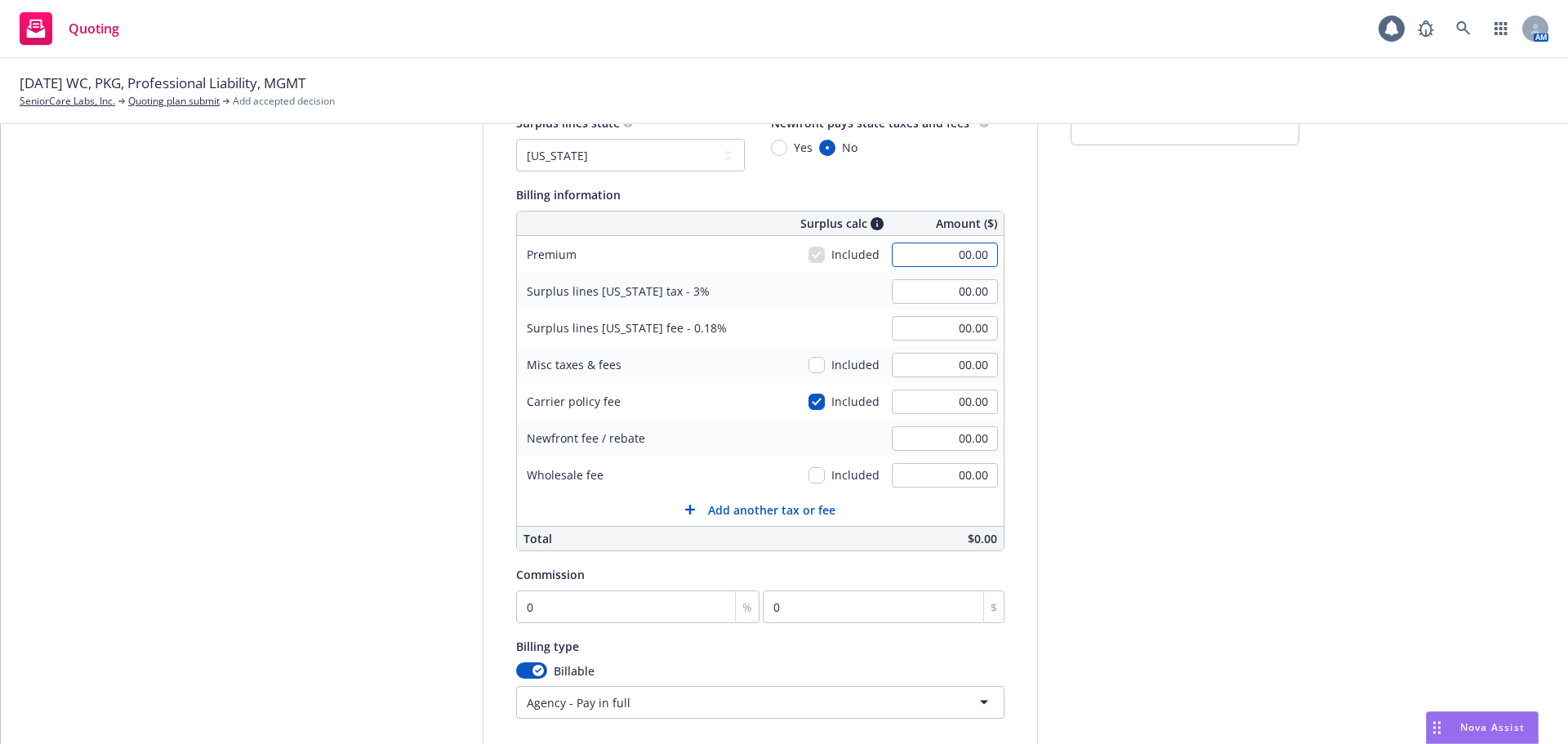
click at [925, 260] on input "00.00" at bounding box center [945, 254] width 107 height 24
type input "8,130.00"
type input "243.90"
type input "14.63"
click at [597, 166] on select "No surplus lines state [US_STATE] [US_STATE] [US_STATE] [US_STATE] [US_STATE] […" at bounding box center [631, 154] width 229 height 32
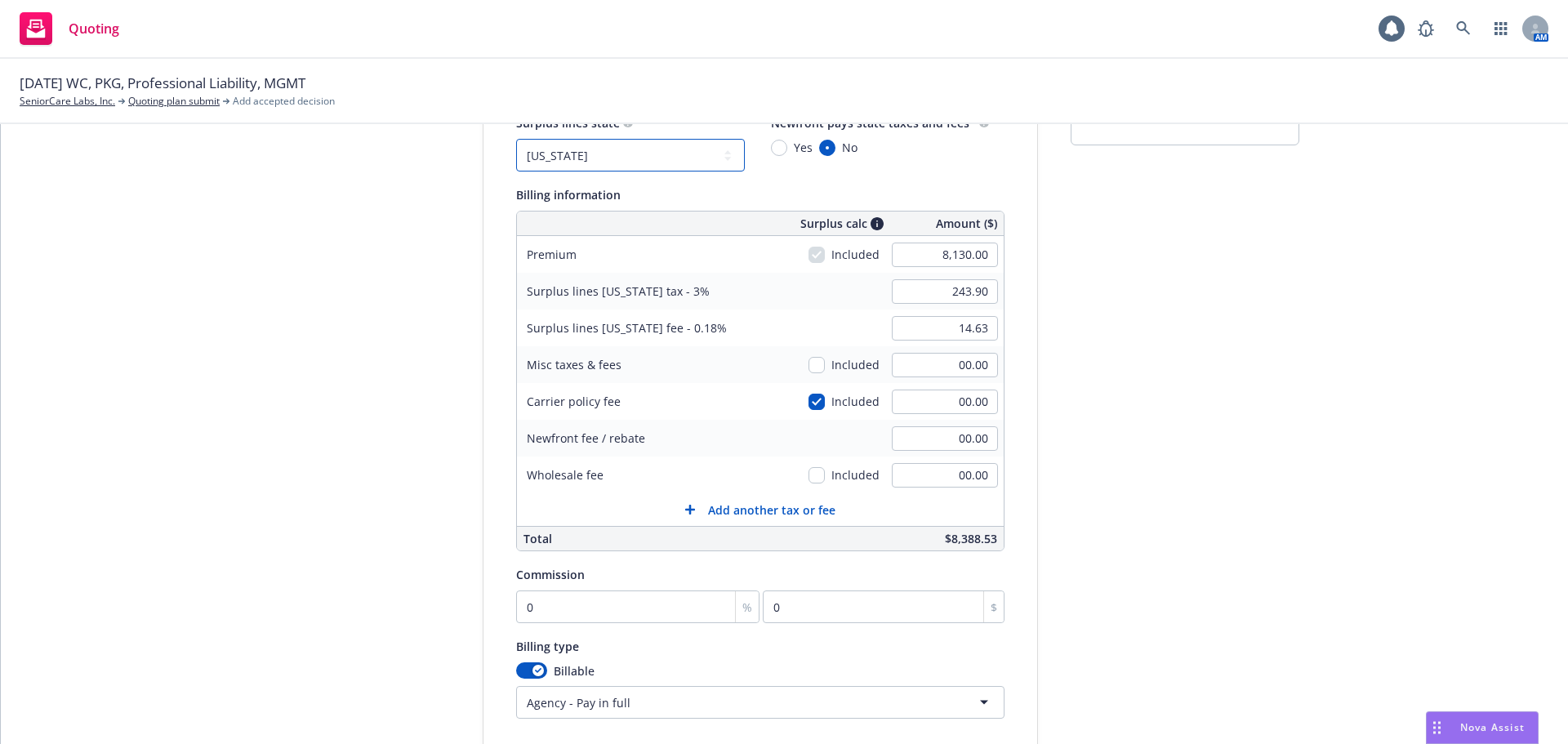
select select "FL"
click at [516, 139] on select "No surplus lines state [US_STATE] [US_STATE] [US_STATE] [US_STATE] [US_STATE] […" at bounding box center [631, 154] width 229 height 32
type input "401.62"
type input "4.88"
click at [923, 408] on input "00.00" at bounding box center [945, 401] width 107 height 24
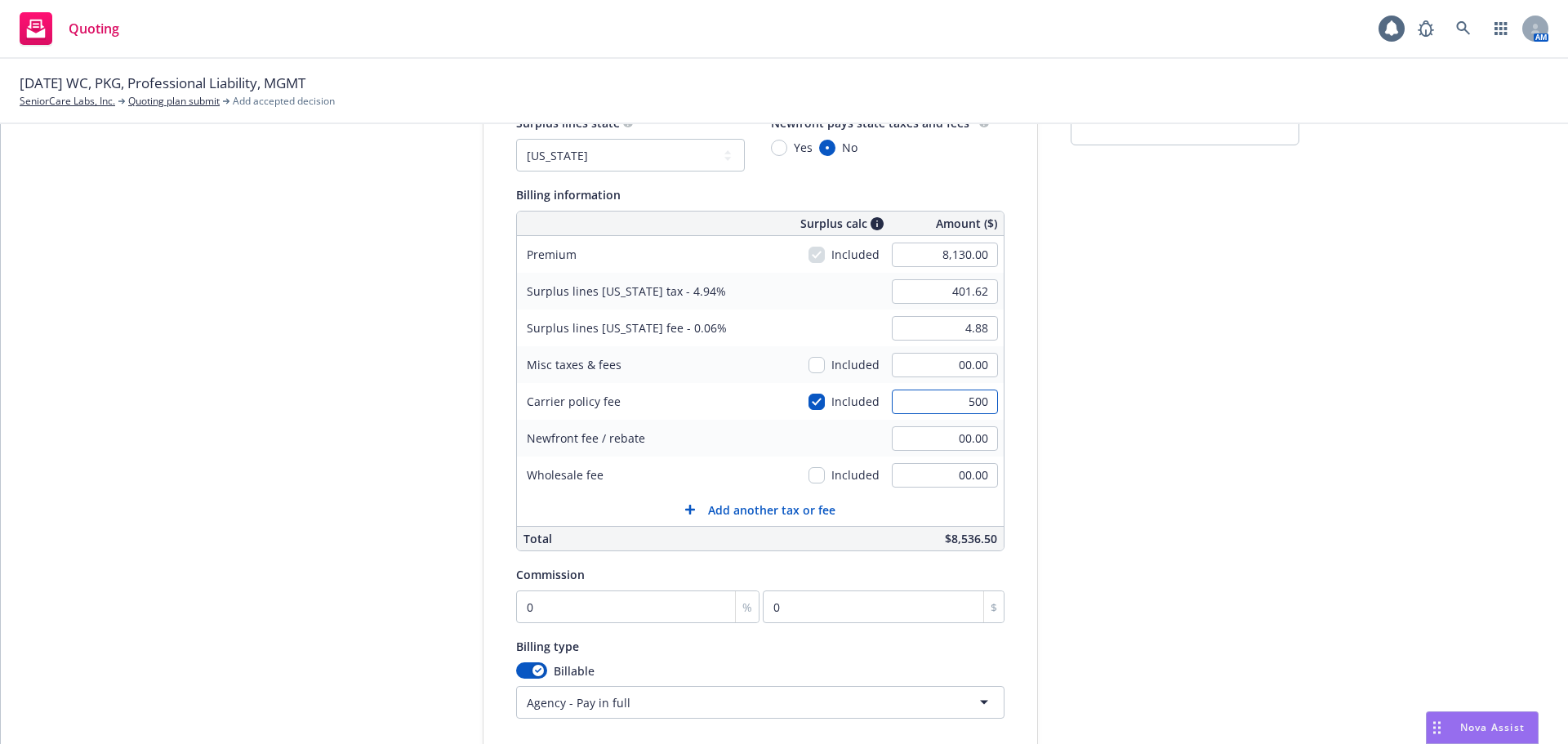
type input "500"
type input "426.32"
type input "5.18"
type input "500.00"
click at [1208, 415] on div "submission Carrier CRC Group Last updated 7/31, 2:17 PM" at bounding box center [1186, 444] width 229 height 835
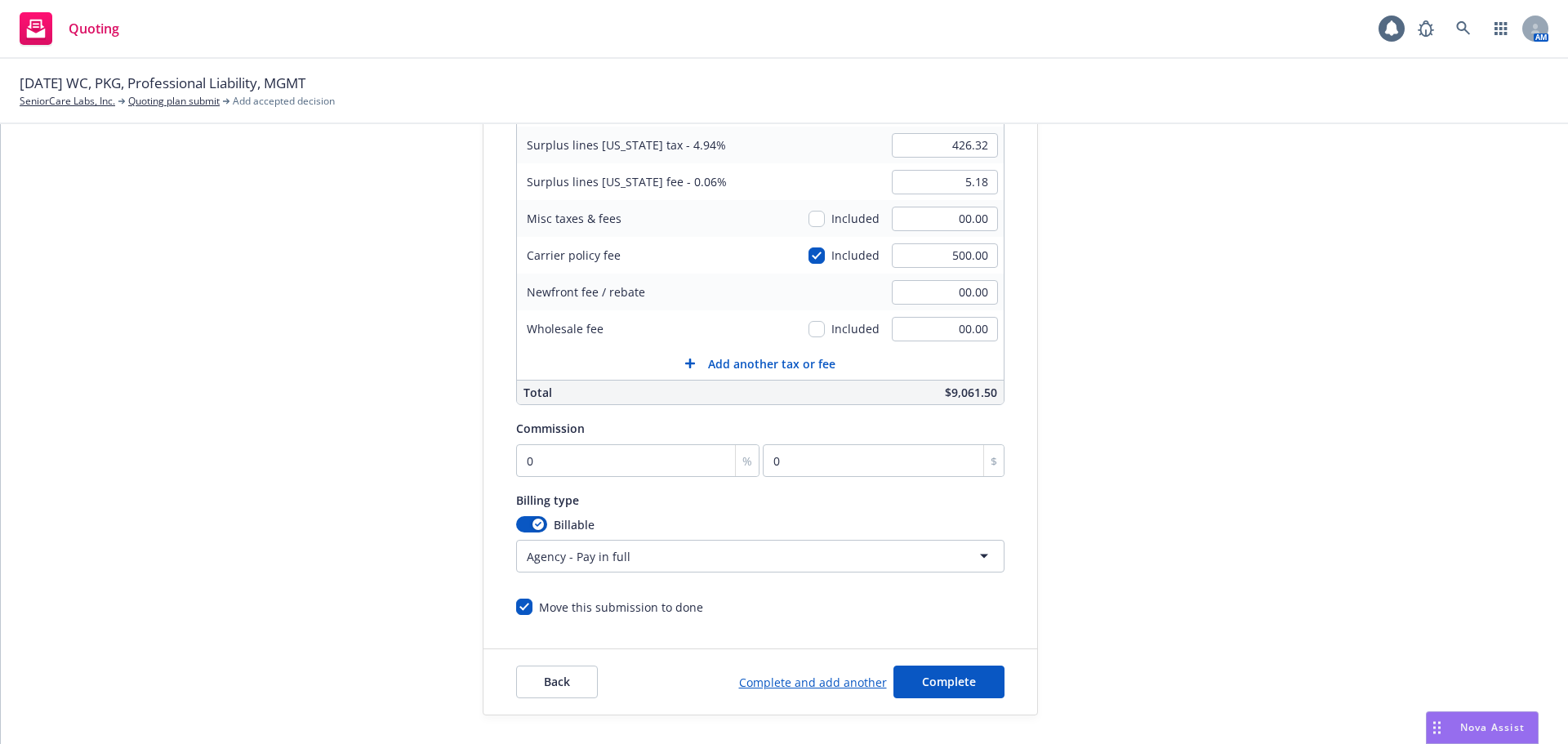
scroll to position [327, 0]
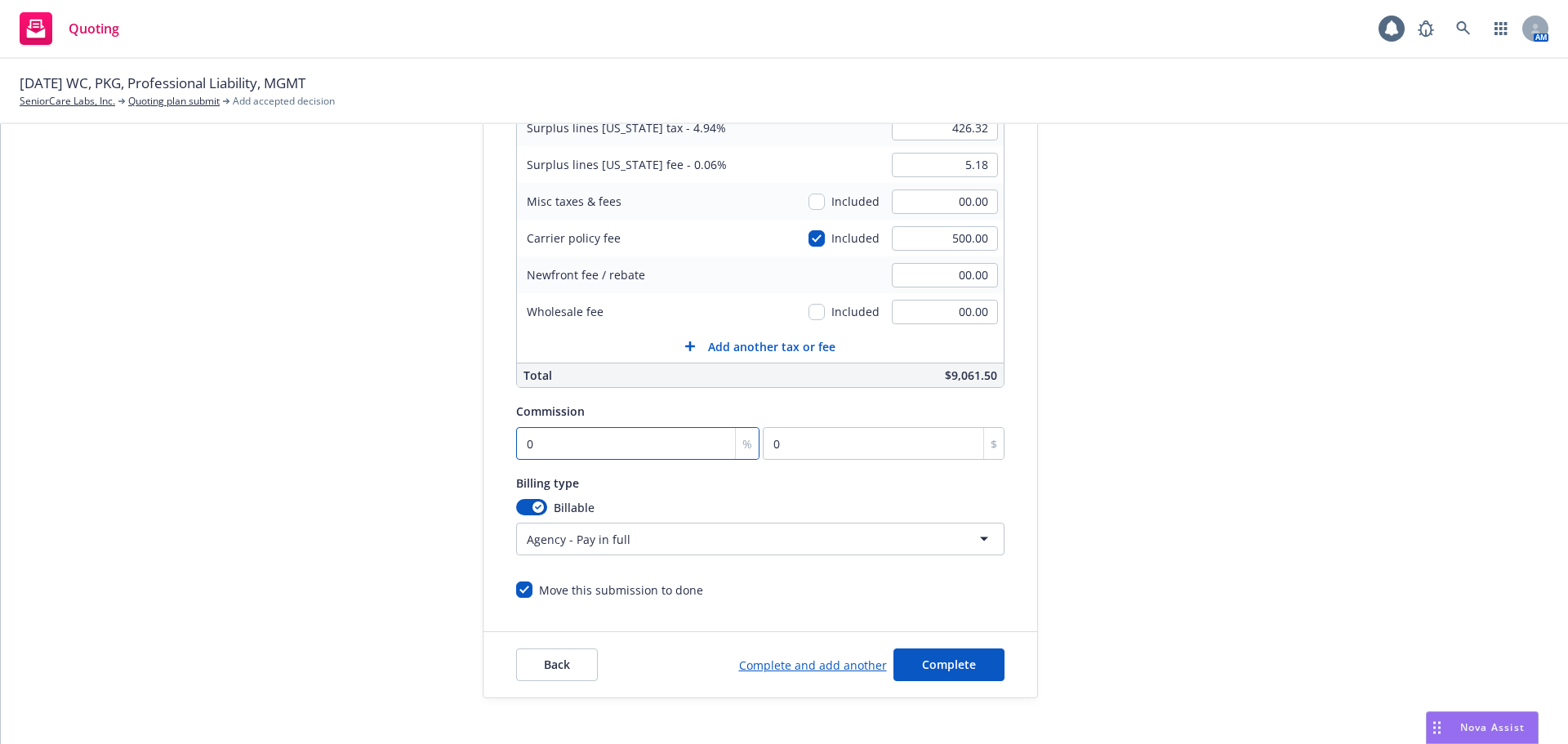
click at [592, 439] on input "0" at bounding box center [639, 443] width 245 height 32
type input "1"
type input "81.3"
type input "10"
type input "813"
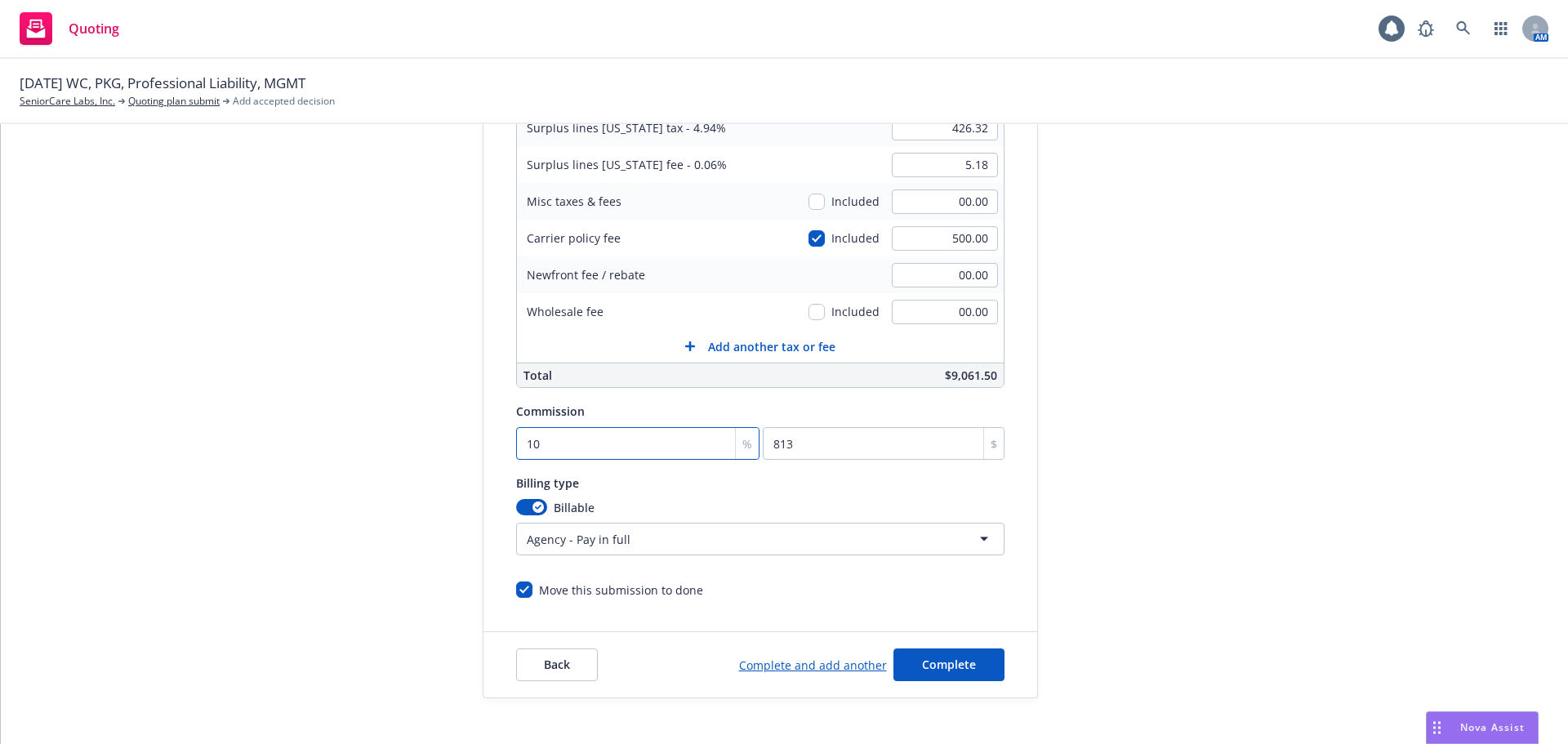
type input "10"
click at [999, 507] on div "Surplus lines state No surplus lines state Alaska Alabama Arkansas Arizona Cali…" at bounding box center [760, 274] width 554 height 649
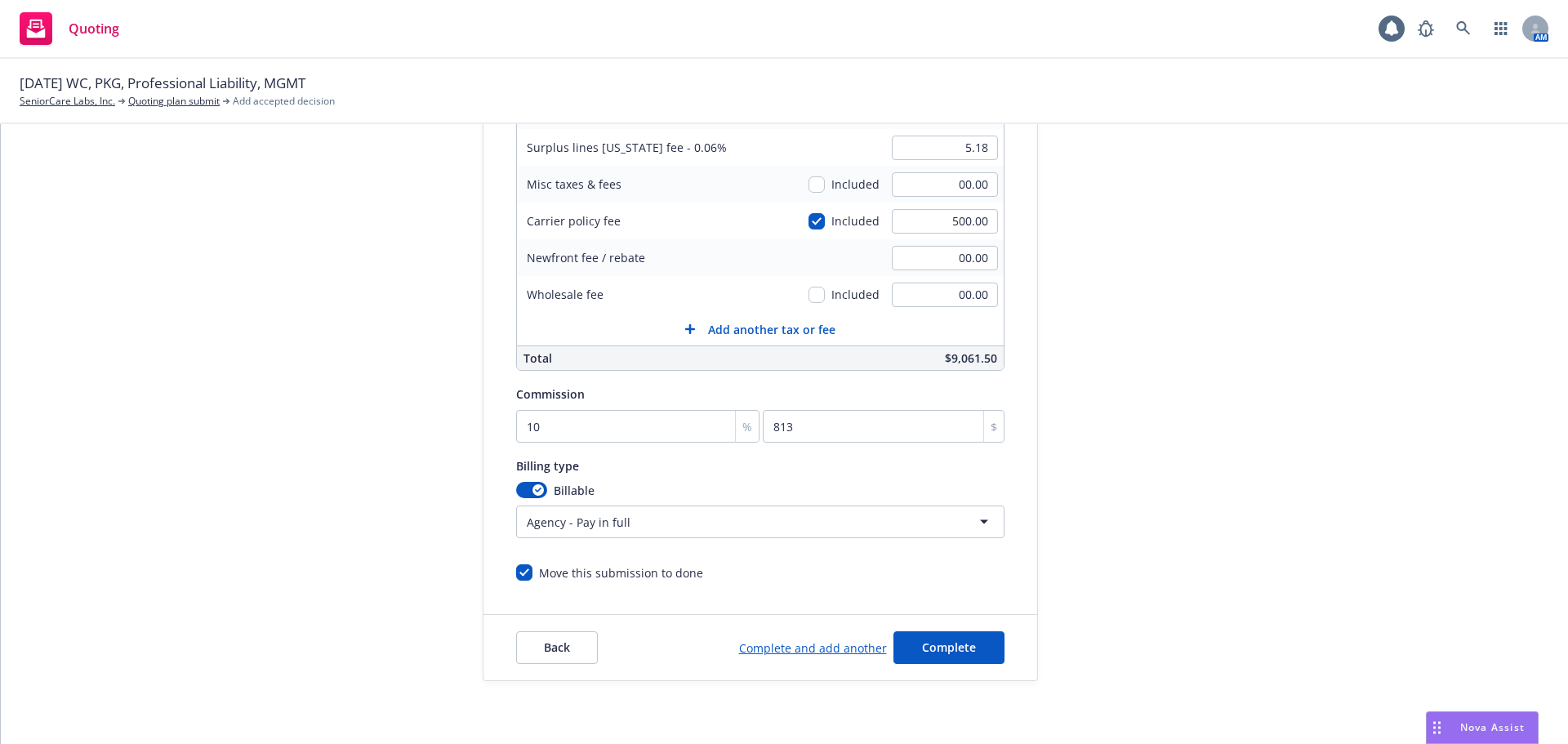
scroll to position [346, 0]
click at [963, 641] on span "Complete" at bounding box center [949, 644] width 54 height 16
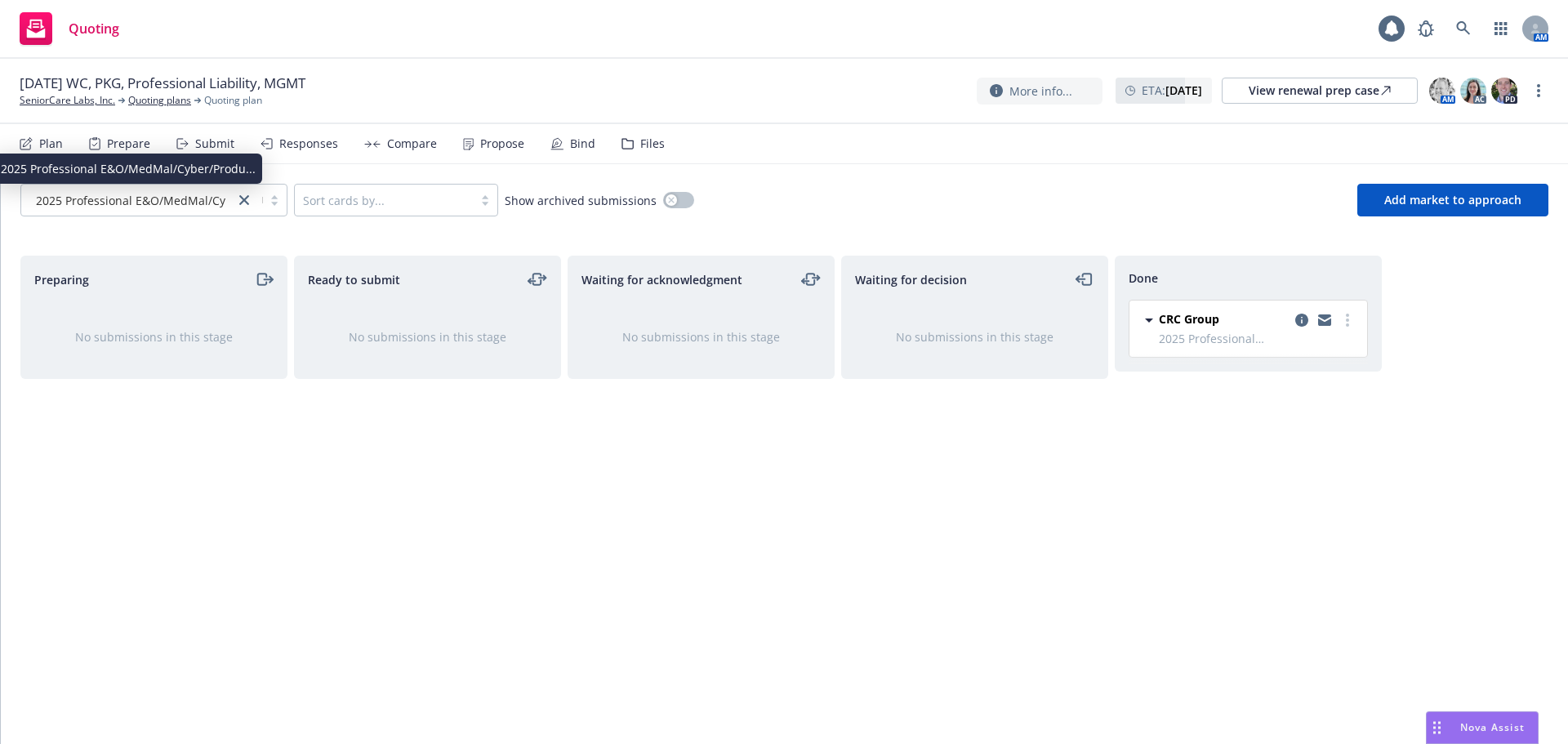
click at [141, 200] on span "2025 Professional E&O/MedMal/Cyber/Produ..." at bounding box center [163, 200] width 255 height 18
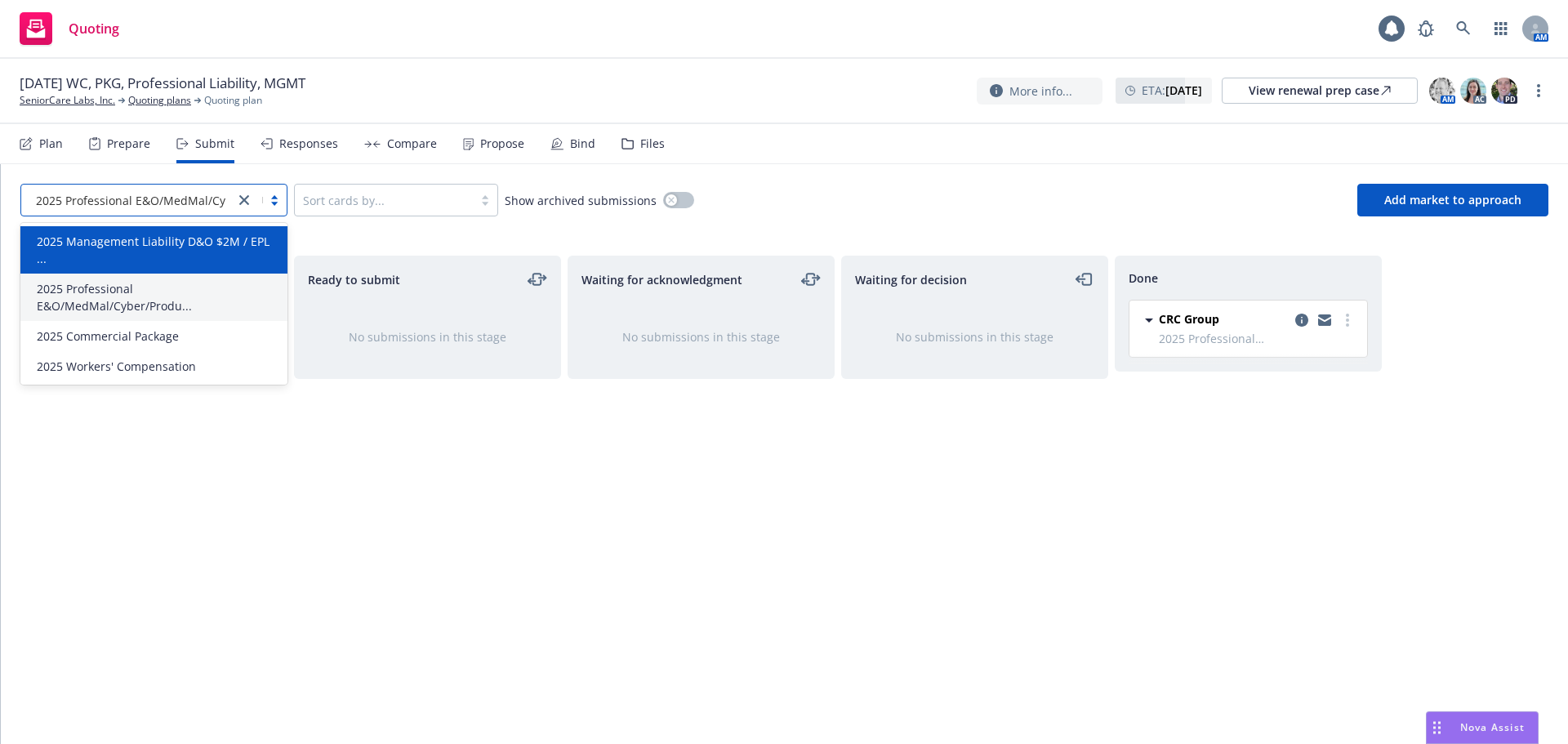
click at [941, 532] on div "Waiting for decision No submissions in this stage" at bounding box center [974, 482] width 267 height 454
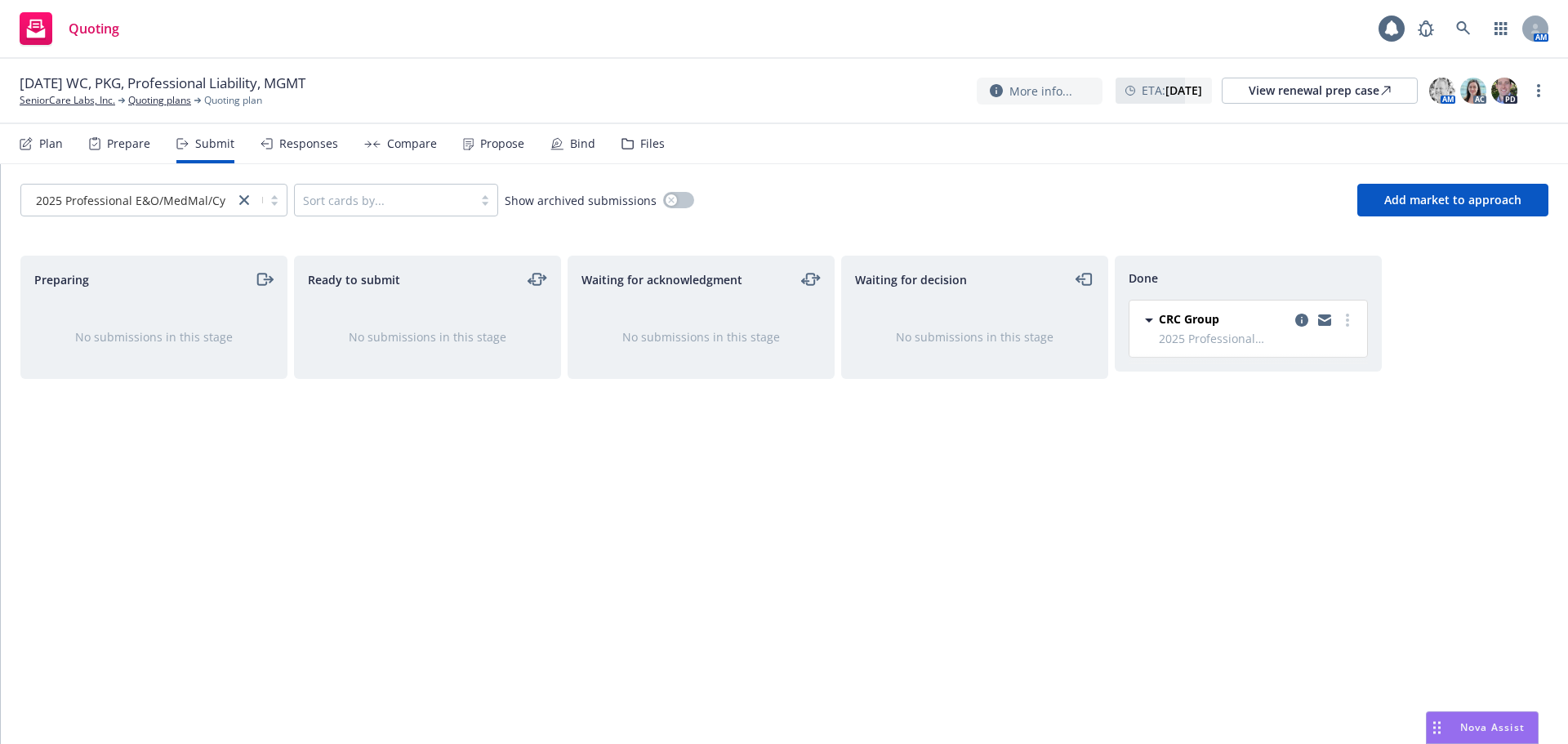
click at [1257, 454] on div "Done CRC Group 2025 Professional E&O/MedMal/Cyber/Products Liability Thursday, …" at bounding box center [1248, 482] width 267 height 454
click at [181, 197] on span "2025 Professional E&O/MedMal/Cyber/Produ..." at bounding box center [163, 200] width 255 height 18
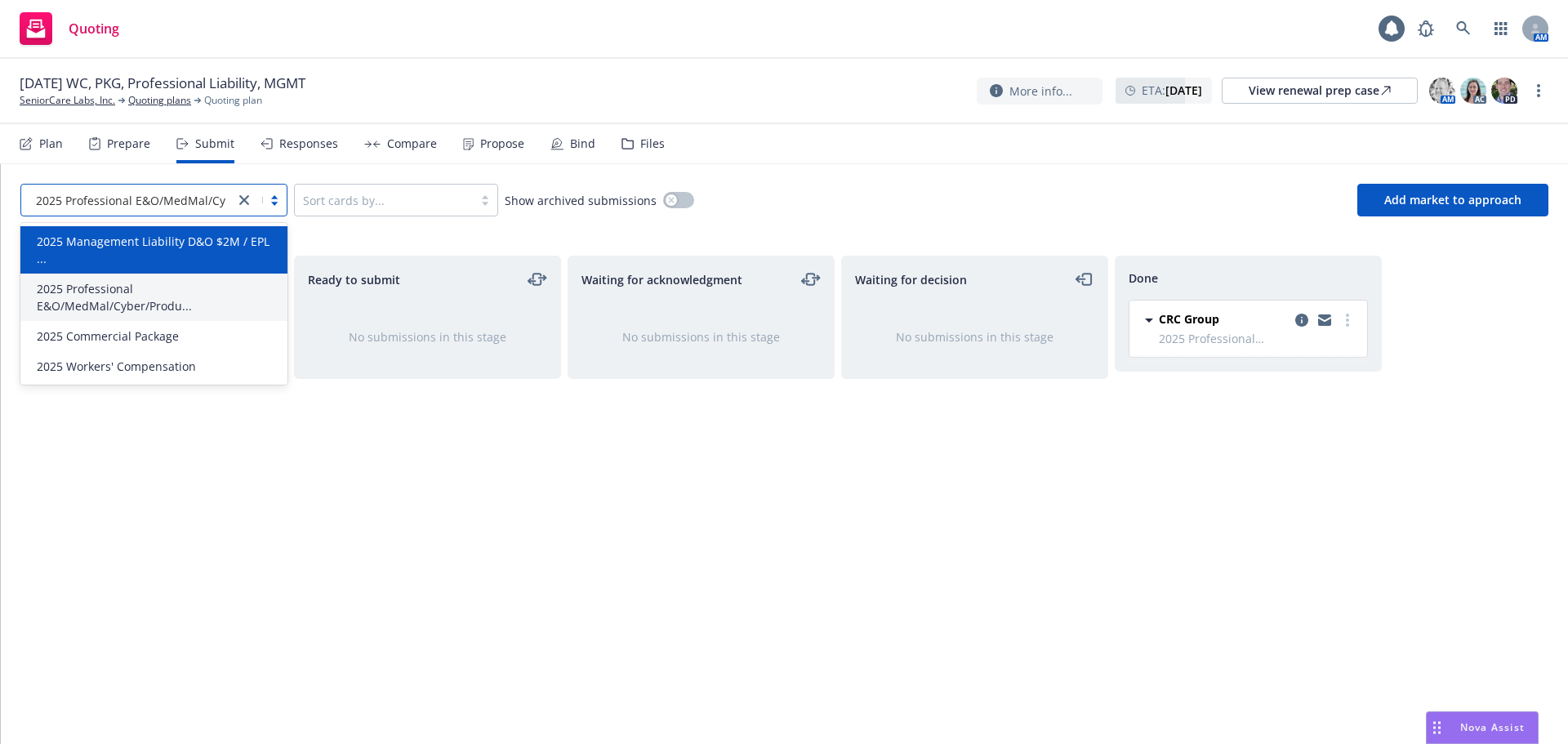
click at [177, 249] on span "2025 Management Liability D&O $2M / EPL ..." at bounding box center [157, 249] width 241 height 34
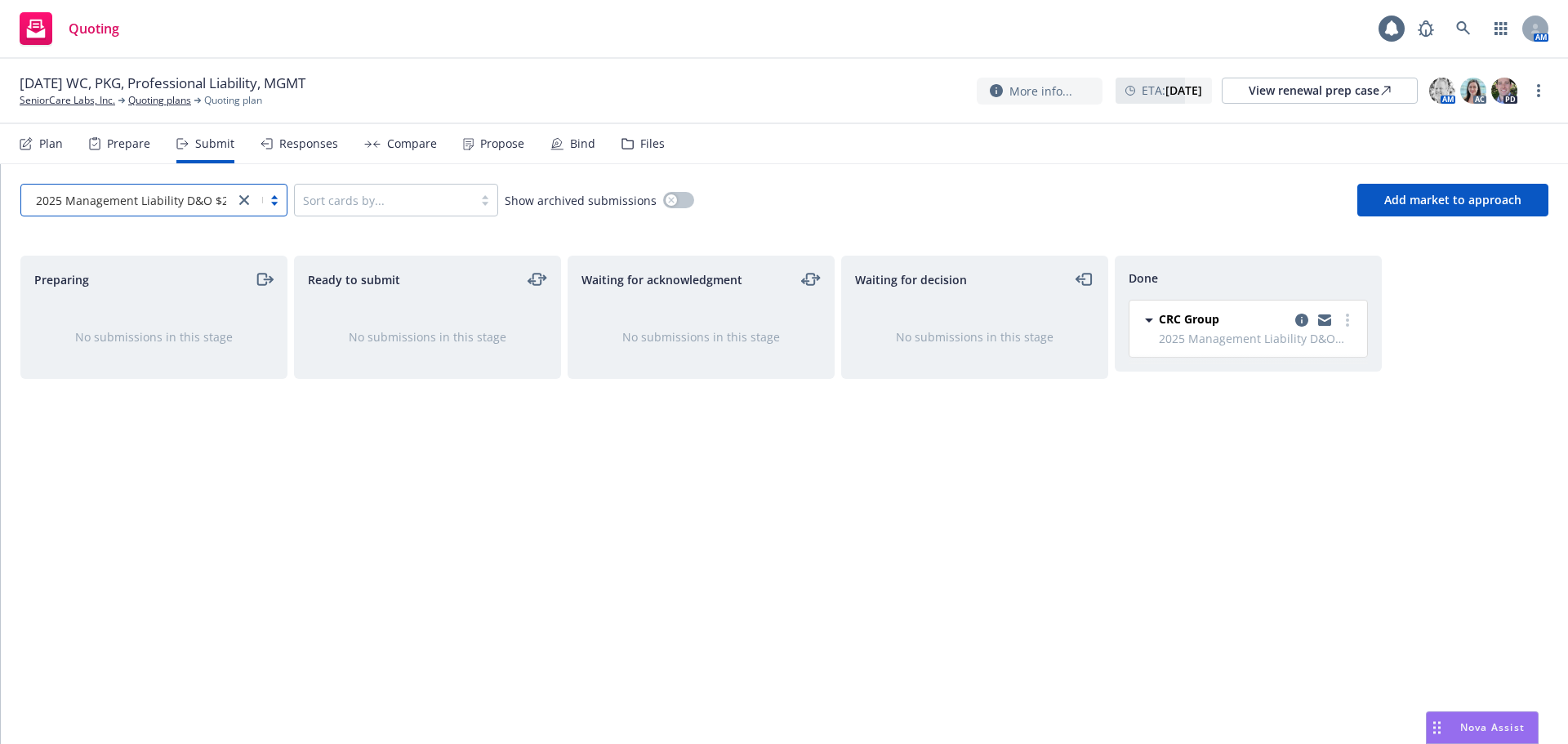
click at [143, 200] on span "2025 Management Liability D&O $2M / EPL ..." at bounding box center [158, 200] width 246 height 18
click at [637, 477] on div "Waiting for acknowledgment No submissions in this stage" at bounding box center [700, 482] width 267 height 454
click at [55, 104] on link "SeniorCare Labs, Inc." at bounding box center [67, 100] width 96 height 15
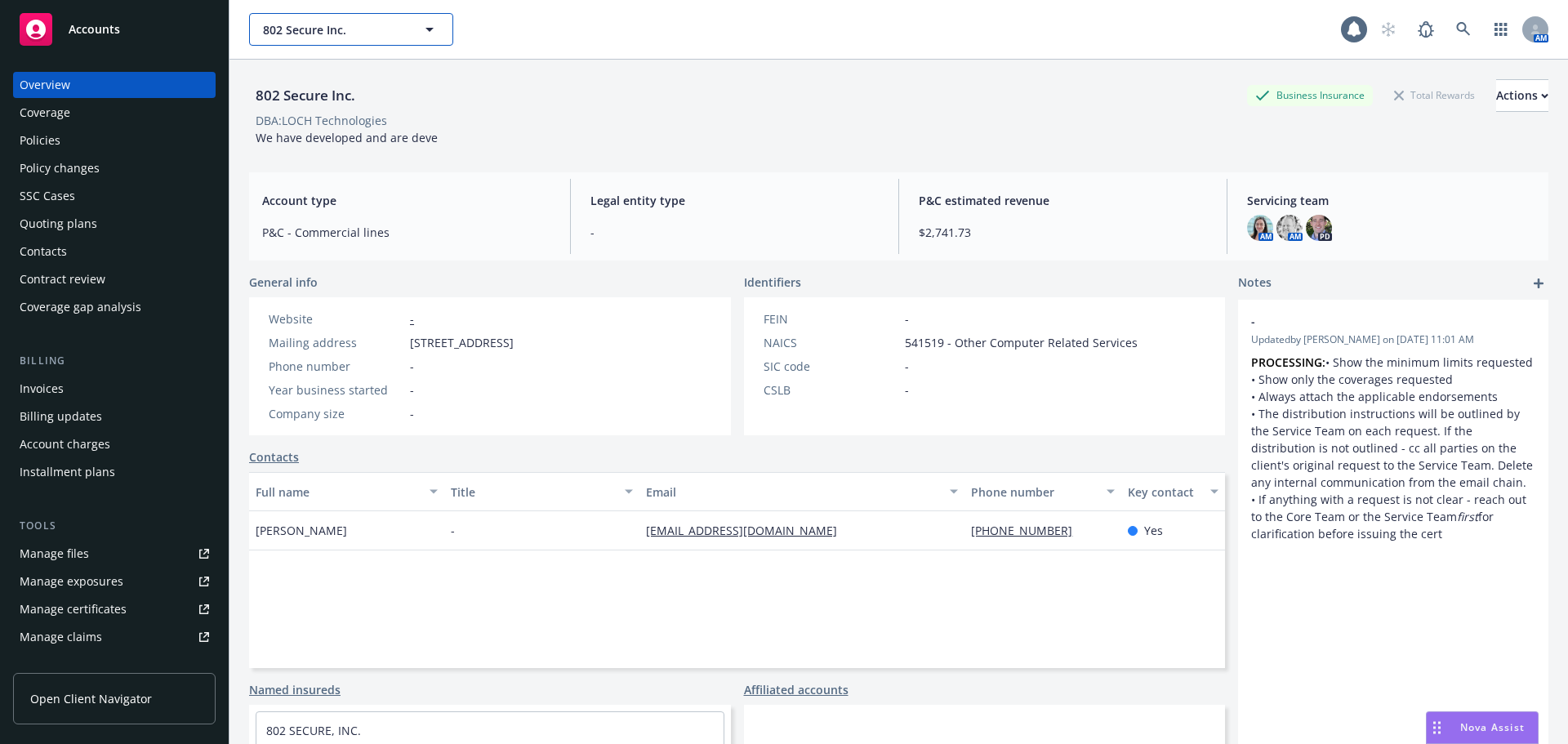
click at [335, 26] on span "802 Secure Inc." at bounding box center [334, 30] width 141 height 18
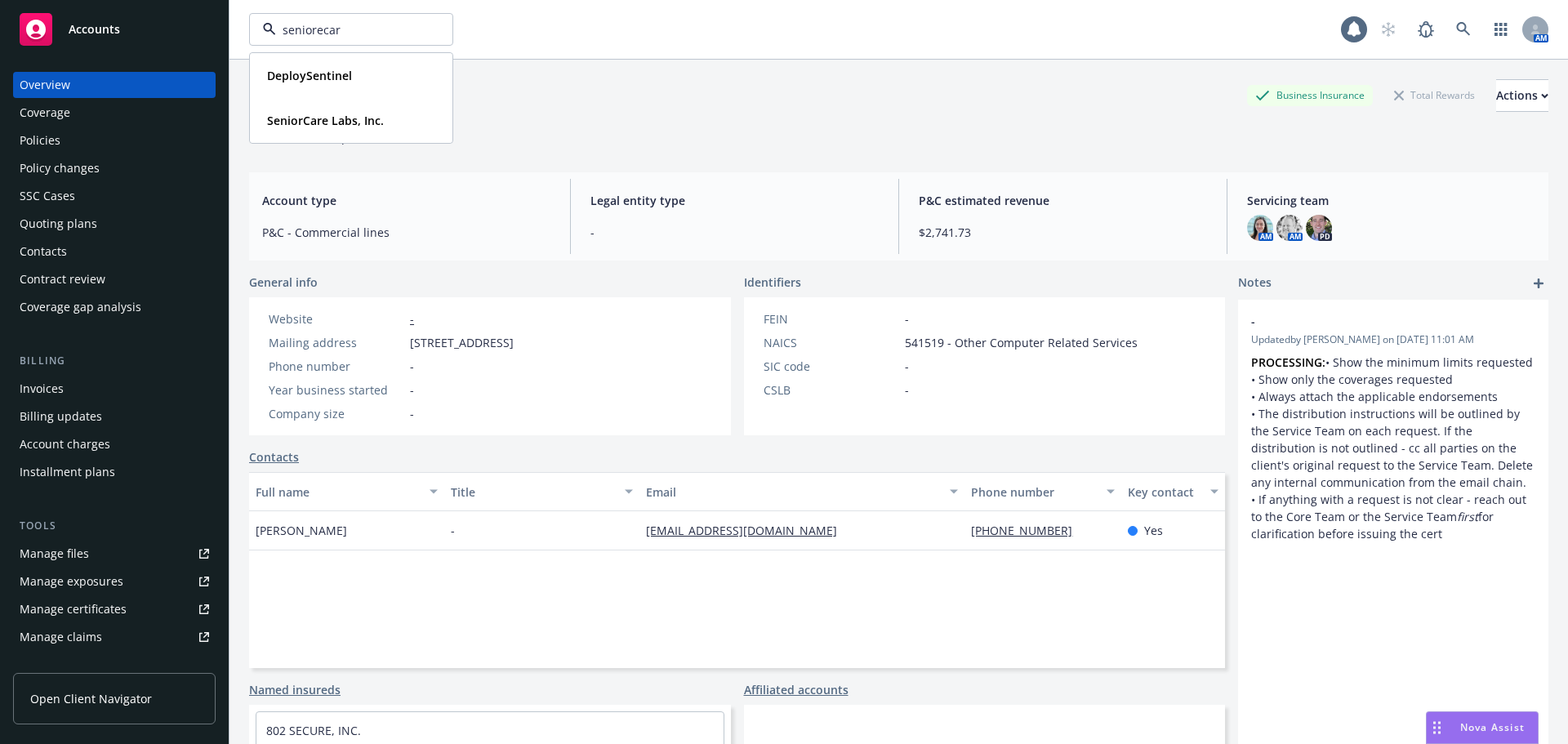
type input "seniorecare"
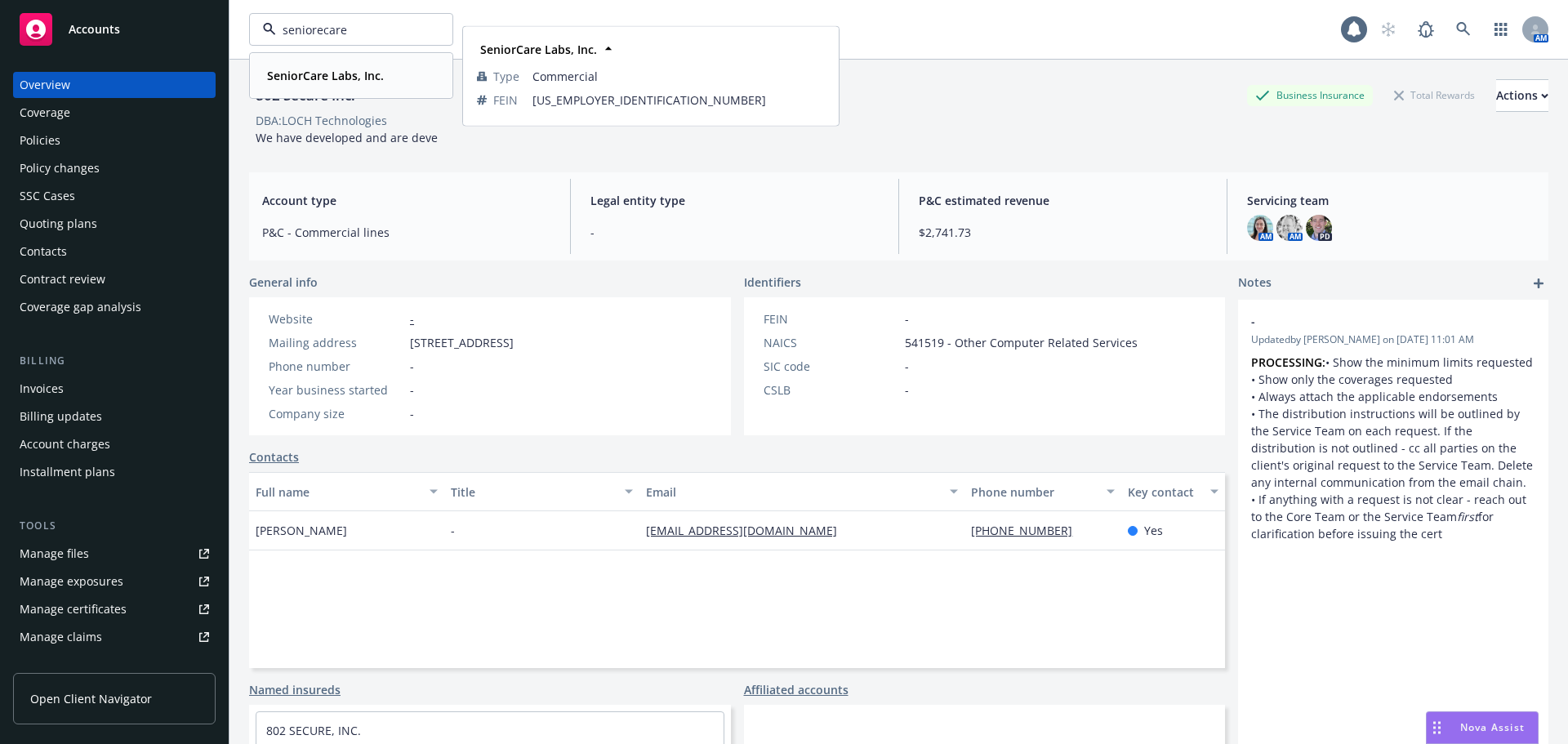
click at [356, 74] on strong "SeniorCare Labs, Inc." at bounding box center [325, 75] width 116 height 16
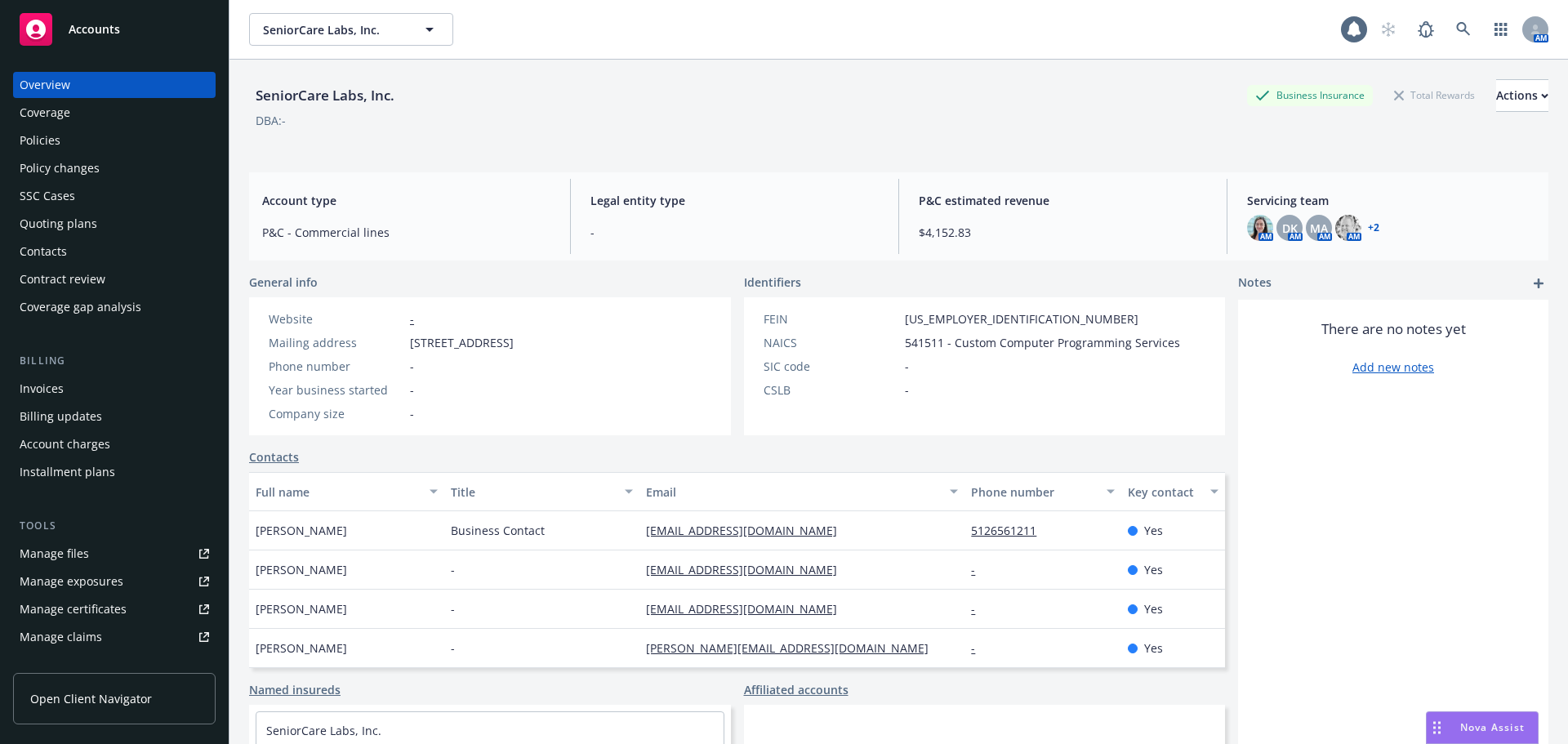
click at [71, 141] on div "Policies" at bounding box center [114, 140] width 190 height 26
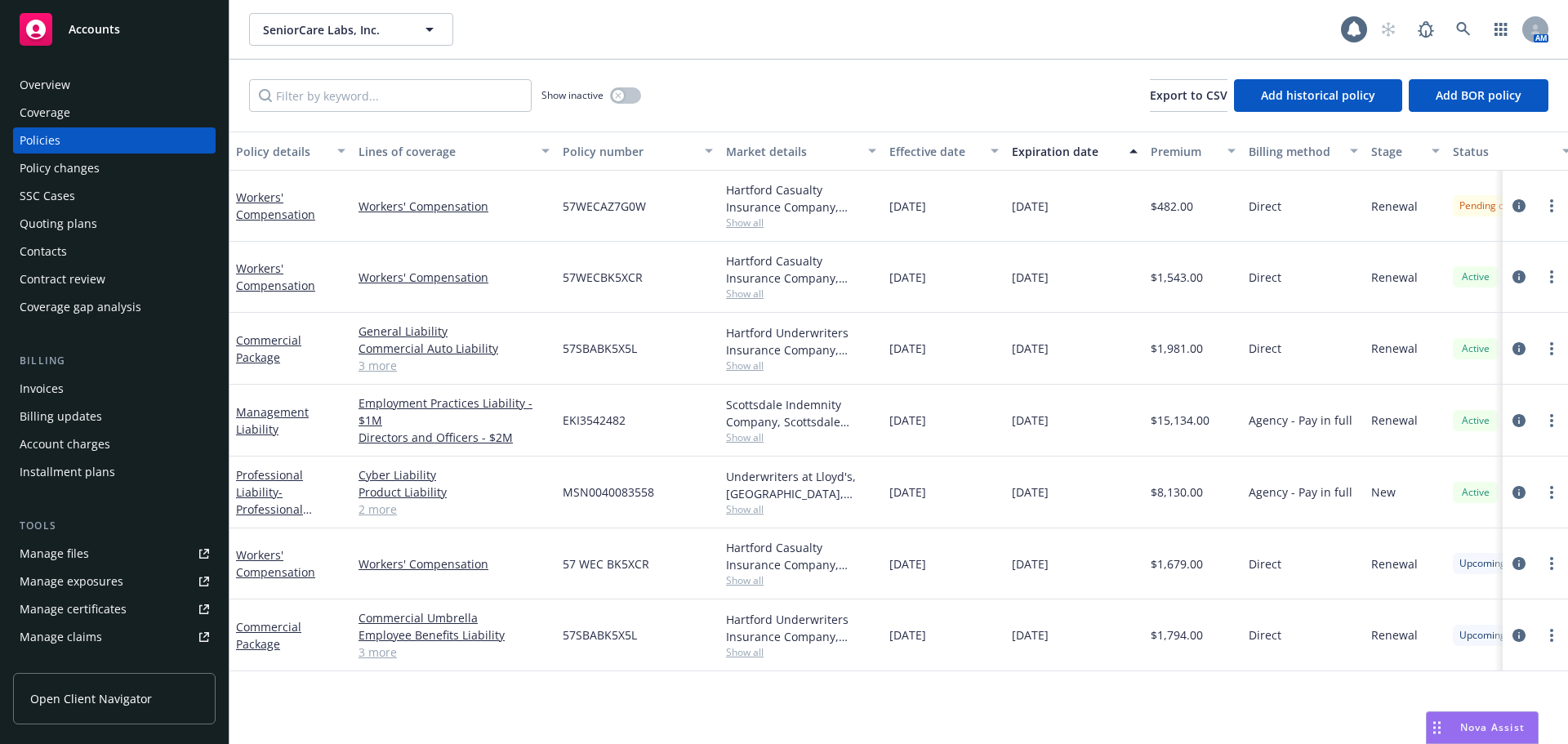
click at [745, 512] on span "Show all" at bounding box center [801, 509] width 151 height 14
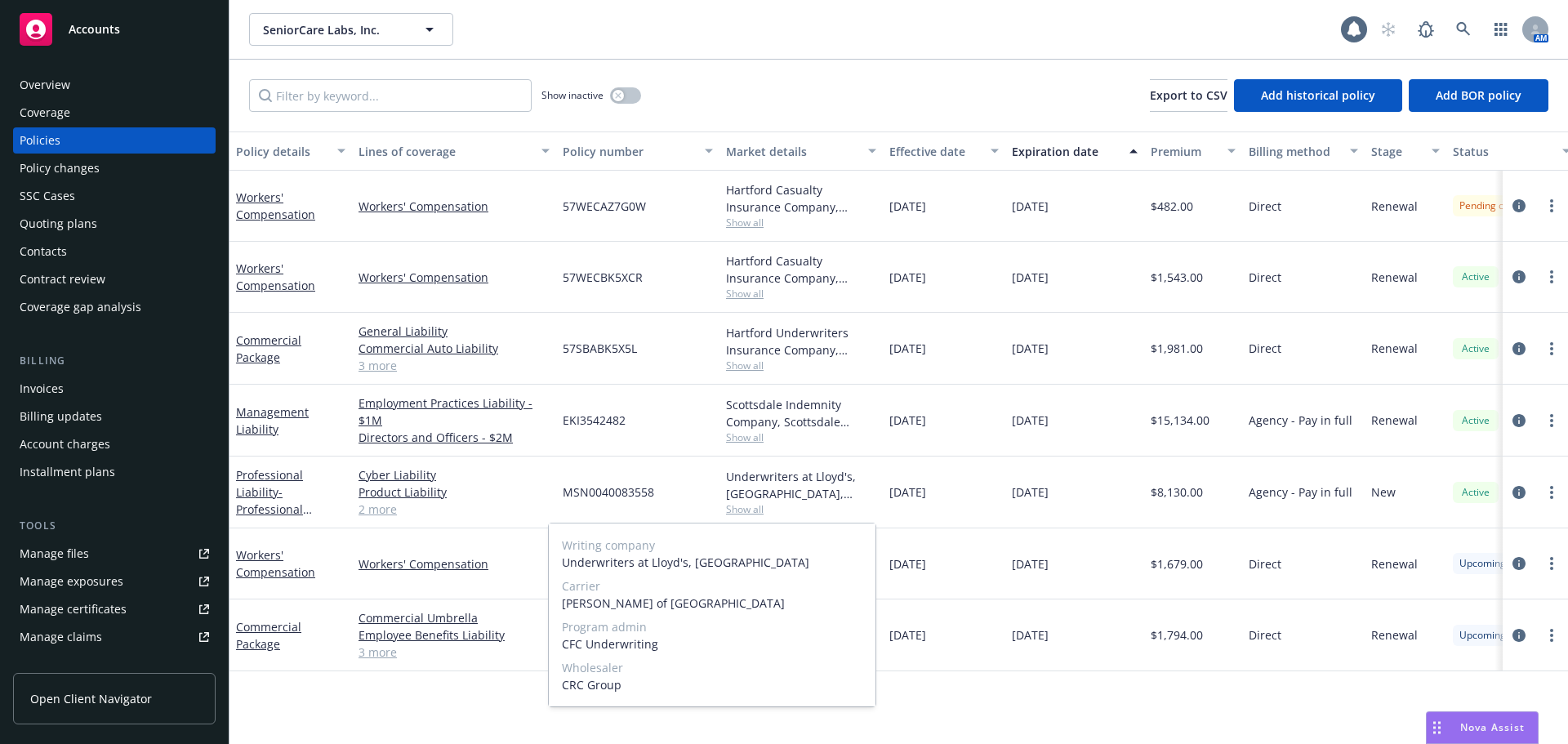
click at [744, 512] on span "Show all" at bounding box center [801, 509] width 151 height 14
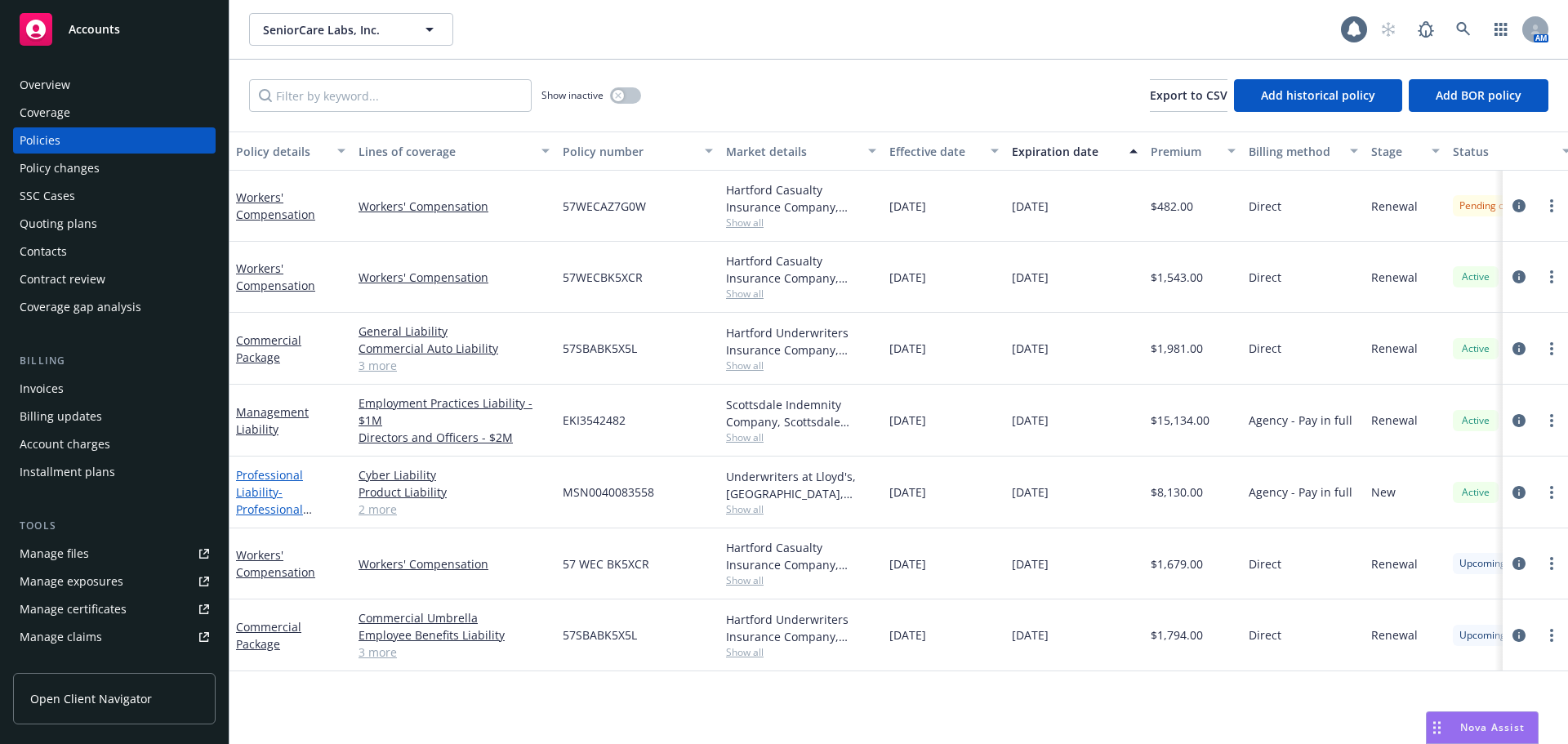
click at [308, 509] on span "- Professional E&O/MedMal/Cyber/Products Liability" at bounding box center [290, 517] width 109 height 66
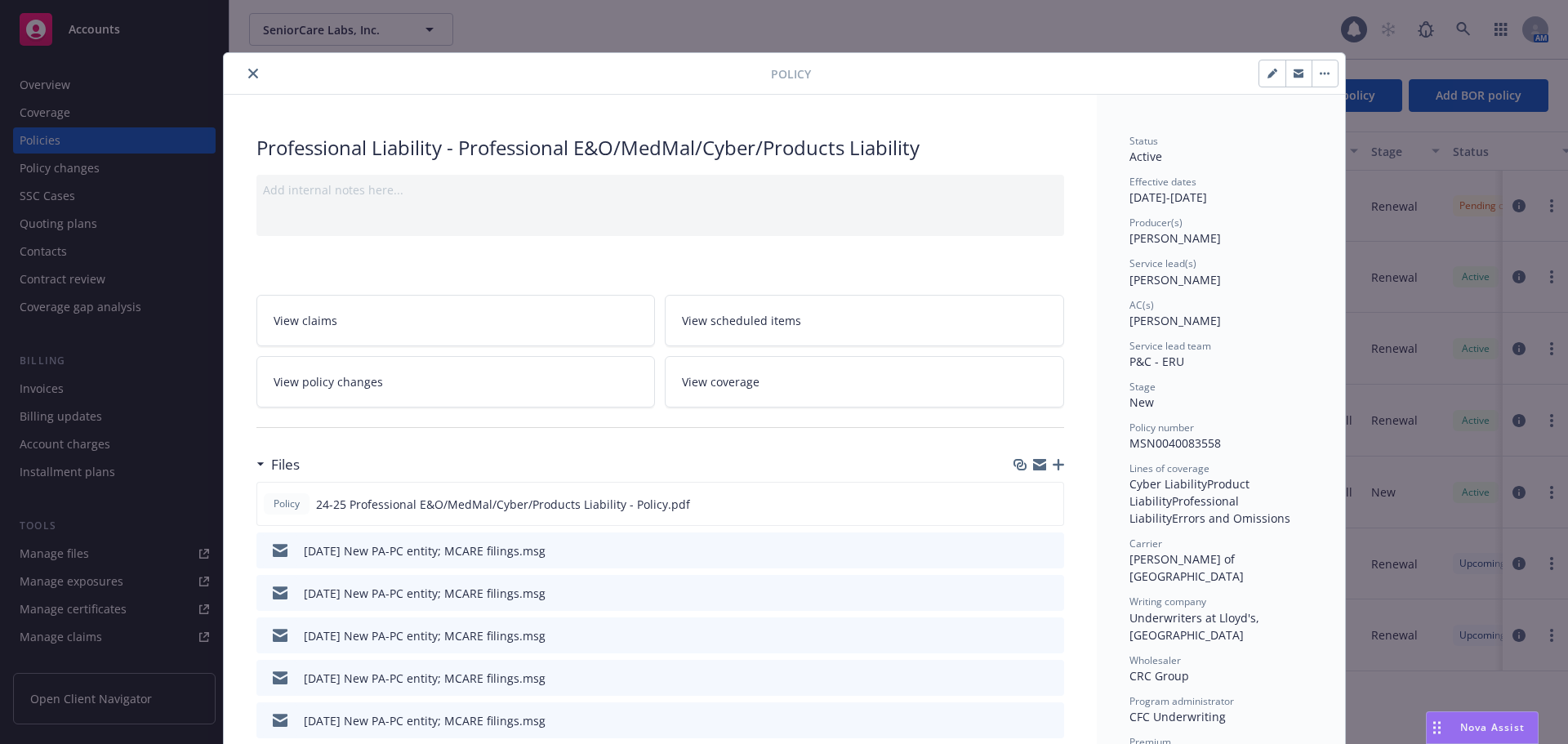
click at [308, 509] on div "Policy 24-25 Professional E&O/MedMal/Cyber/Products Liability - Policy.pdf" at bounding box center [477, 503] width 426 height 22
click at [936, 151] on div "Professional Liability - Professional E&O/MedMal/Cyber/Products Liability" at bounding box center [660, 148] width 808 height 27
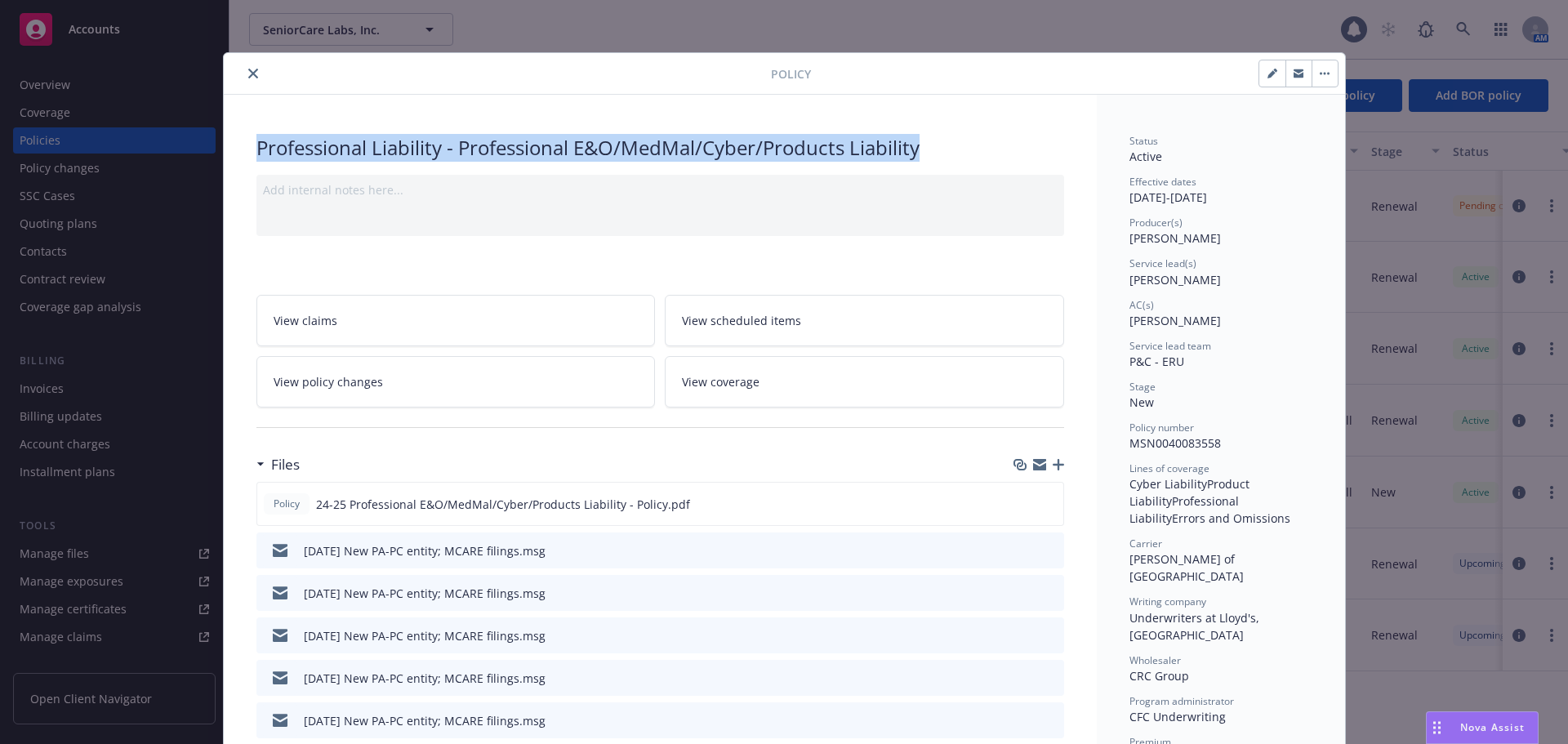
drag, startPoint x: 942, startPoint y: 151, endPoint x: 223, endPoint y: 146, distance: 719.0
copy div "Professional Liability - Professional E&O/MedMal/Cyber/Products Liability"
click at [248, 71] on icon "close" at bounding box center [253, 73] width 10 height 10
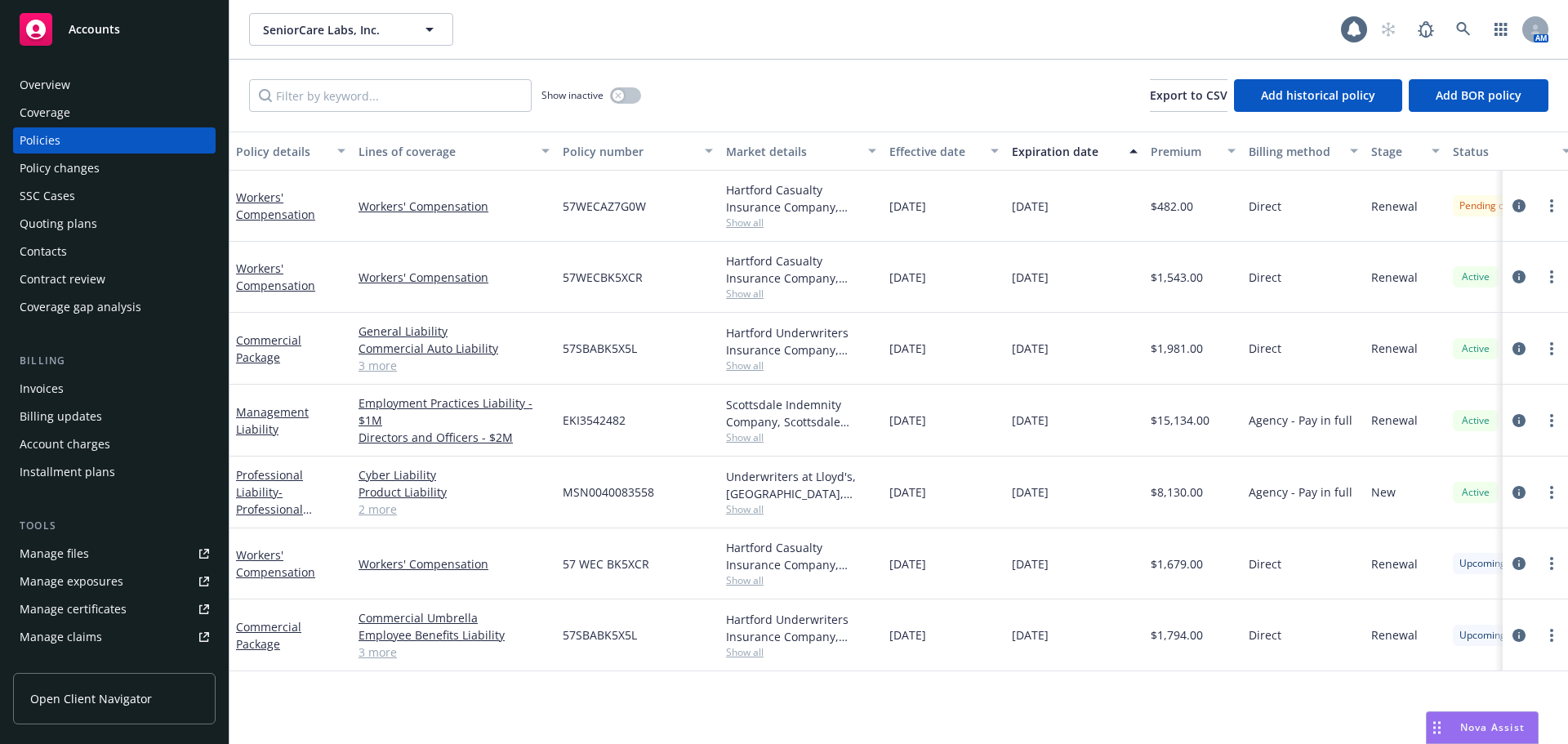
click at [61, 76] on div "Overview" at bounding box center [45, 84] width 51 height 26
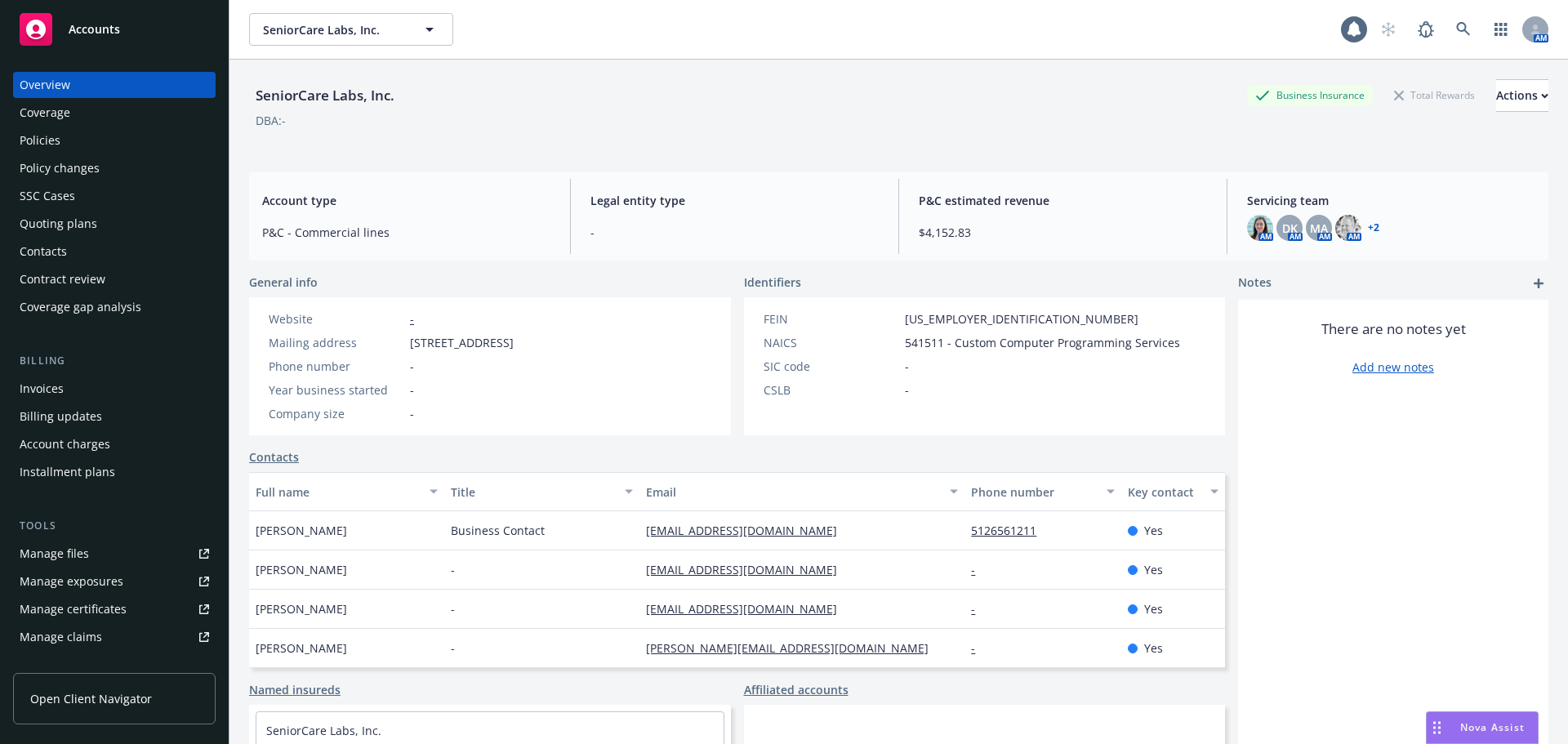
click at [40, 141] on div "Policies" at bounding box center [40, 140] width 41 height 26
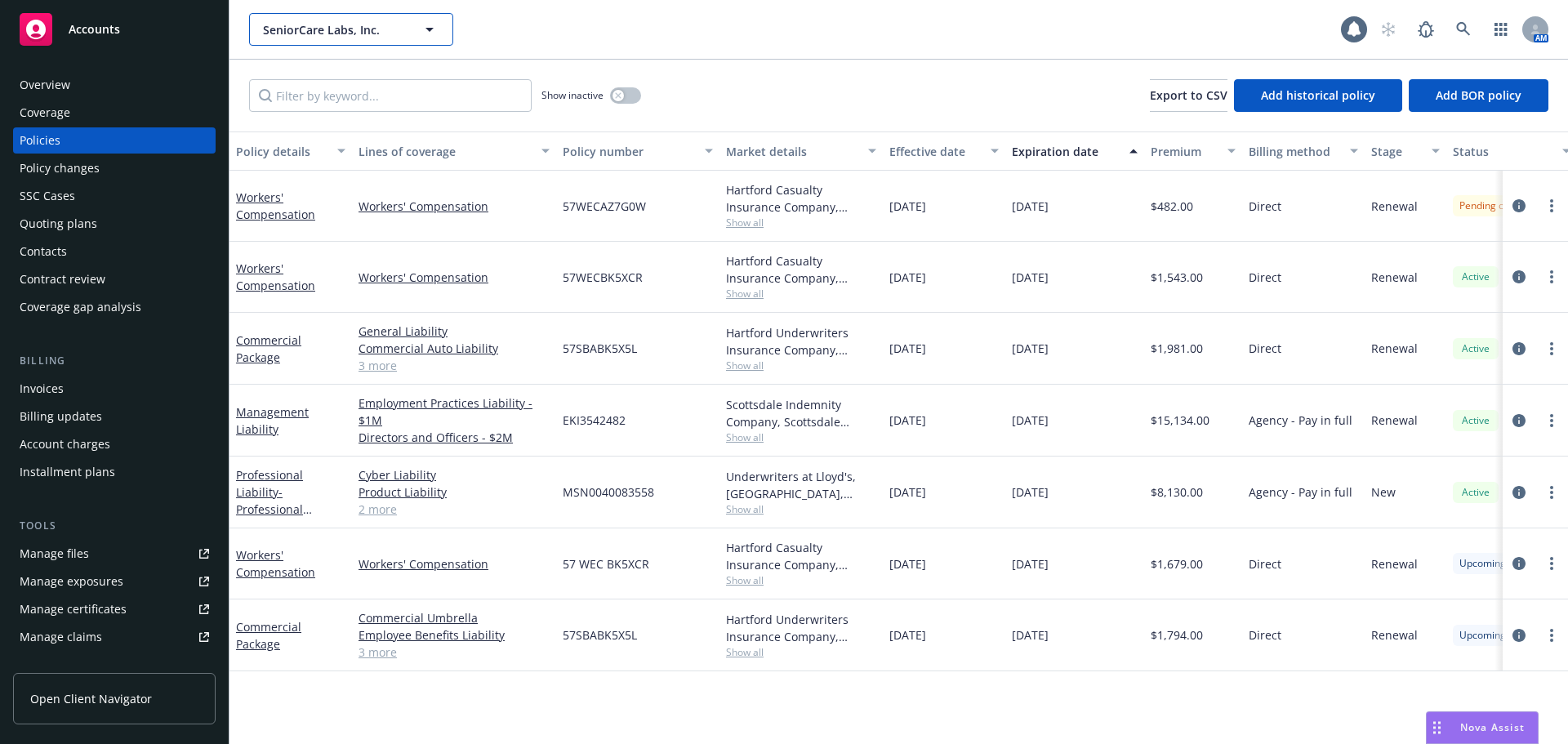
click at [267, 37] on button "SeniorCare Labs, Inc." at bounding box center [351, 28] width 204 height 32
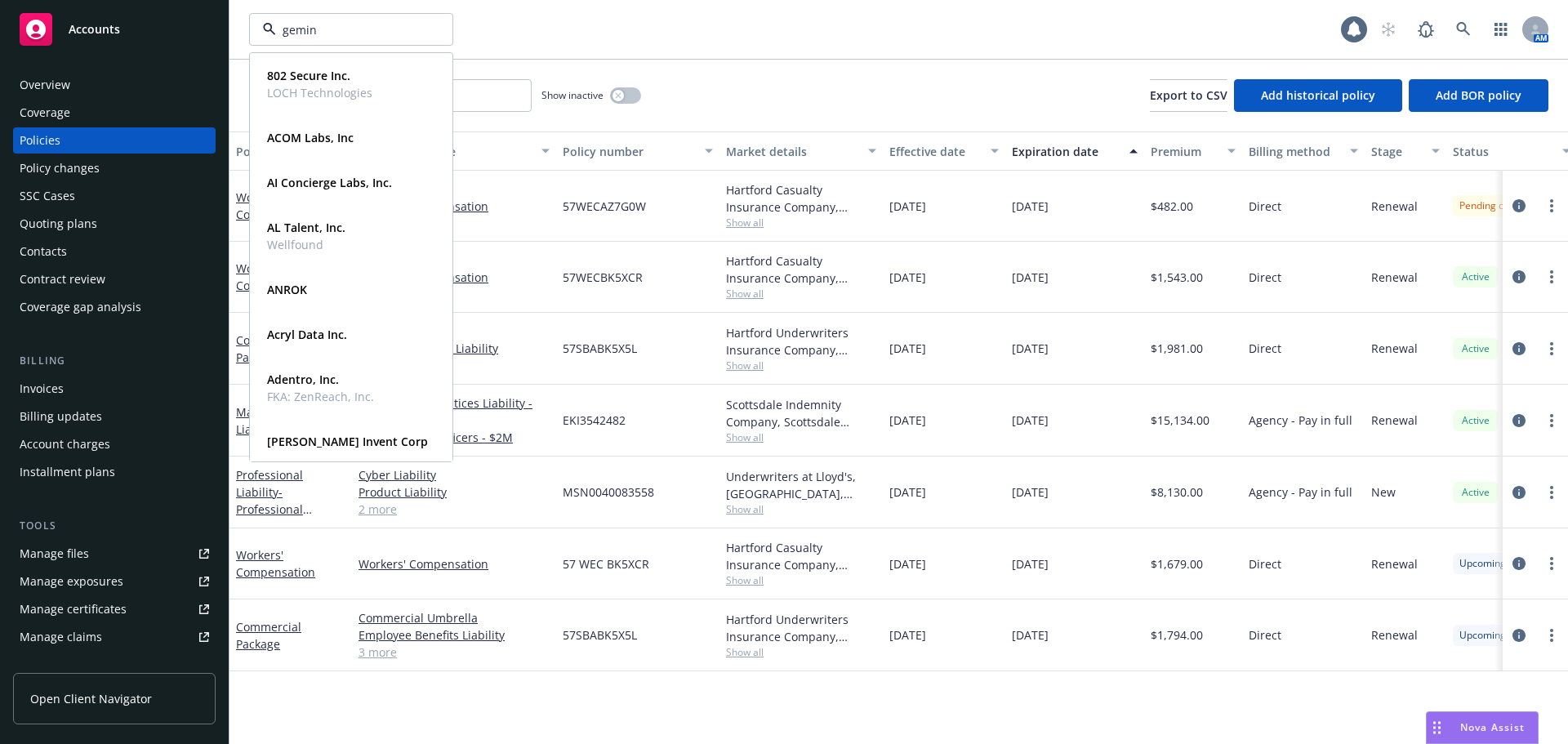
type input "gemini"
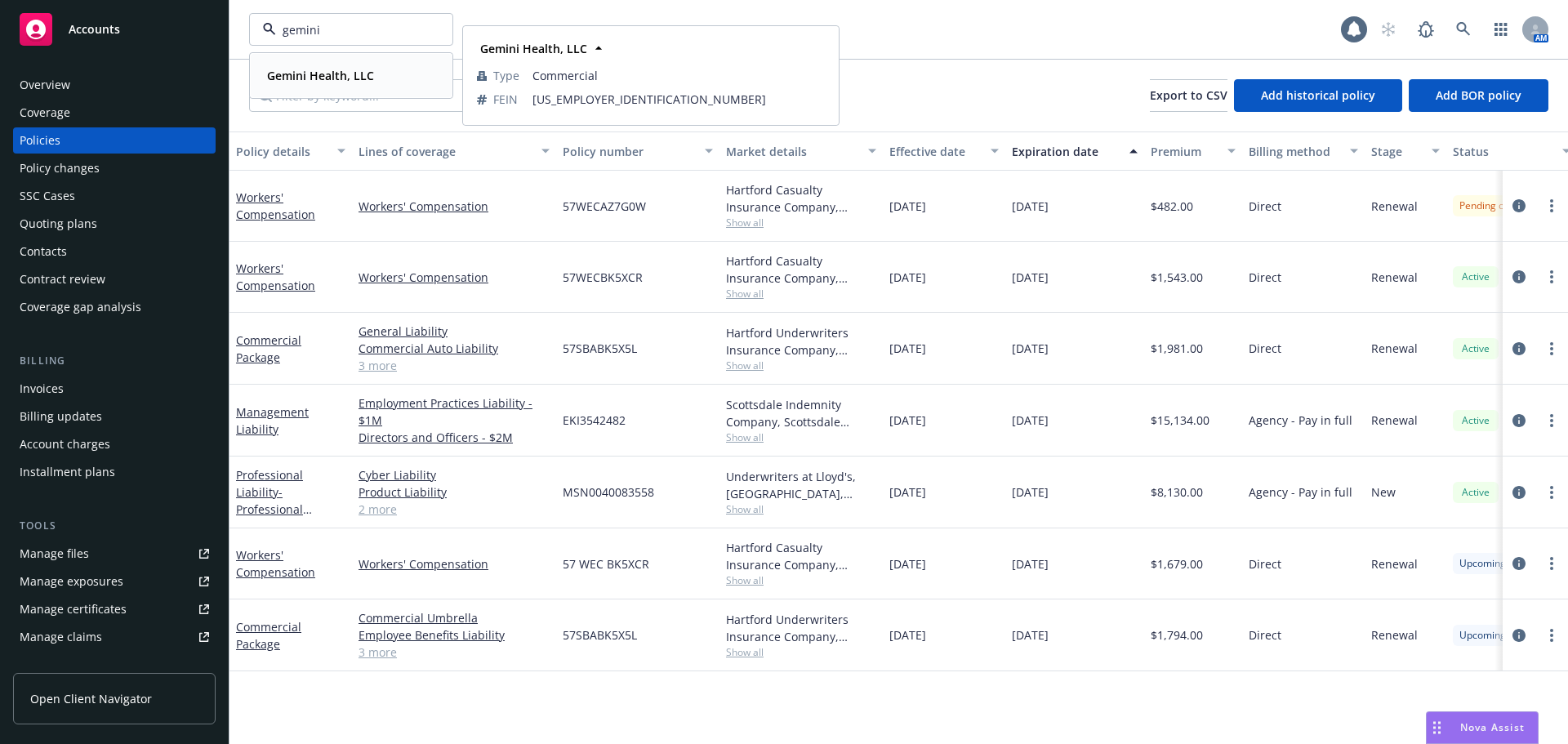
click at [330, 71] on strong "Gemini Health, LLC" at bounding box center [320, 75] width 107 height 16
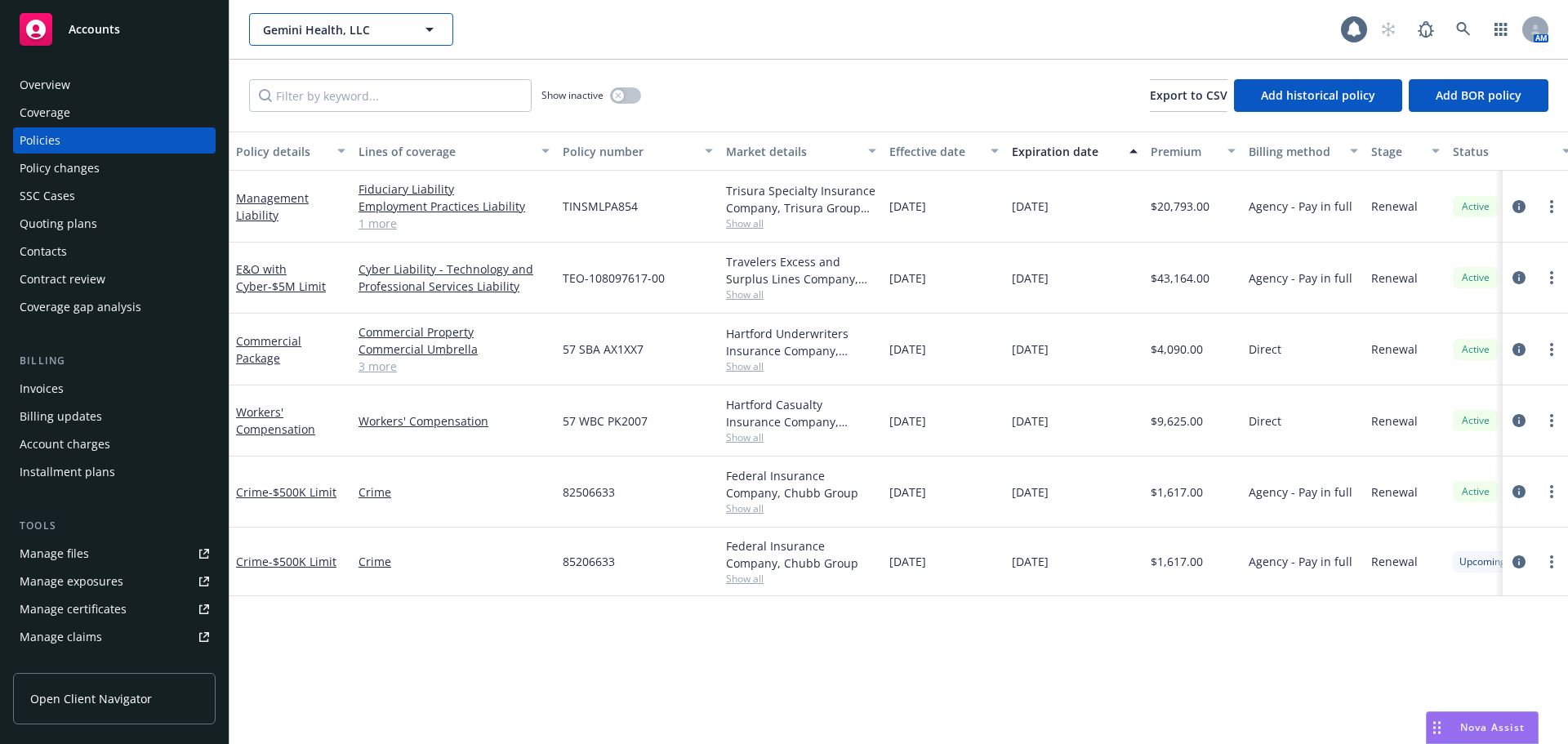
click at [328, 25] on span "Gemini Health, LLC" at bounding box center [334, 30] width 141 height 18
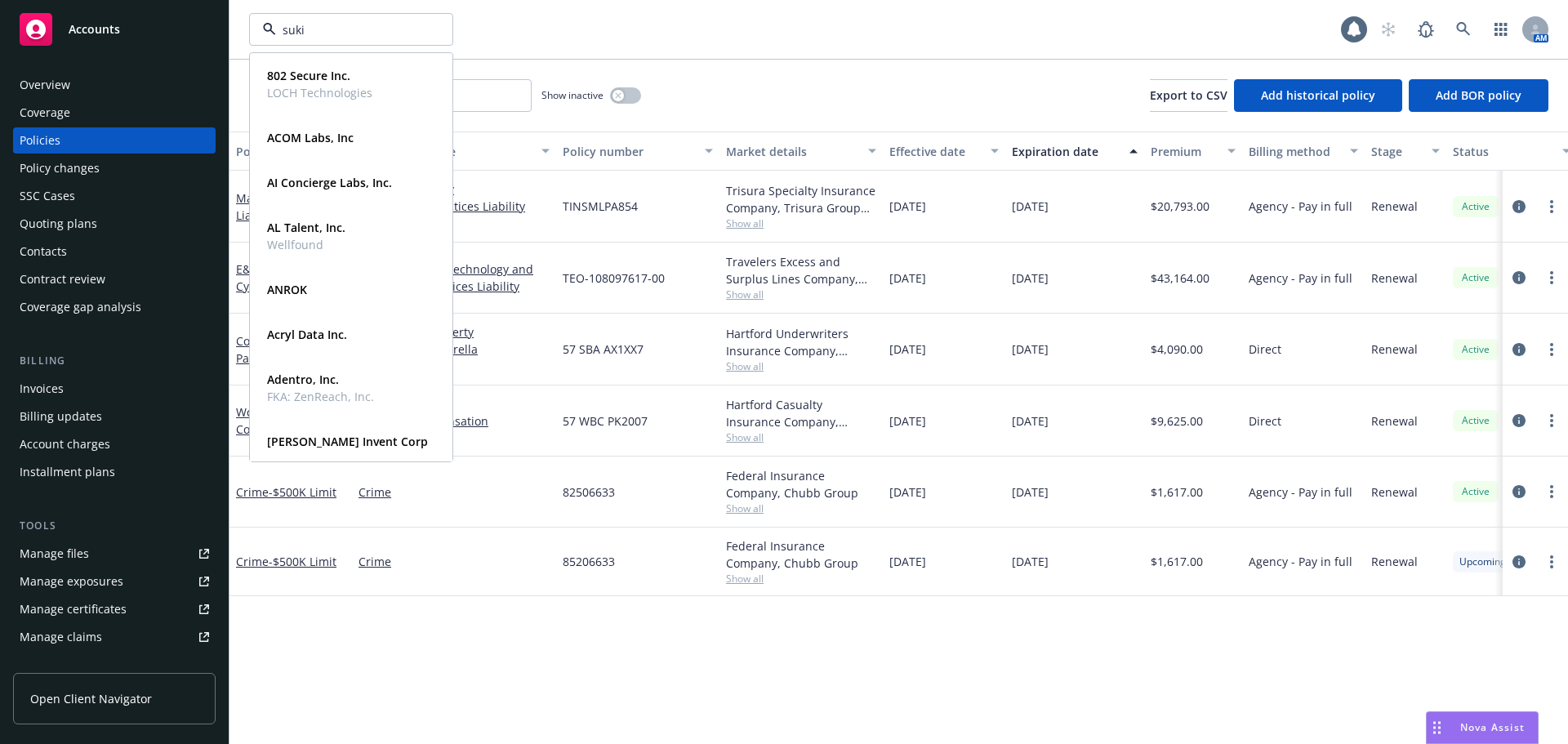
type input "suki"
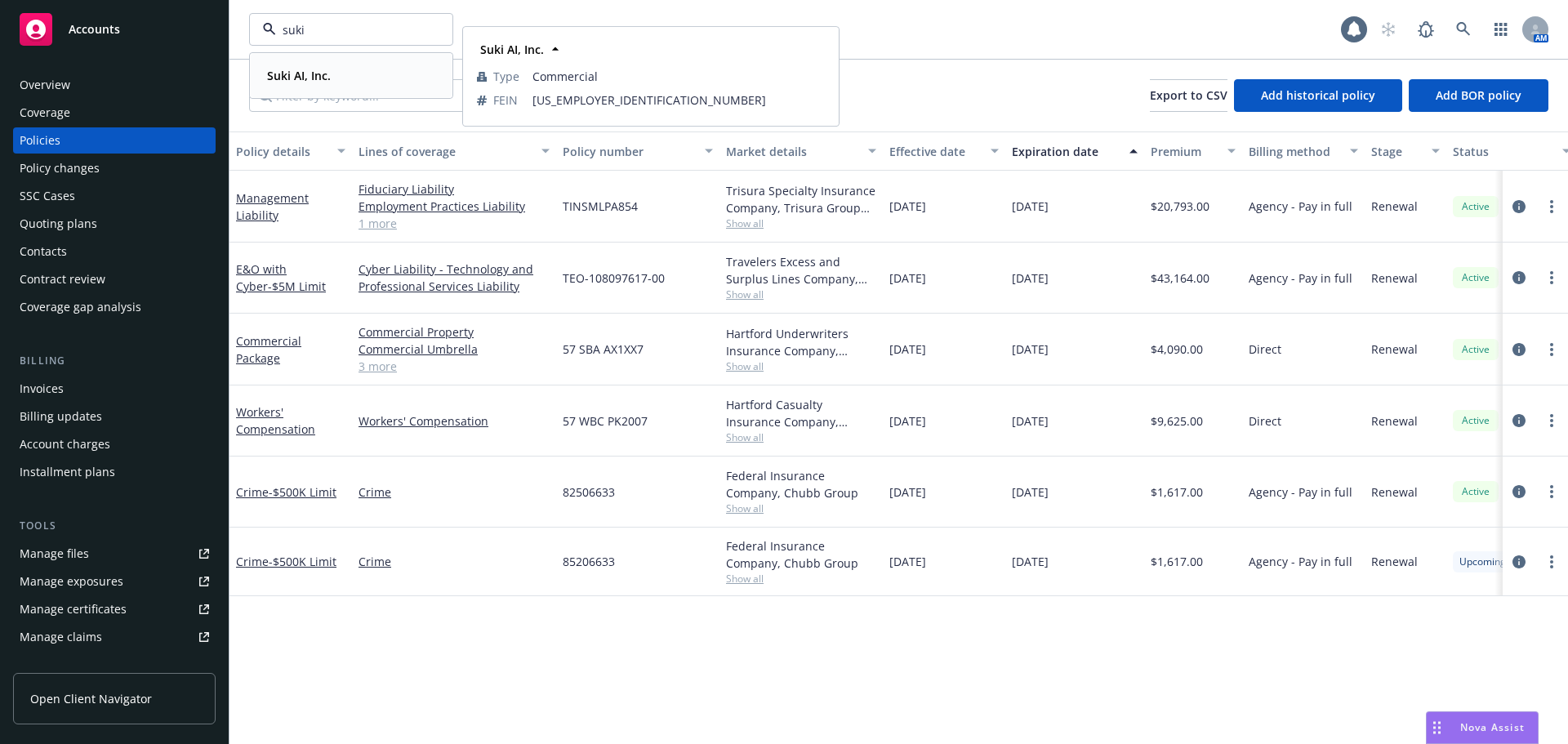
click at [303, 68] on strong "Suki AI, Inc." at bounding box center [298, 75] width 64 height 16
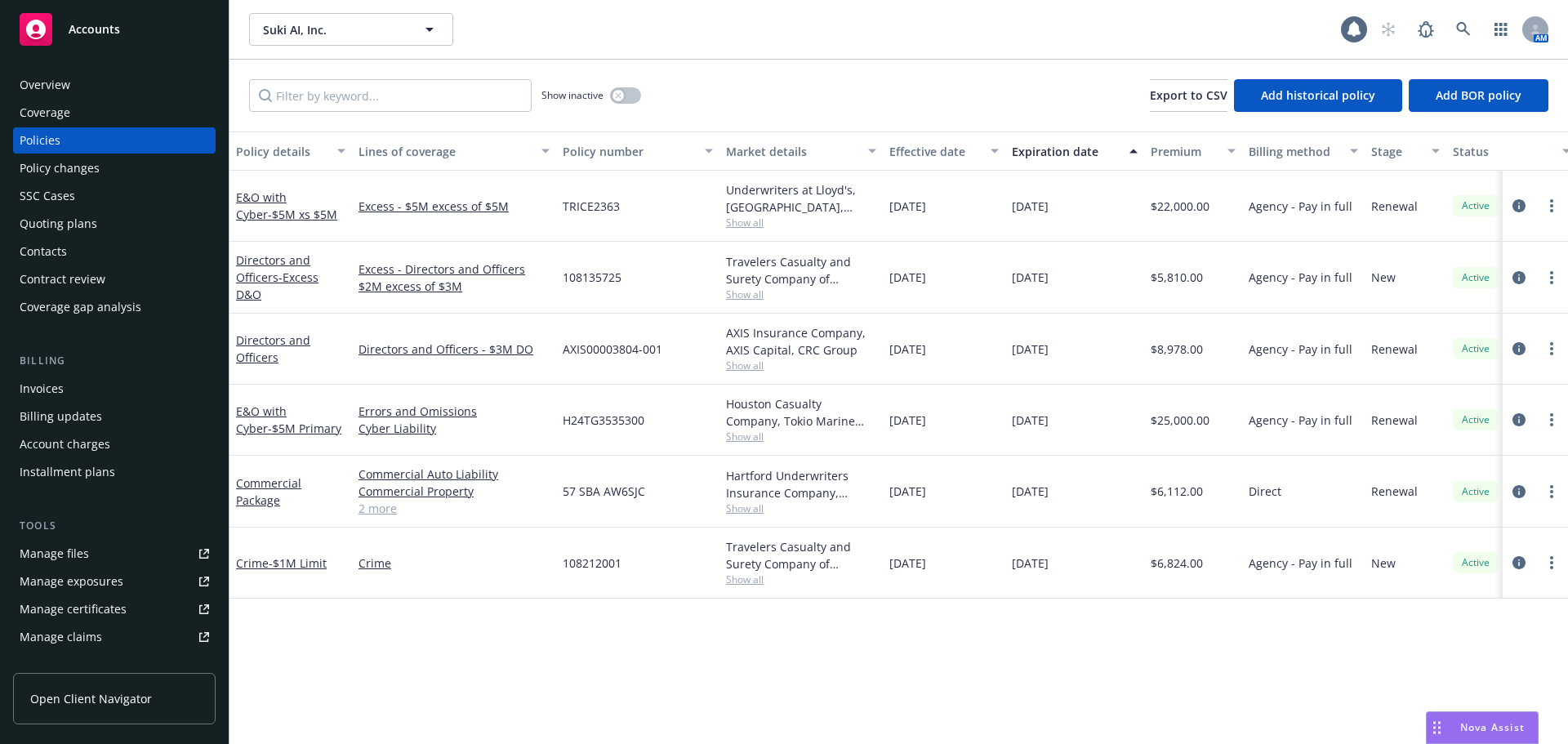
click at [72, 86] on div "Overview" at bounding box center [114, 84] width 190 height 26
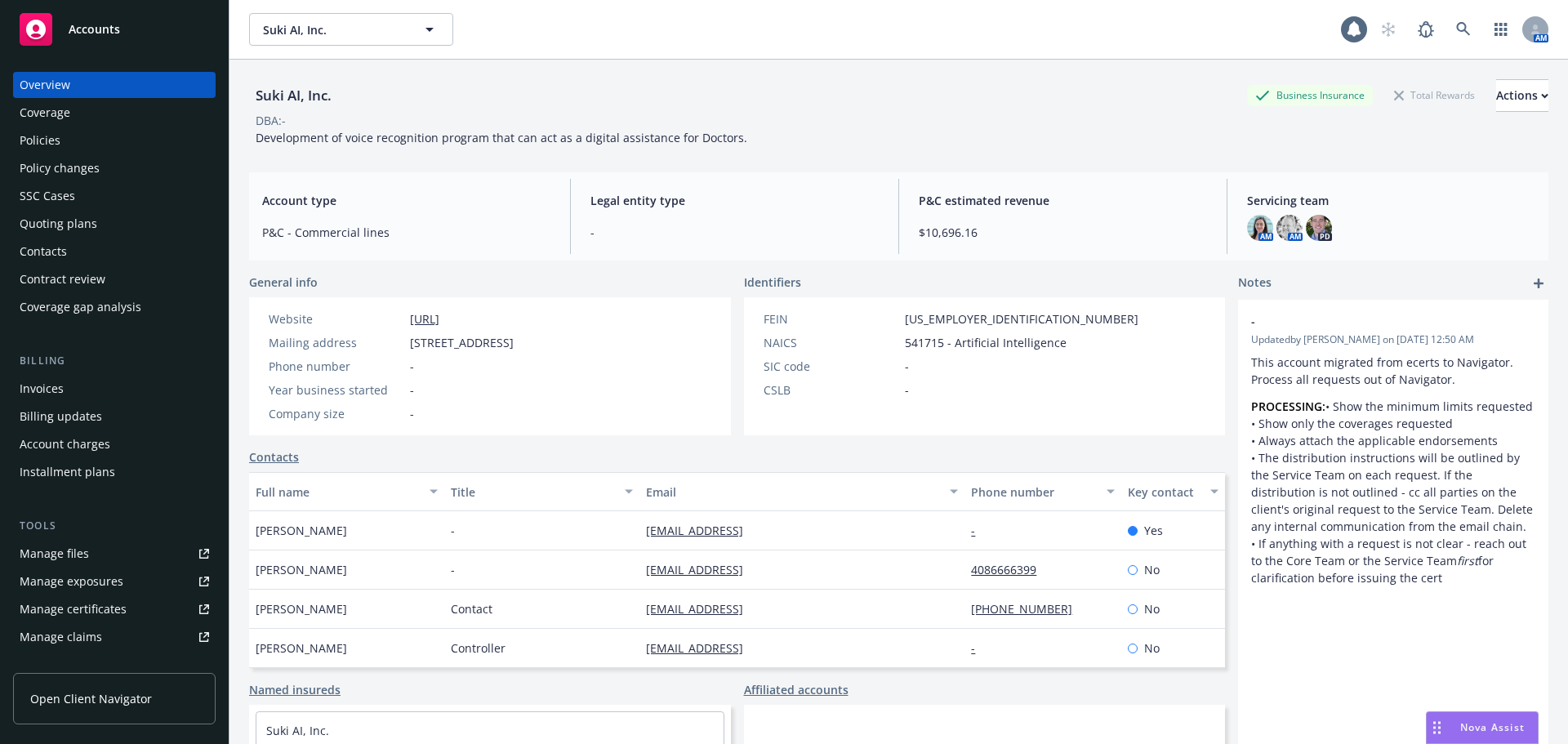
click at [47, 146] on div "Policies" at bounding box center [40, 140] width 41 height 26
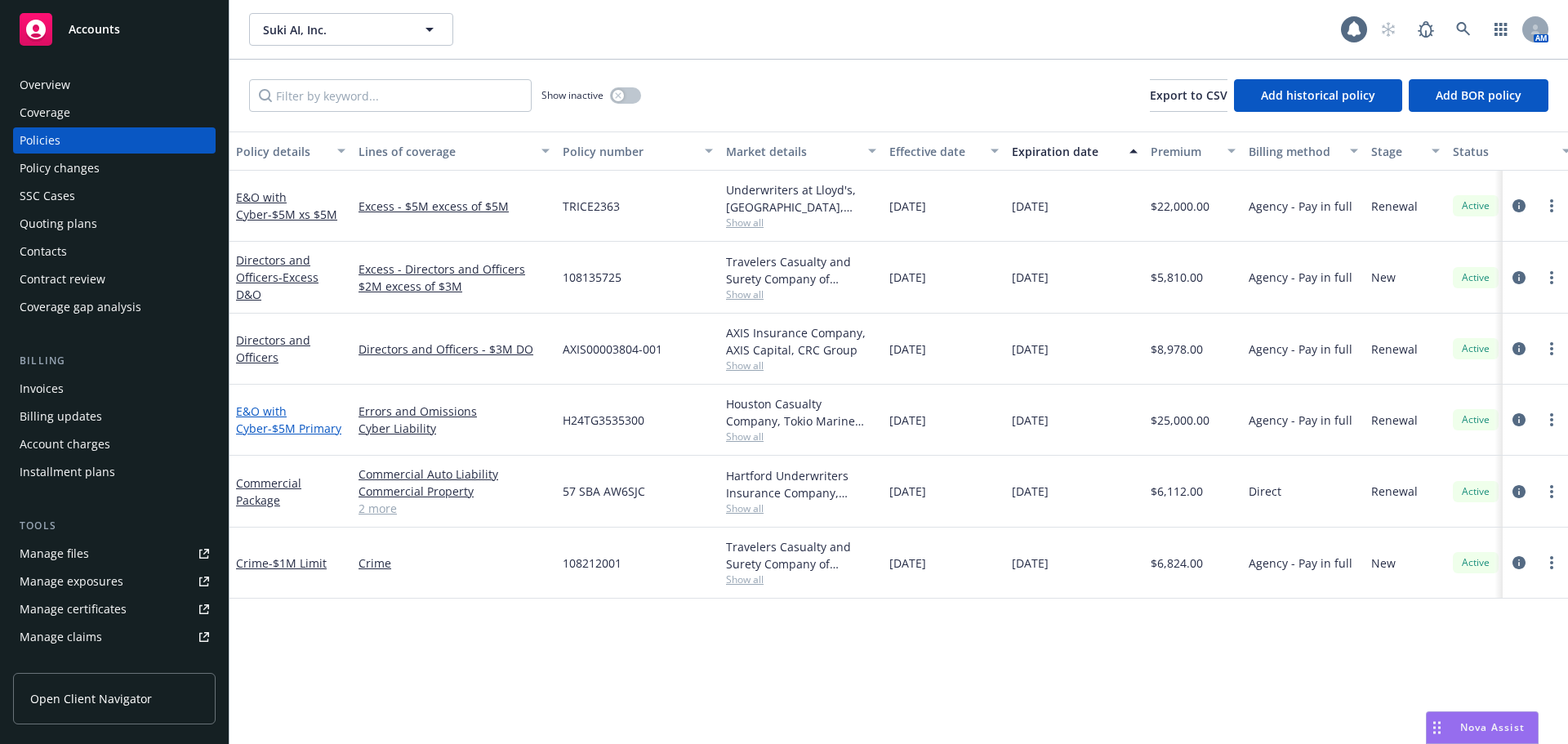
click at [284, 431] on span "- $5M Primary" at bounding box center [304, 428] width 73 height 16
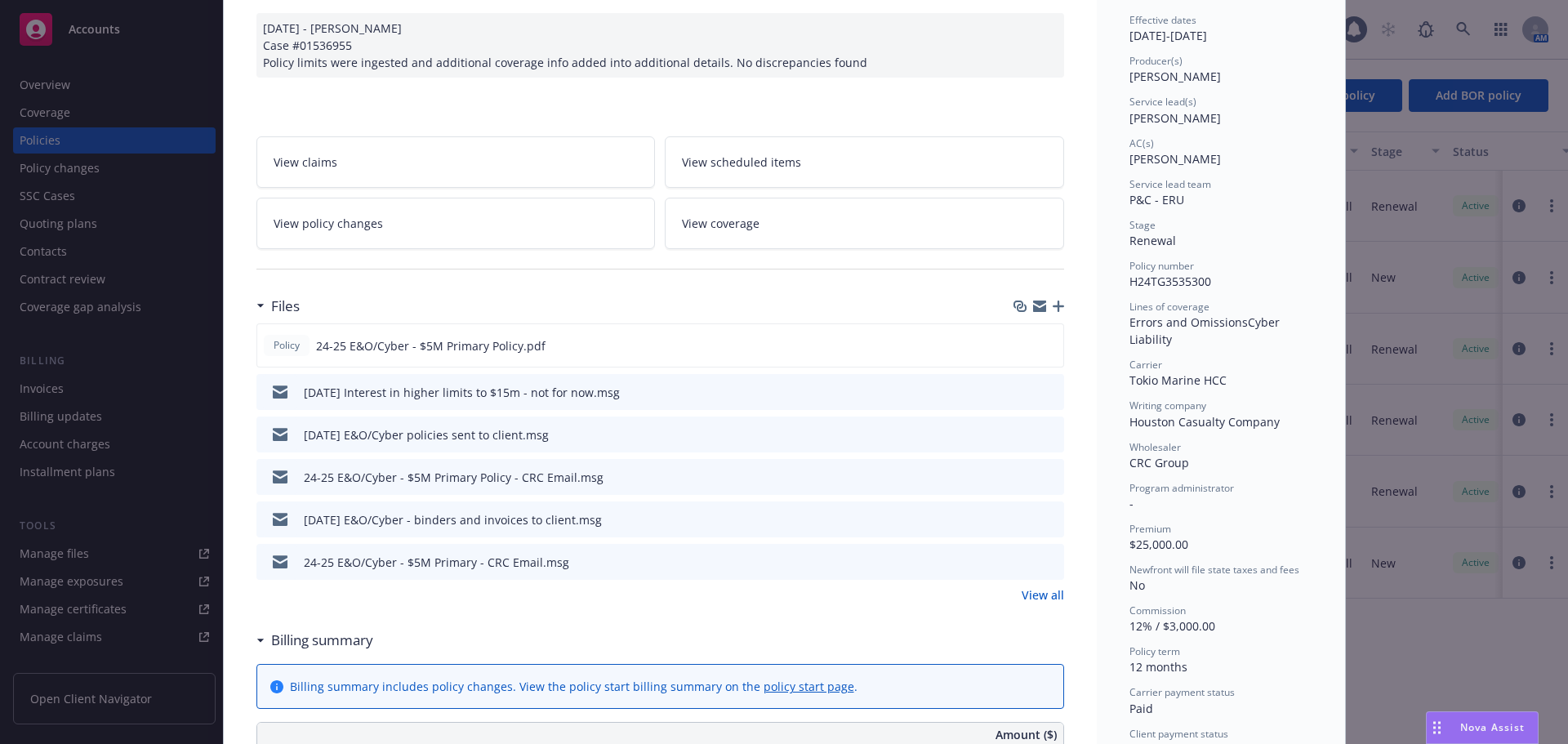
scroll to position [163, 0]
click at [1043, 344] on icon "preview file" at bounding box center [1048, 343] width 15 height 12
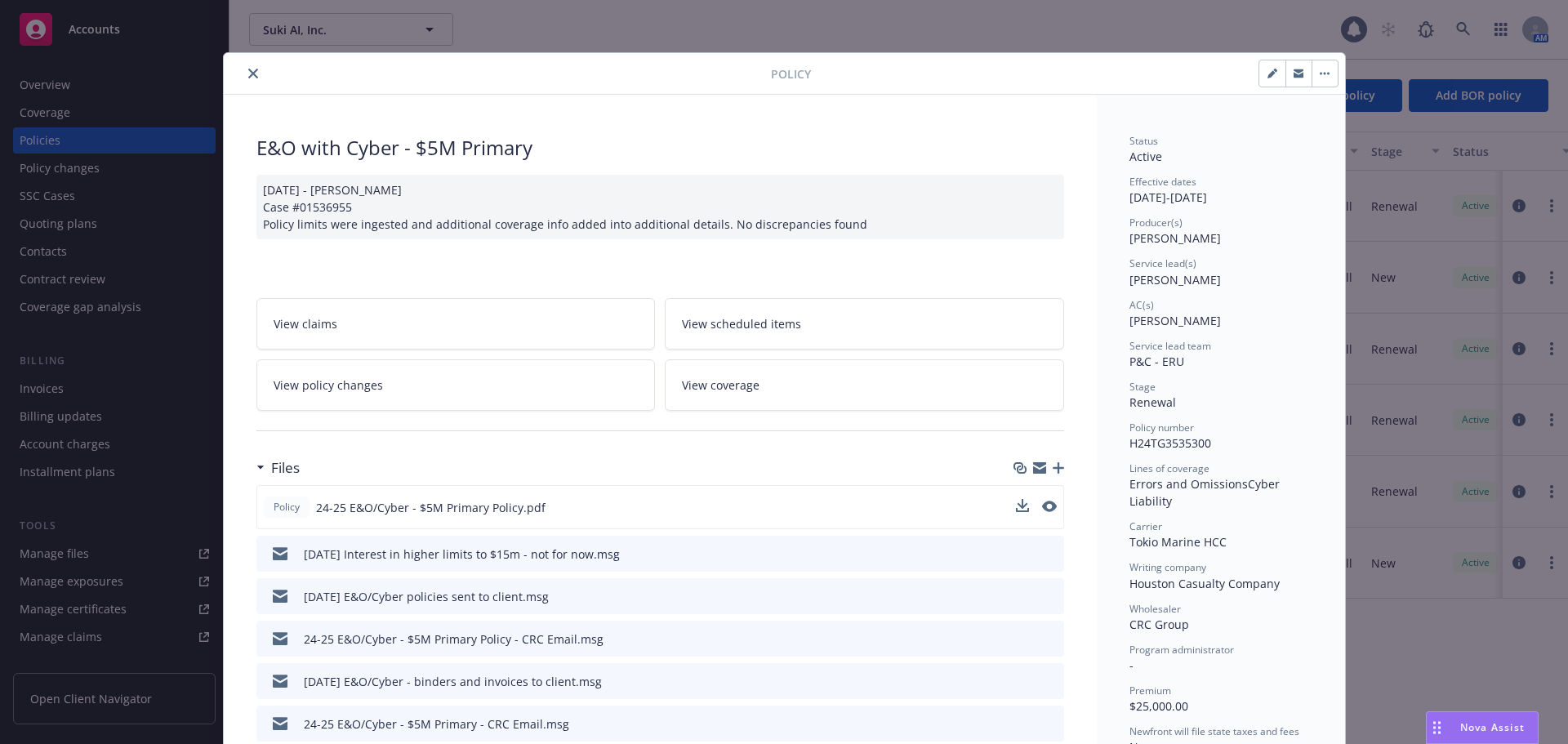
click at [248, 71] on icon "close" at bounding box center [253, 73] width 10 height 10
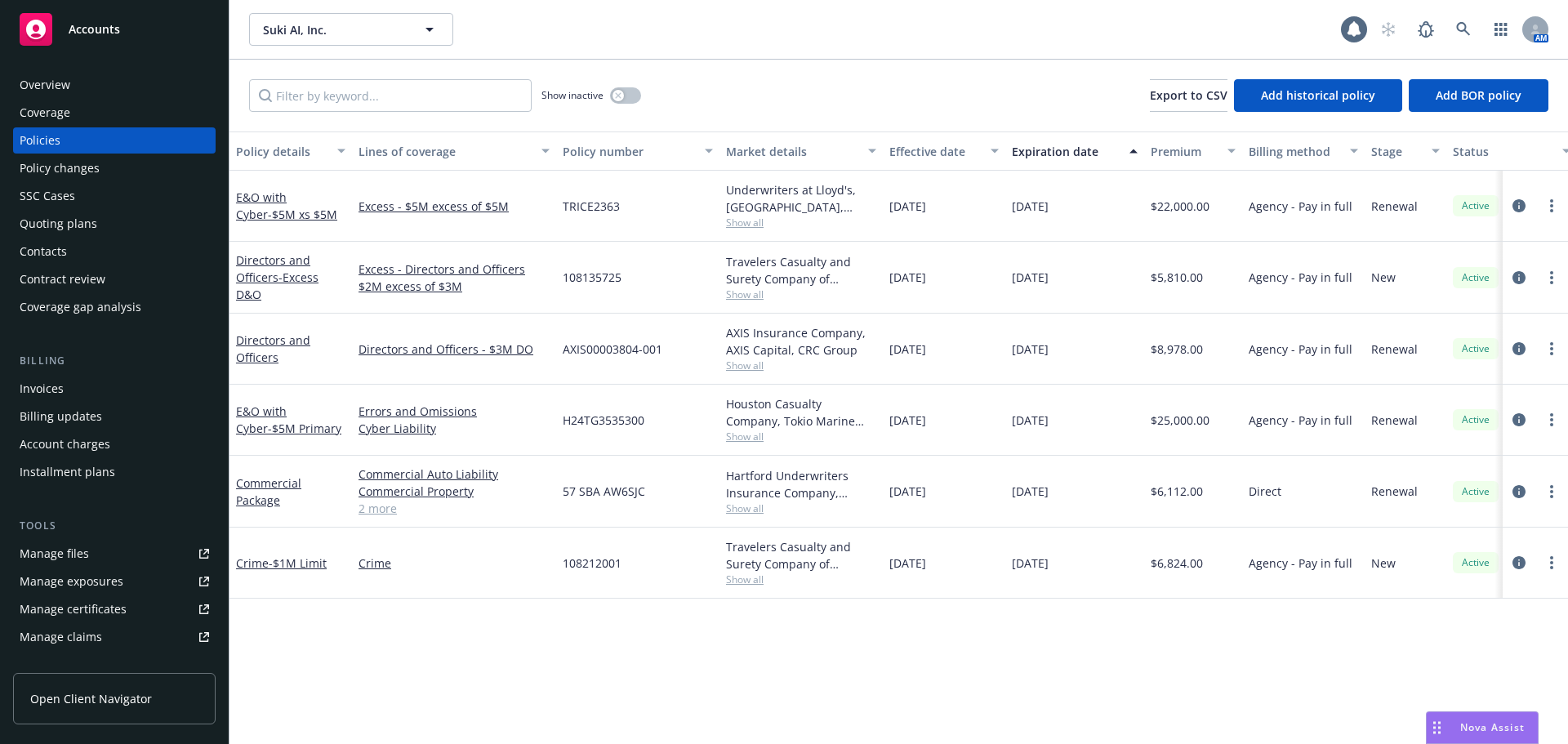
drag, startPoint x: 50, startPoint y: 77, endPoint x: 50, endPoint y: 93, distance: 16.0
click at [50, 78] on div "Overview" at bounding box center [45, 84] width 51 height 26
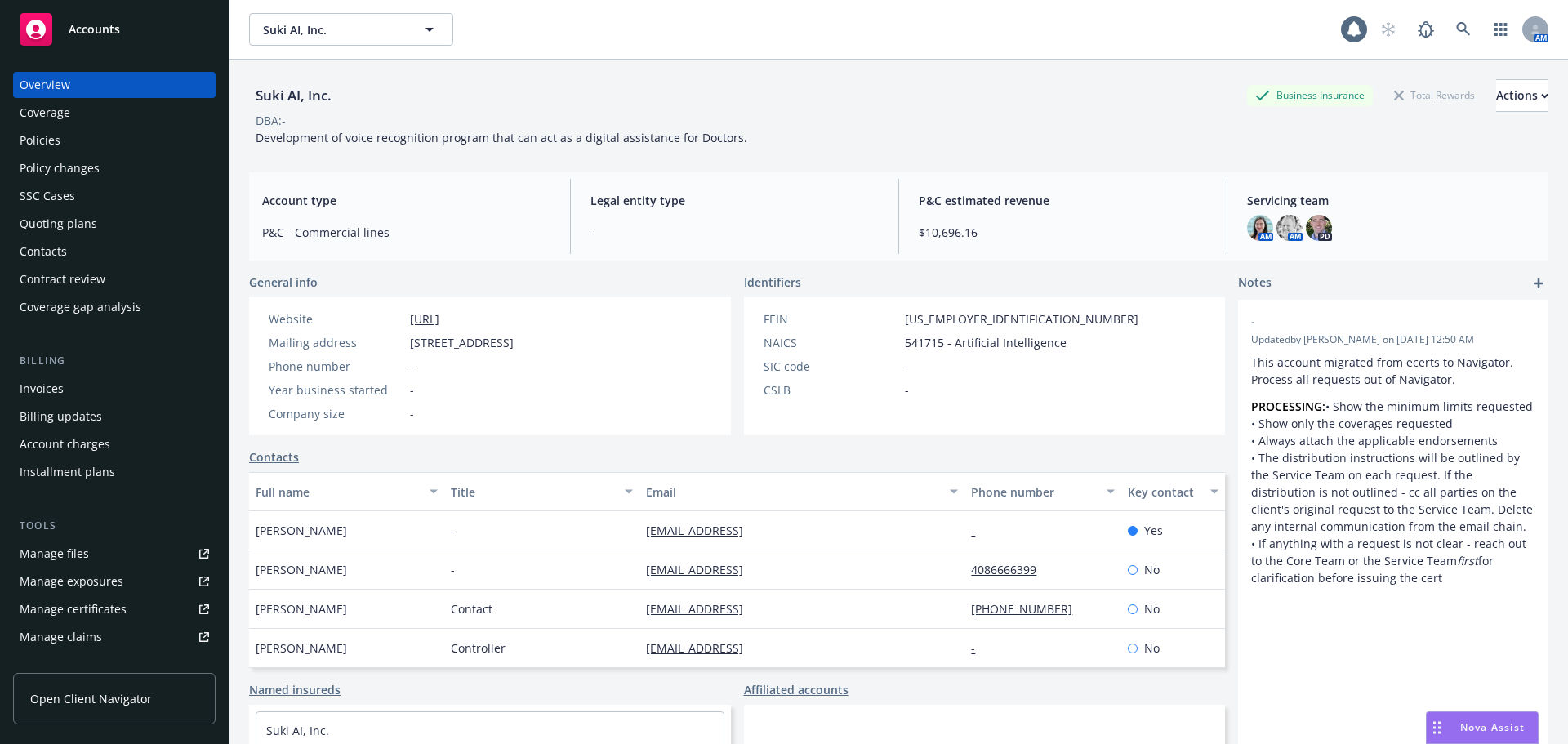
click at [52, 141] on div "Policies" at bounding box center [40, 140] width 41 height 26
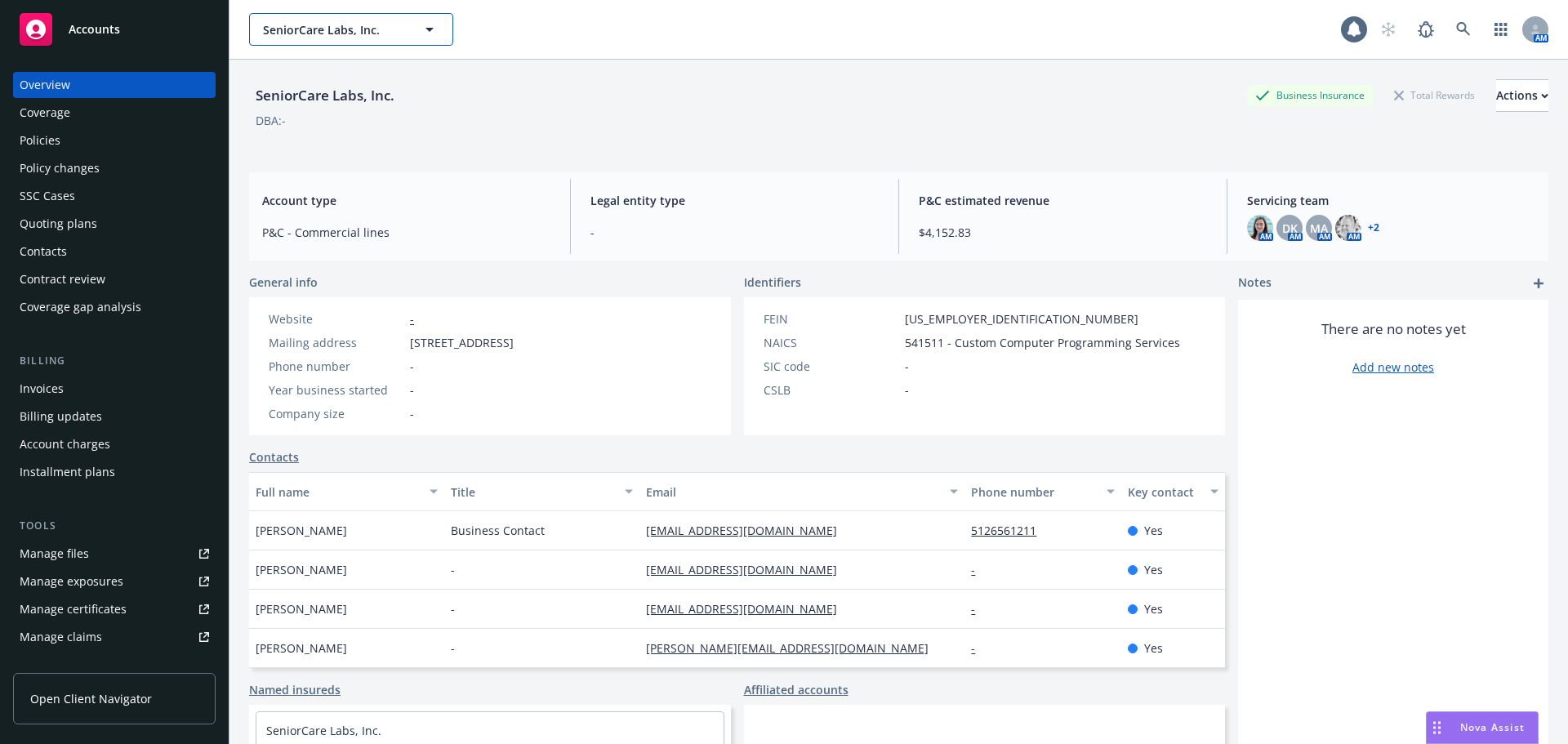
click at [320, 26] on span "SeniorCare Labs, Inc." at bounding box center [334, 30] width 141 height 18
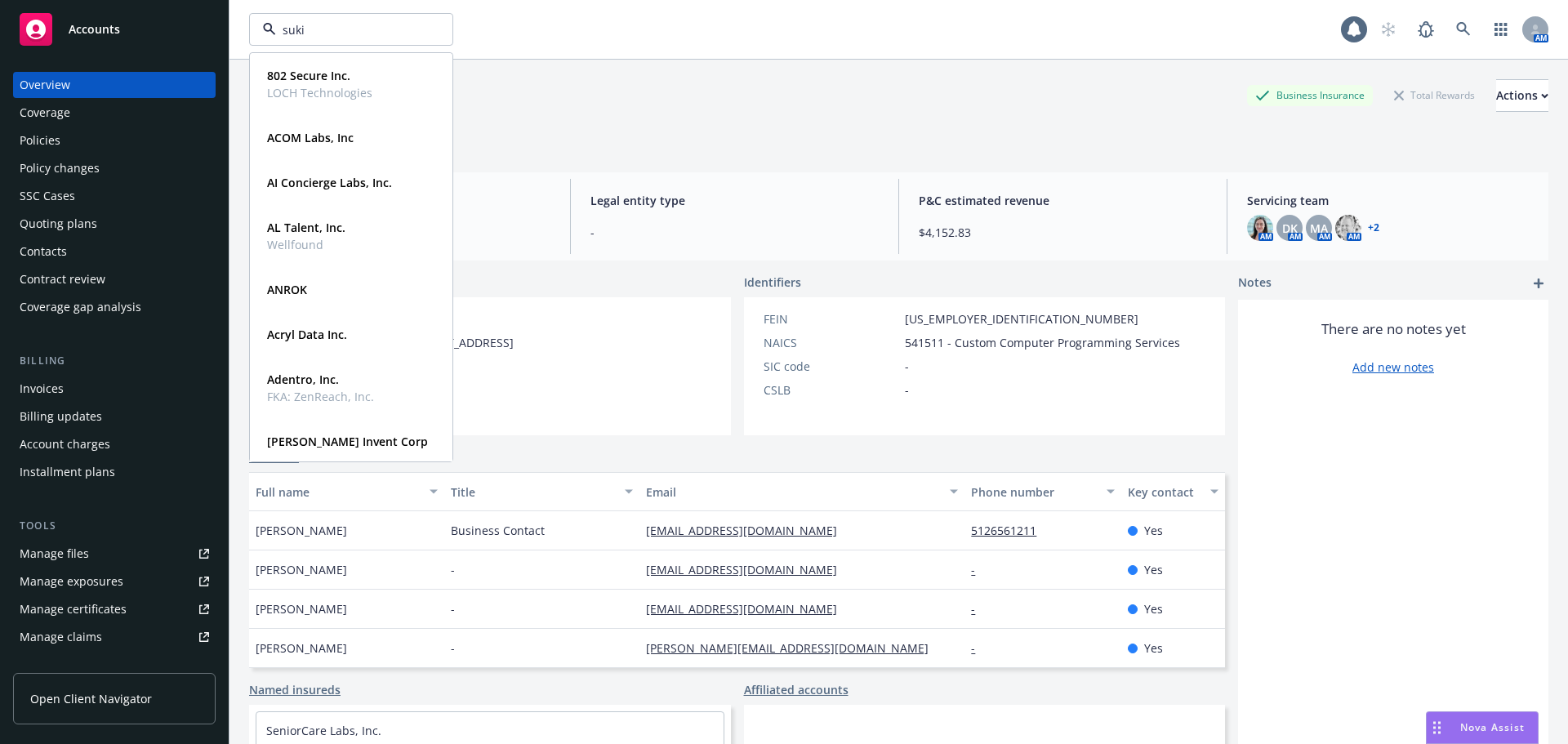
type input "suki"
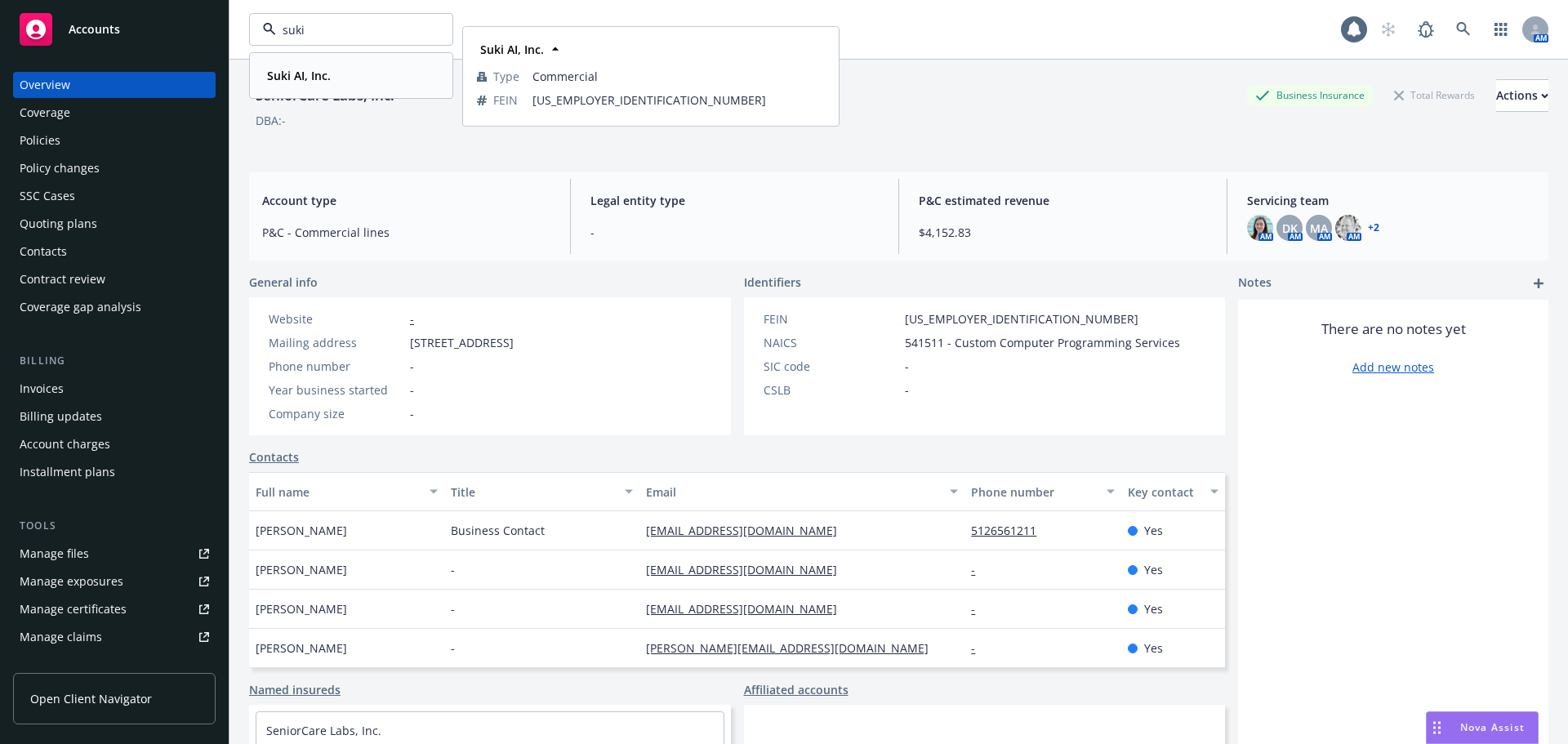
click at [309, 74] on strong "Suki AI, Inc." at bounding box center [298, 75] width 64 height 16
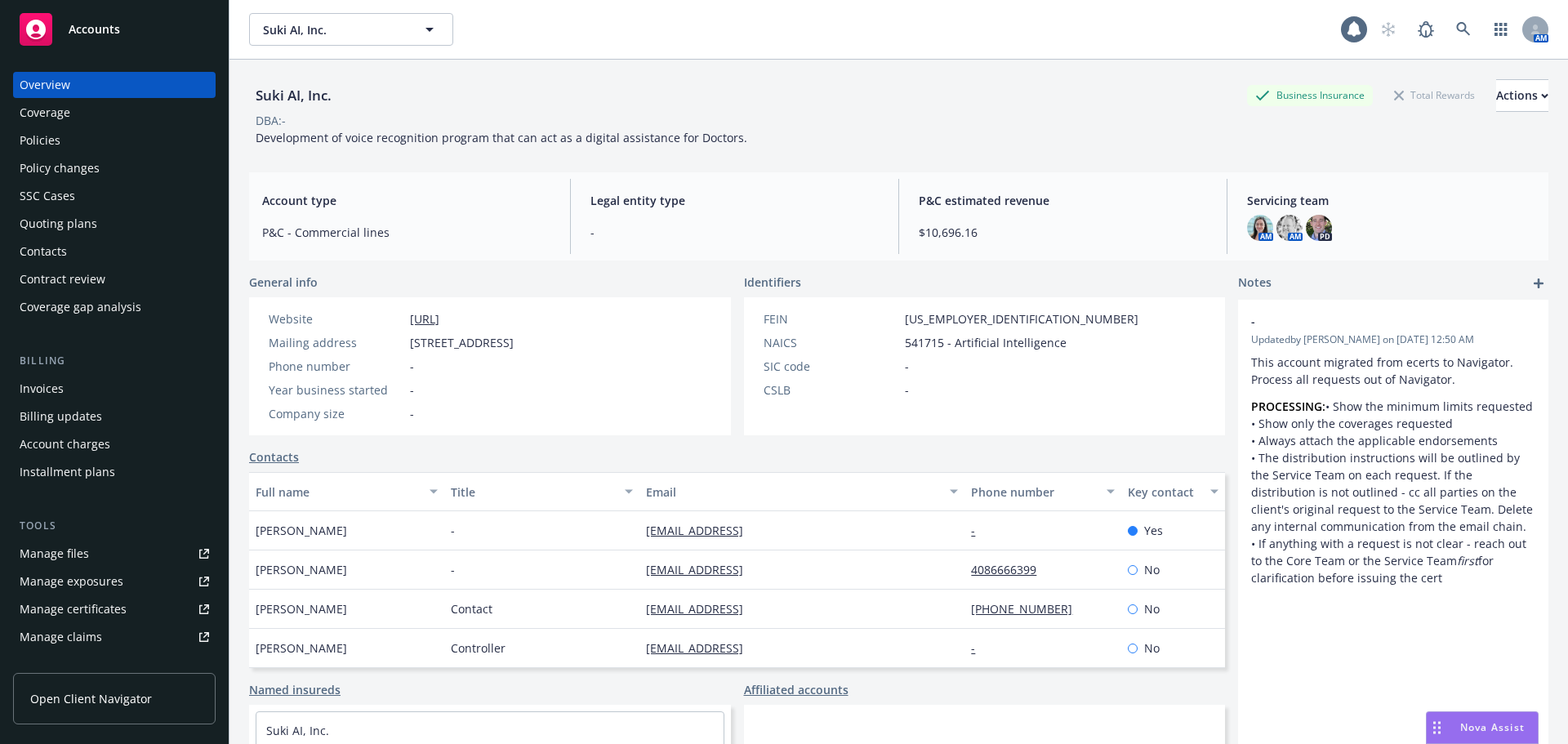
click at [96, 143] on div "Policies" at bounding box center [114, 140] width 190 height 26
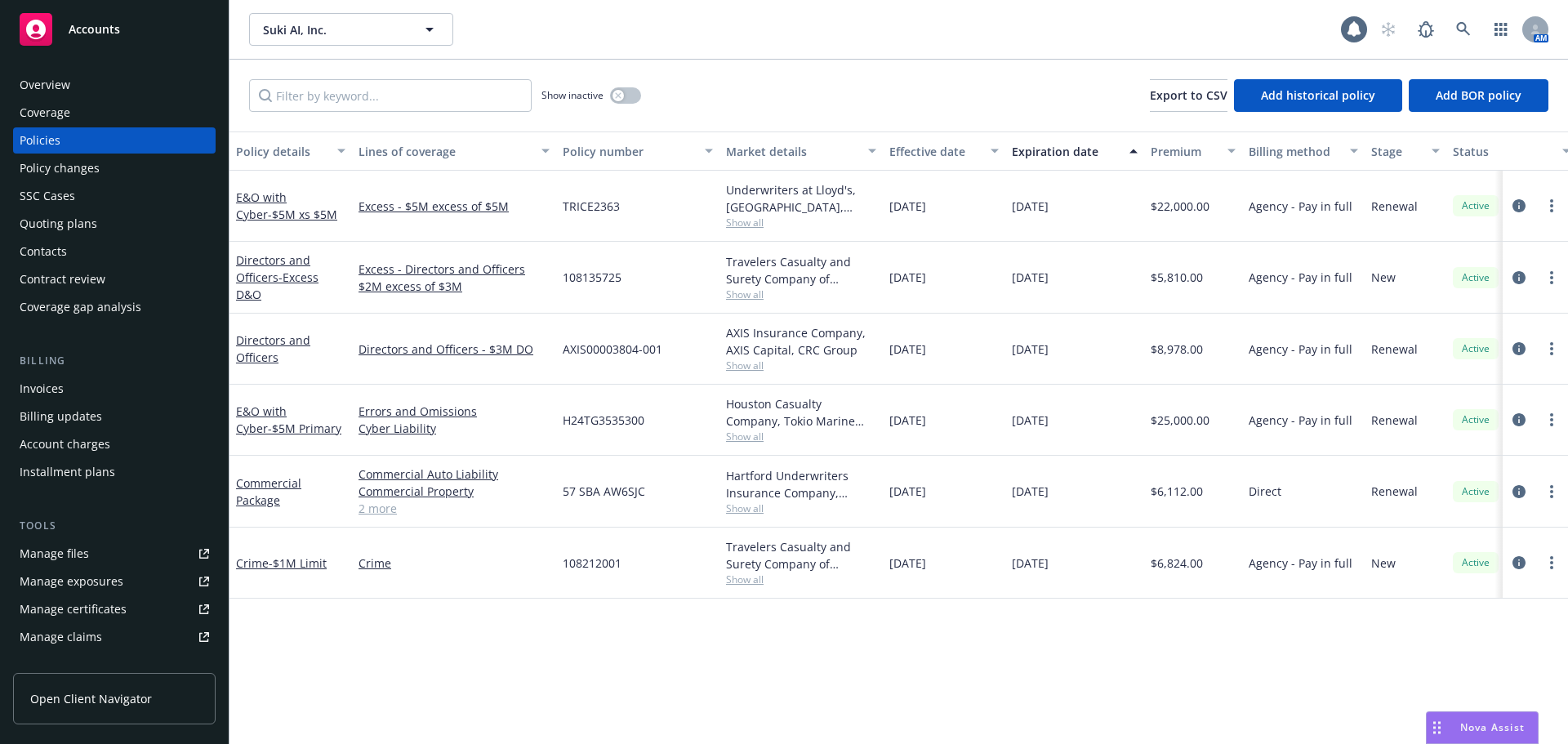
click at [62, 230] on div "Quoting plans" at bounding box center [58, 223] width 77 height 26
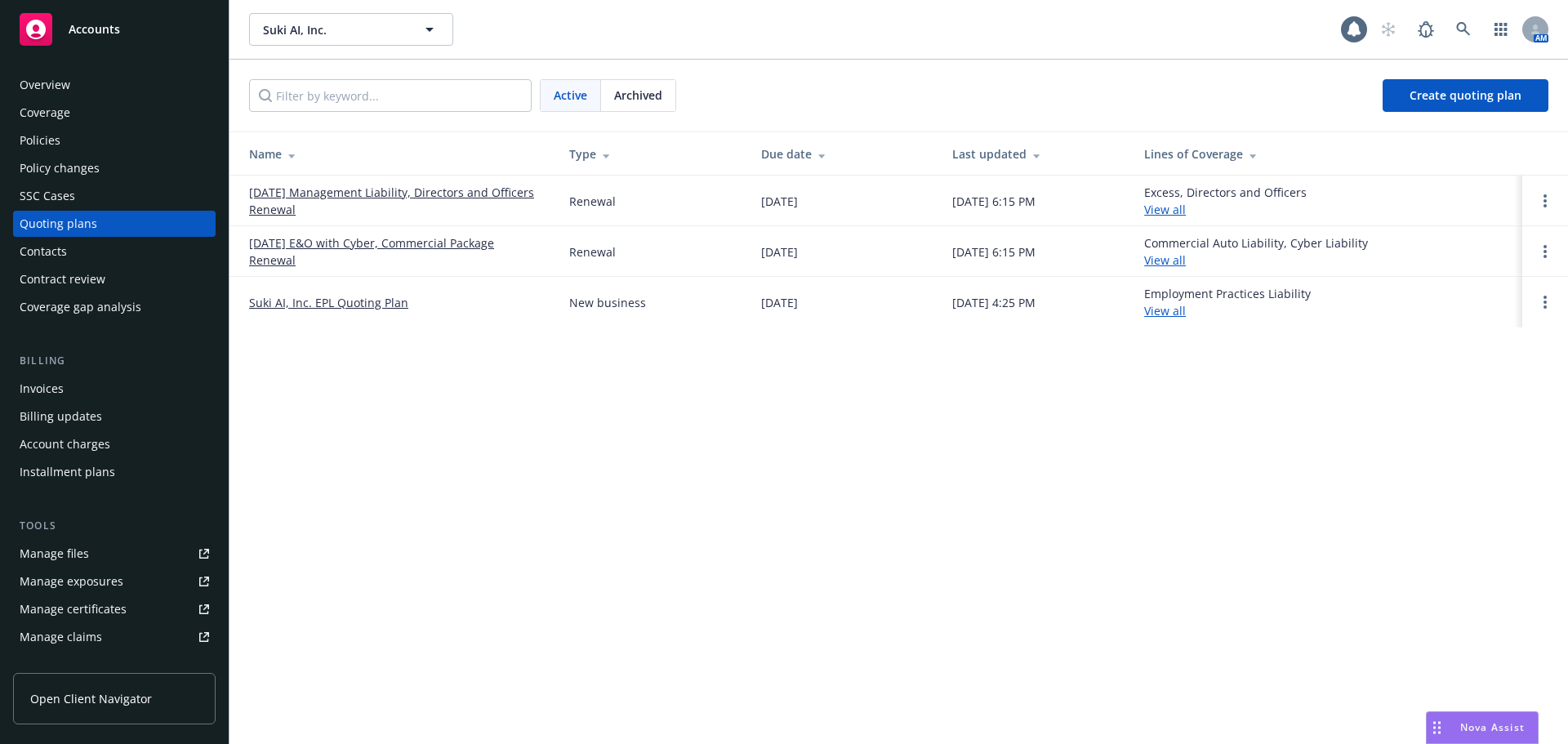
click at [418, 244] on link "[DATE] E&O with Cyber, Commercial Package Renewal" at bounding box center [396, 251] width 294 height 34
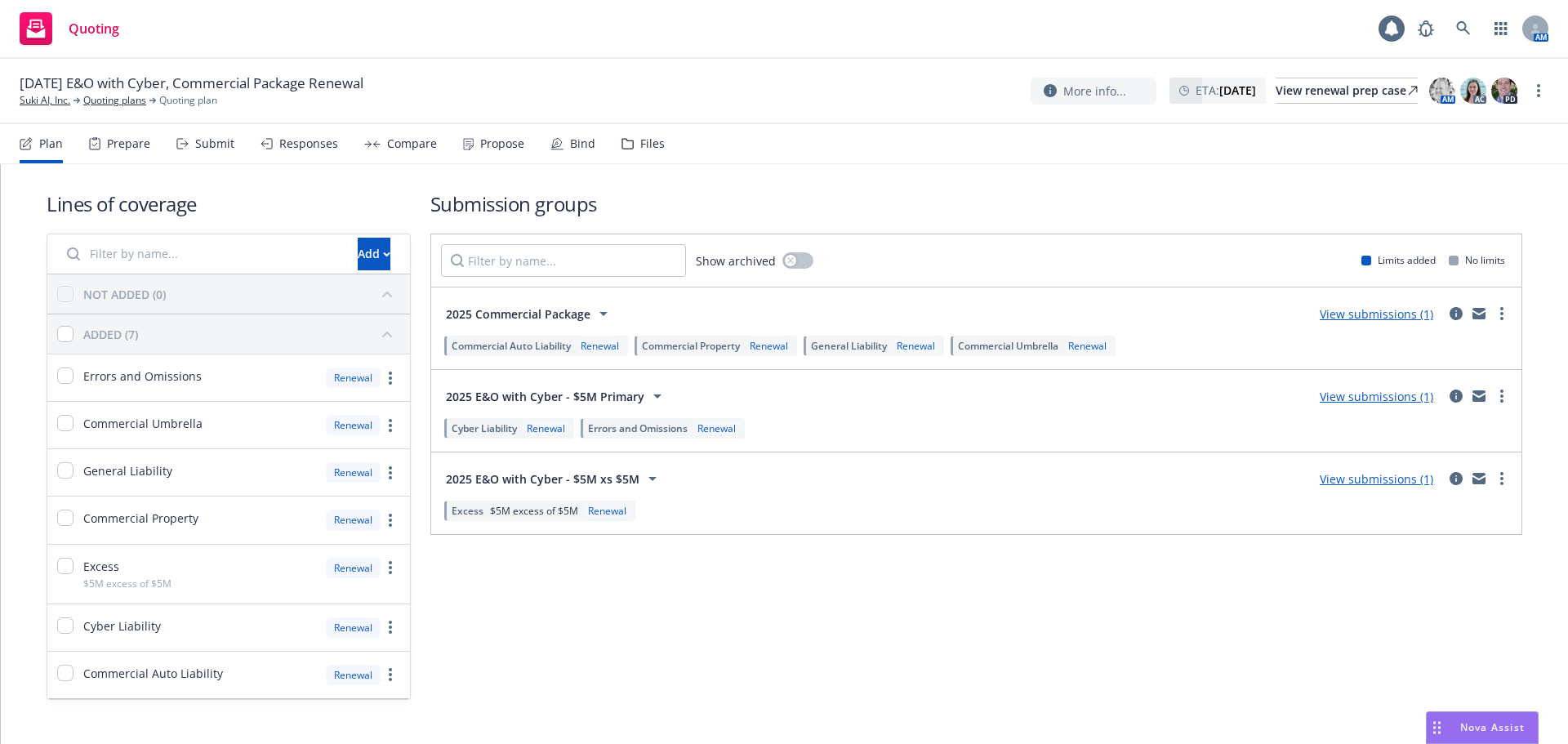
click at [1387, 393] on link "View submissions (1)" at bounding box center [1376, 396] width 113 height 16
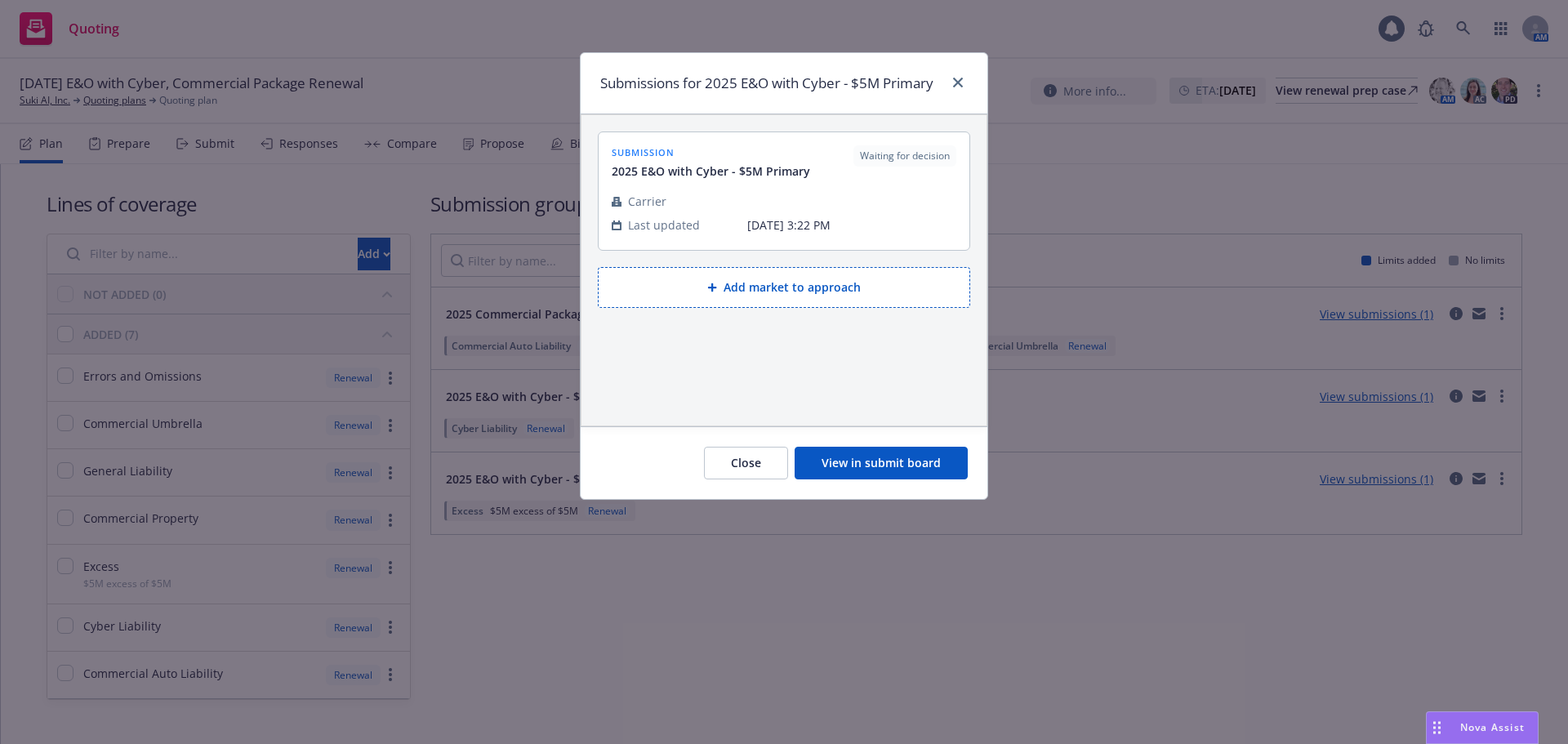
click at [899, 464] on button "View in submit board" at bounding box center [880, 462] width 173 height 32
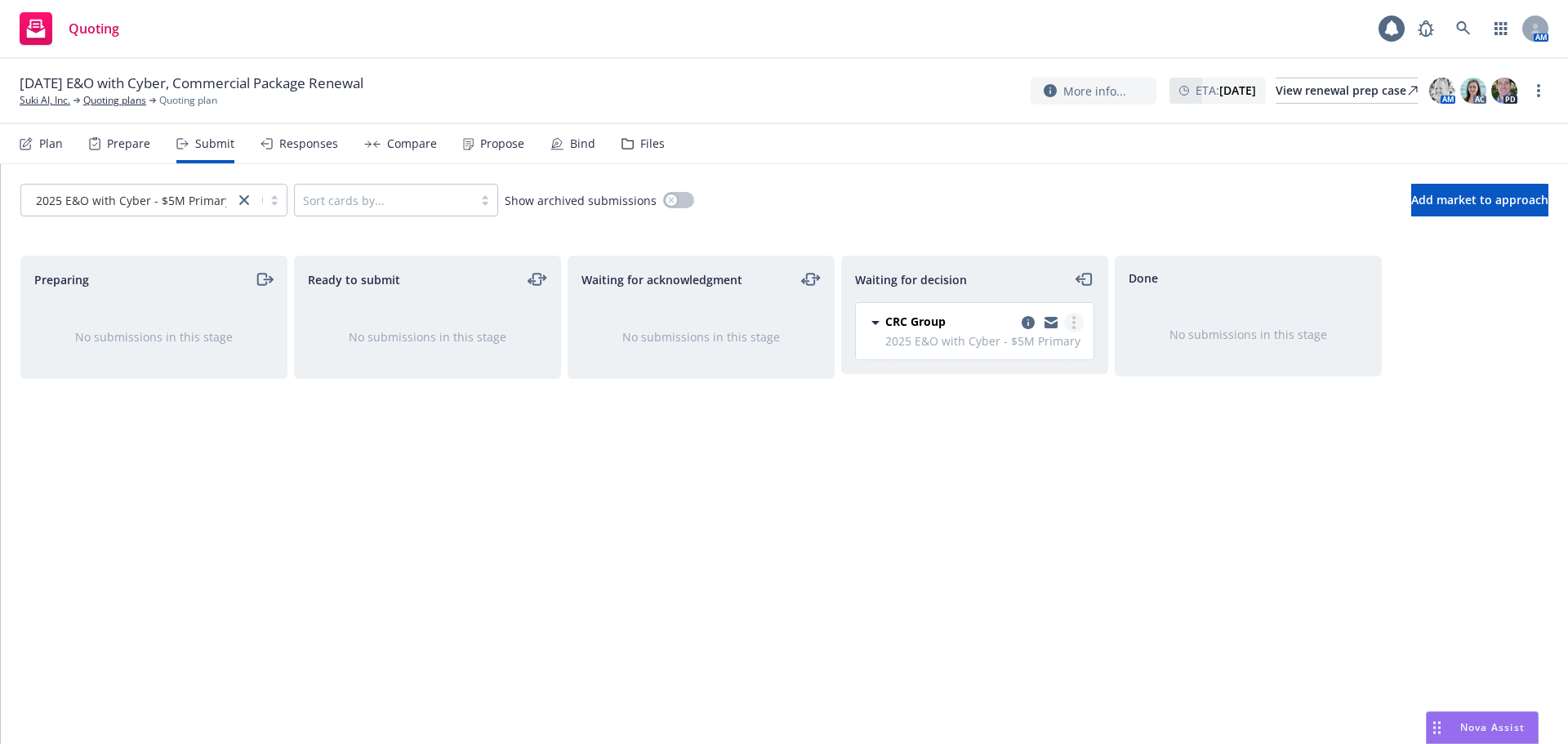
click at [1075, 319] on circle "more" at bounding box center [1073, 317] width 3 height 3
click at [1013, 418] on span "Add accepted decision" at bounding box center [1001, 421] width 163 height 16
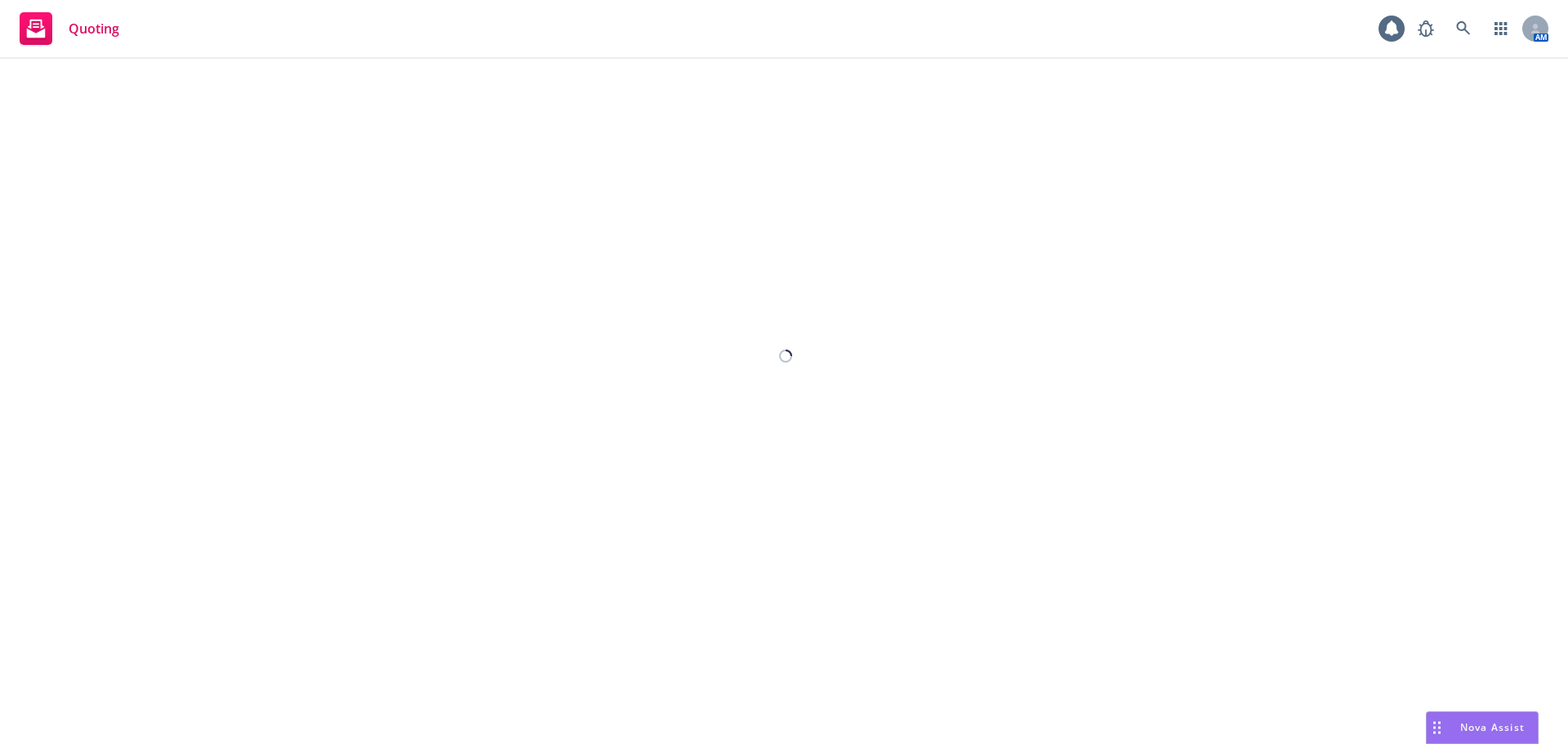
select select "12"
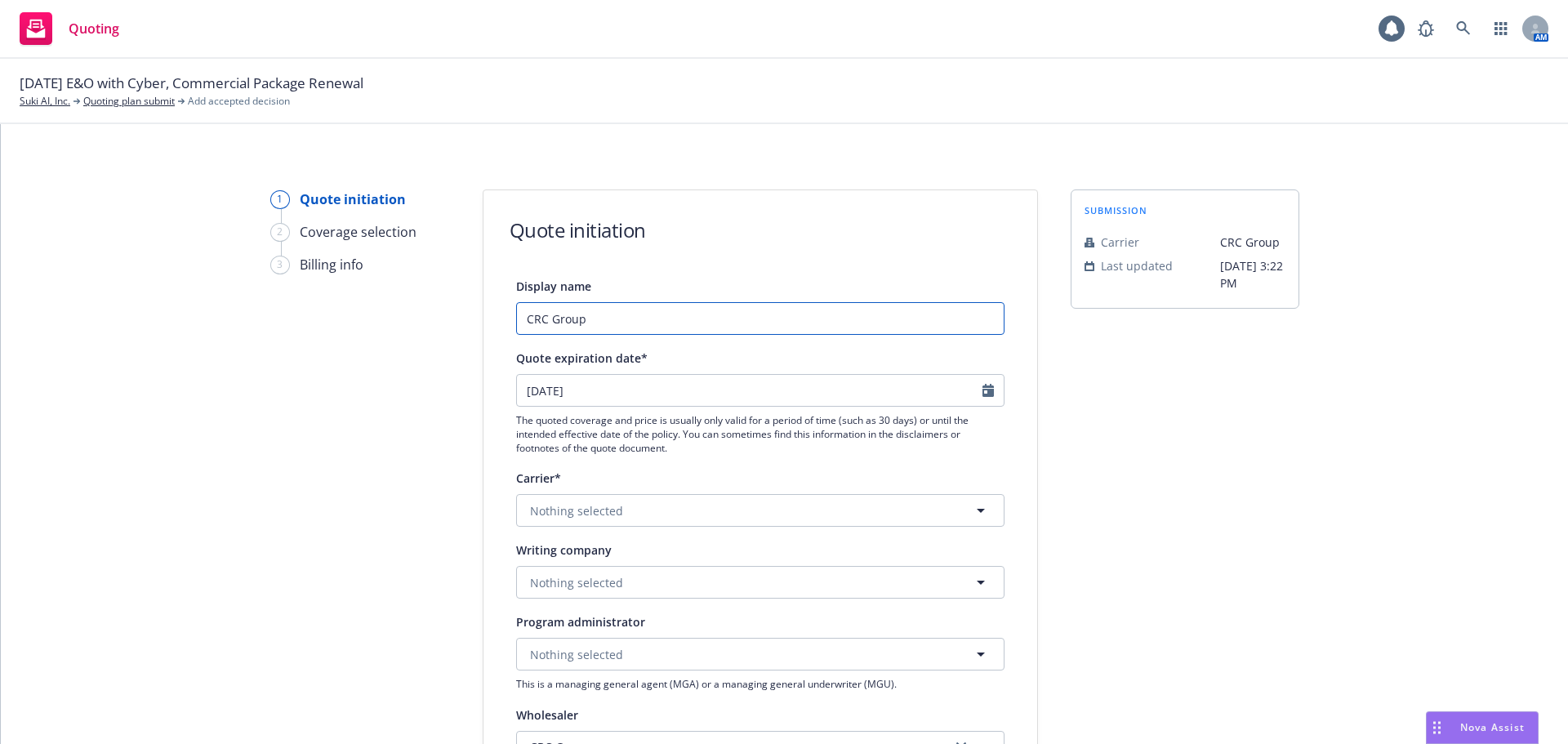
click at [767, 328] on input "CRC Group" at bounding box center [760, 318] width 488 height 32
drag, startPoint x: 798, startPoint y: 328, endPoint x: 246, endPoint y: 274, distance: 554.6
click at [246, 274] on div "1 Quote initiation 2 Coverage selection 3 Billing info Quote initiation Display…" at bounding box center [784, 737] width 1528 height 1095
click at [584, 319] on input "CRC Group . TMHCC $5m Primary Quote" at bounding box center [760, 318] width 488 height 32
click at [590, 321] on input "CRC Group . TMHCC $5m Primary Quote" at bounding box center [760, 318] width 488 height 32
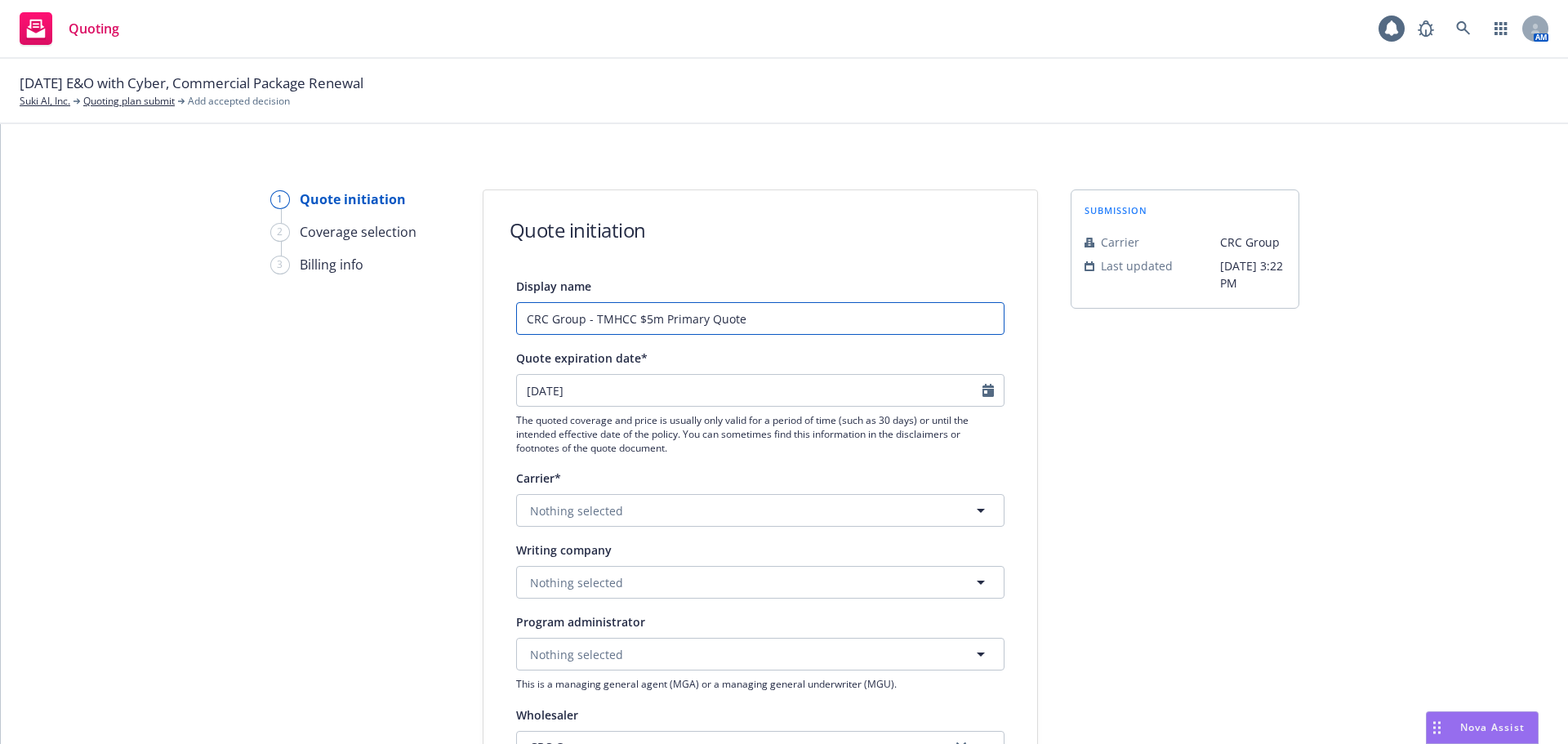
click at [849, 318] on input "CRC Group - TMHCC $5m Primary Quote" at bounding box center [760, 318] width 488 height 32
drag, startPoint x: 588, startPoint y: 319, endPoint x: 607, endPoint y: 349, distance: 35.5
click at [589, 321] on input "CRC Group - TMHCC $5m Primary Quote" at bounding box center [760, 318] width 488 height 32
drag, startPoint x: 831, startPoint y: 321, endPoint x: 390, endPoint y: 321, distance: 441.0
click at [390, 321] on div "1 Quote initiation 2 Coverage selection 3 Billing info Quote initiation Display…" at bounding box center [784, 737] width 1528 height 1095
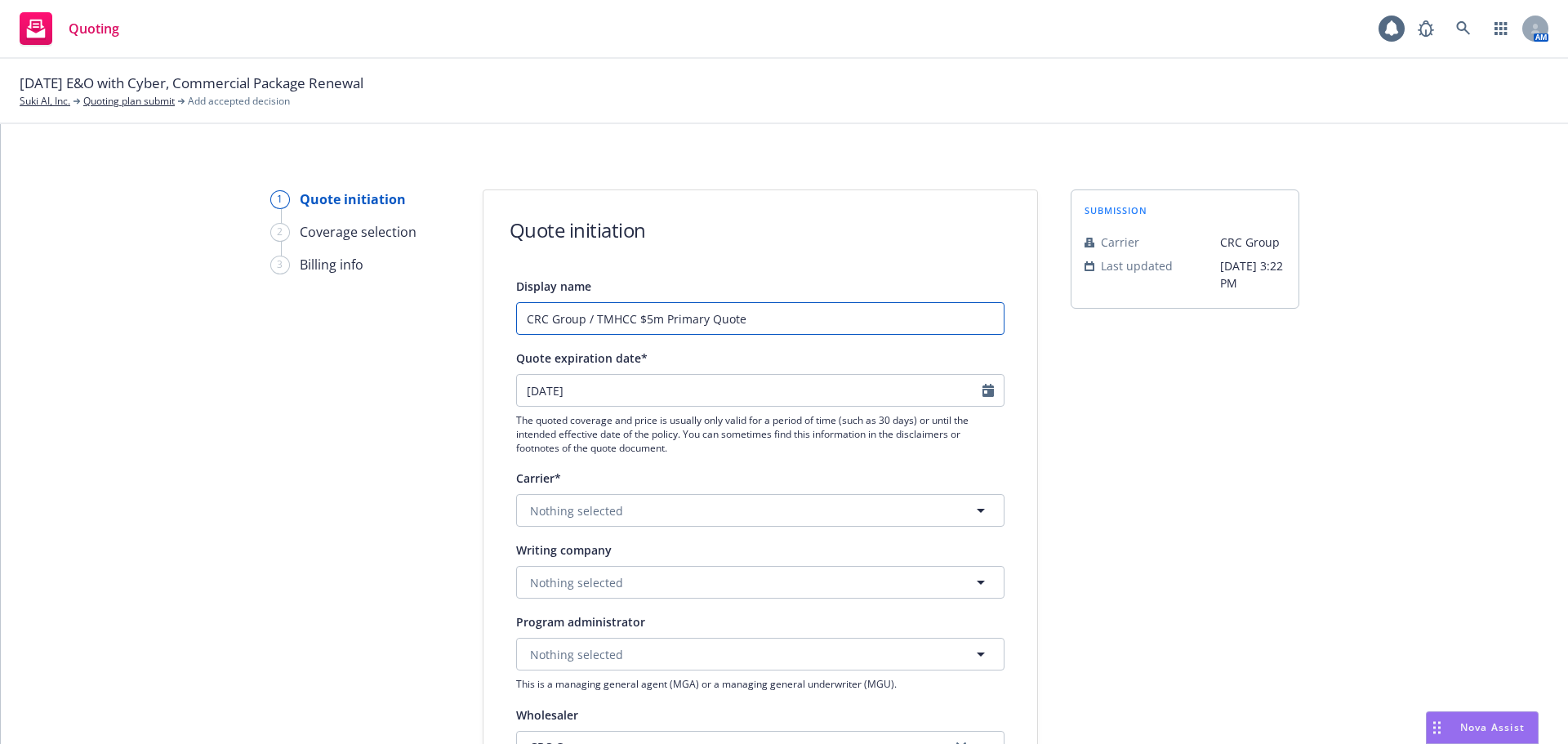
click at [834, 319] on input "CRC Group / TMHCC $5m Primary Quote" at bounding box center [760, 318] width 488 height 32
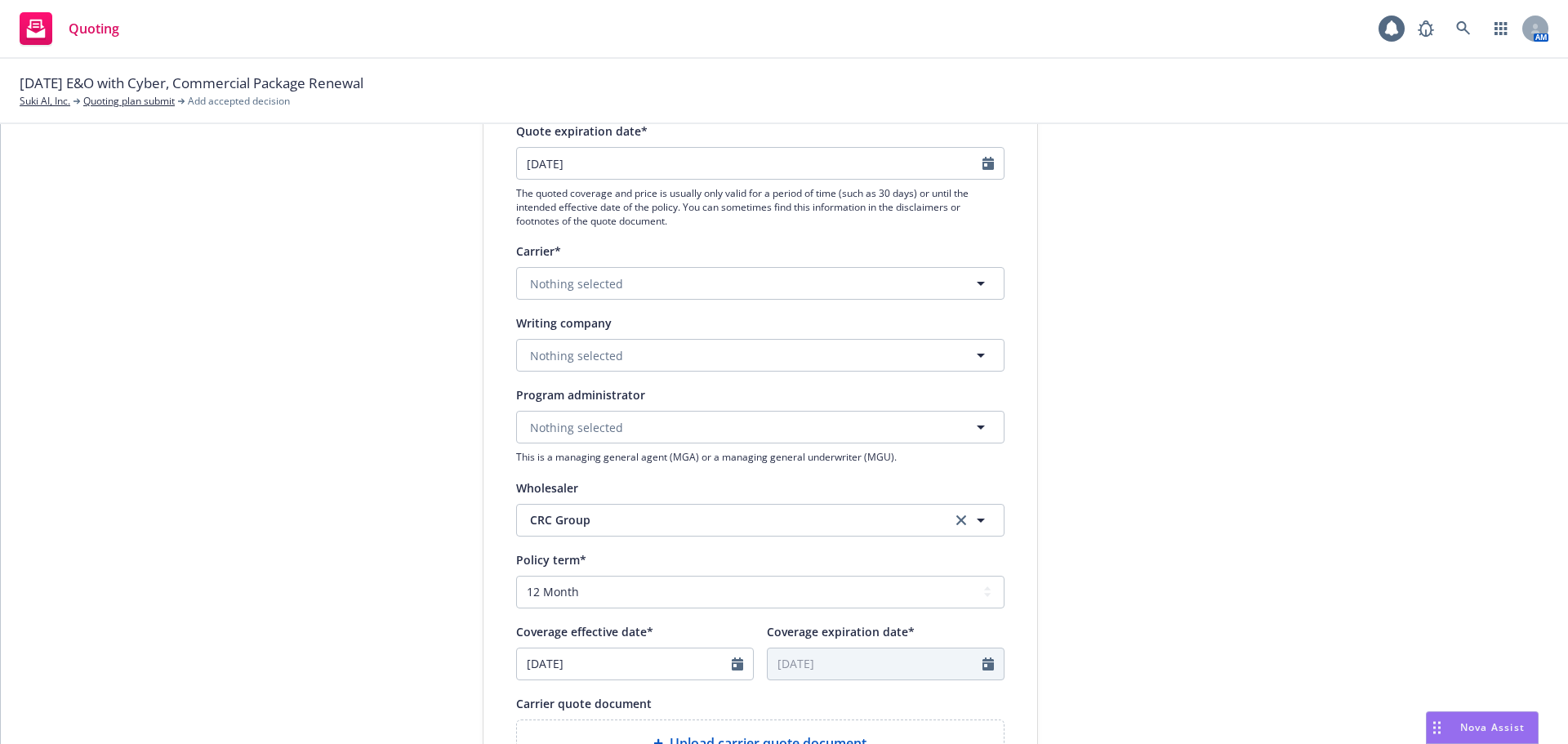
scroll to position [245, 0]
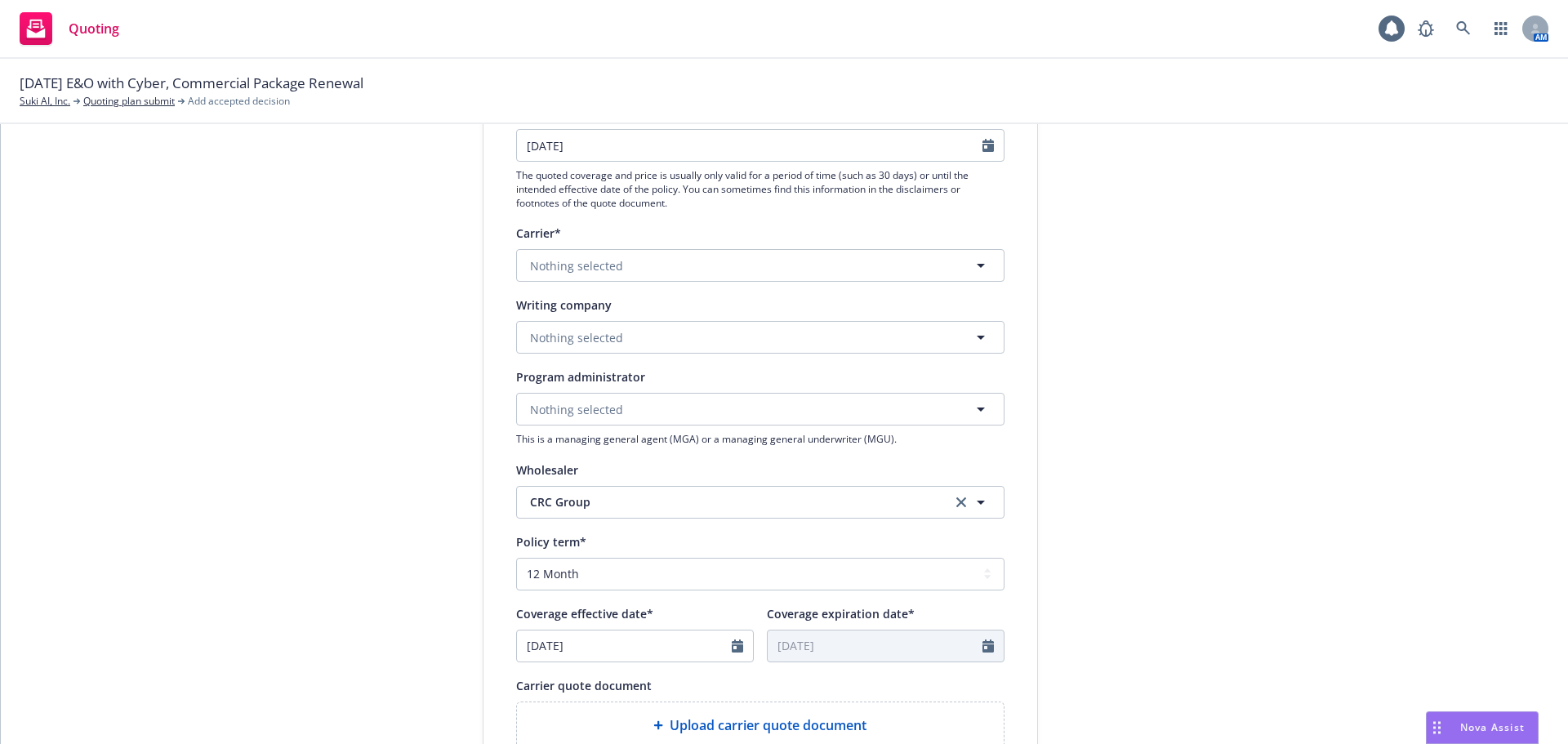
type input "CRC Group / TMHCC $5m Primary Quote"
click at [691, 335] on button "Nothing selected" at bounding box center [760, 336] width 488 height 32
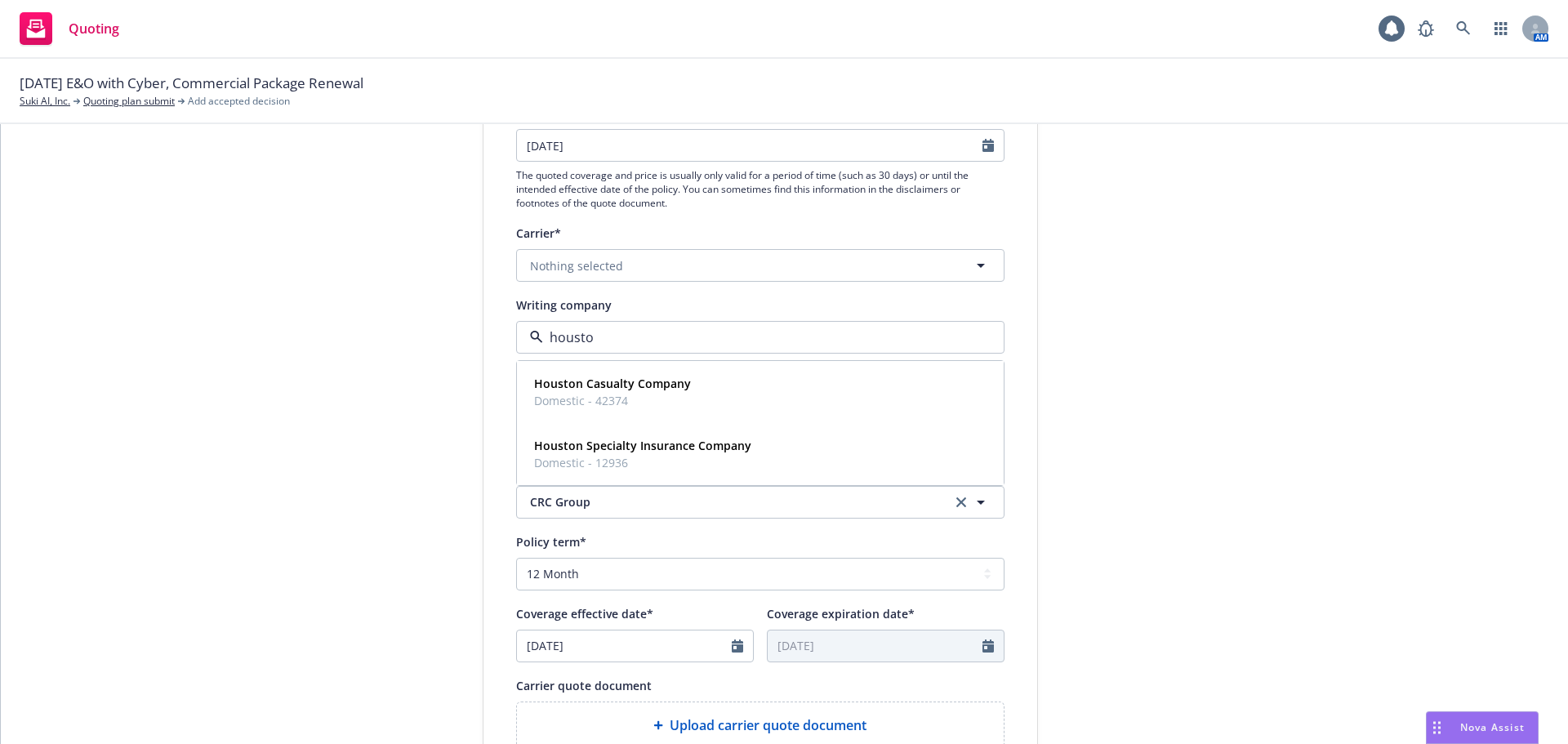
type input "[GEOGRAPHIC_DATA]"
click at [648, 381] on strong "Houston Casualty Company" at bounding box center [612, 383] width 157 height 16
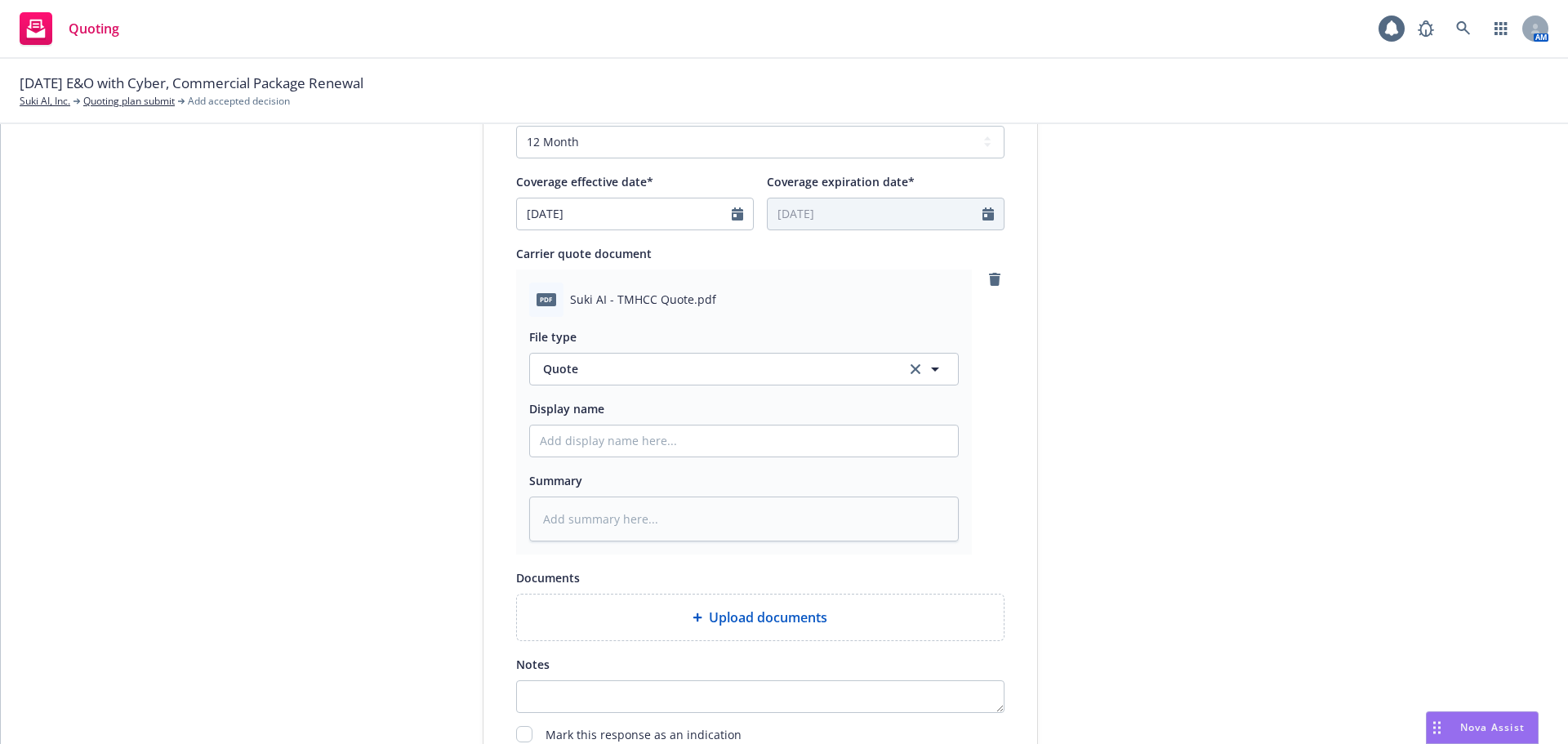
scroll to position [735, 0]
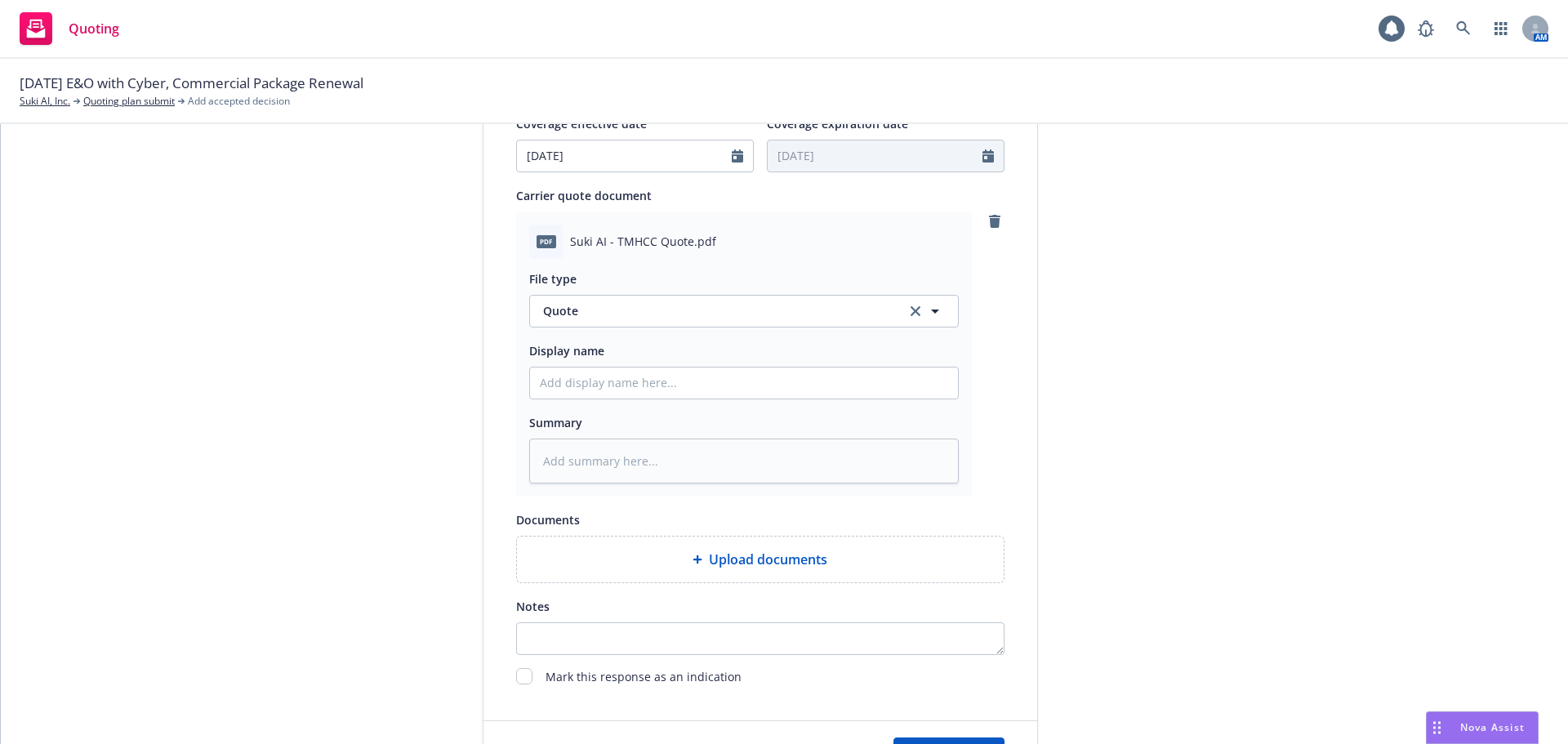
click at [668, 400] on div "File type Quote Quote Display name Summary" at bounding box center [743, 372] width 429 height 225
click at [697, 395] on input "Display name" at bounding box center [744, 383] width 428 height 31
paste input "CRC Group / TMHCC $5m Primary Quote"
type textarea "x"
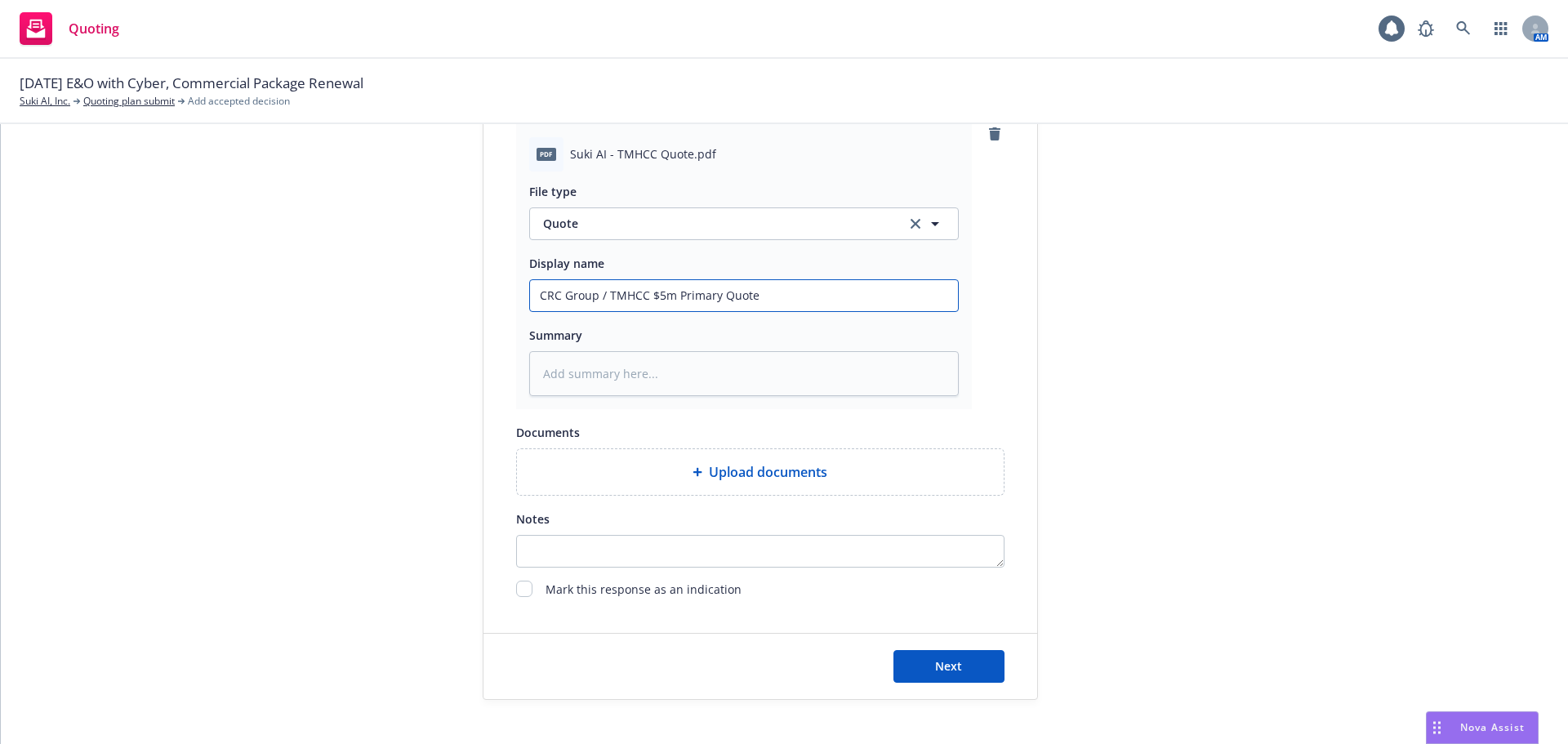
scroll to position [844, 0]
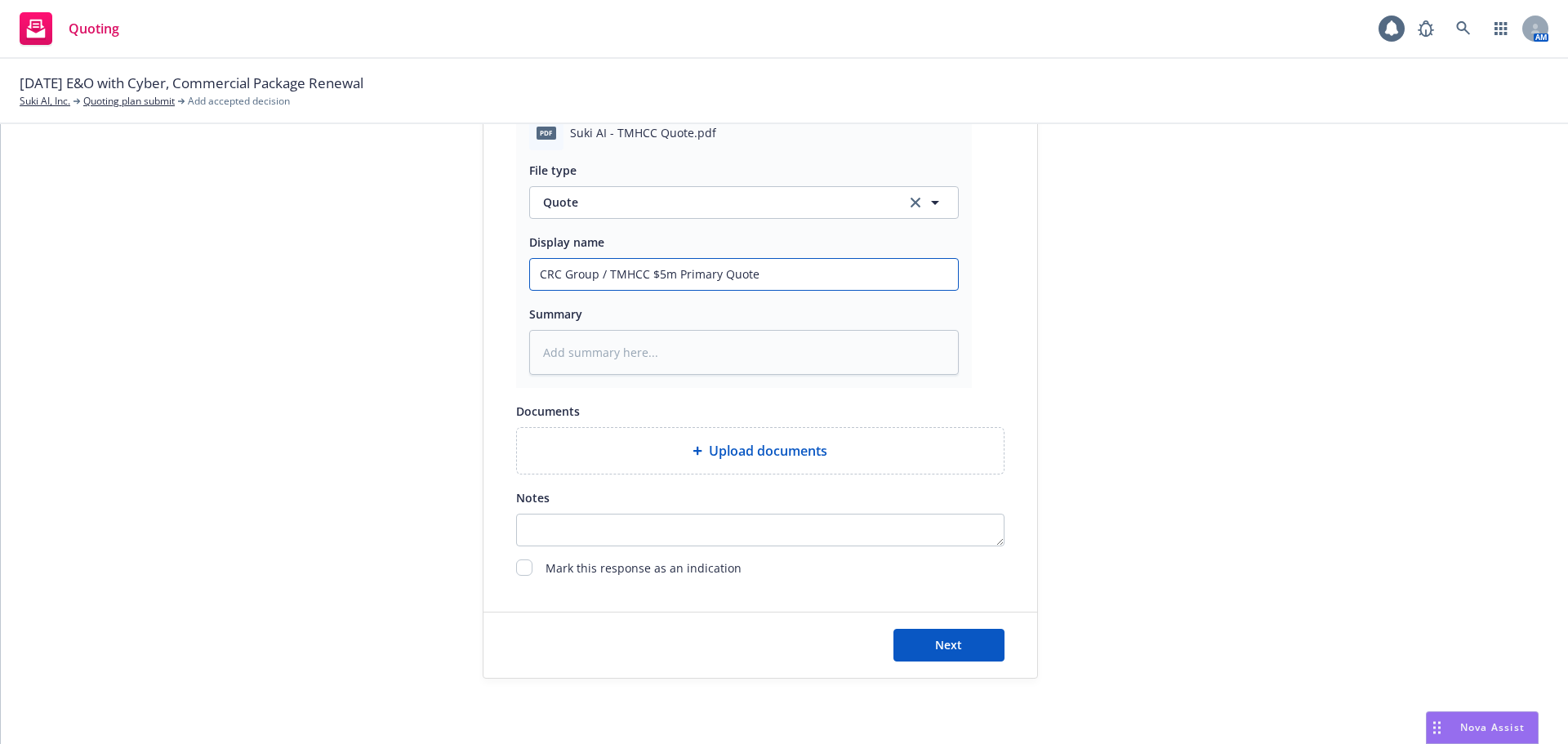
type input "CRC Group / TMHCC $5m Primary Quote"
type textarea "x"
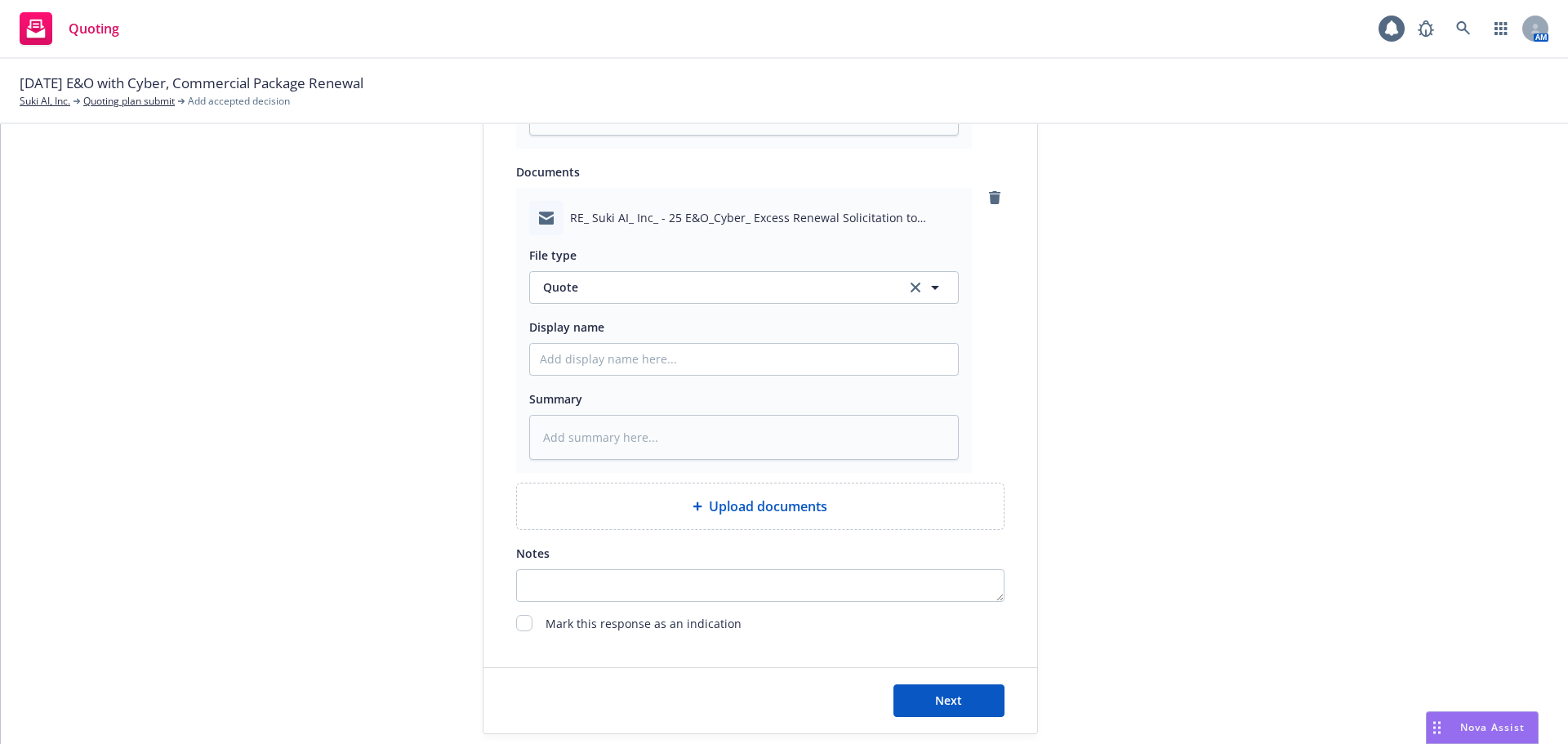
scroll to position [1138, 0]
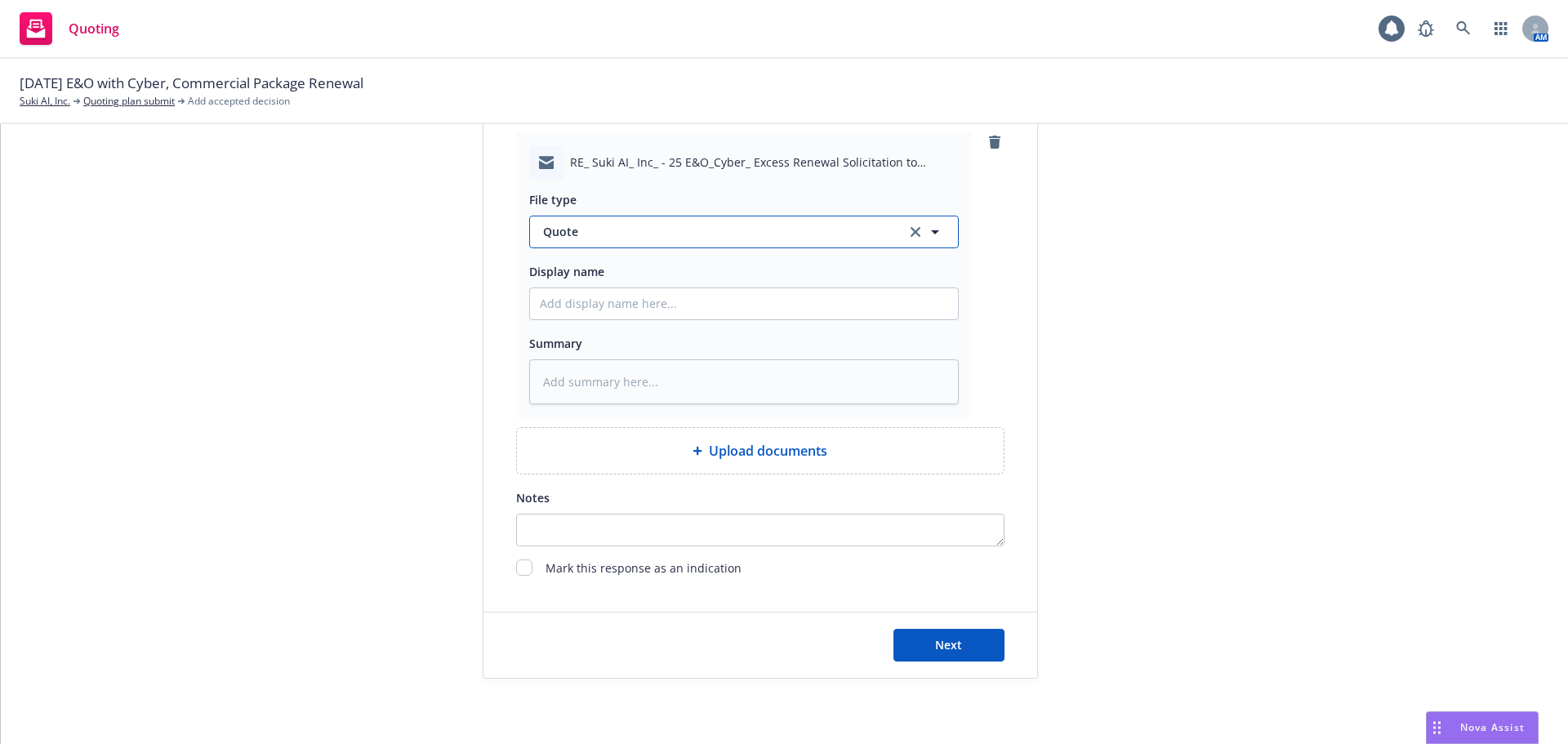
click at [642, 239] on span "Quote" at bounding box center [715, 232] width 344 height 18
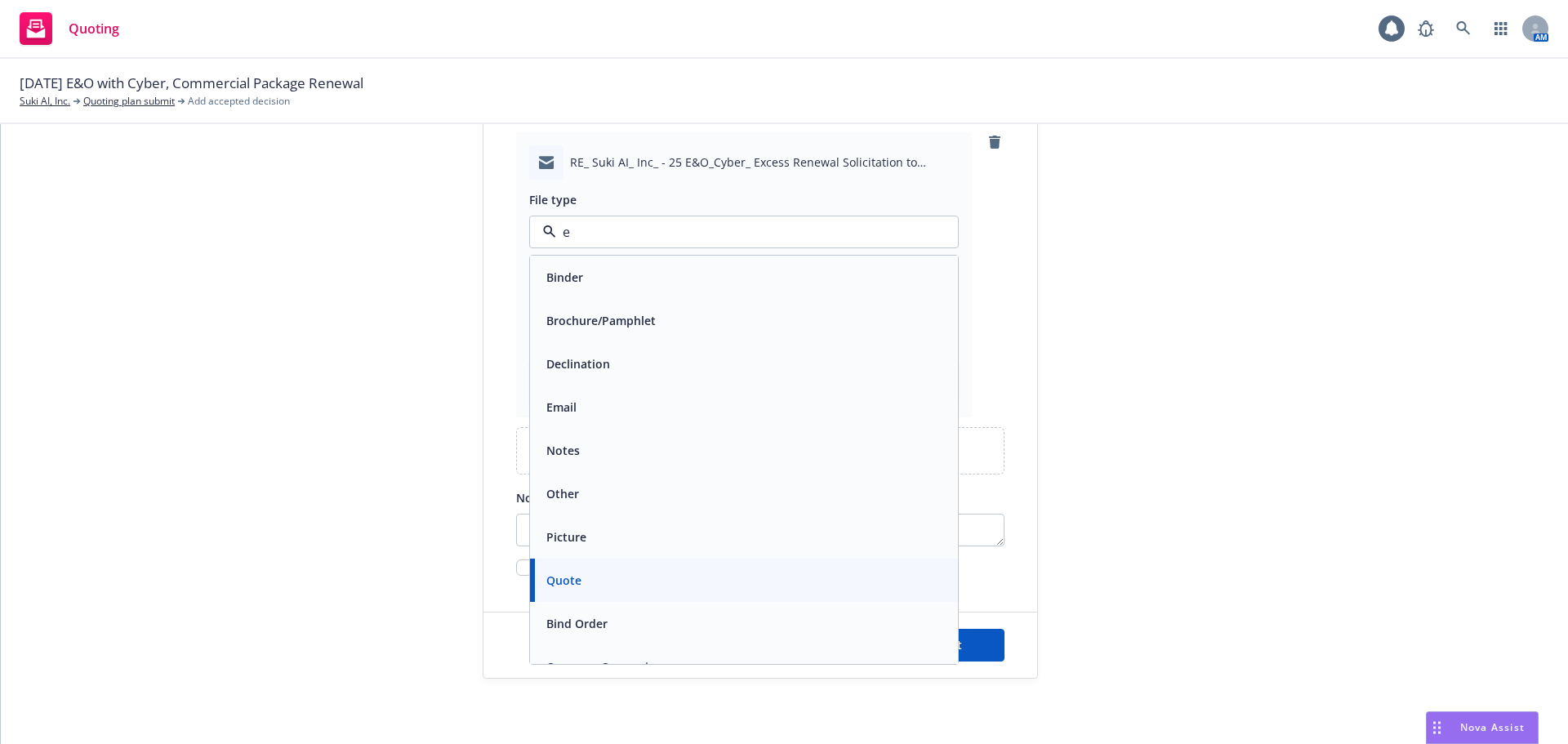
type input "em"
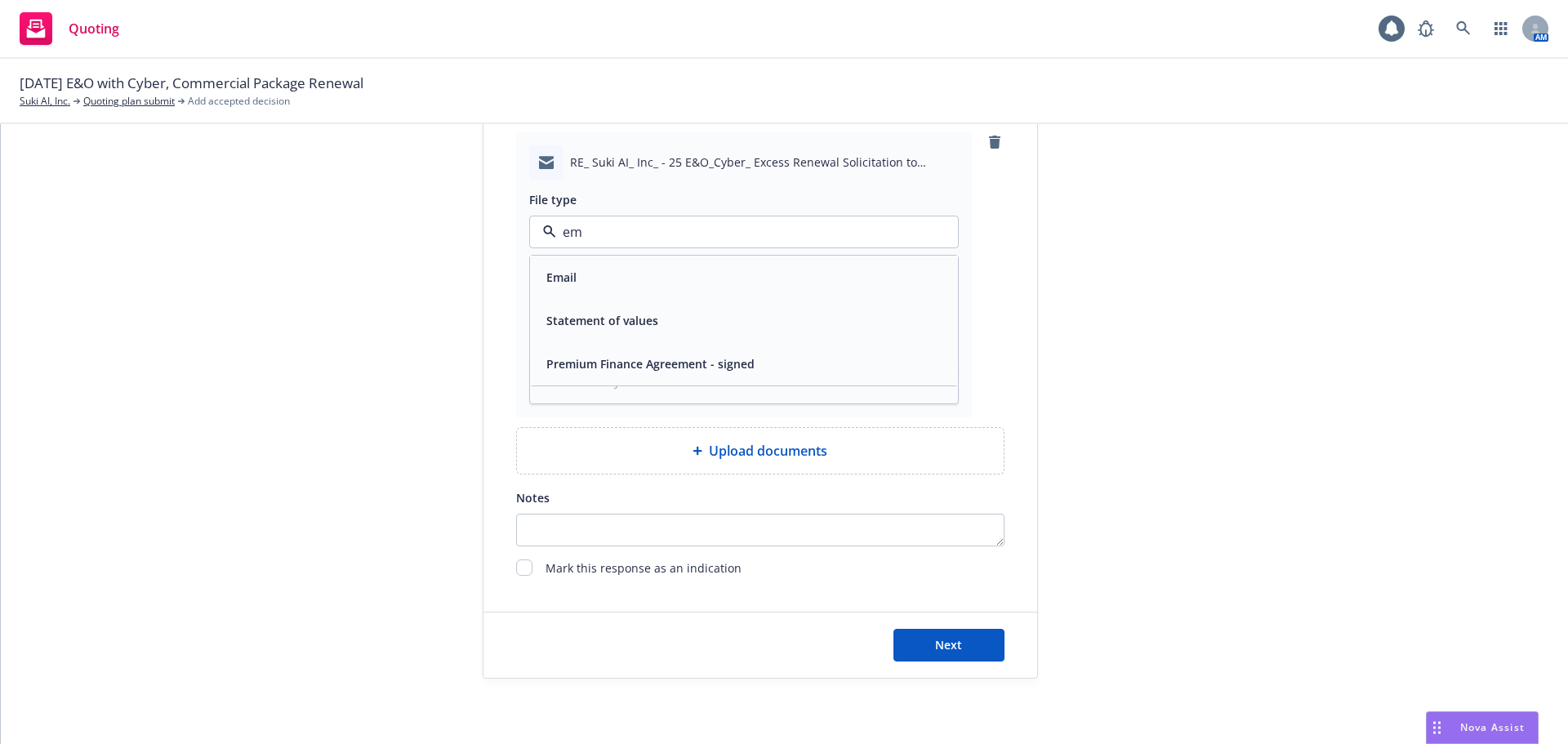
click at [699, 261] on div "Email" at bounding box center [744, 277] width 428 height 43
paste input "CRC Group / TMHCC $5m Primary Quote"
type textarea "x"
type input "CRC Group / TMHCC $5m Primary Quote"
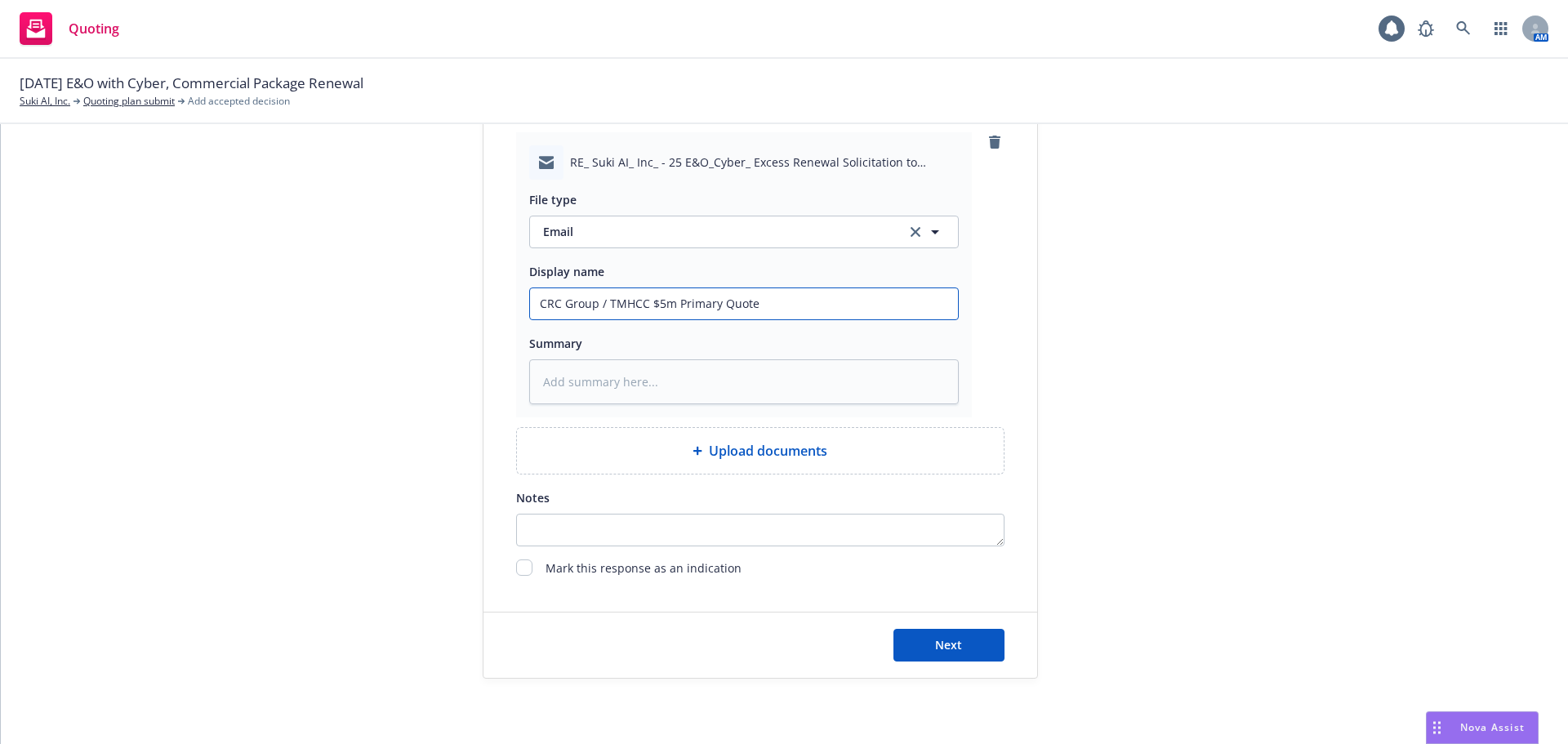
type textarea "x"
type input "CRC Group / TMHCC $5m Primary Quote -"
type textarea "x"
type input "CRC Group / TMHCC $5m Primary Quote -"
type textarea "x"
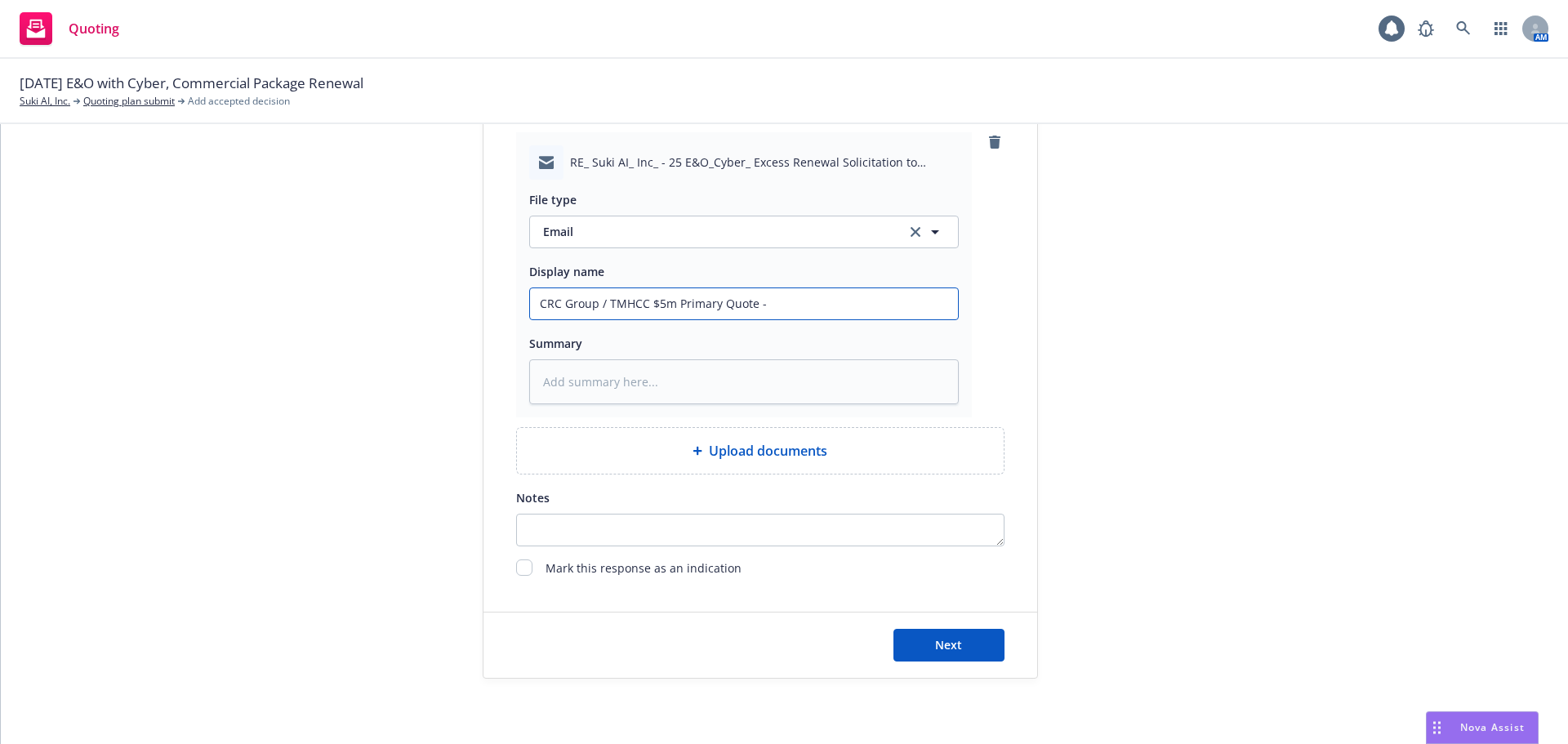
type input "CRC Group / TMHCC $5m Primary Quote - C"
type textarea "x"
type input "CRC Group / TMHCC $5m Primary Quote - CR"
type textarea "x"
type input "CRC Group / TMHCC $5m Primary Quote - CRC"
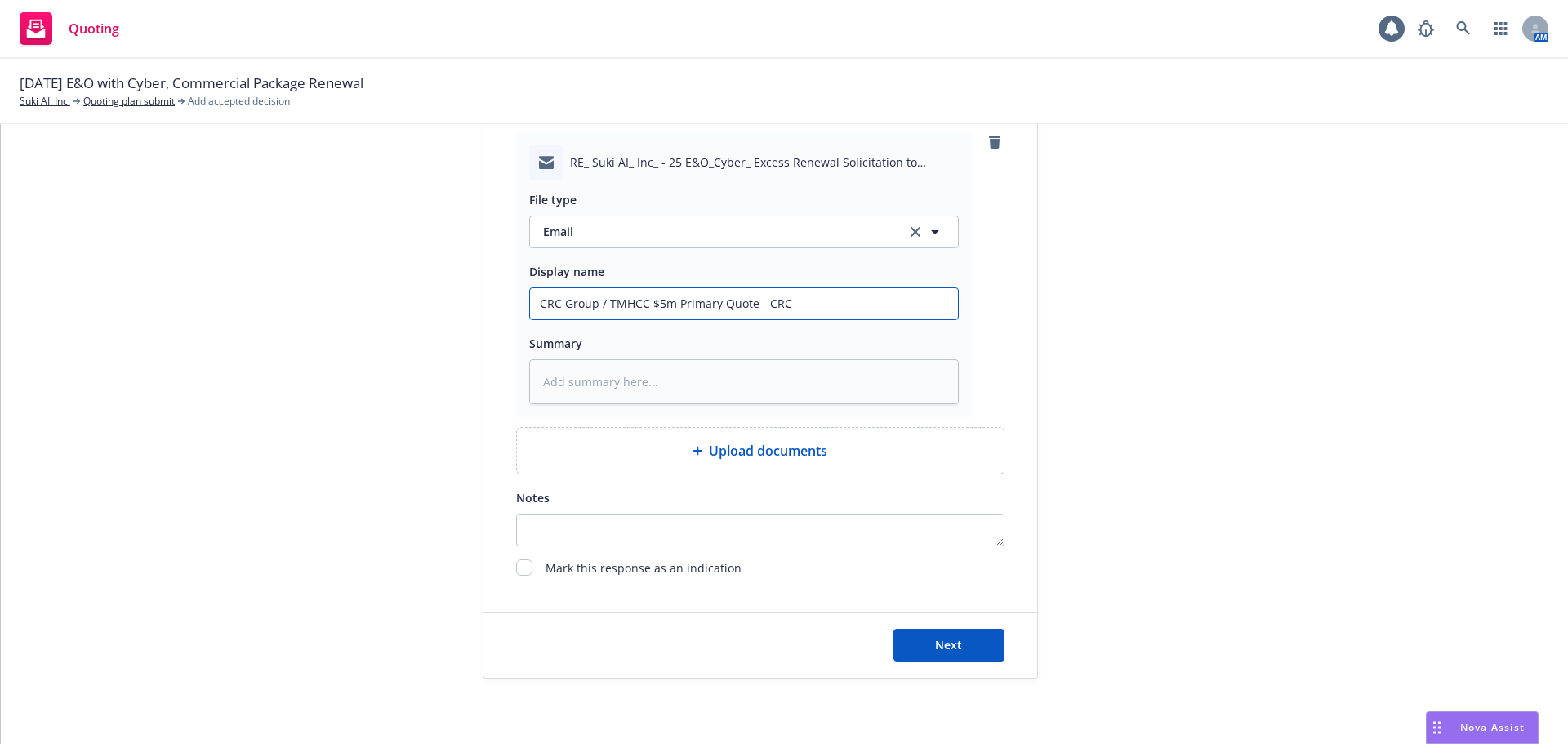
type textarea "x"
type input "CRC Group / TMHCC $5m Primary Quote - CRC"
type textarea "x"
type input "CRC Group / TMHCC $5m Primary Quote - CRC E"
type textarea "x"
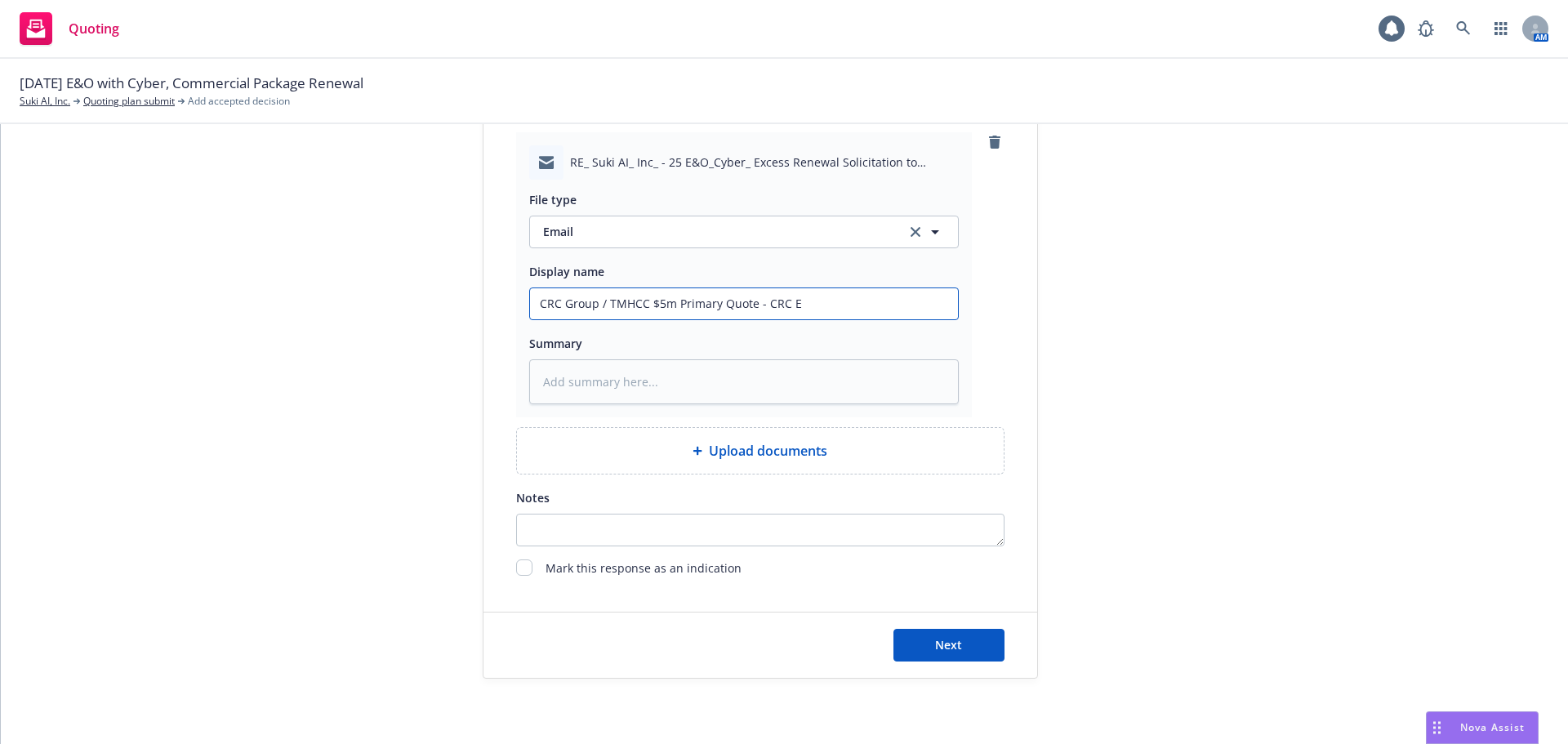
type input "CRC Group / TMHCC $5m Primary Quote - CRC Em"
type textarea "x"
type input "CRC Group / TMHCC $5m Primary Quote - CRC Ema"
type textarea "x"
type input "CRC Group / TMHCC $5m Primary Quote - CRC Emai"
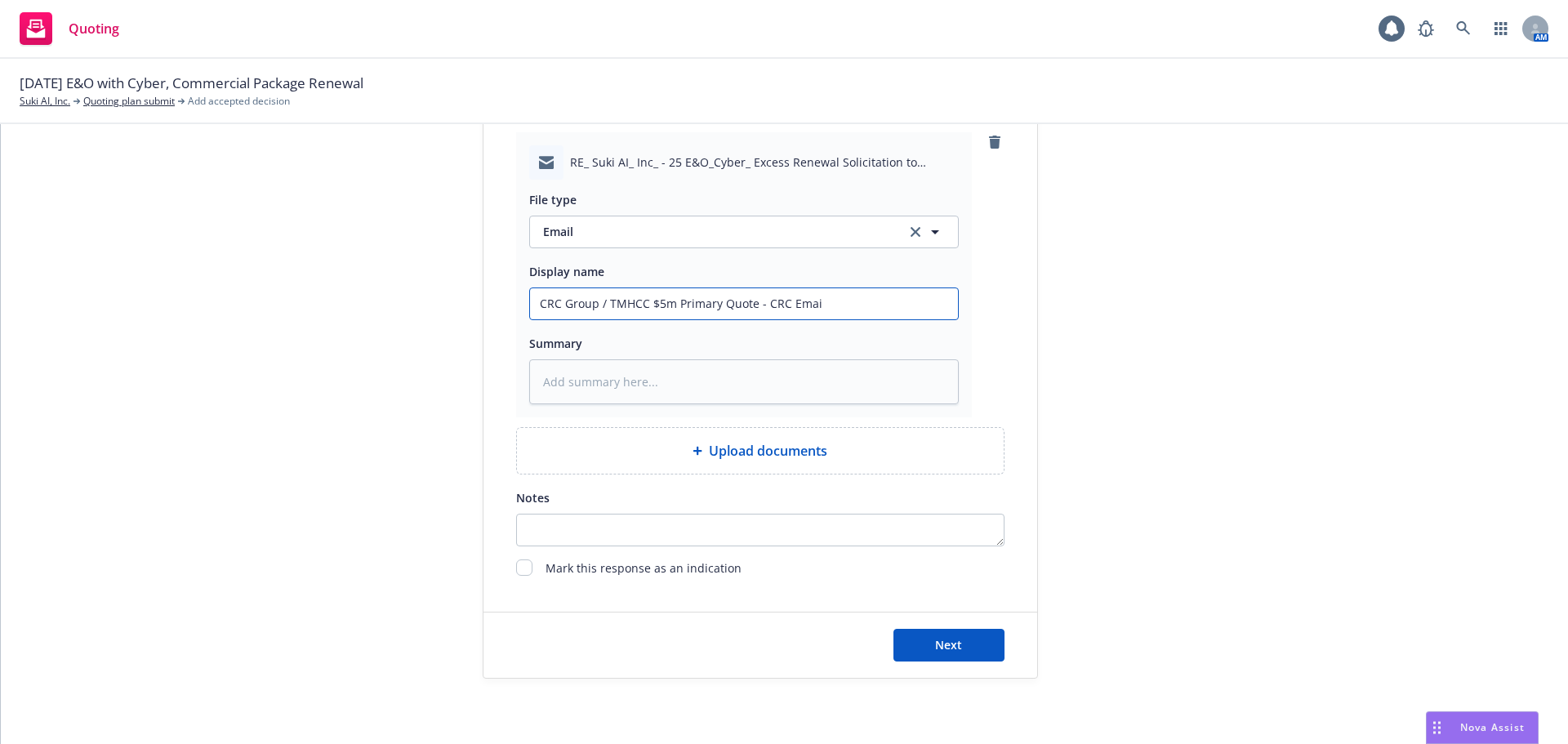
type textarea "x"
type input "CRC Group / TMHCC $5m Primary Quote - CRC Email"
click at [953, 648] on span "Next" at bounding box center [949, 644] width 27 height 16
type textarea "x"
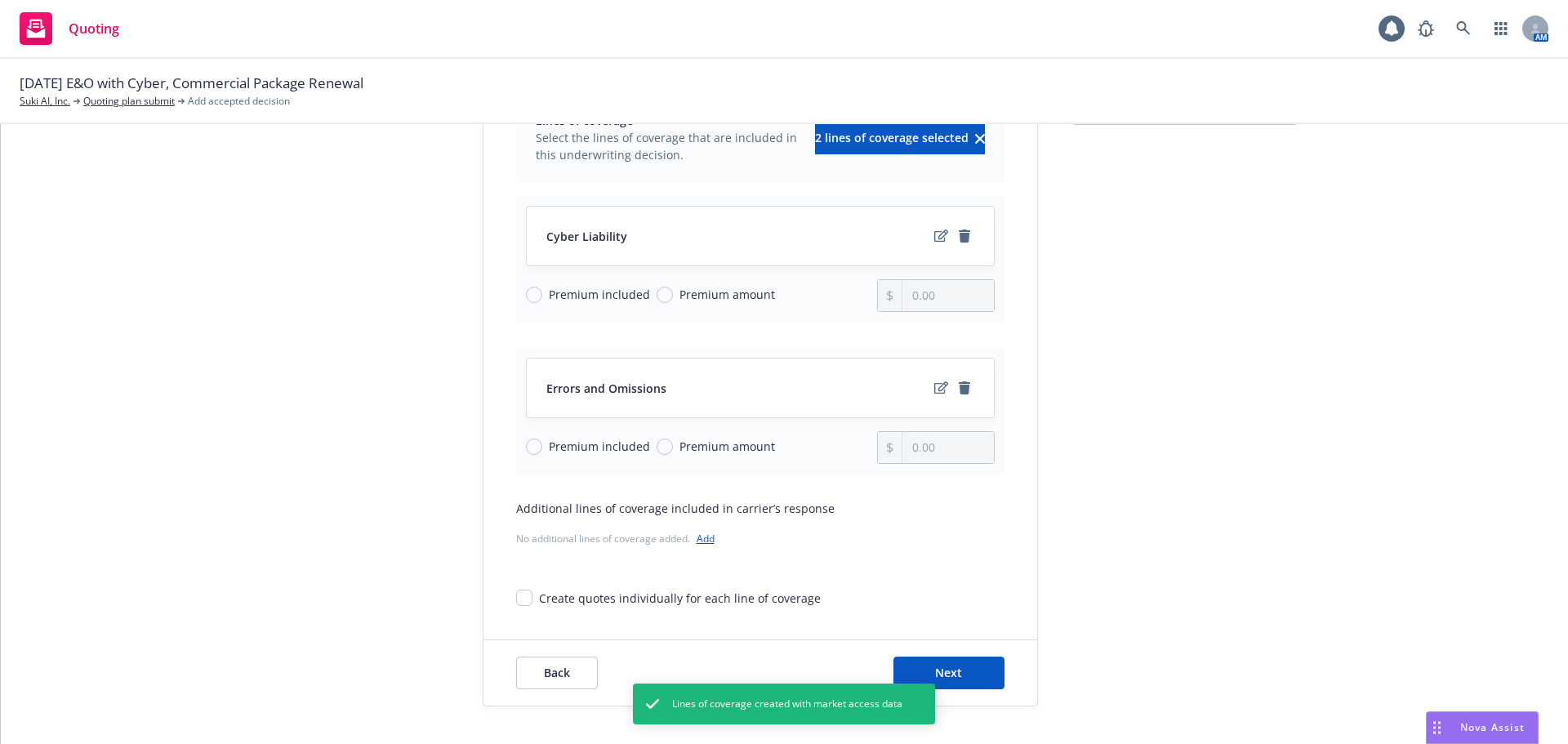
scroll to position [211, 0]
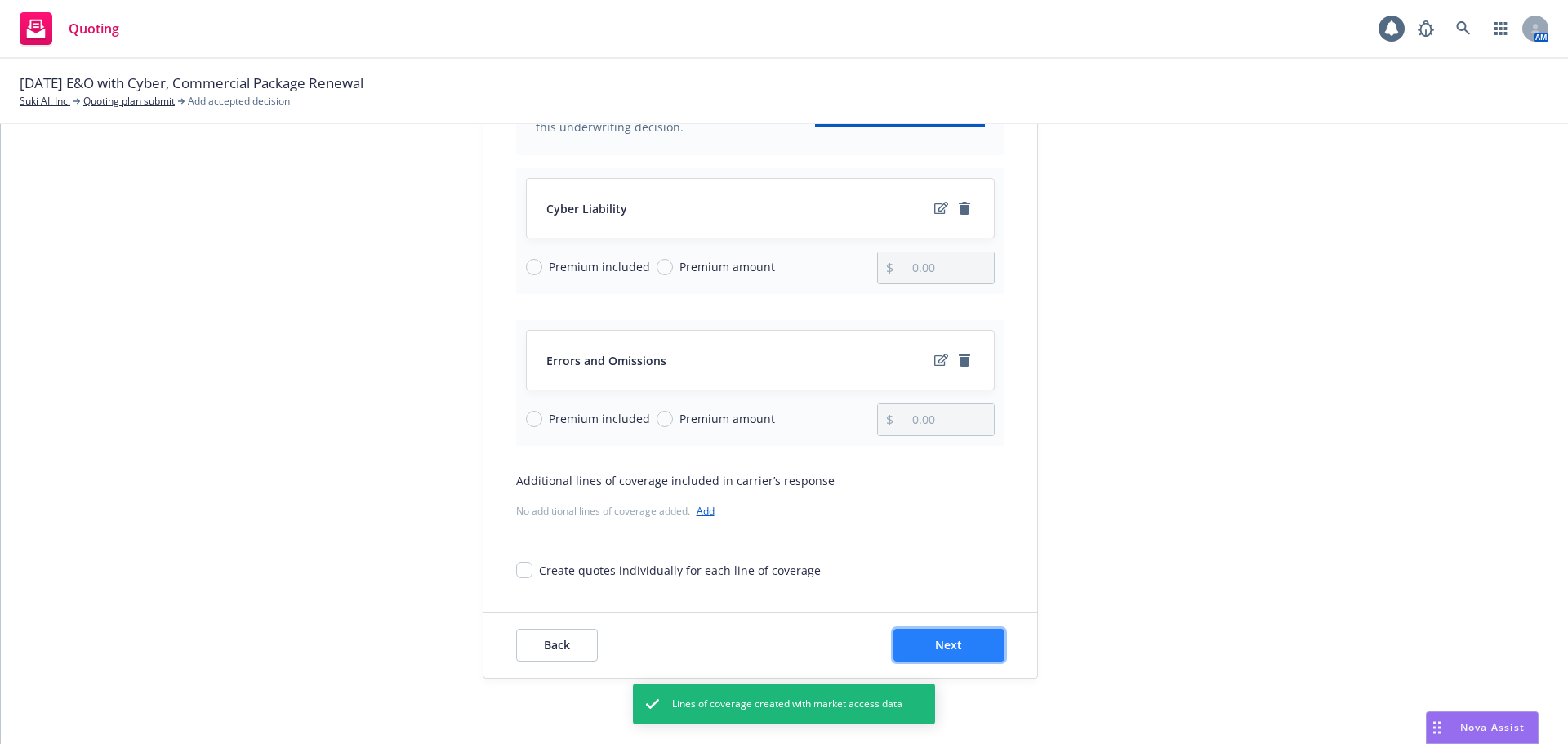
click at [973, 651] on button "Next" at bounding box center [950, 644] width 112 height 32
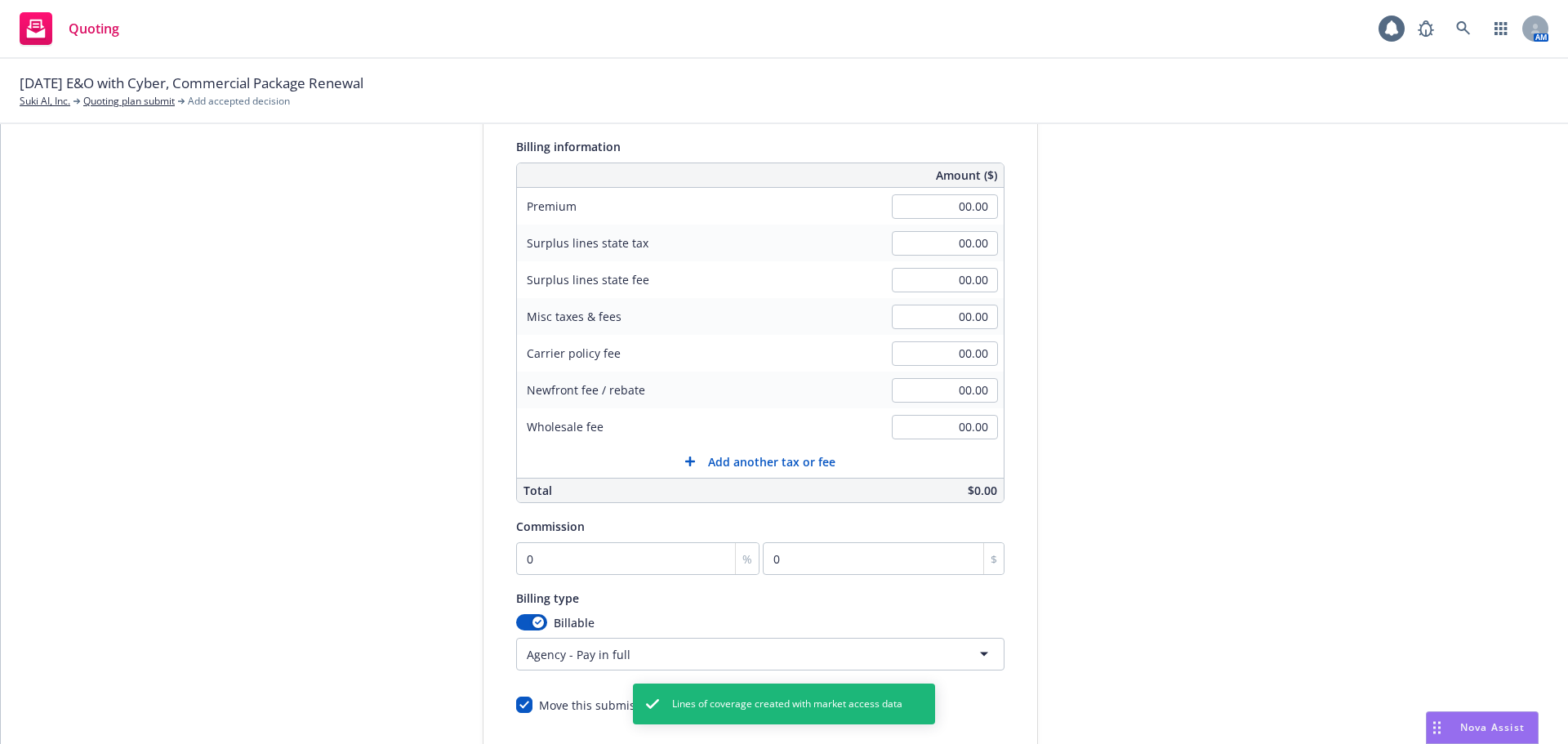
scroll to position [0, 0]
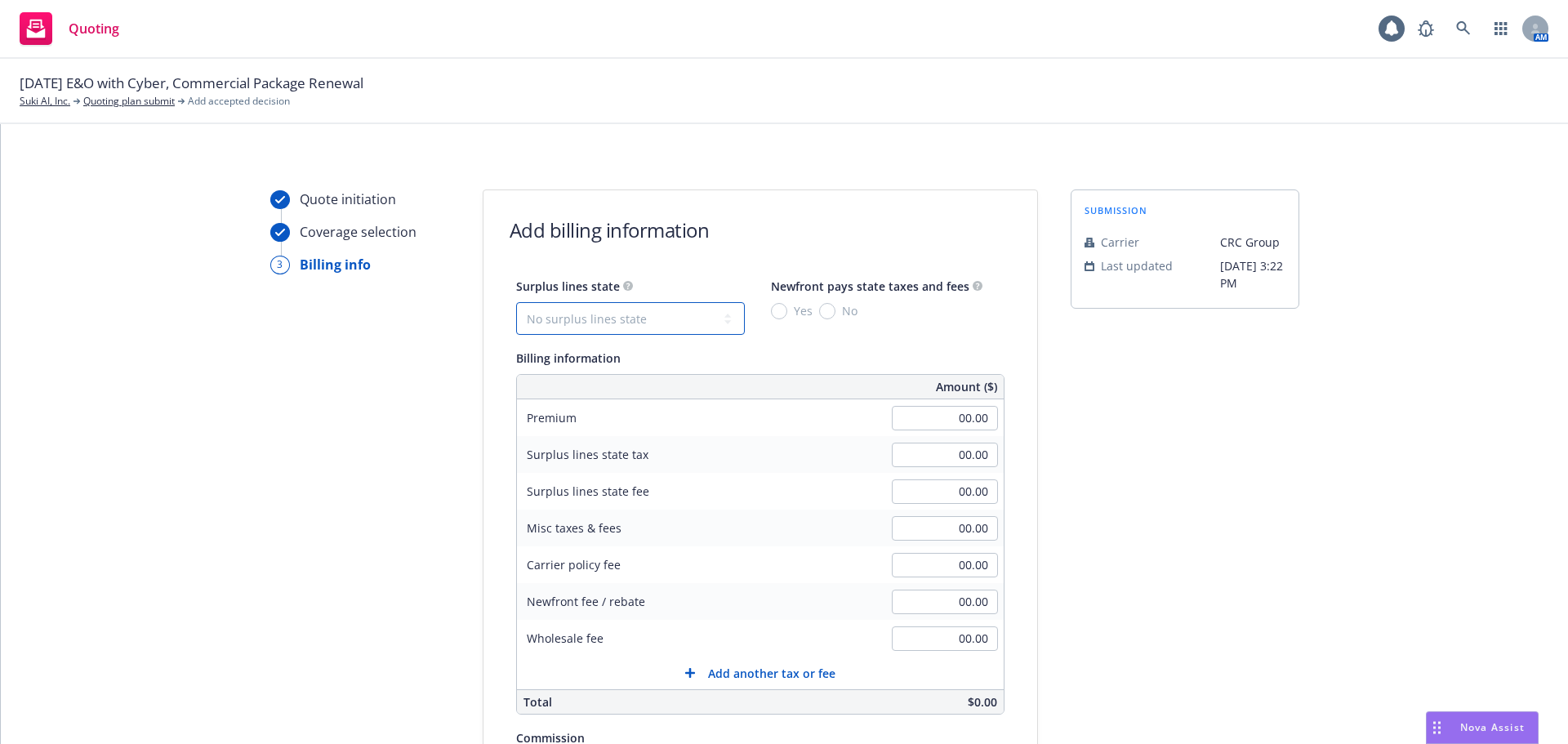
click at [558, 326] on select "No surplus lines state [US_STATE] [US_STATE] [US_STATE] [US_STATE] [US_STATE] […" at bounding box center [631, 318] width 229 height 32
select select "CA"
click at [516, 302] on select "No surplus lines state [US_STATE] [US_STATE] [US_STATE] [US_STATE] [US_STATE] […" at bounding box center [631, 318] width 229 height 32
click at [820, 309] on input "No" at bounding box center [828, 311] width 17 height 17
radio input "true"
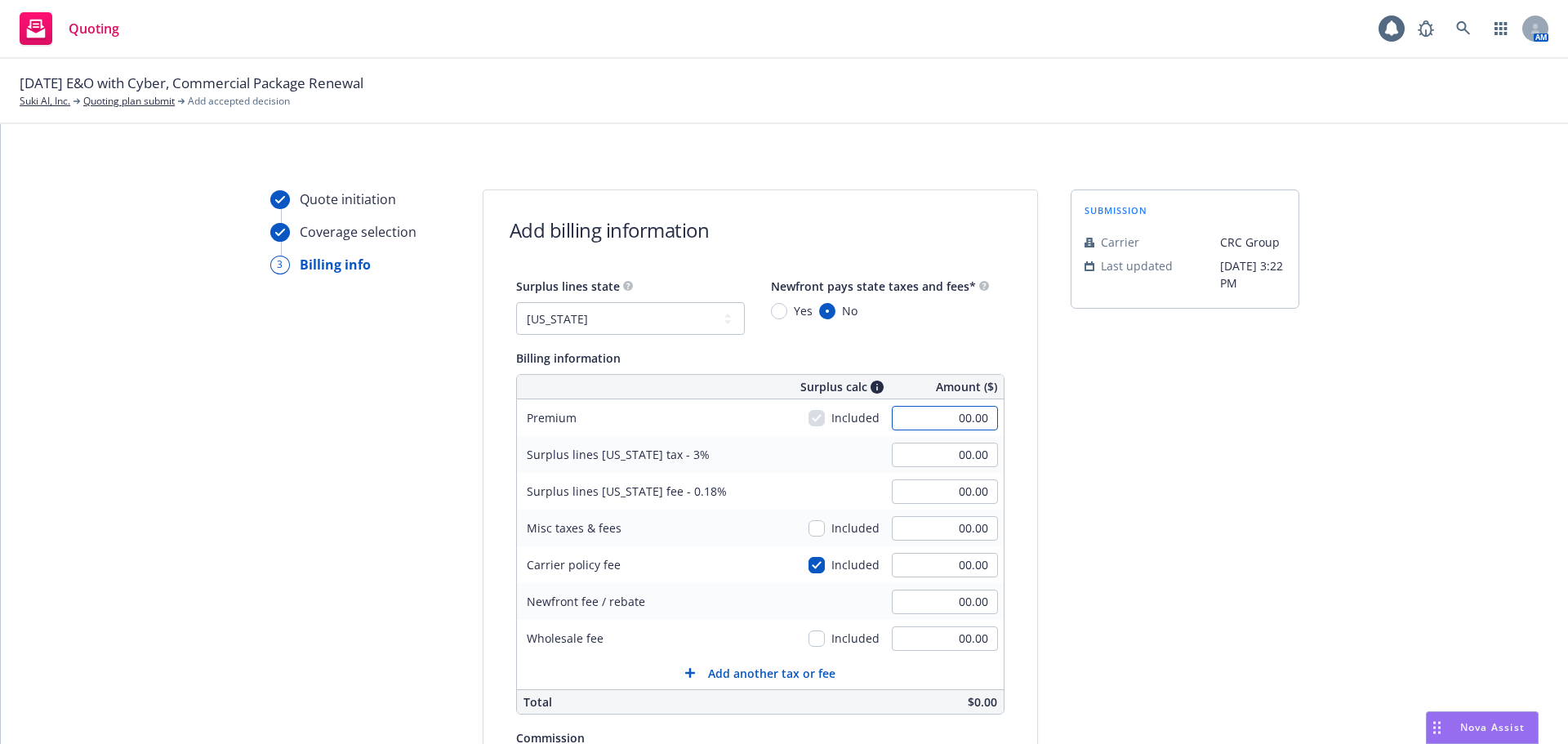
click at [928, 420] on input "00.00" at bounding box center [945, 417] width 107 height 24
type input "38,000.00"
type input "1,140.00"
type input "68.40"
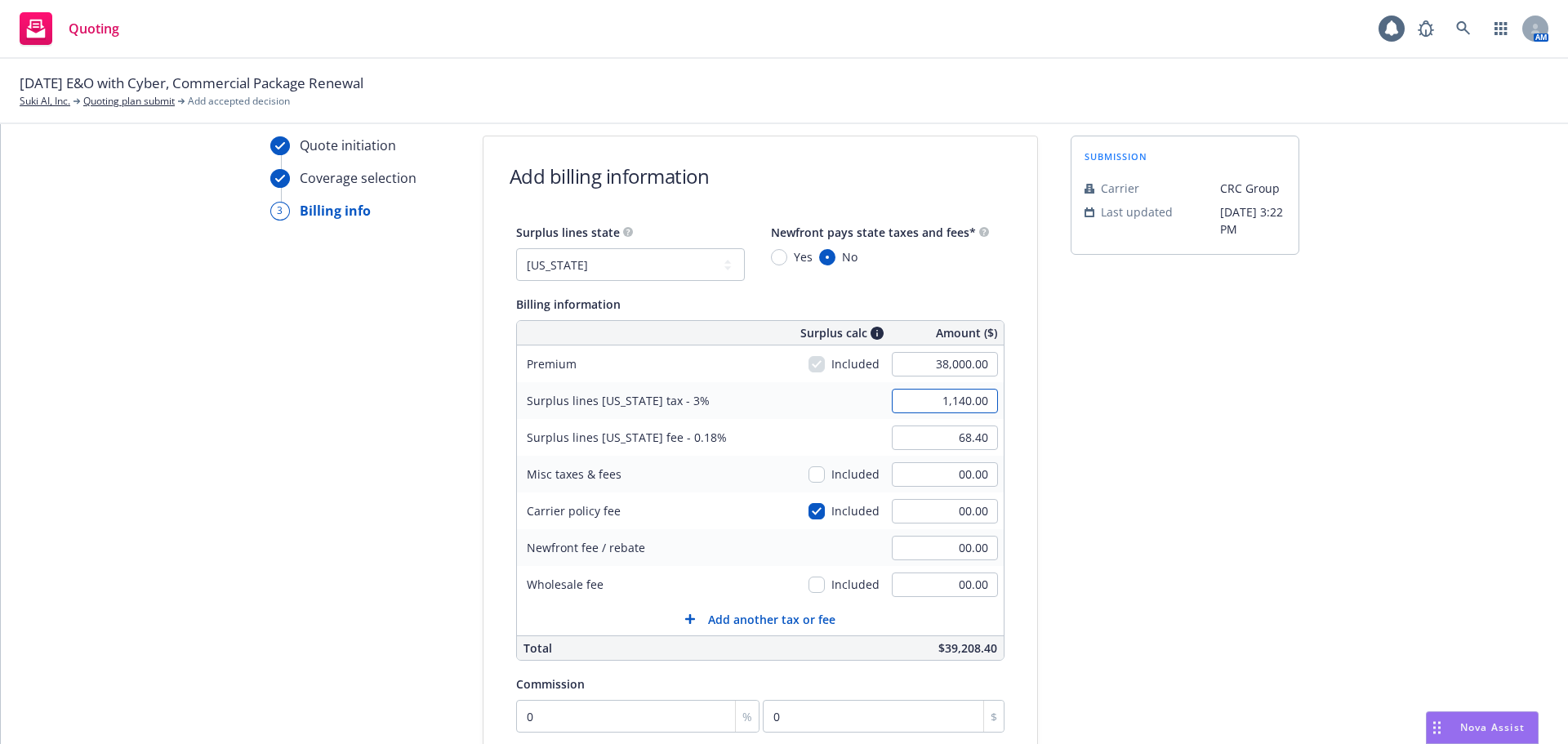
scroll to position [82, 0]
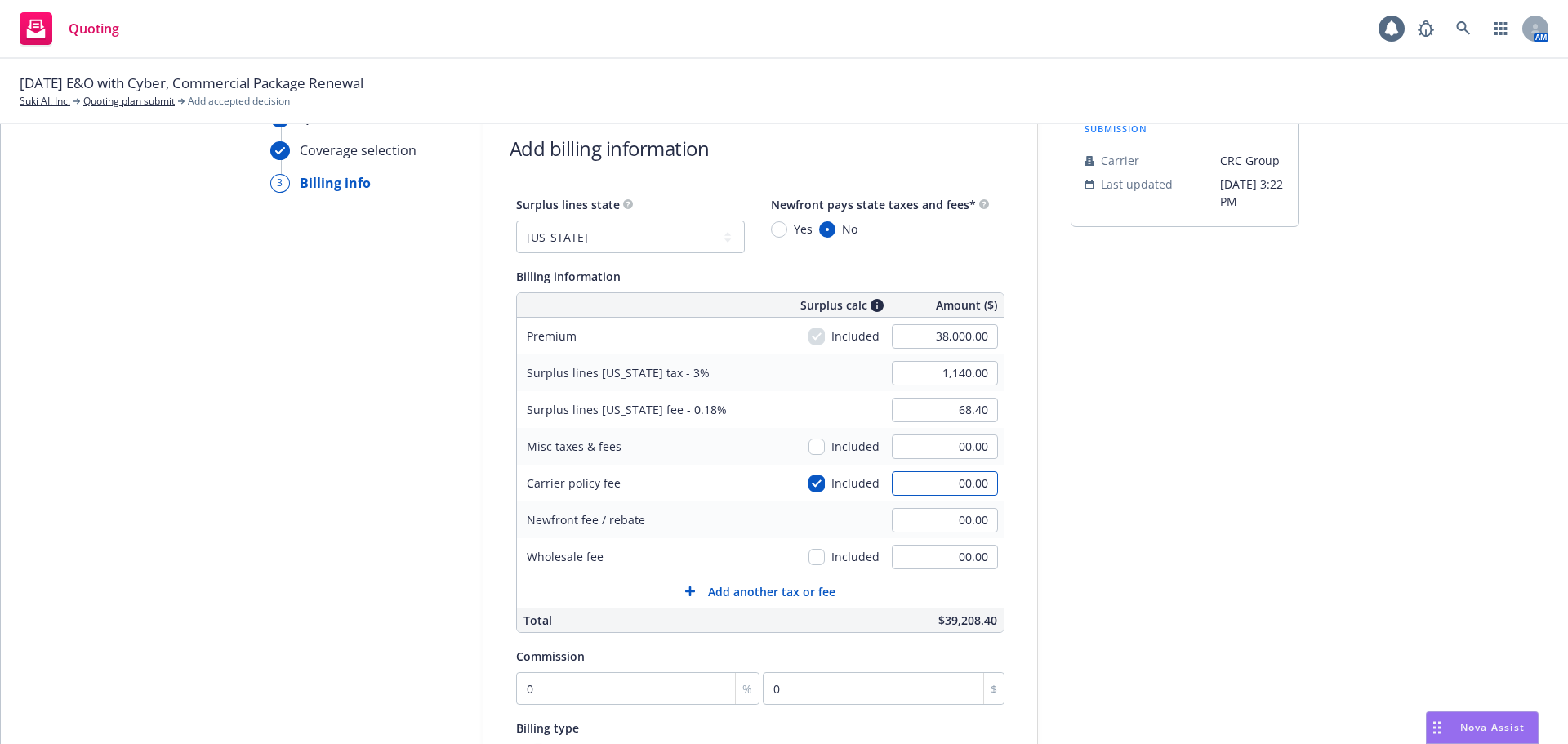
click at [918, 490] on input "00.00" at bounding box center [945, 483] width 107 height 24
type input "195"
type input "1,145.85"
type input "68.75"
type input "195.00"
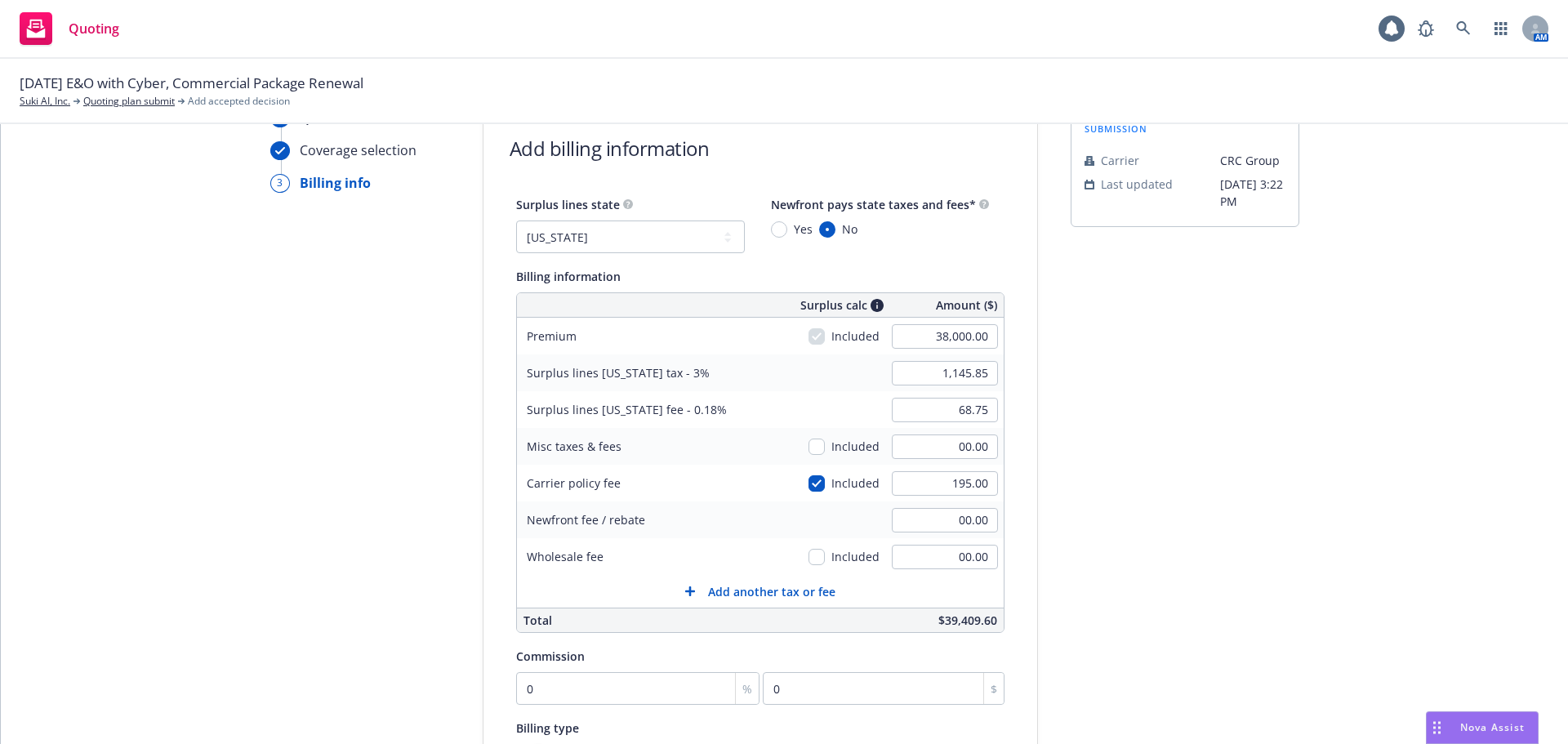
click at [1096, 537] on div "submission Carrier CRC Group Last updated [DATE] 3:22 PM" at bounding box center [1186, 525] width 229 height 835
